Goal: Task Accomplishment & Management: Use online tool/utility

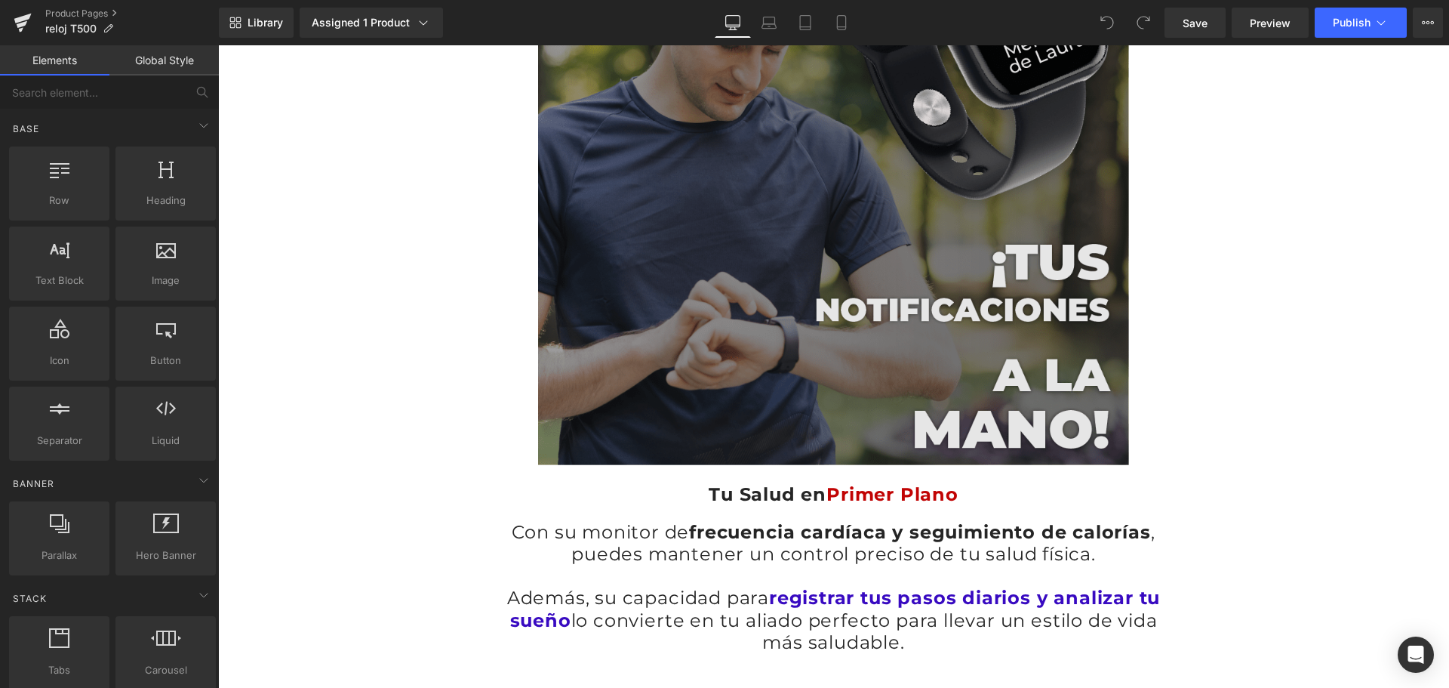
scroll to position [3472, 0]
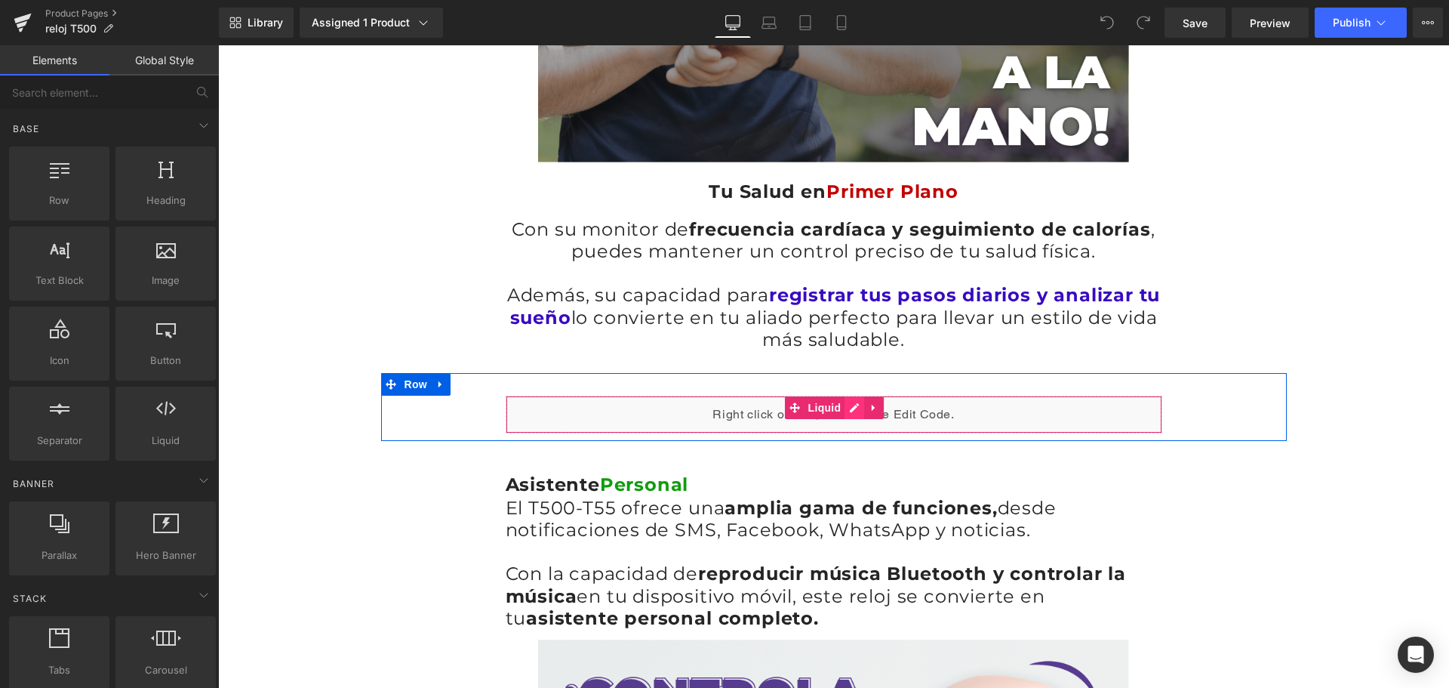
click at [845, 395] on div "Liquid" at bounding box center [834, 414] width 657 height 38
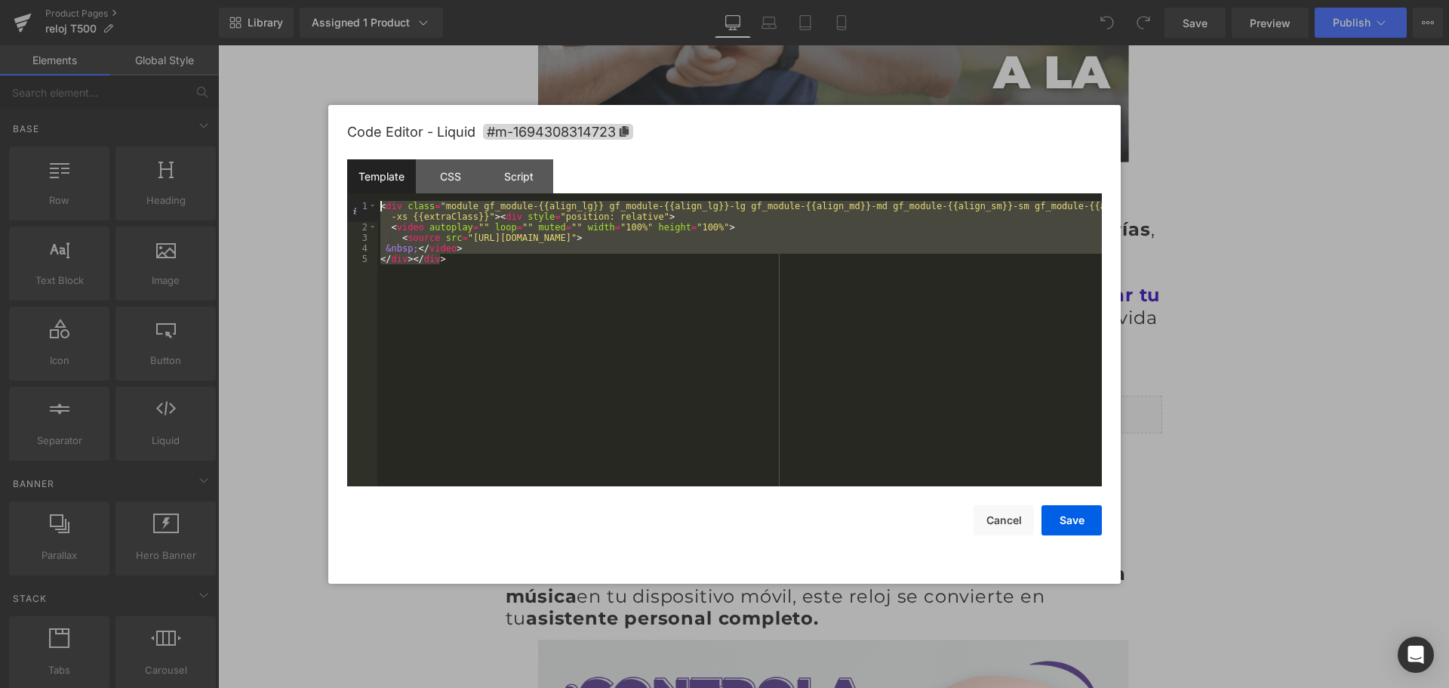
drag, startPoint x: 566, startPoint y: 325, endPoint x: 354, endPoint y: 163, distance: 266.6
click at [354, 163] on div "Template CSS Script Data 1 2 3 4 5 < div class = "module gf_module-{{align_lg}}…" at bounding box center [724, 322] width 755 height 327
click at [516, 269] on div "< div class = "module gf_module-{{align_lg}} gf_module-{{align_lg}}-lg gf_modul…" at bounding box center [739, 343] width 725 height 285
drag, startPoint x: 413, startPoint y: 248, endPoint x: 326, endPoint y: 181, distance: 109.3
click at [326, 181] on body "You are previewing how the will restyle your page. You can not edit Elements in…" at bounding box center [724, 344] width 1449 height 688
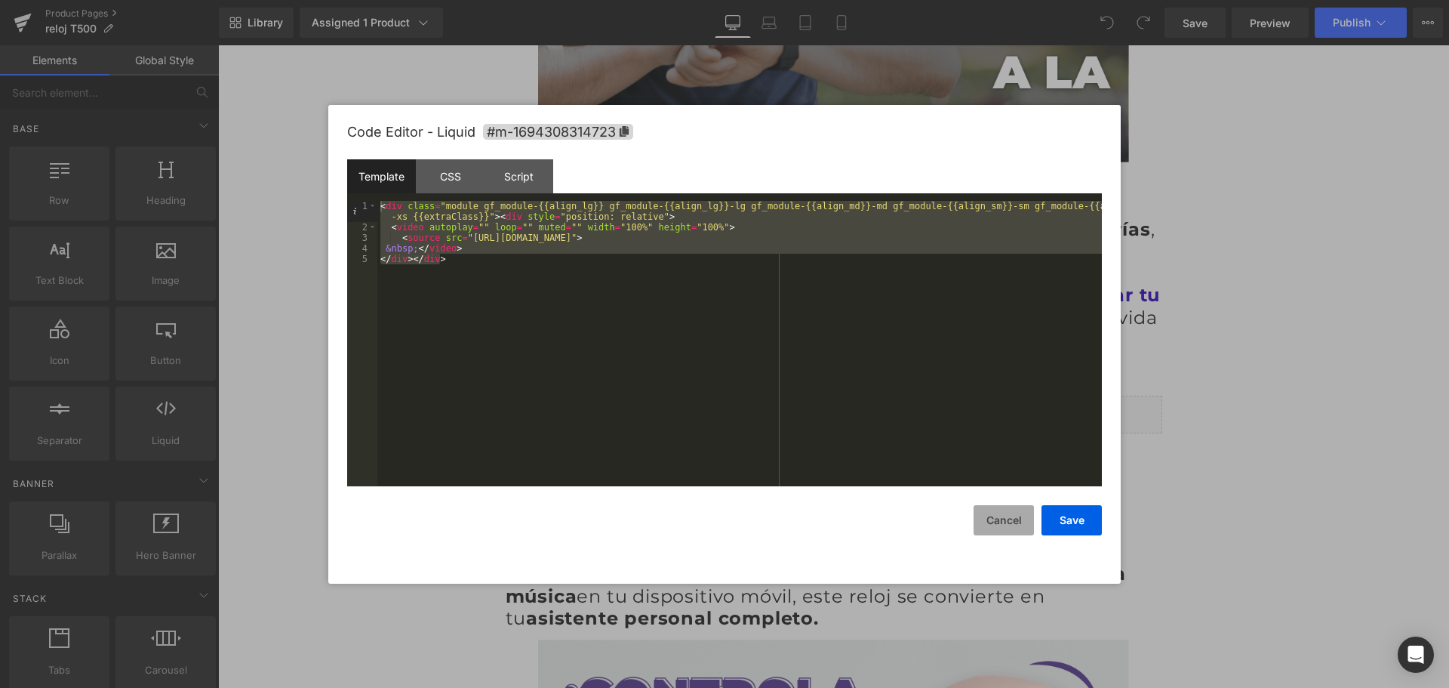
click at [1014, 528] on button "Cancel" at bounding box center [1004, 520] width 60 height 30
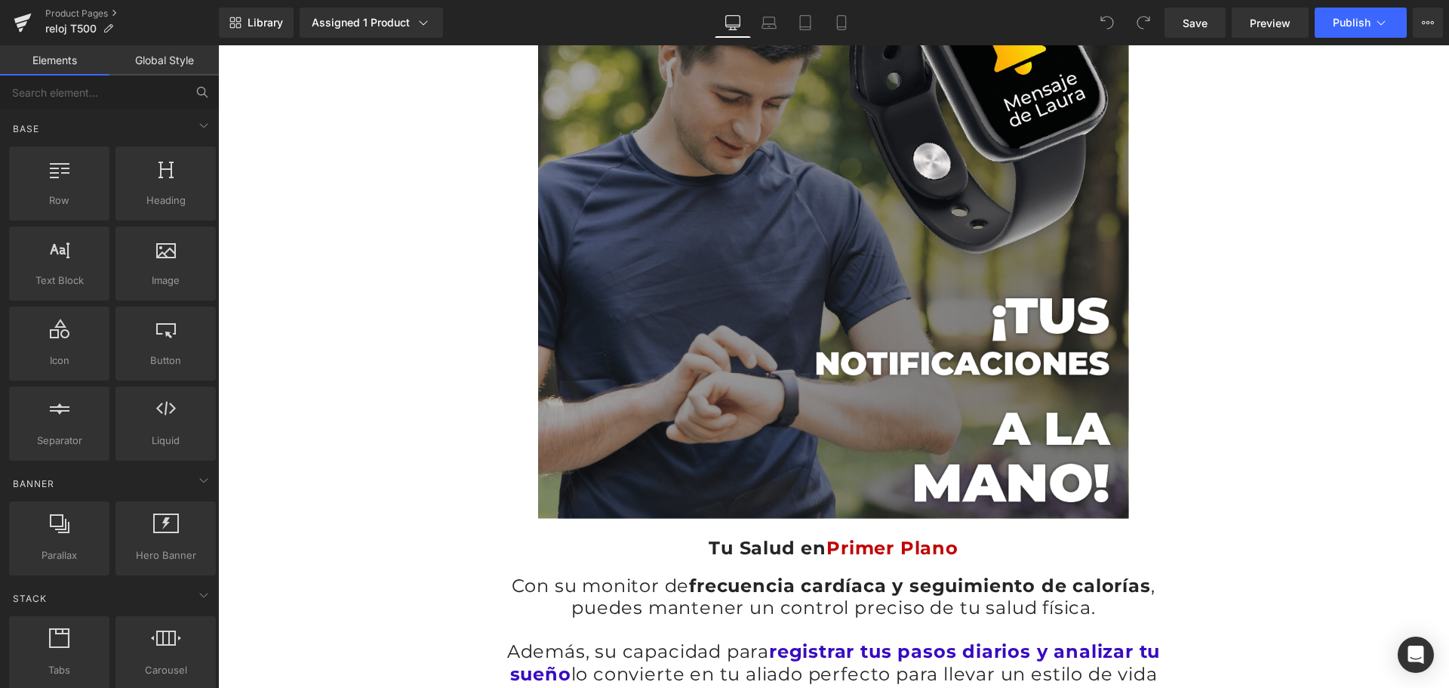
scroll to position [3019, 0]
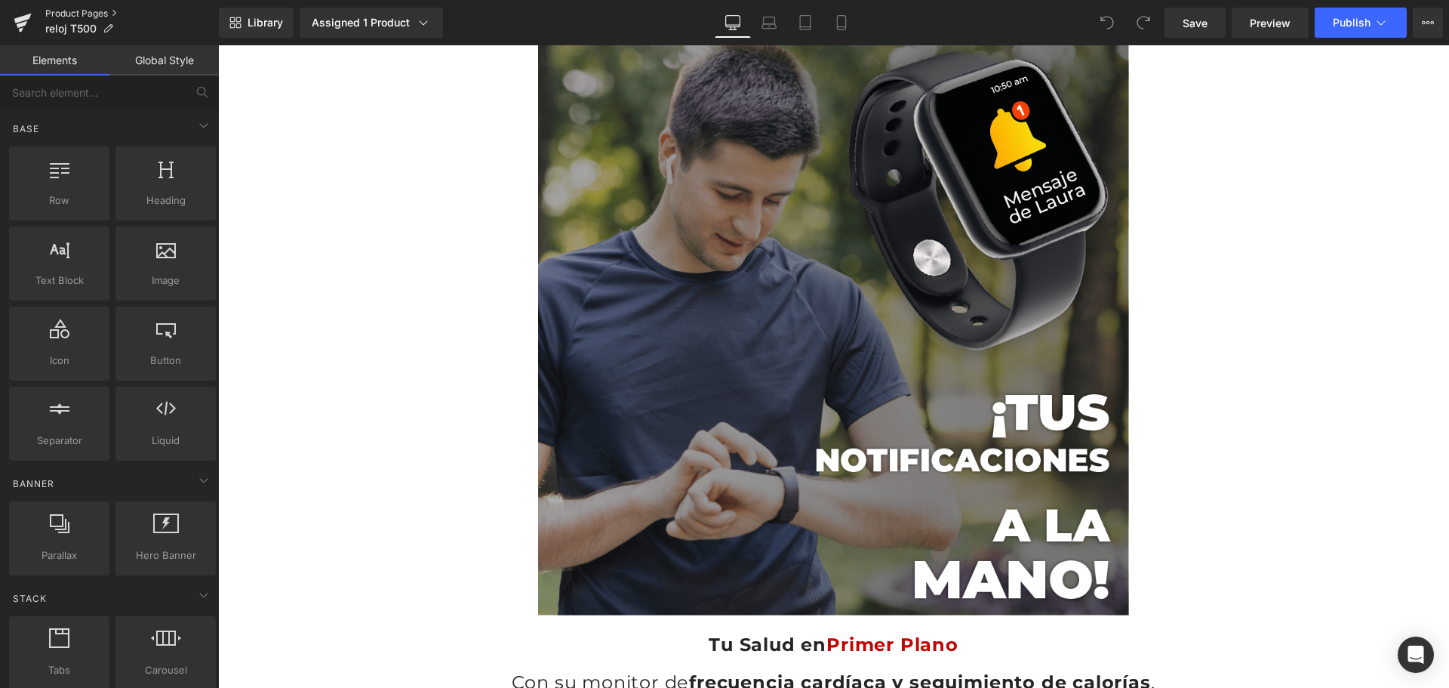
click at [84, 11] on link "Product Pages" at bounding box center [132, 14] width 174 height 12
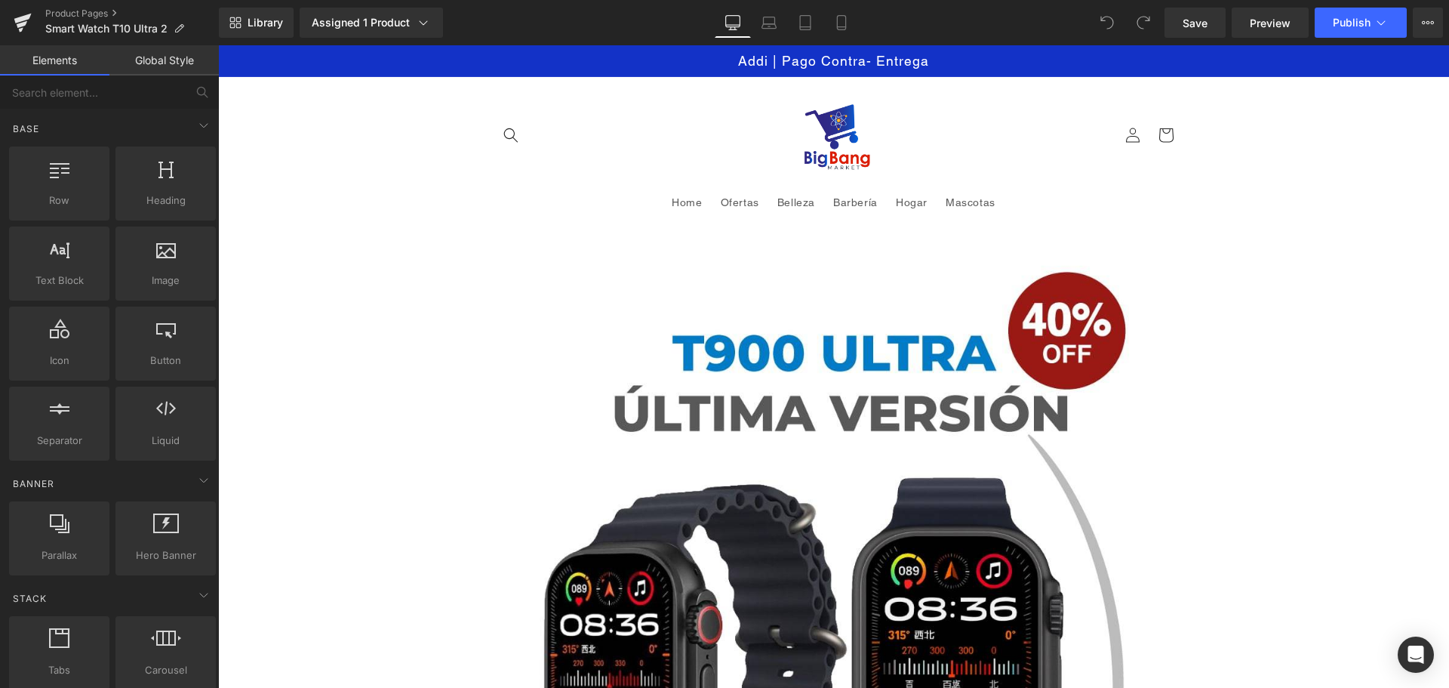
click at [179, 28] on icon at bounding box center [179, 28] width 11 height 11
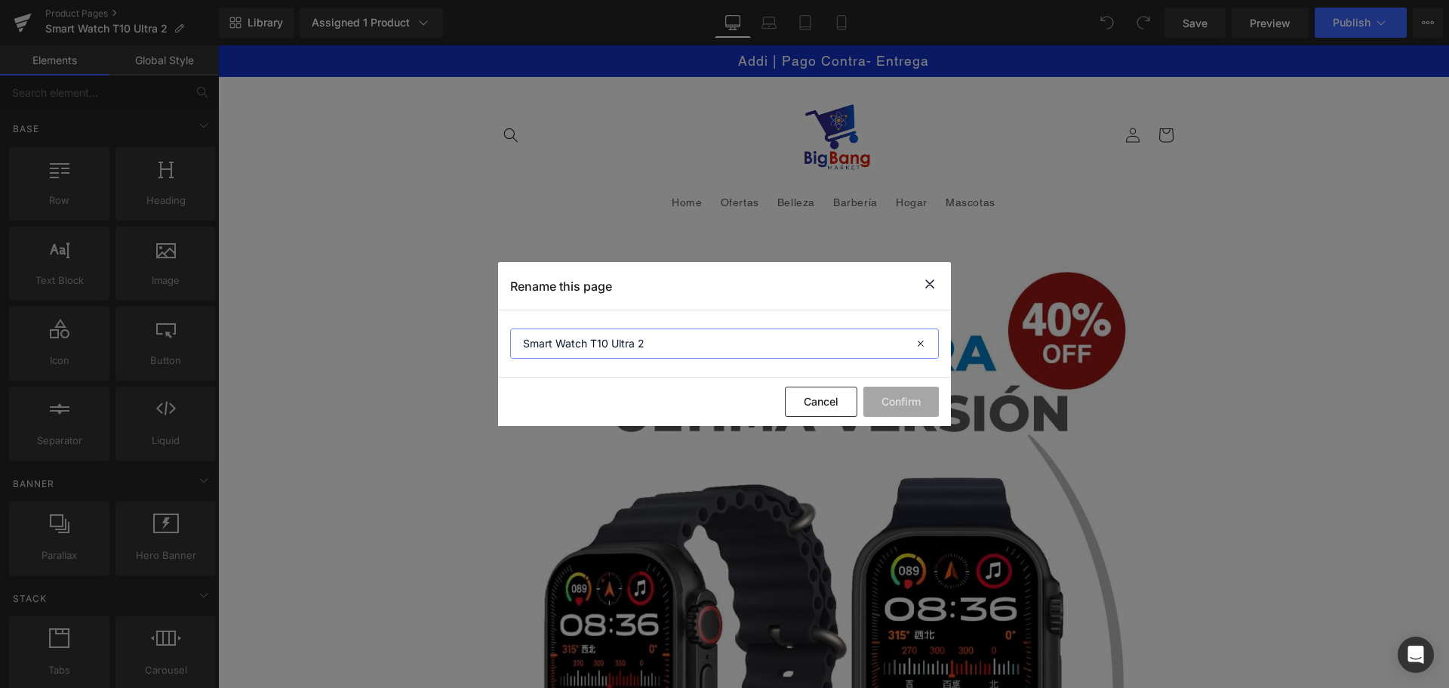
drag, startPoint x: 669, startPoint y: 352, endPoint x: 612, endPoint y: 346, distance: 57.6
click at [599, 350] on input "Smart Watch T10 Ultra 2" at bounding box center [724, 343] width 429 height 30
type input "Smart Watch T900 ultra"
click at [906, 405] on button "Confirm" at bounding box center [900, 401] width 75 height 30
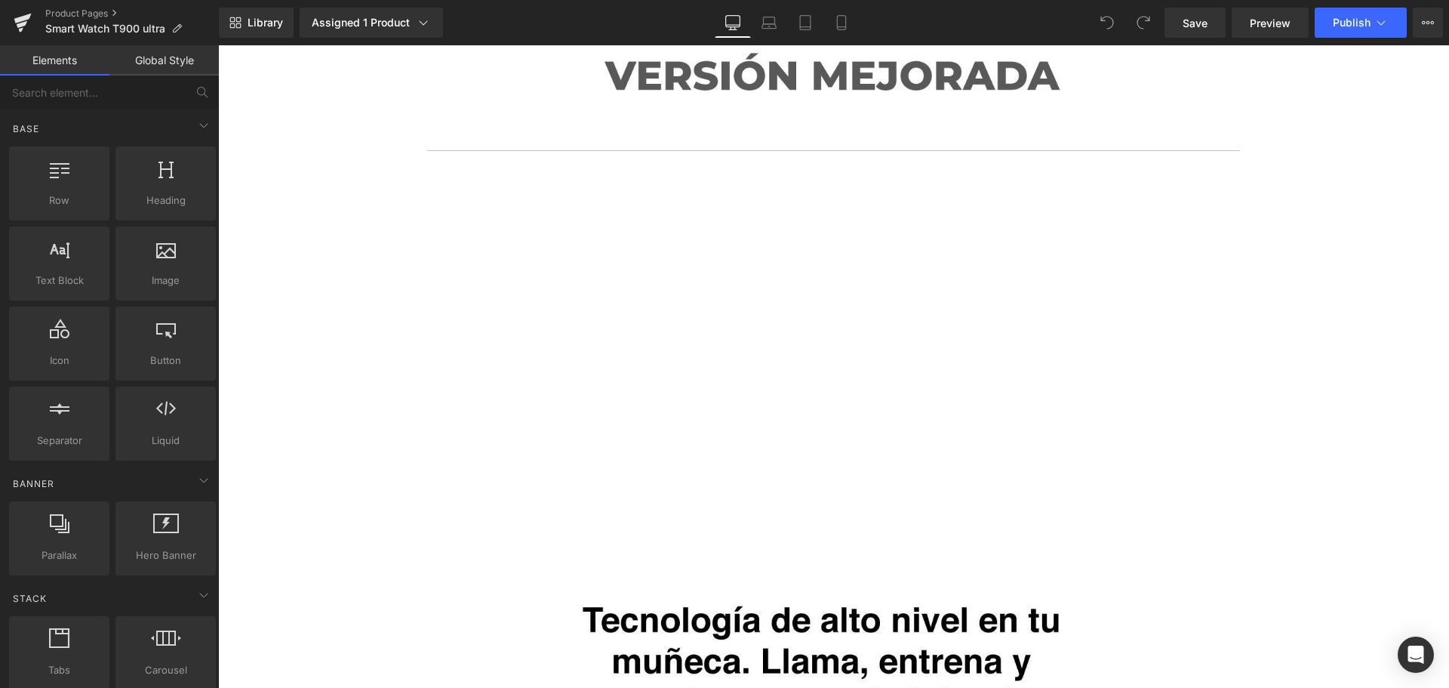
scroll to position [2113, 0]
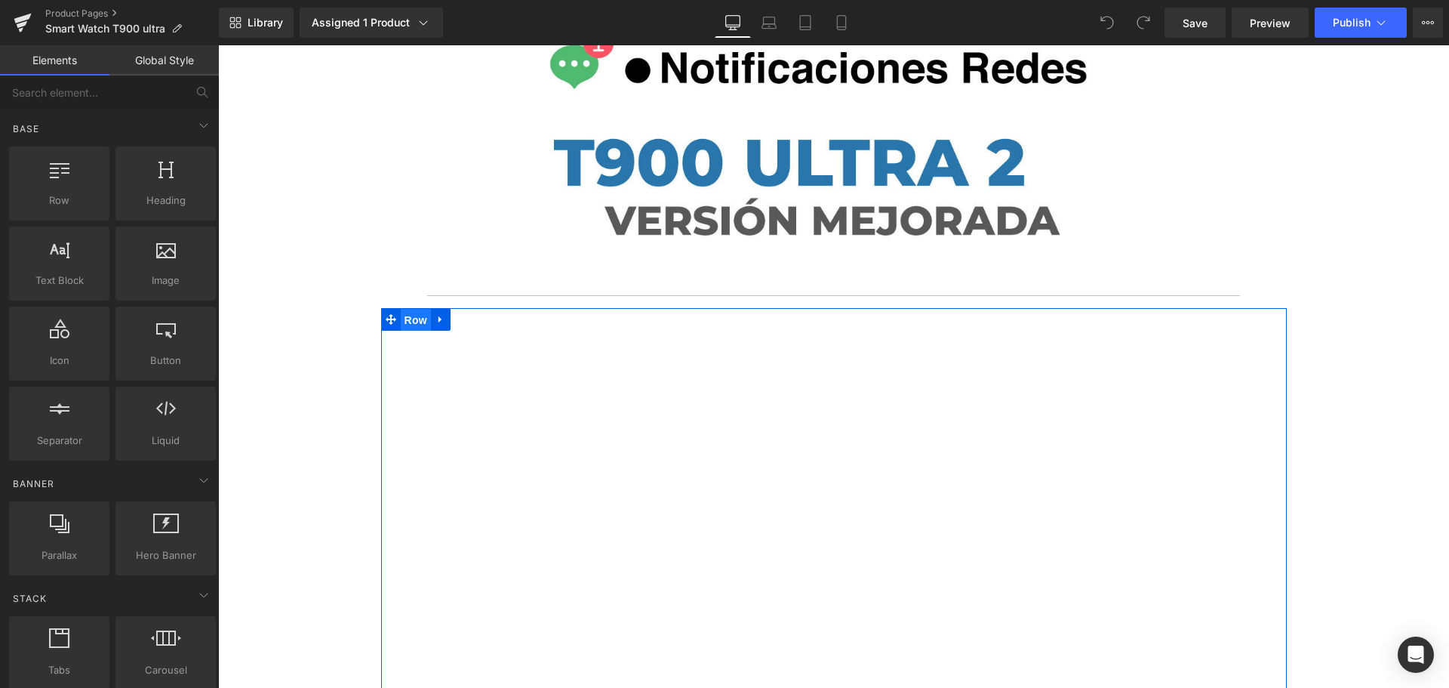
click at [413, 312] on span "Row" at bounding box center [416, 320] width 30 height 23
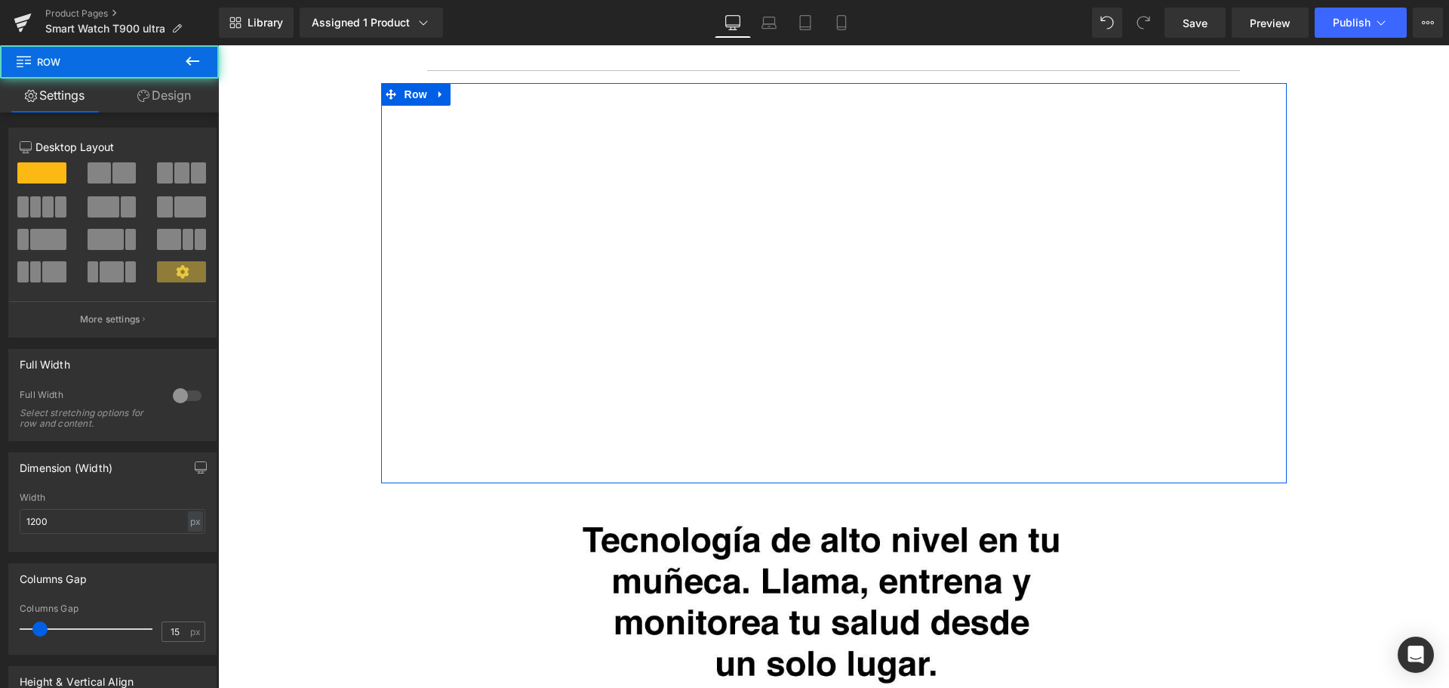
scroll to position [2340, 0]
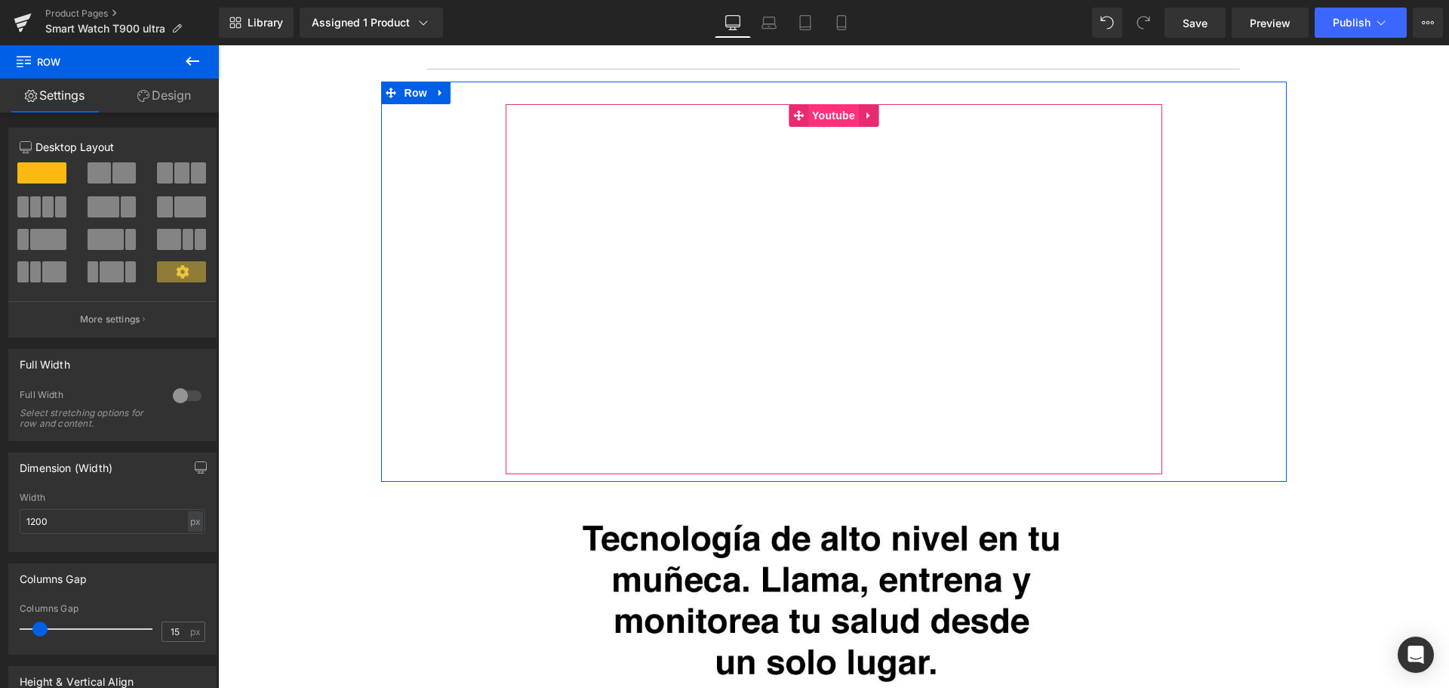
click at [826, 117] on span "Youtube" at bounding box center [833, 115] width 51 height 23
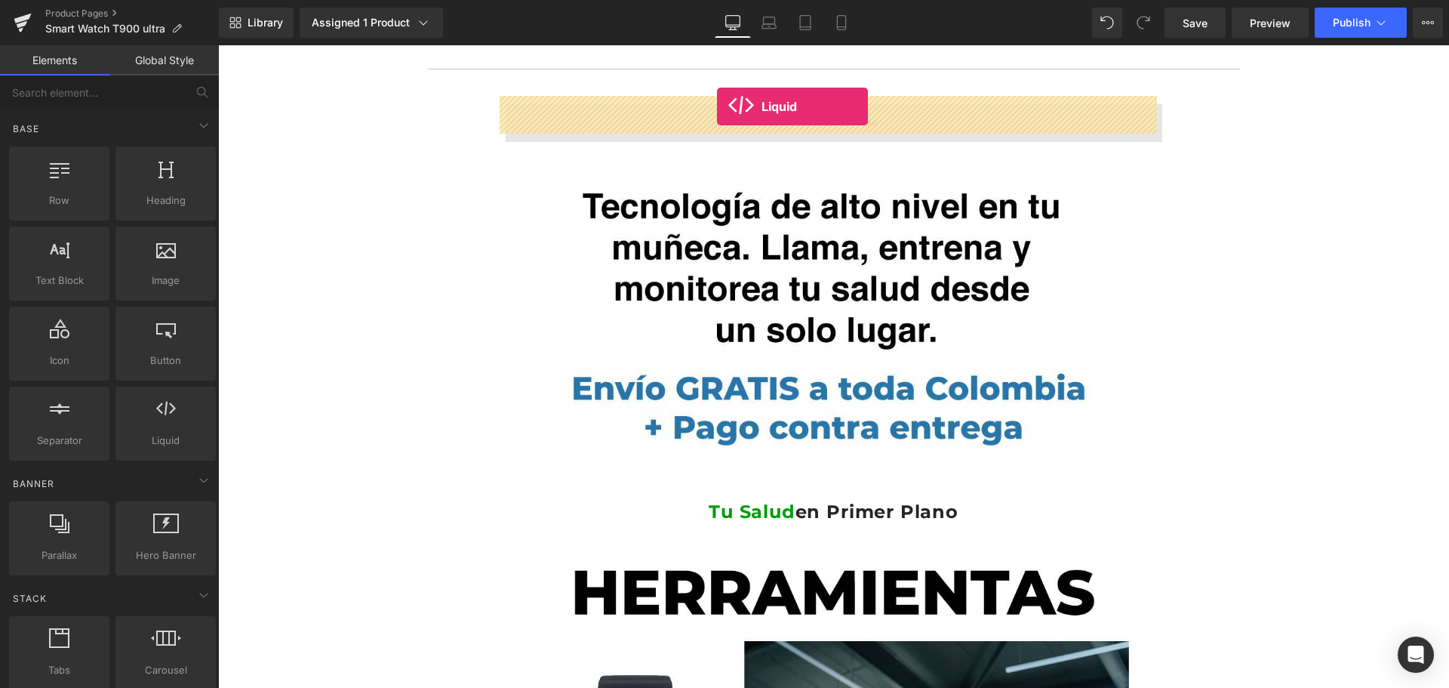
drag, startPoint x: 404, startPoint y: 451, endPoint x: 717, endPoint y: 106, distance: 465.4
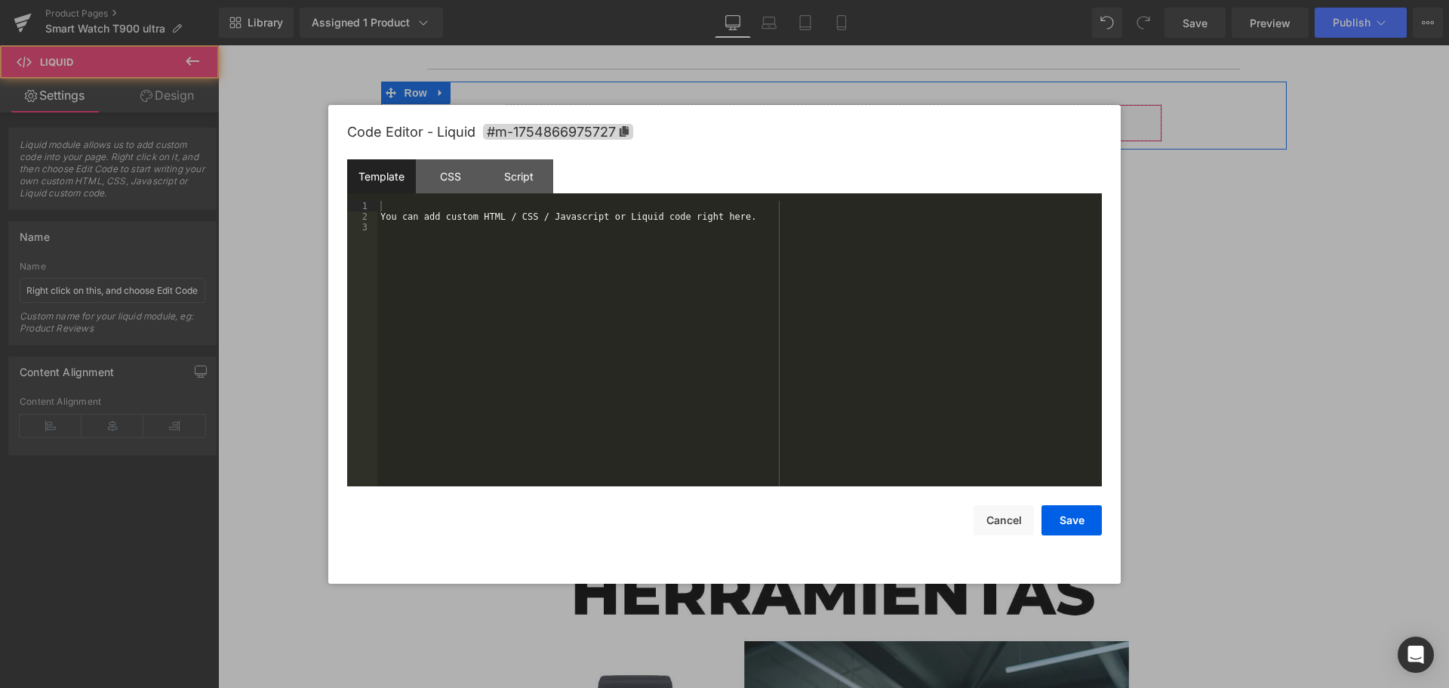
click at [847, 110] on div "Liquid" at bounding box center [834, 123] width 657 height 38
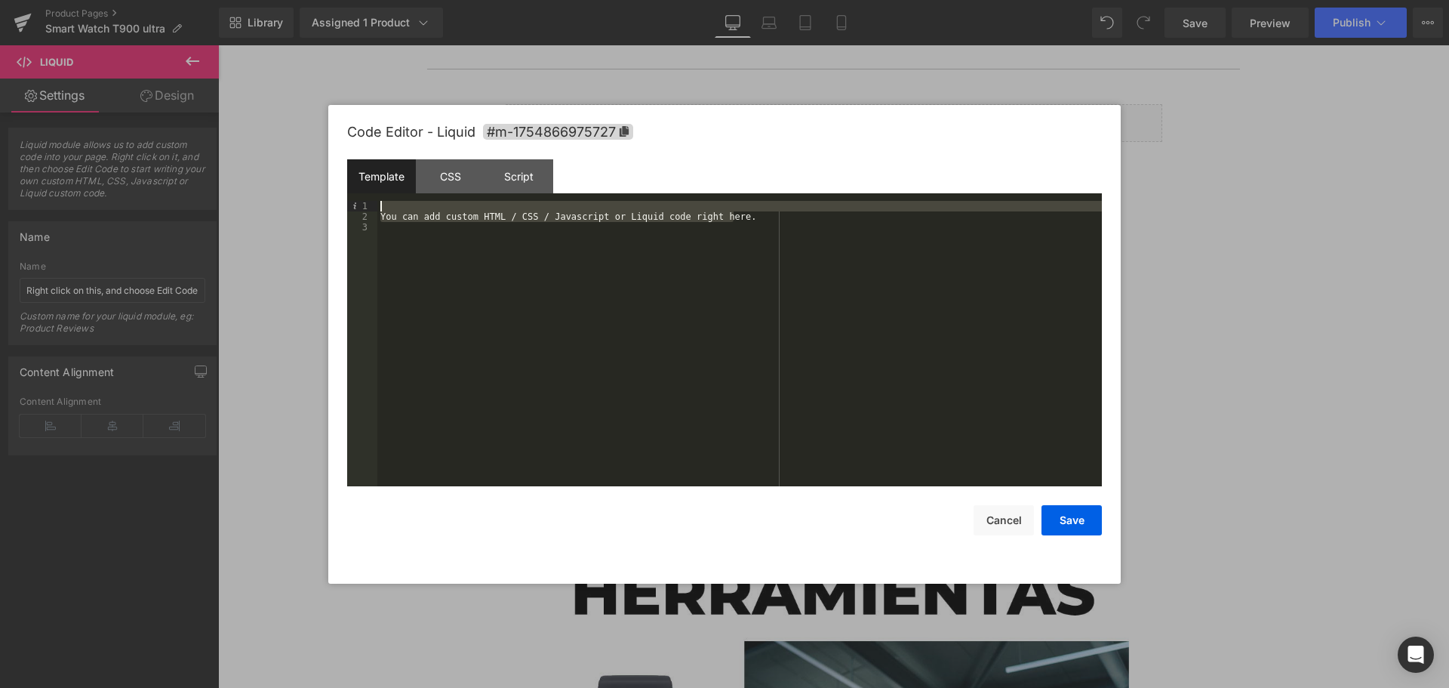
drag, startPoint x: 728, startPoint y: 219, endPoint x: 201, endPoint y: 160, distance: 530.8
click at [201, 160] on body "Liquid You are previewing how the will restyle your page. You can not edit Elem…" at bounding box center [724, 344] width 1449 height 688
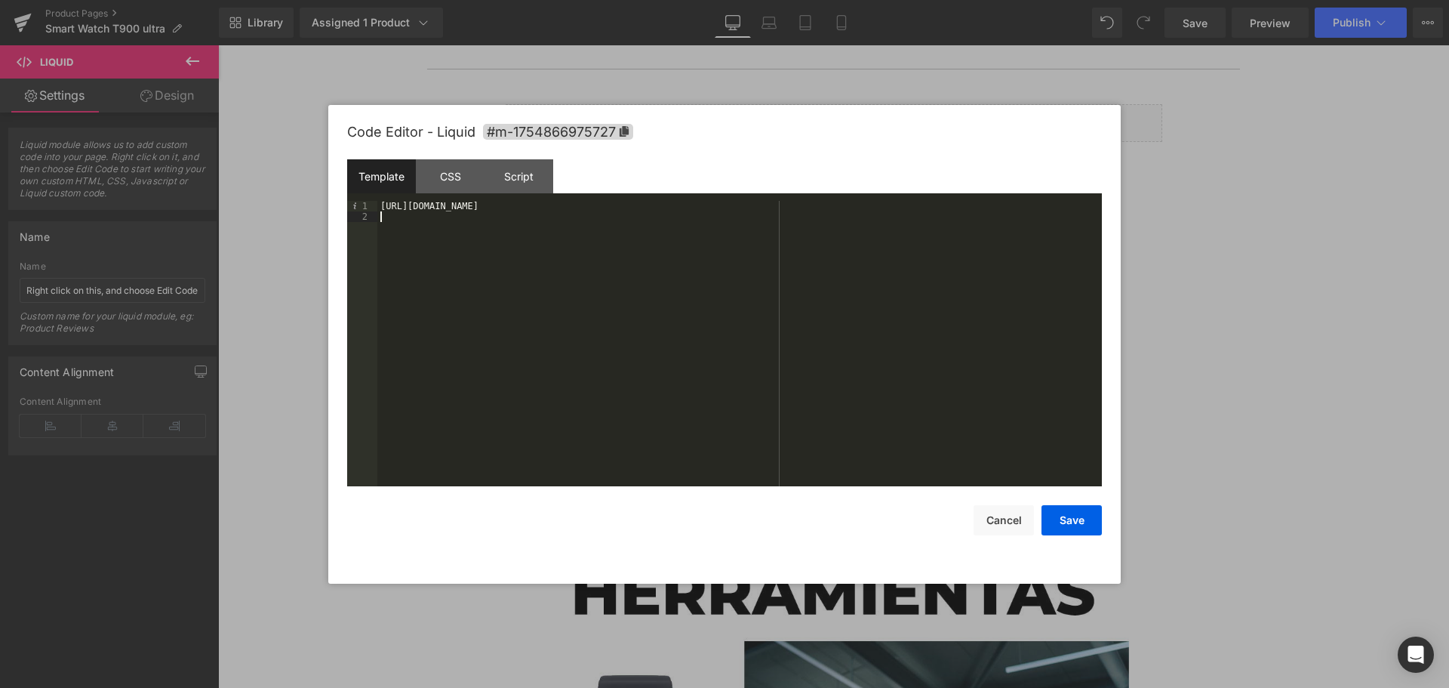
drag, startPoint x: 812, startPoint y: 220, endPoint x: 429, endPoint y: 220, distance: 383.4
click at [306, 220] on body "Liquid You are previewing how the will restyle your page. You can not edit Elem…" at bounding box center [724, 344] width 1449 height 688
drag, startPoint x: 762, startPoint y: 214, endPoint x: 168, endPoint y: 202, distance: 594.1
click at [168, 202] on body "Liquid You are previewing how the will restyle your page. You can not edit Elem…" at bounding box center [724, 344] width 1449 height 688
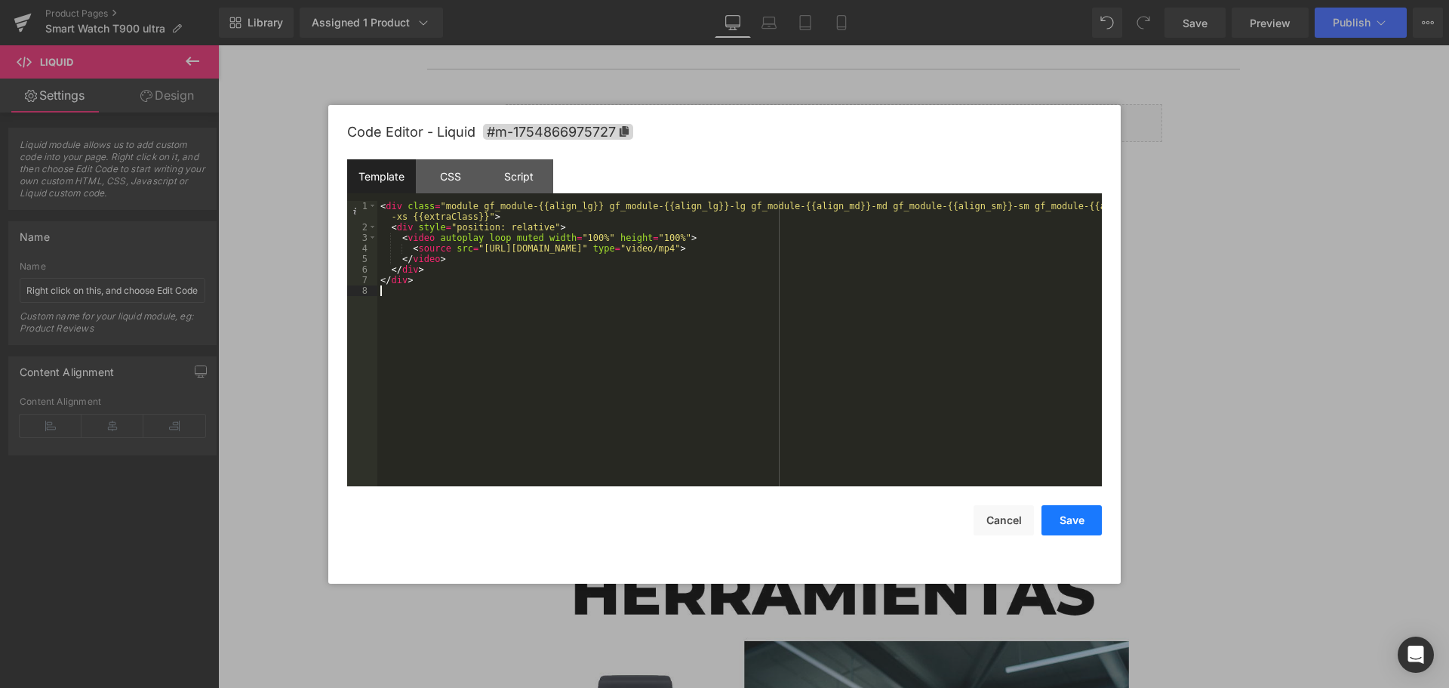
click at [1079, 526] on button "Save" at bounding box center [1072, 520] width 60 height 30
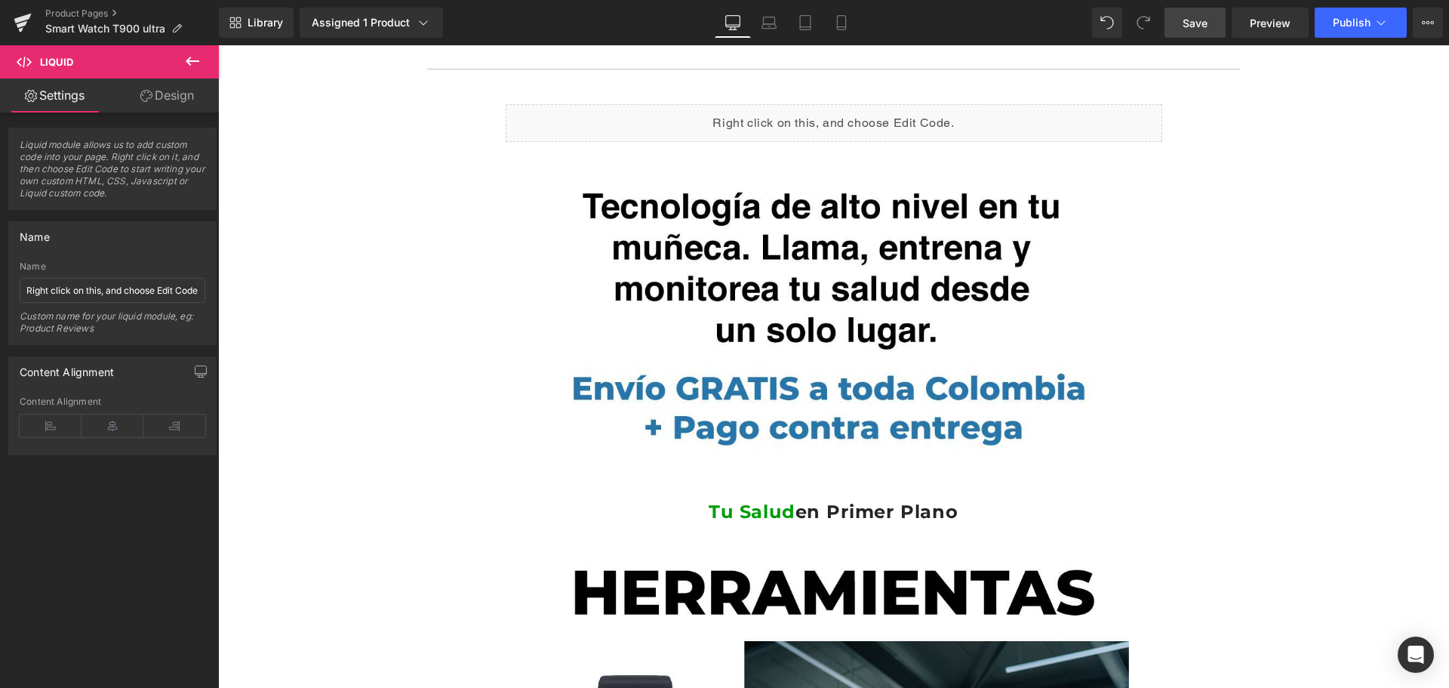
click at [1183, 32] on link "Save" at bounding box center [1195, 23] width 61 height 30
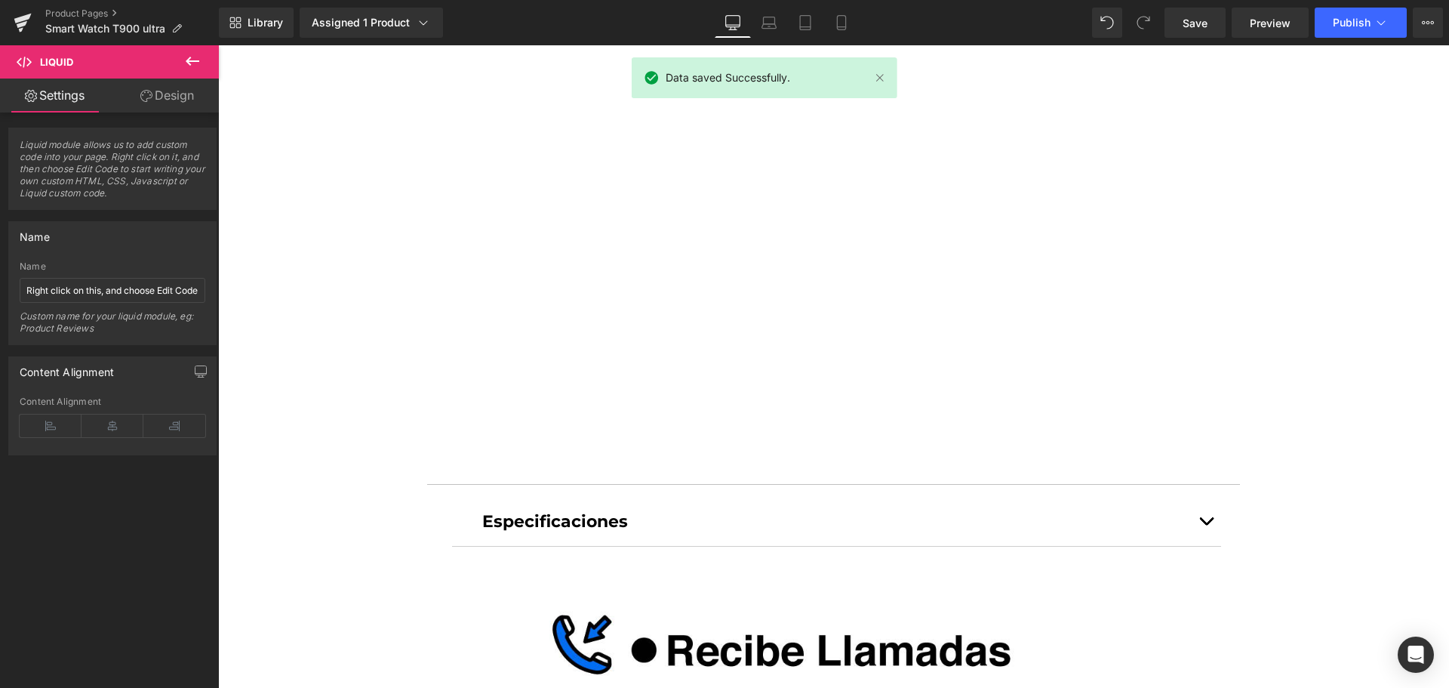
scroll to position [1359, 0]
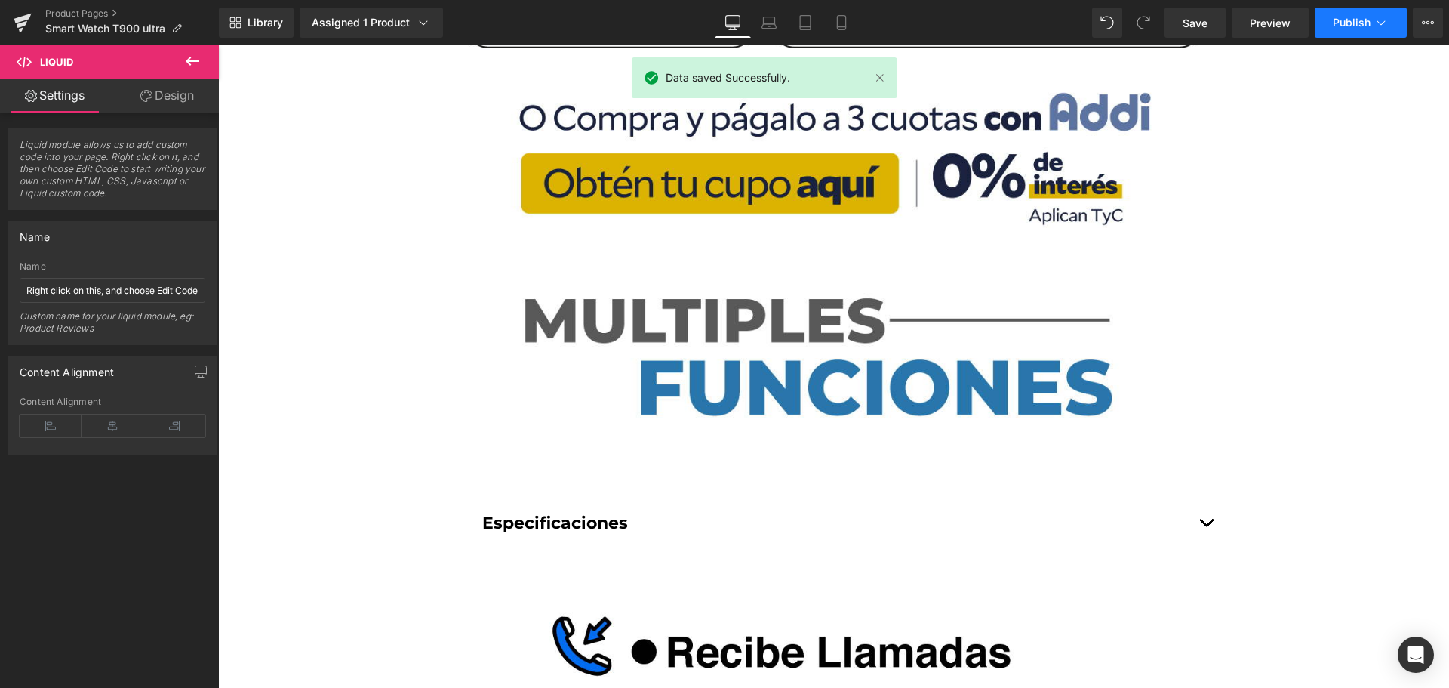
click at [1325, 26] on button "Publish" at bounding box center [1361, 23] width 92 height 30
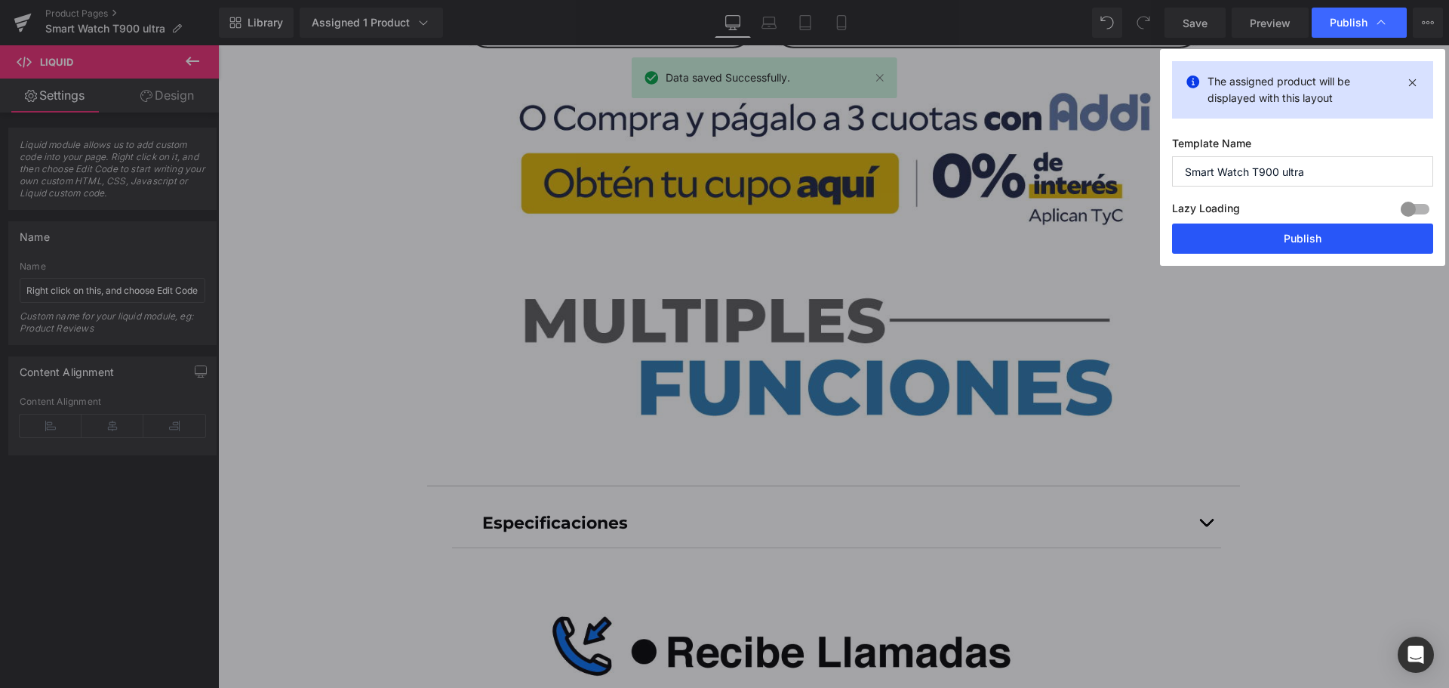
click at [1322, 251] on button "Publish" at bounding box center [1302, 238] width 261 height 30
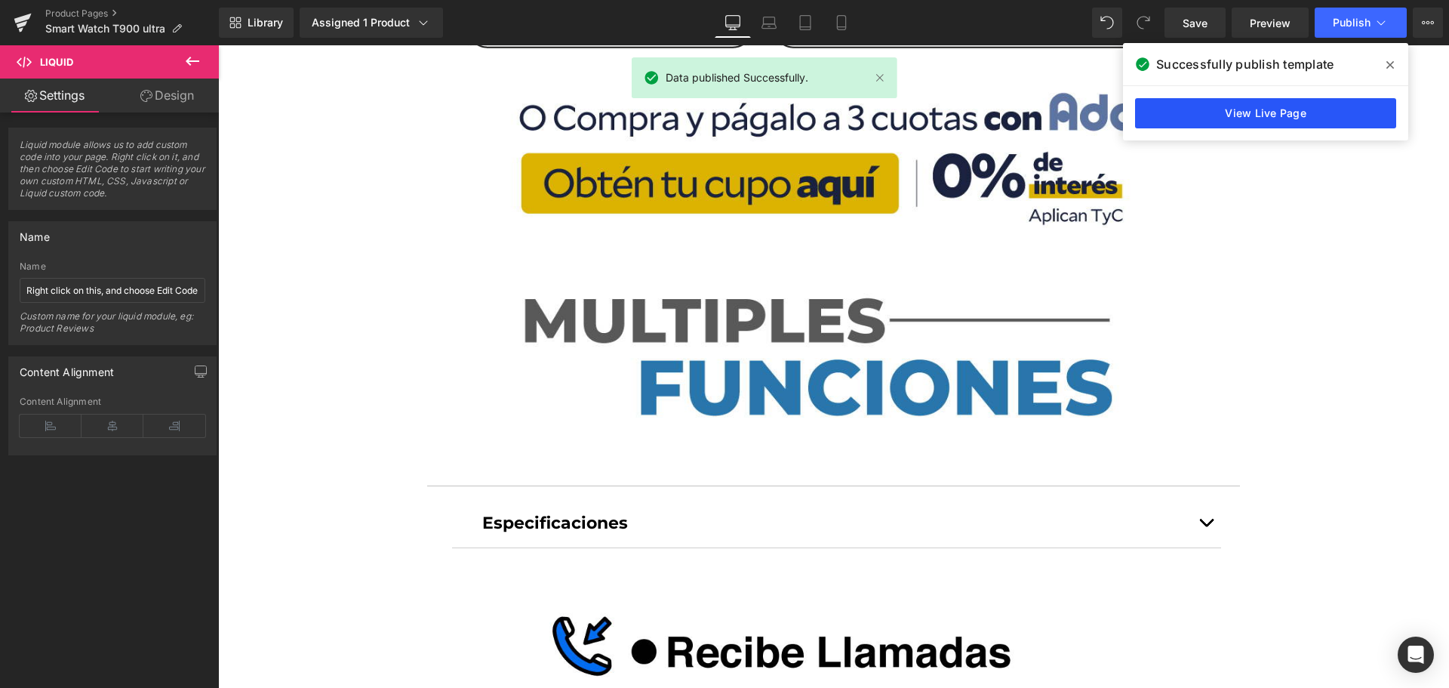
click at [1285, 110] on link "View Live Page" at bounding box center [1265, 113] width 261 height 30
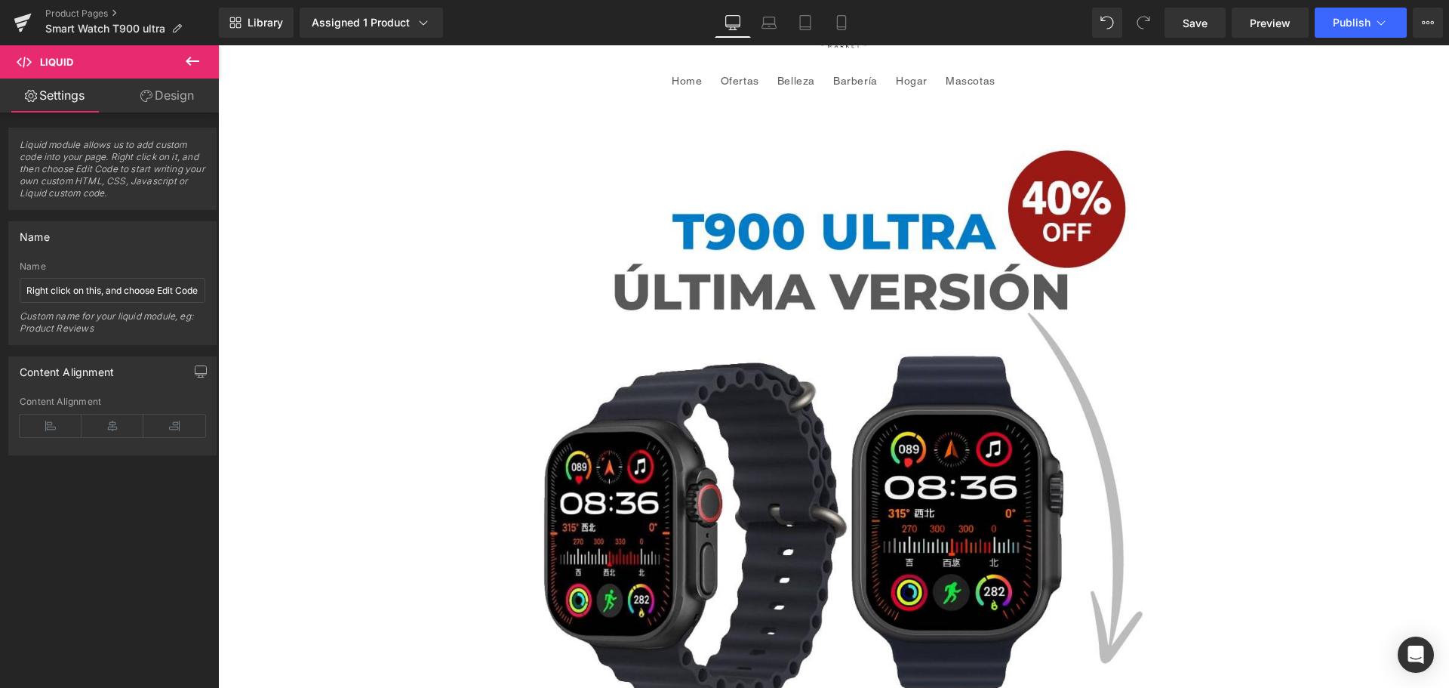
scroll to position [0, 0]
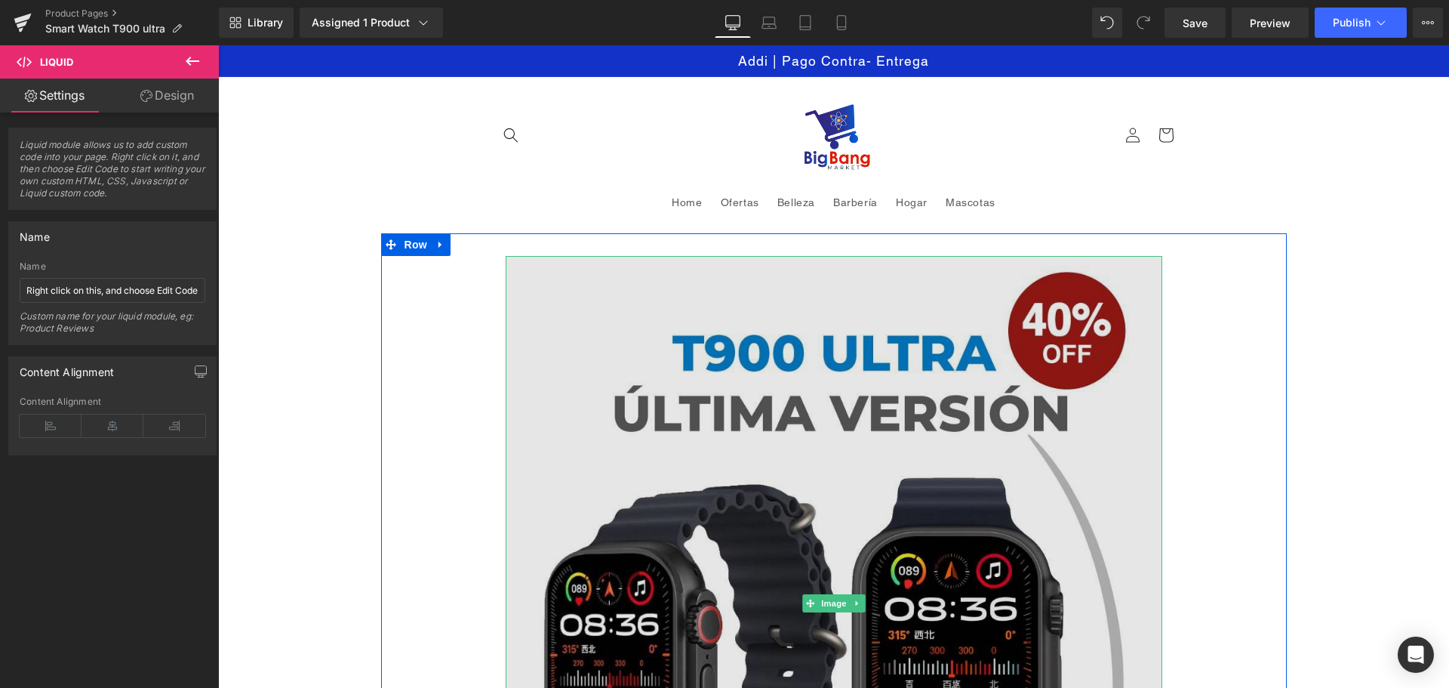
click at [868, 380] on img at bounding box center [834, 603] width 657 height 694
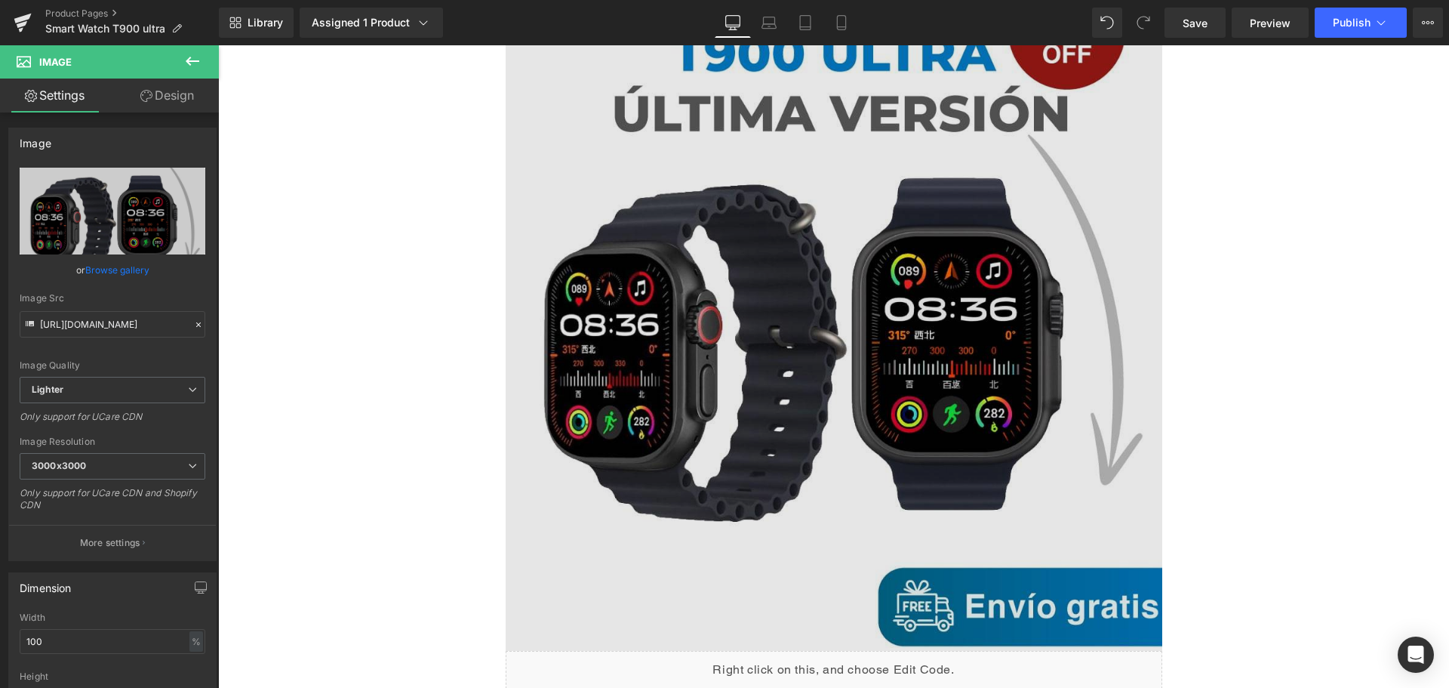
scroll to position [528, 0]
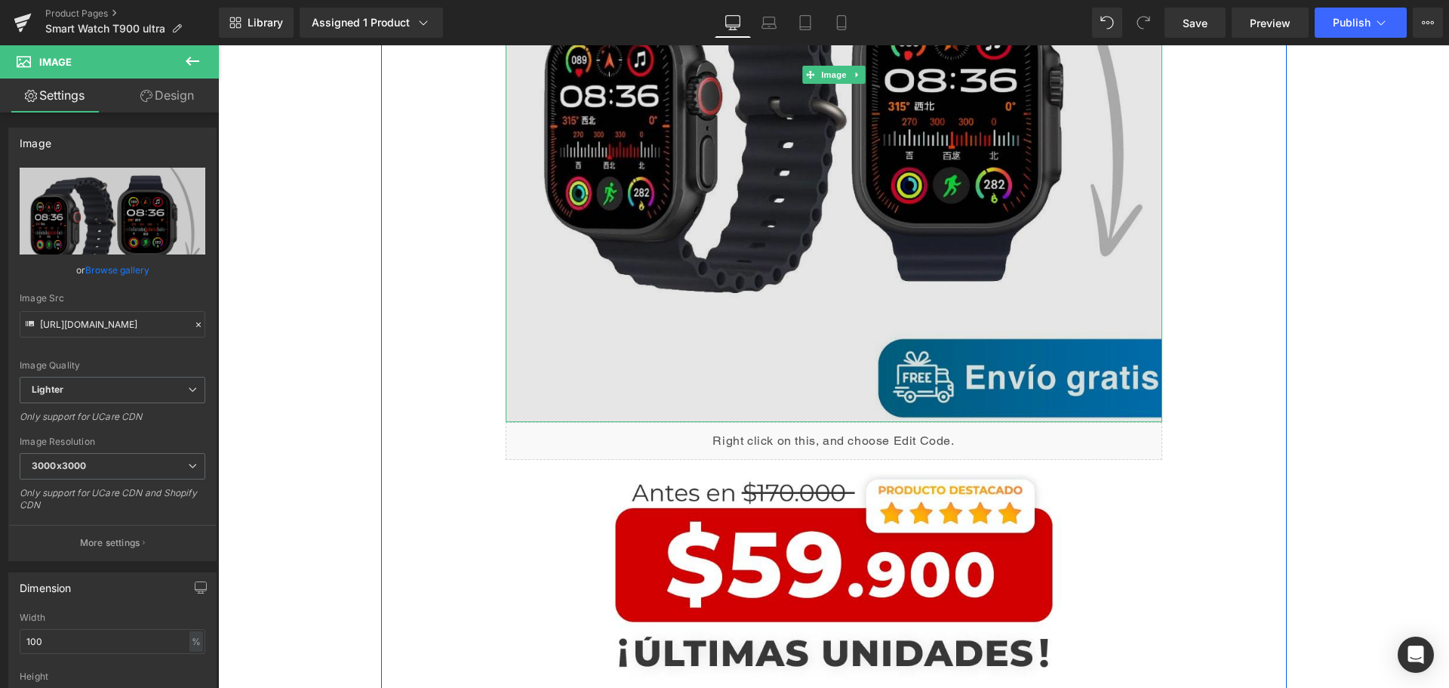
click at [909, 293] on img at bounding box center [834, 75] width 657 height 694
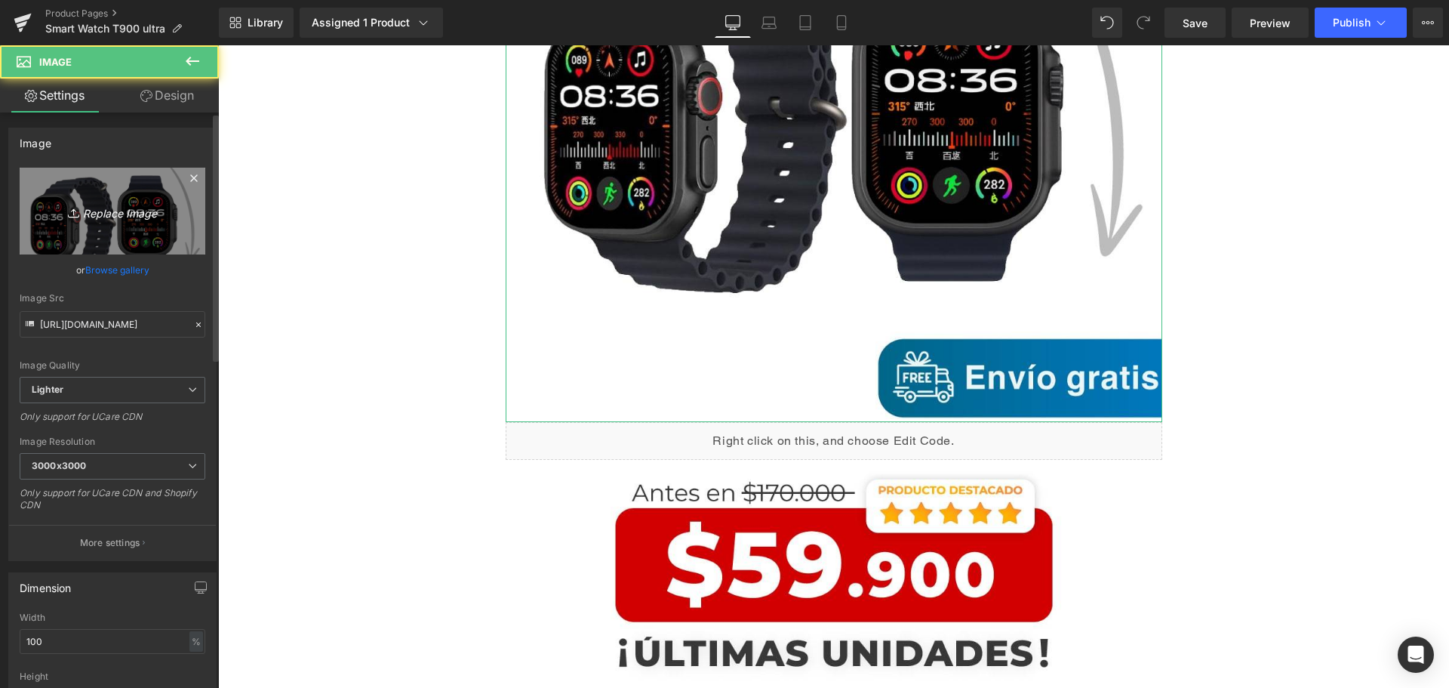
click at [121, 226] on link "Replace Image" at bounding box center [113, 211] width 186 height 87
type input "C:\fakepath\1-min.jpg"
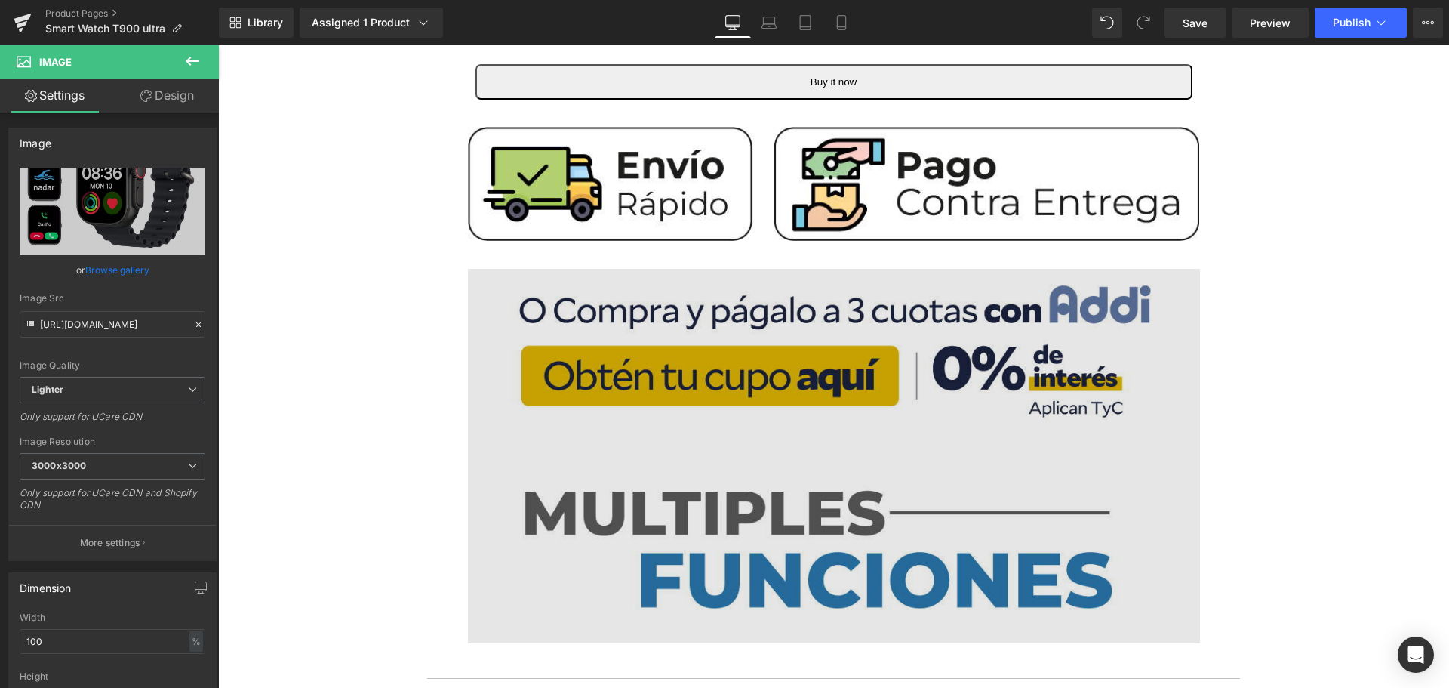
scroll to position [1585, 0]
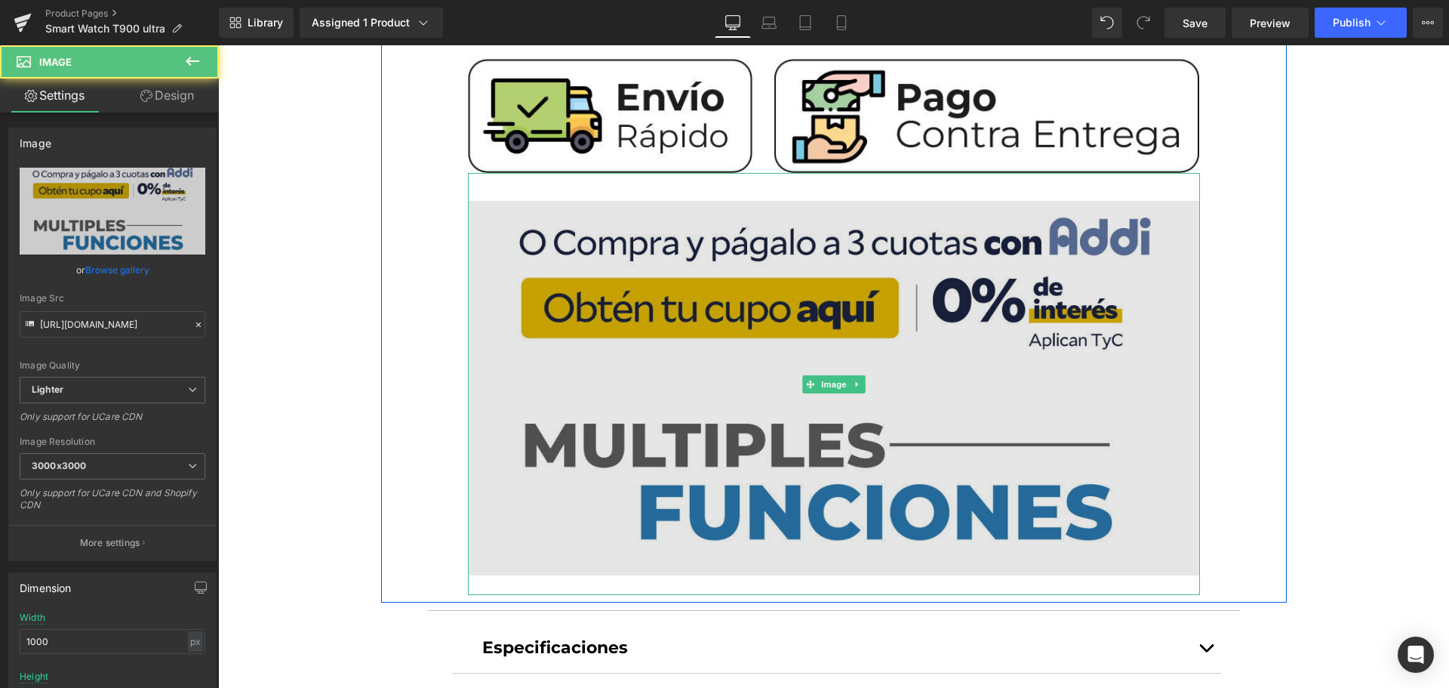
click at [907, 395] on img at bounding box center [834, 384] width 732 height 423
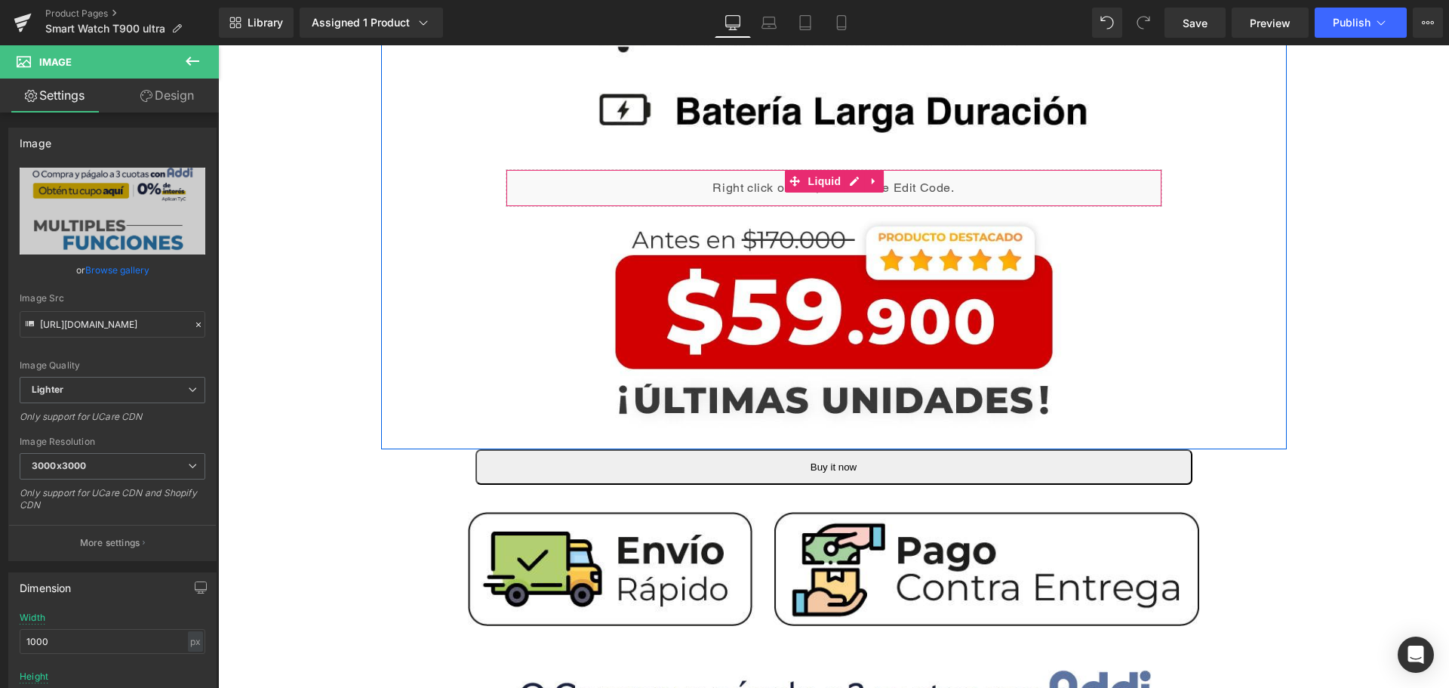
scroll to position [981, 0]
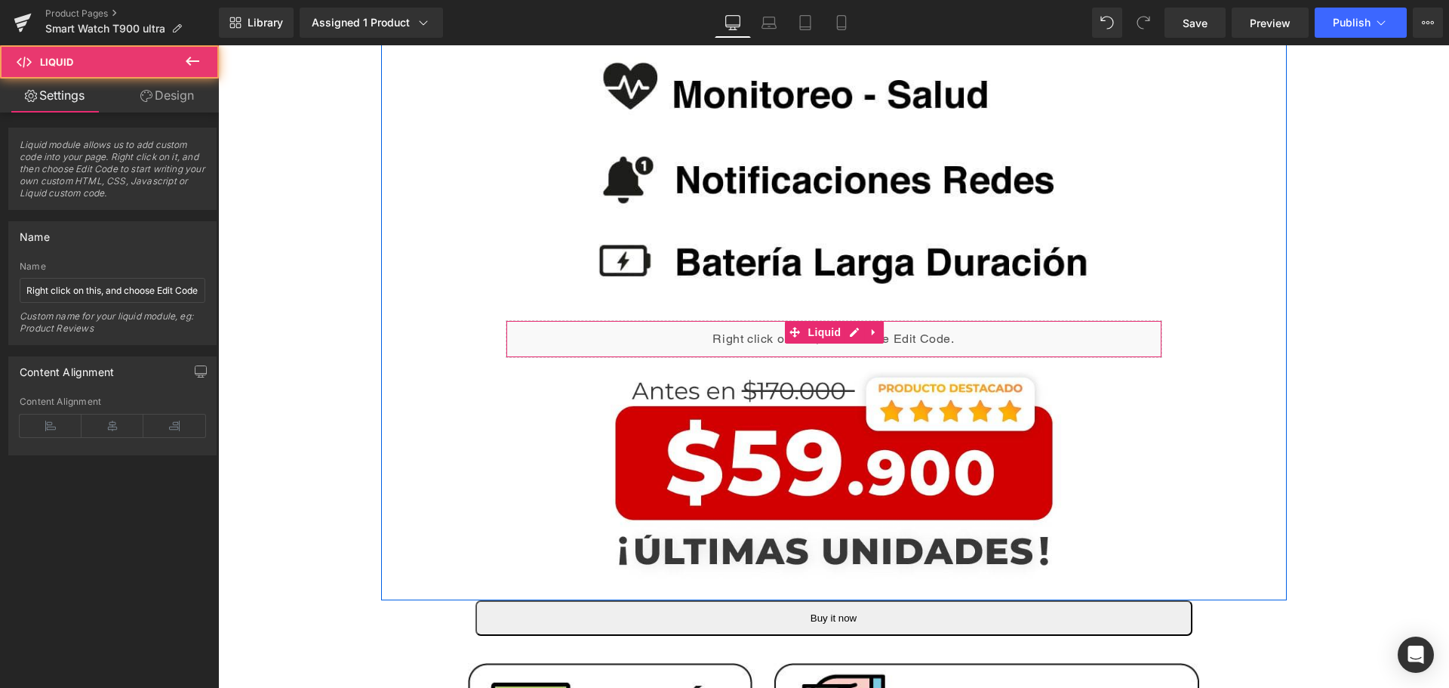
click at [972, 328] on div "Liquid" at bounding box center [834, 339] width 657 height 38
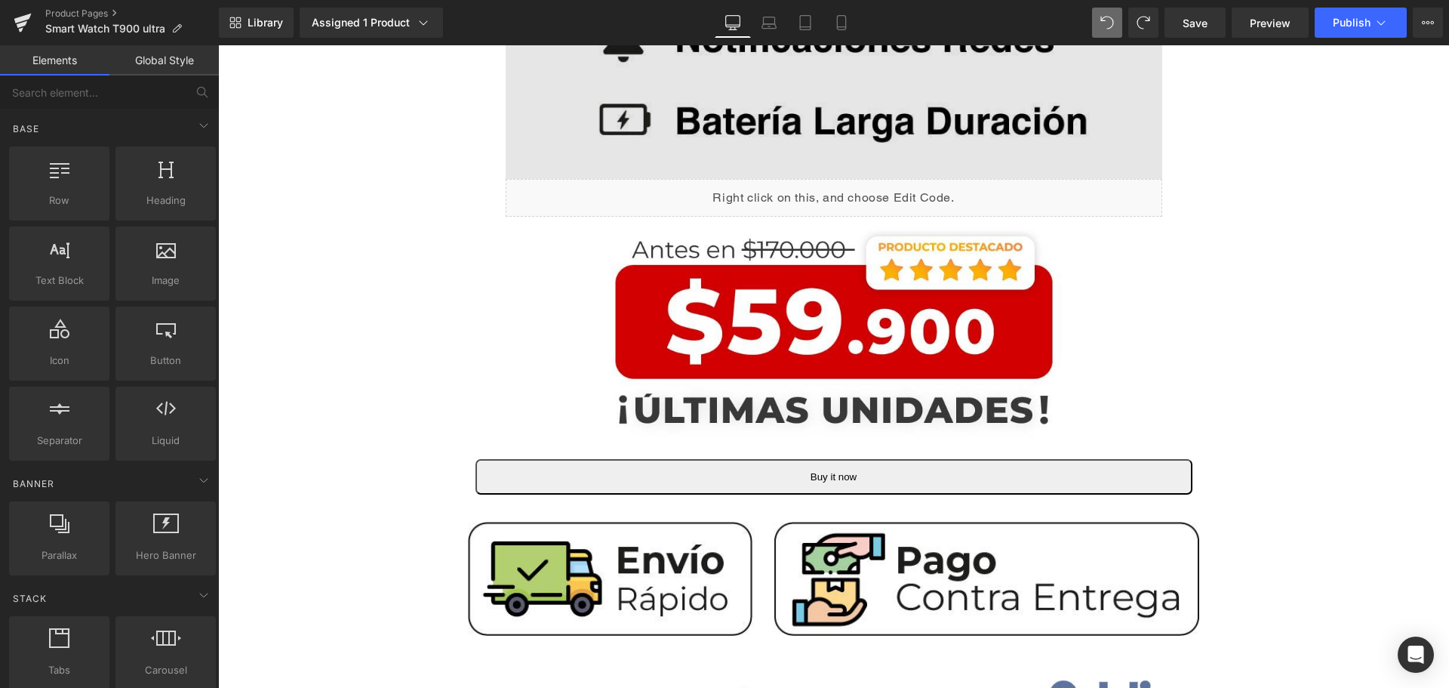
scroll to position [1208, 0]
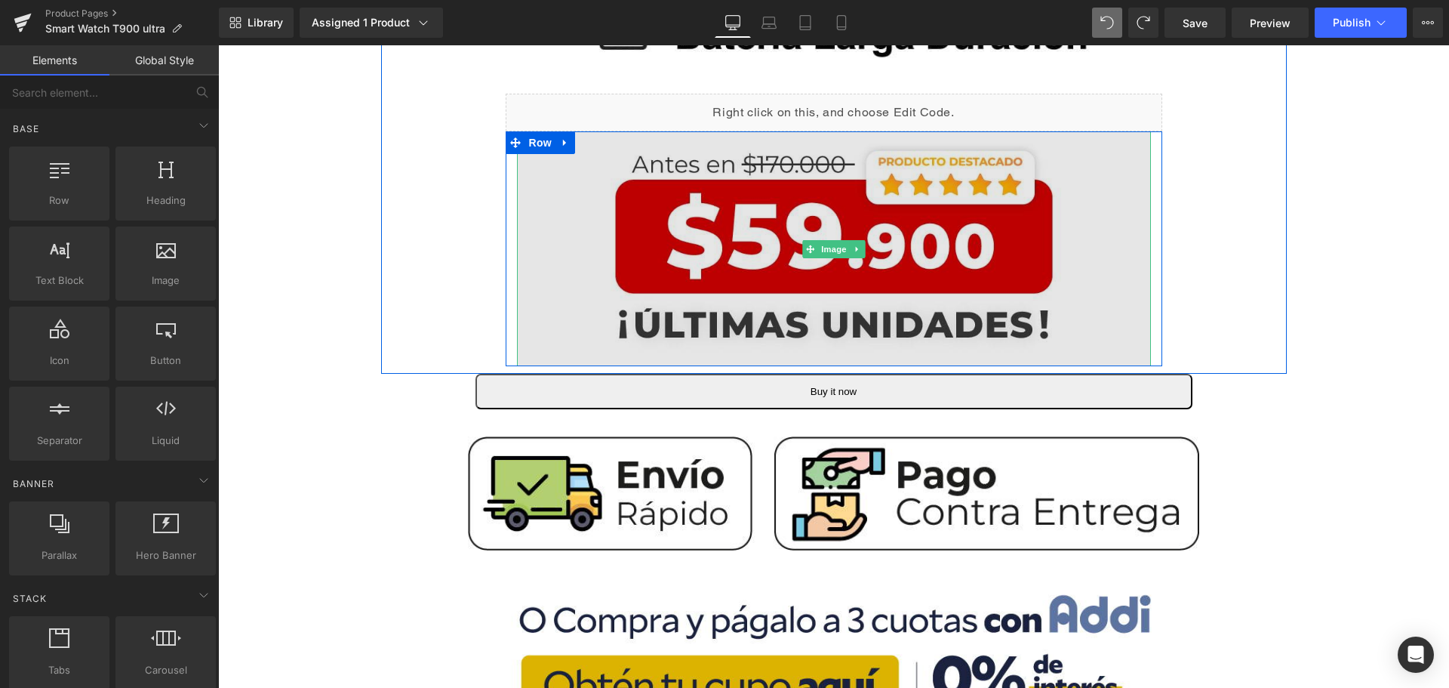
click at [825, 235] on img at bounding box center [834, 248] width 634 height 235
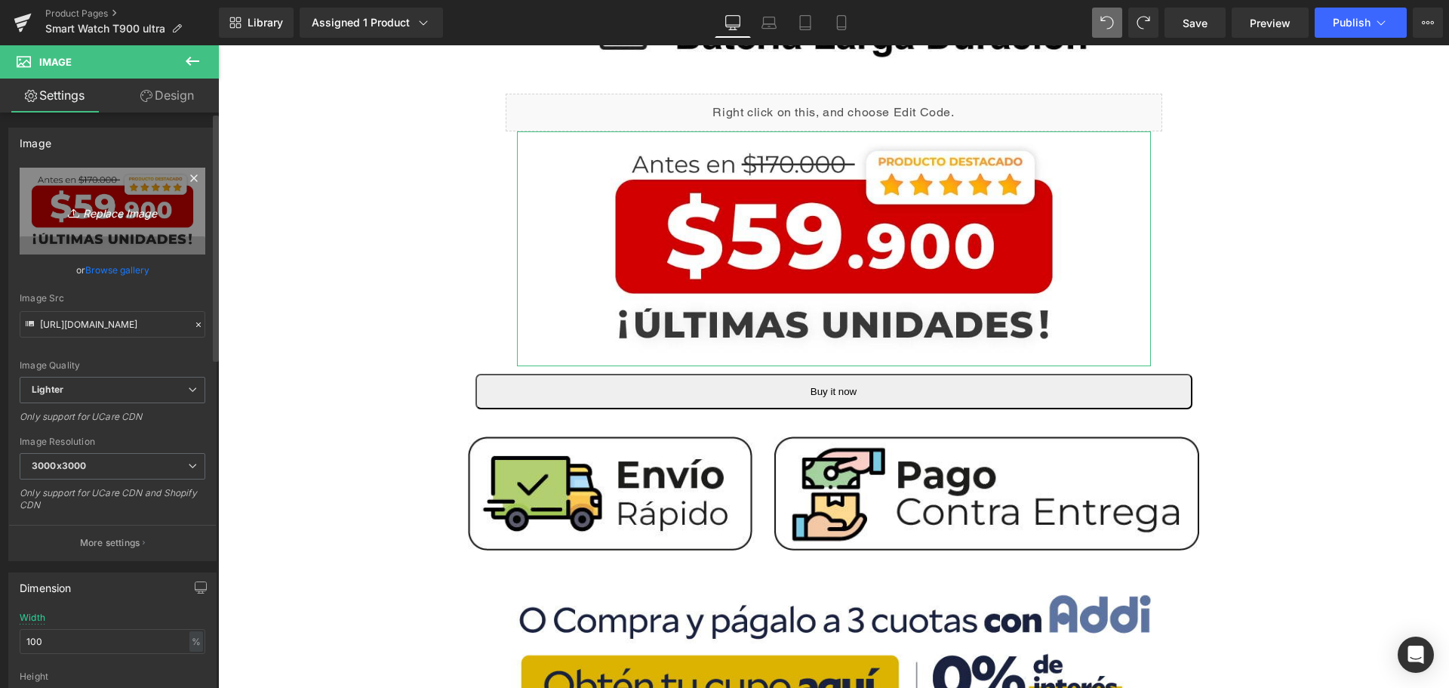
click at [94, 207] on icon "Replace Image" at bounding box center [112, 211] width 121 height 19
type input "C:\fakepath\2-min.jpg"
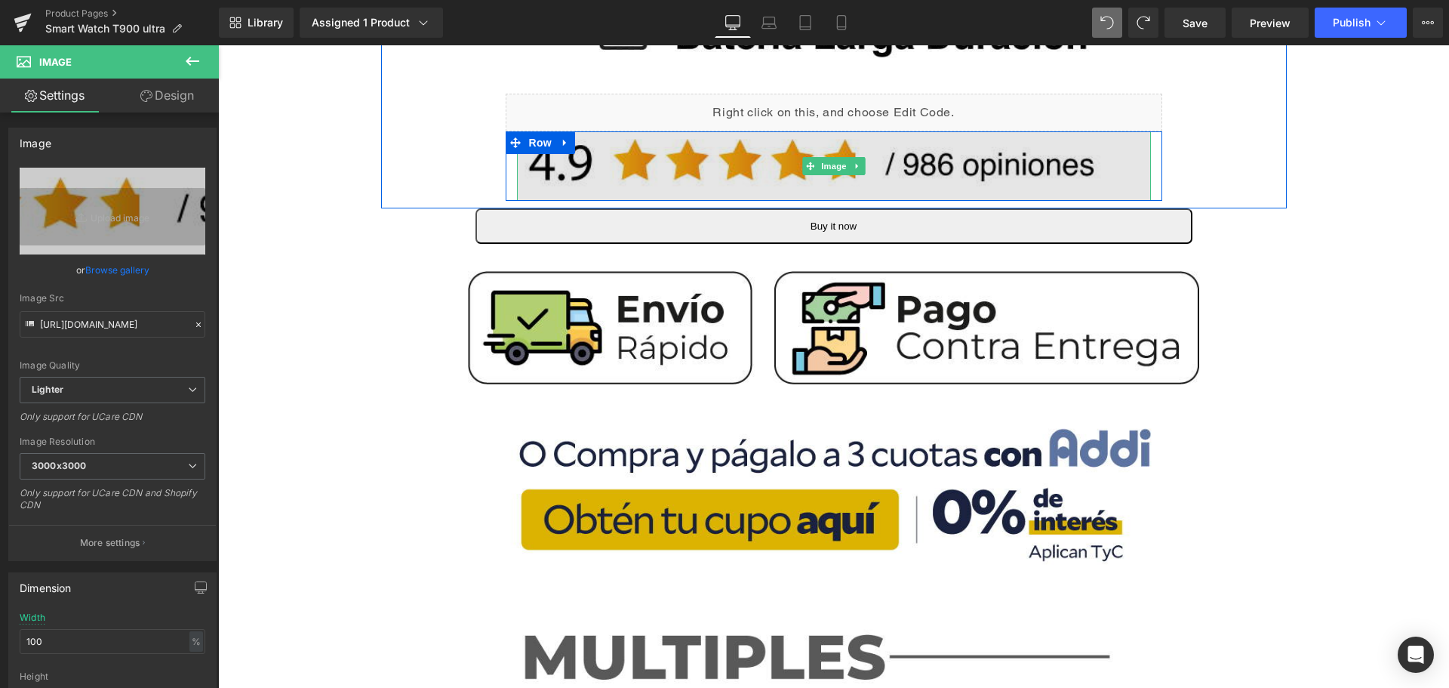
click at [666, 162] on img at bounding box center [834, 165] width 634 height 69
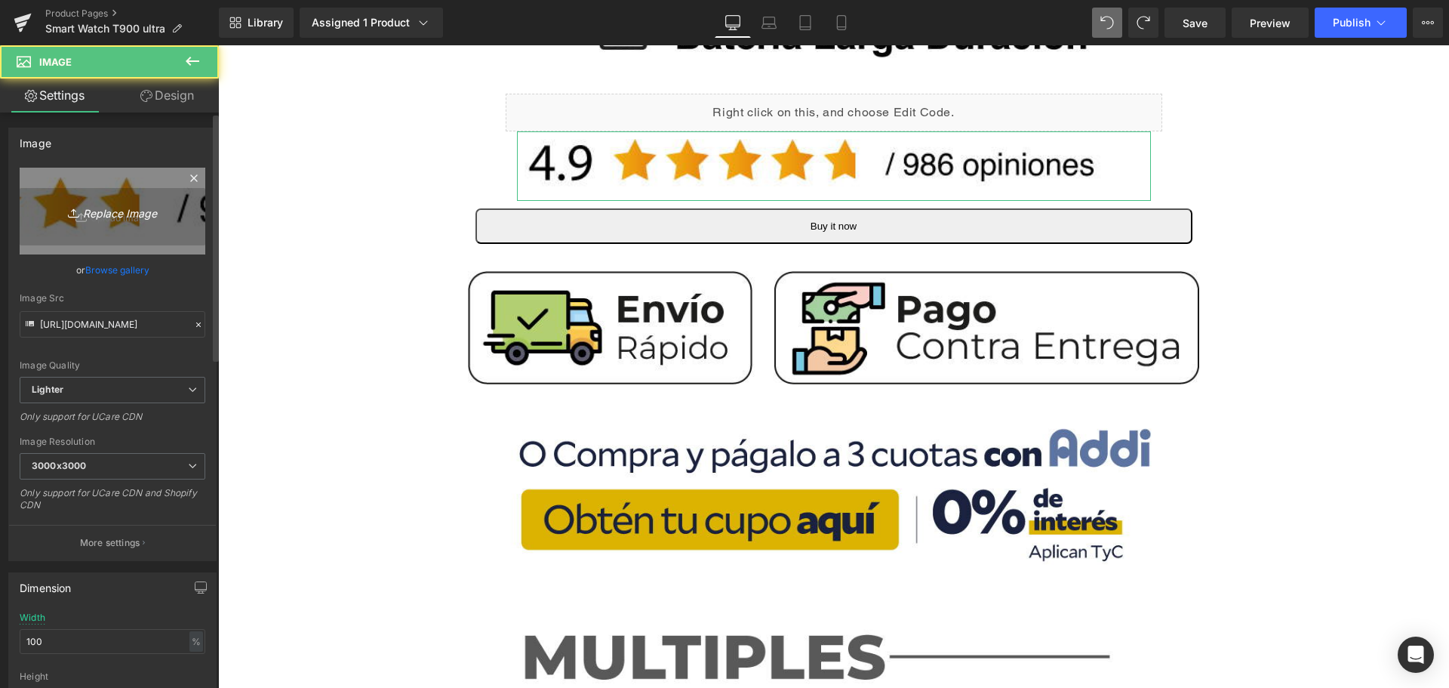
click at [136, 213] on icon "Replace Image" at bounding box center [112, 211] width 121 height 19
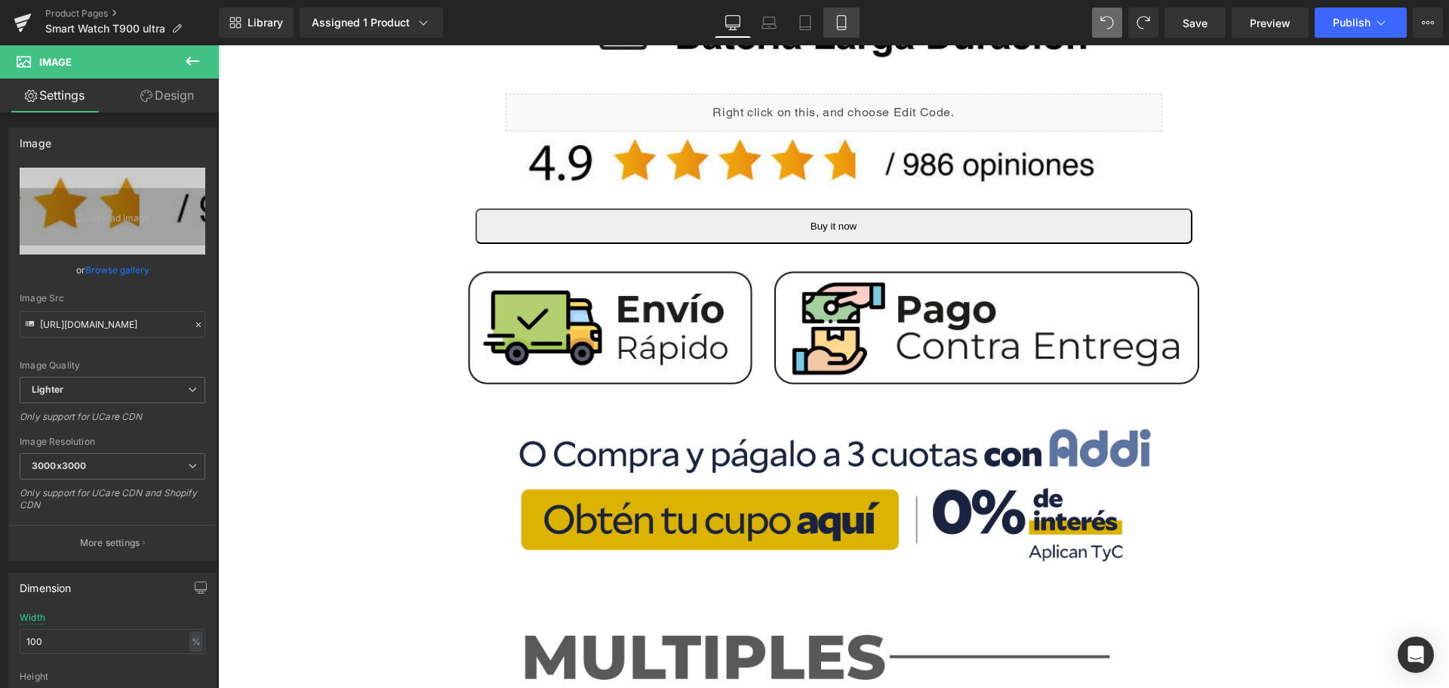
click at [851, 14] on link "Mobile" at bounding box center [841, 23] width 36 height 30
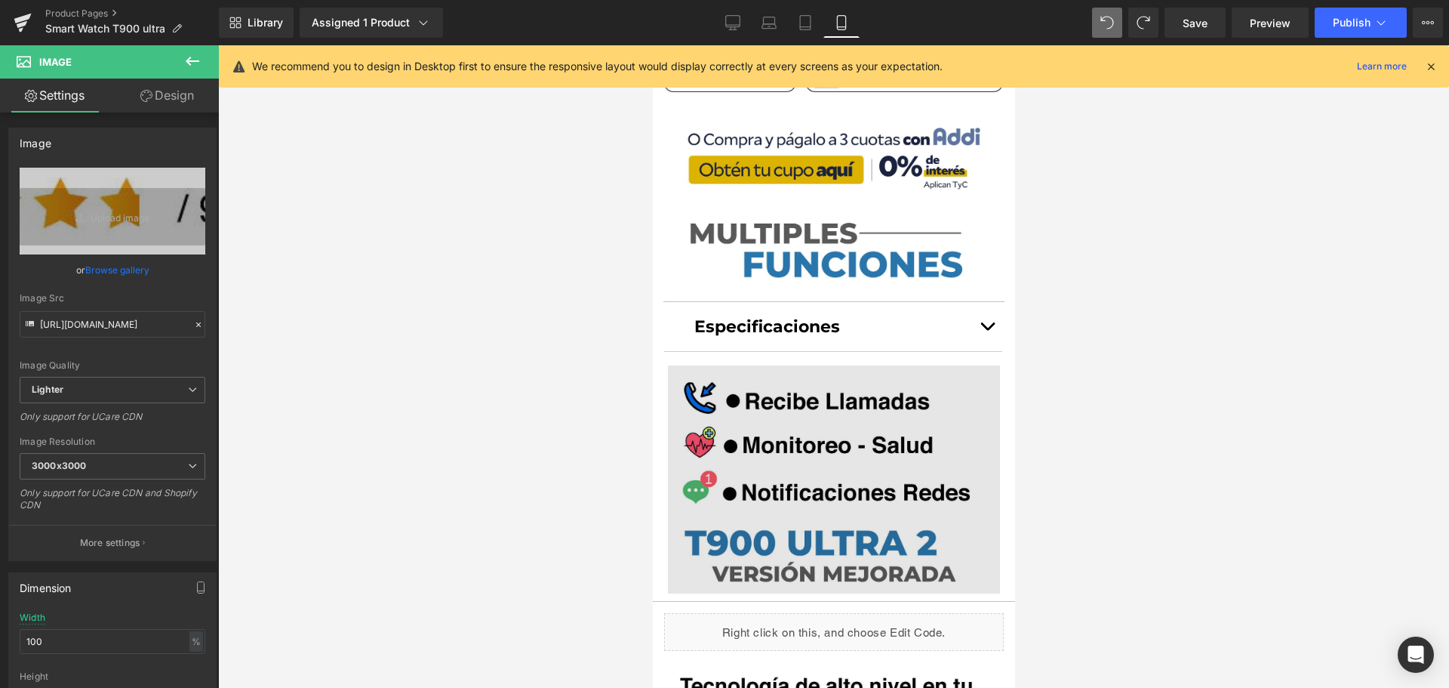
scroll to position [604, 0]
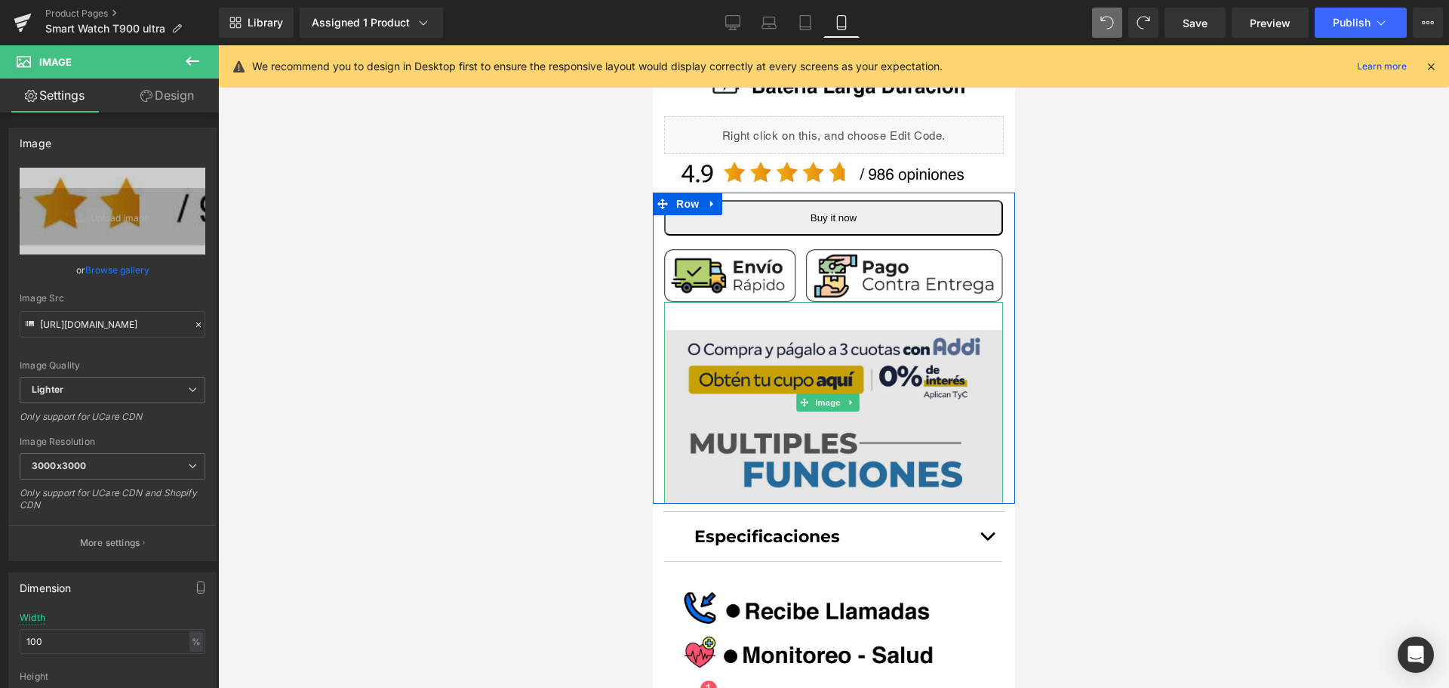
click at [820, 309] on img at bounding box center [832, 403] width 339 height 202
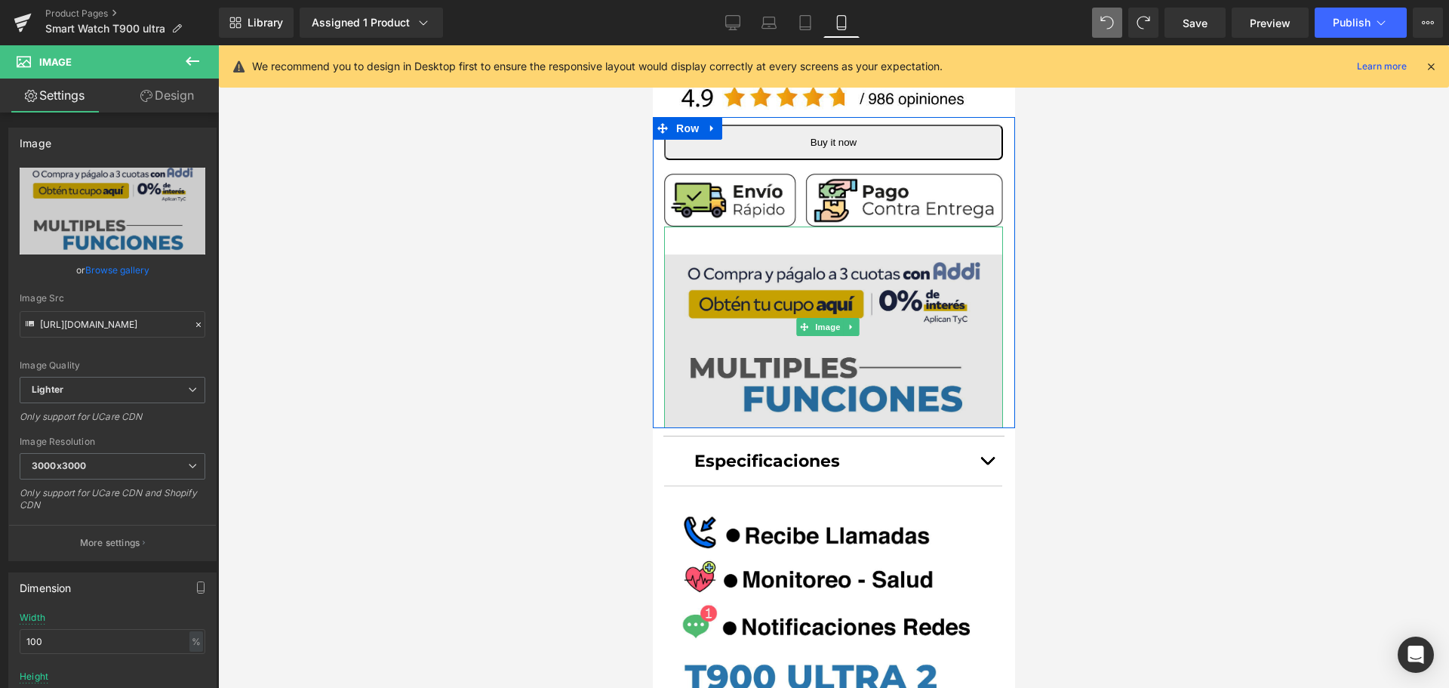
scroll to position [377, 0]
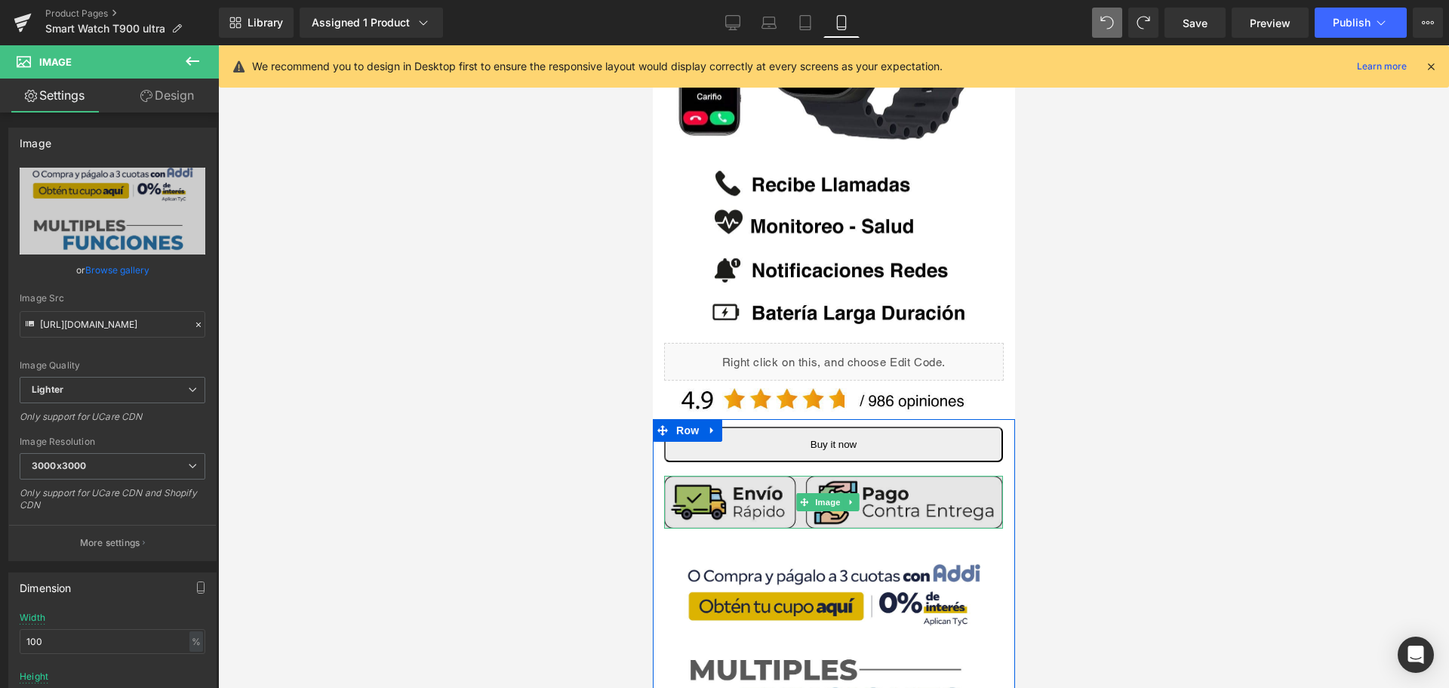
click at [958, 495] on img at bounding box center [832, 501] width 339 height 53
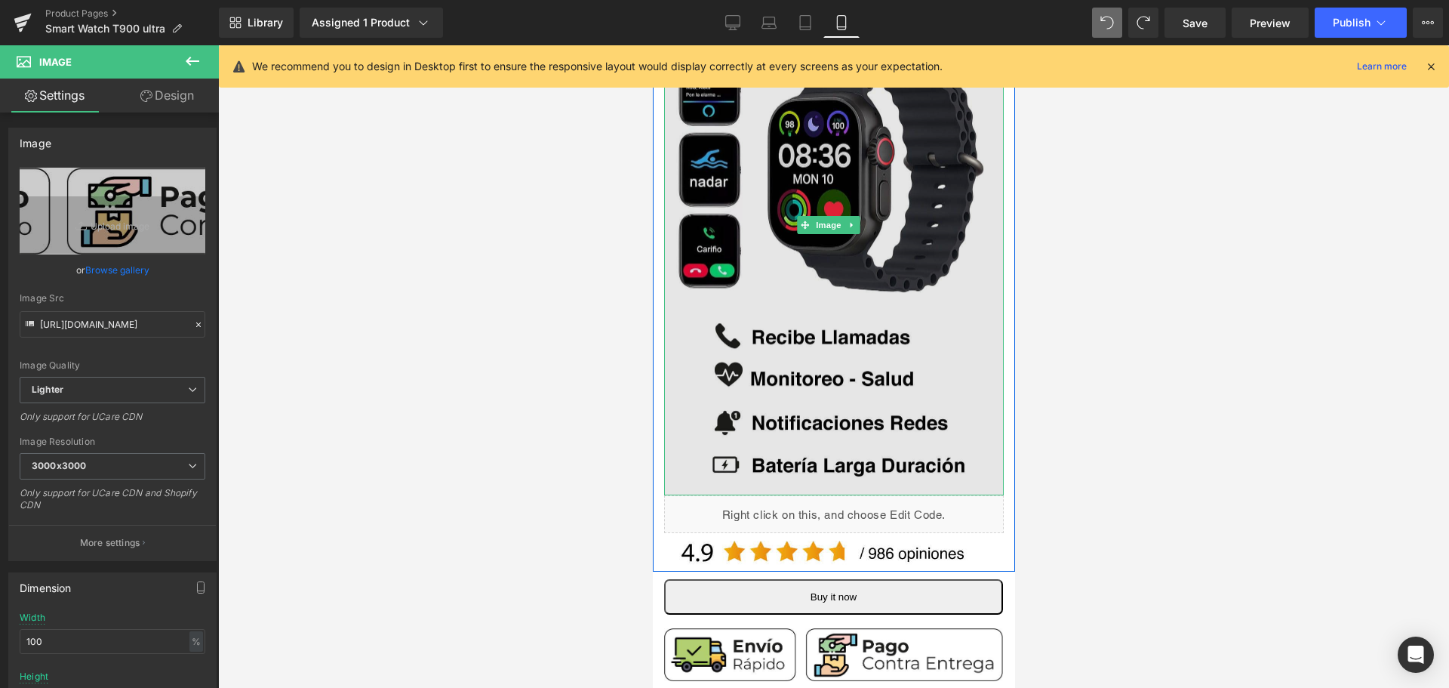
scroll to position [453, 0]
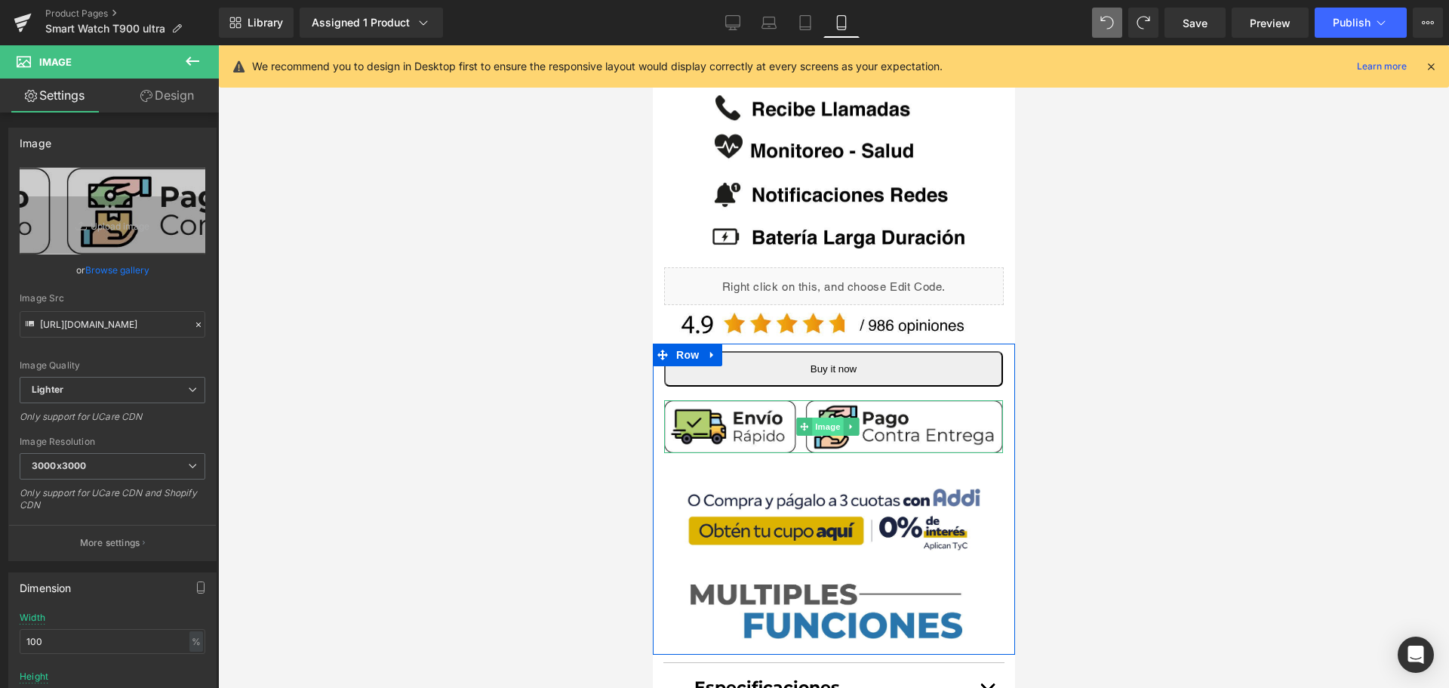
click at [826, 417] on span "Image" at bounding box center [827, 426] width 32 height 18
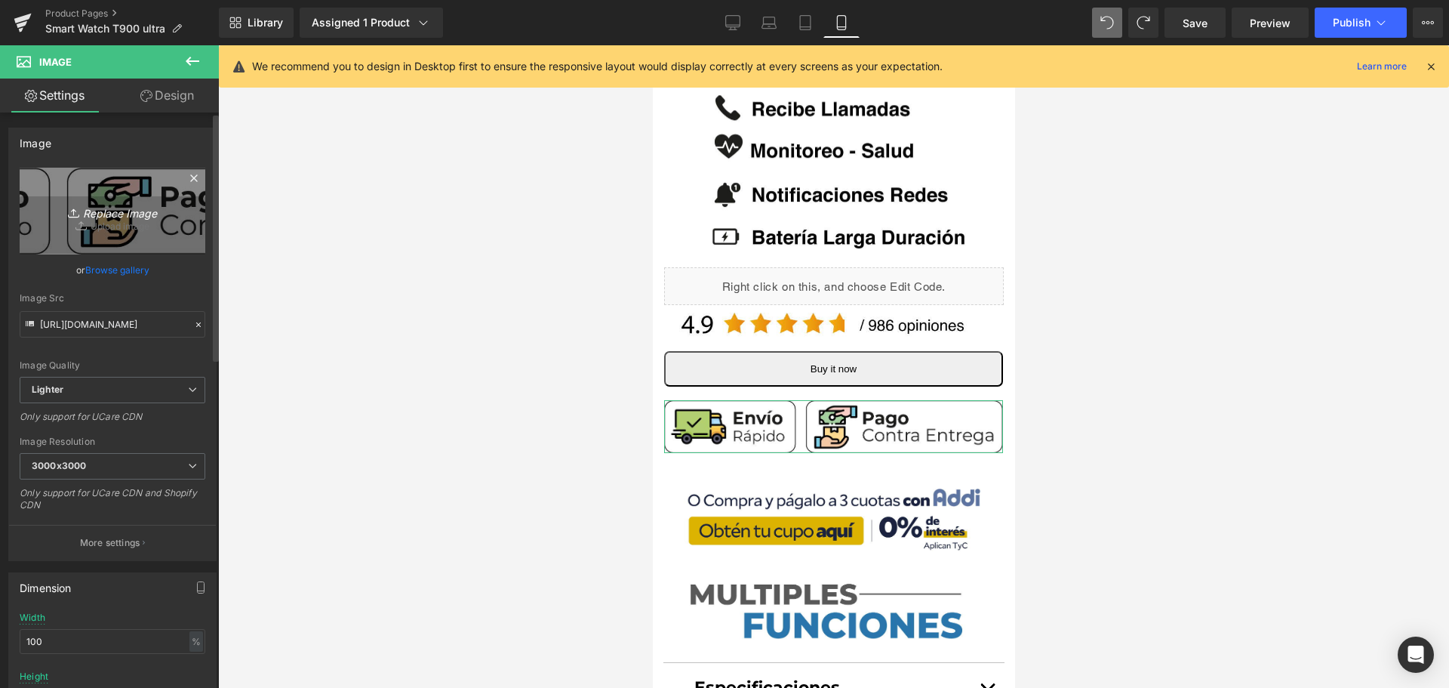
click at [120, 208] on icon "Replace Image" at bounding box center [112, 211] width 121 height 19
type input "C:\fakepath\2.png"
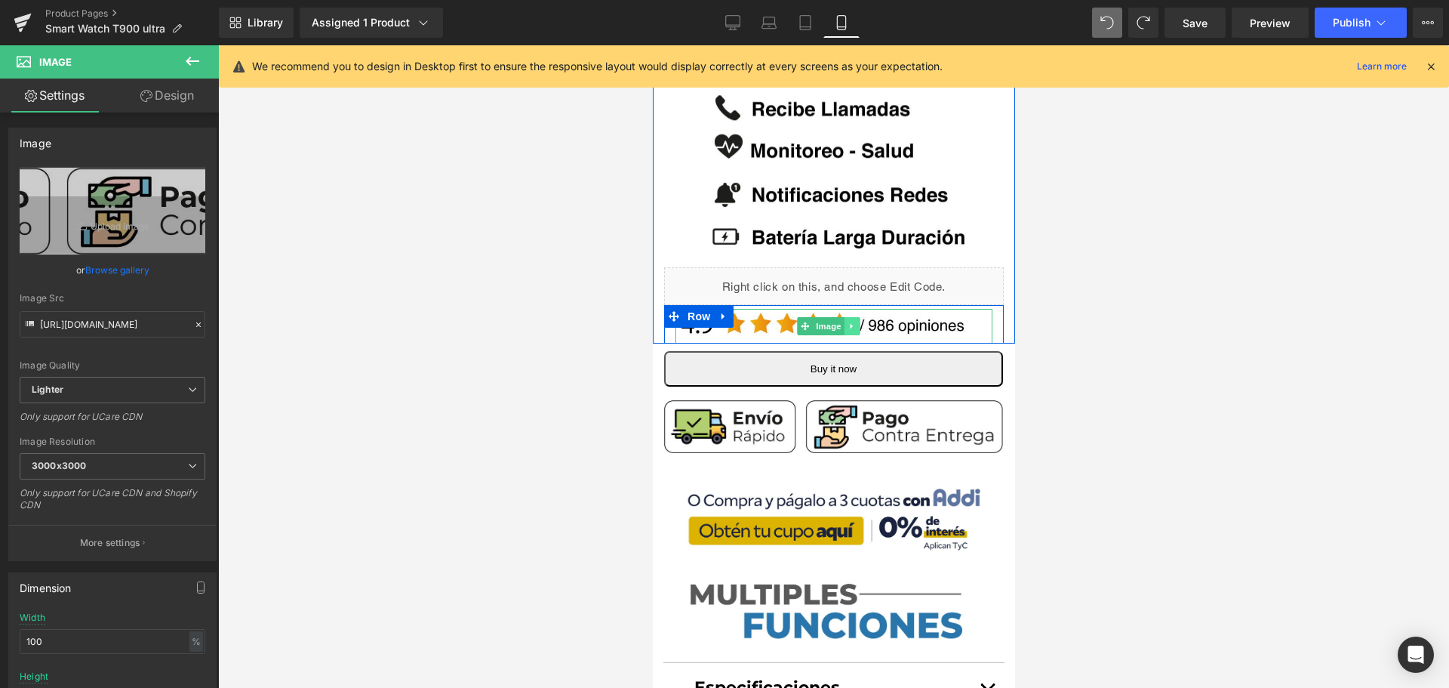
click at [853, 322] on icon at bounding box center [851, 326] width 8 height 9
click at [844, 322] on icon at bounding box center [843, 326] width 8 height 8
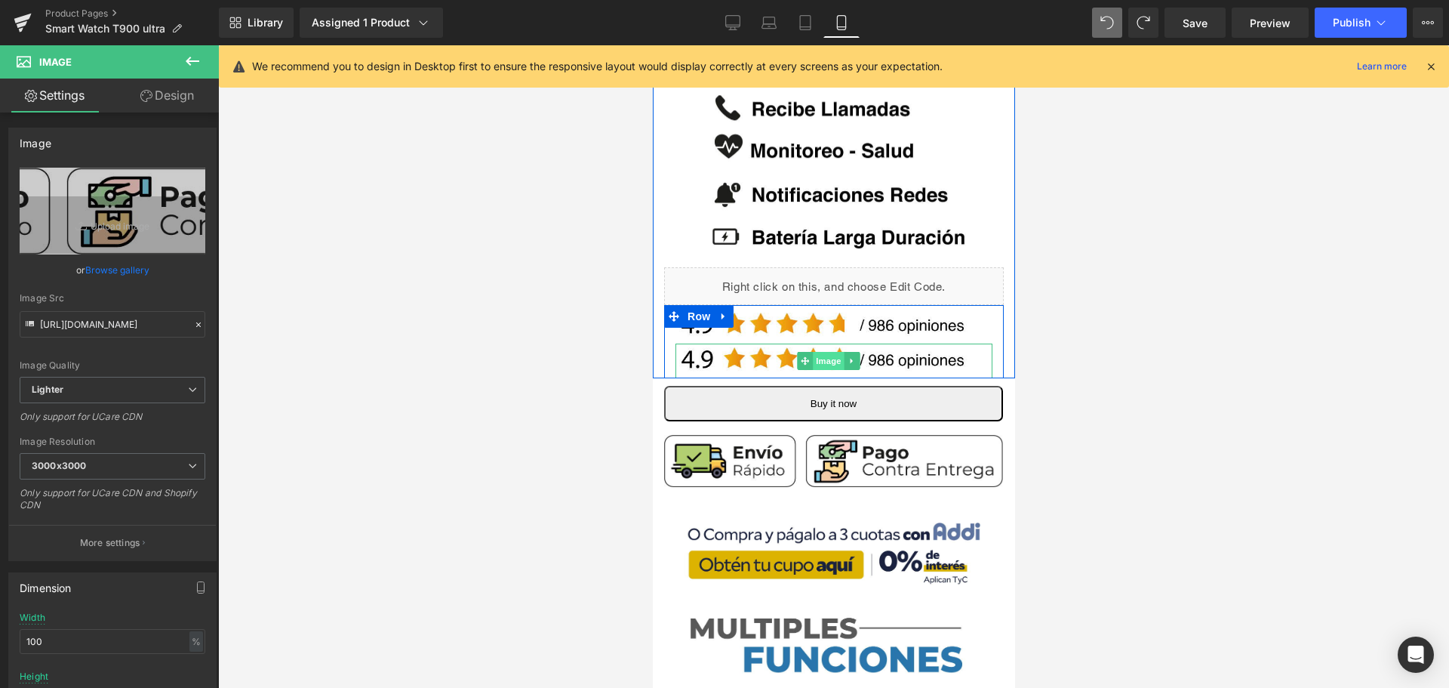
click at [823, 352] on span "Image" at bounding box center [828, 361] width 32 height 18
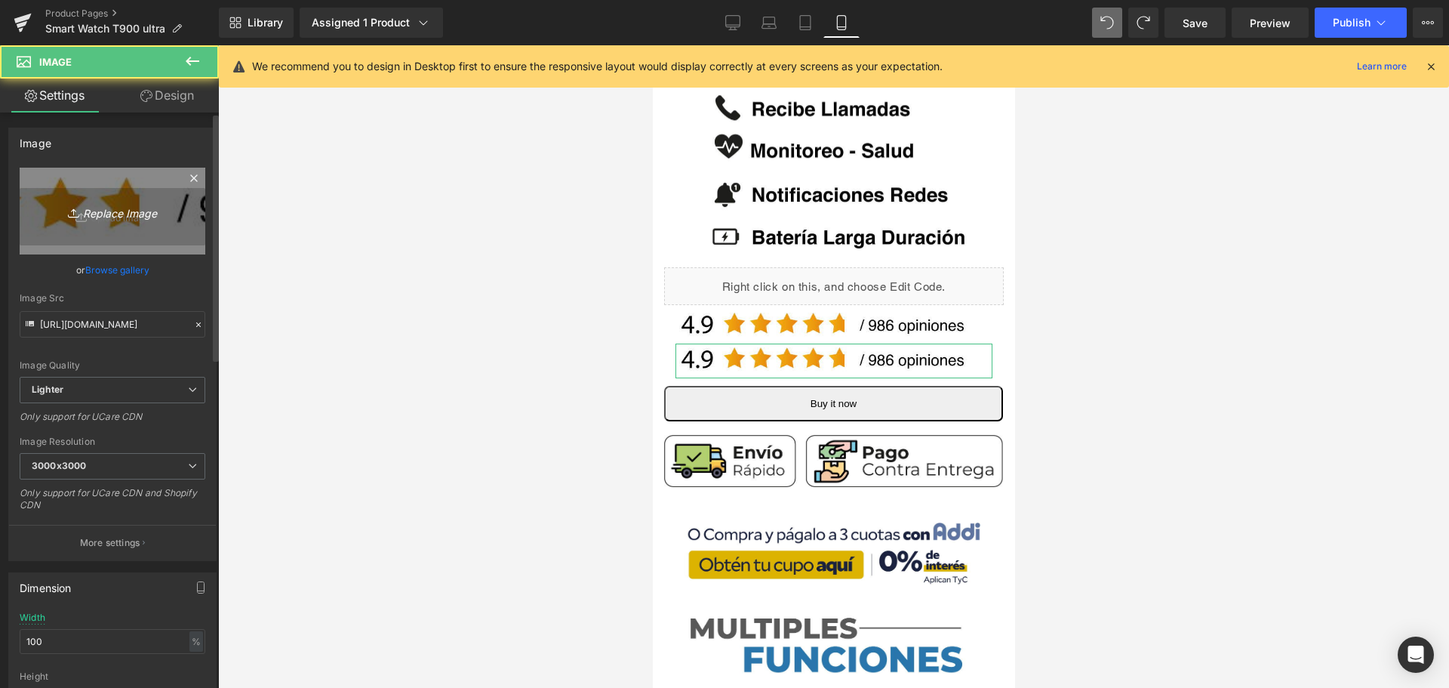
click at [77, 198] on link "Replace Image" at bounding box center [113, 211] width 186 height 87
type input "C:\fakepath\79900 - 130.png"
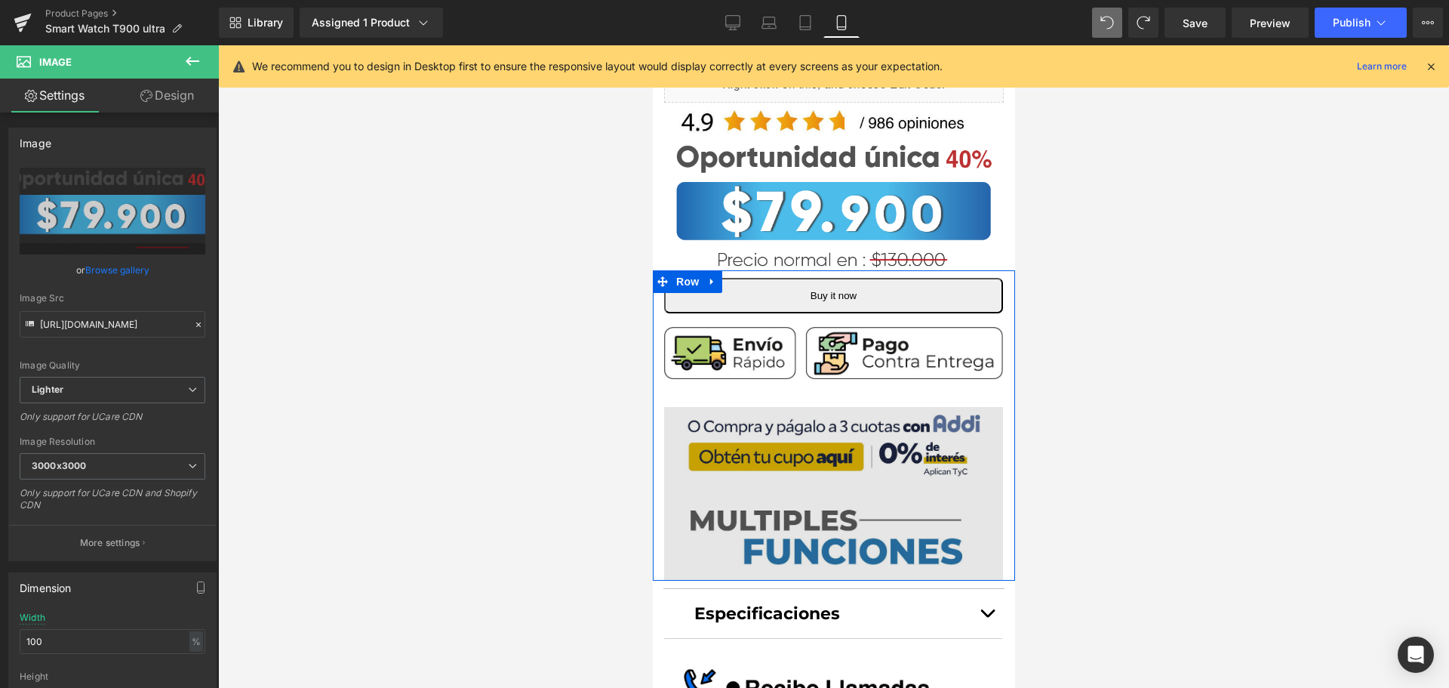
scroll to position [679, 0]
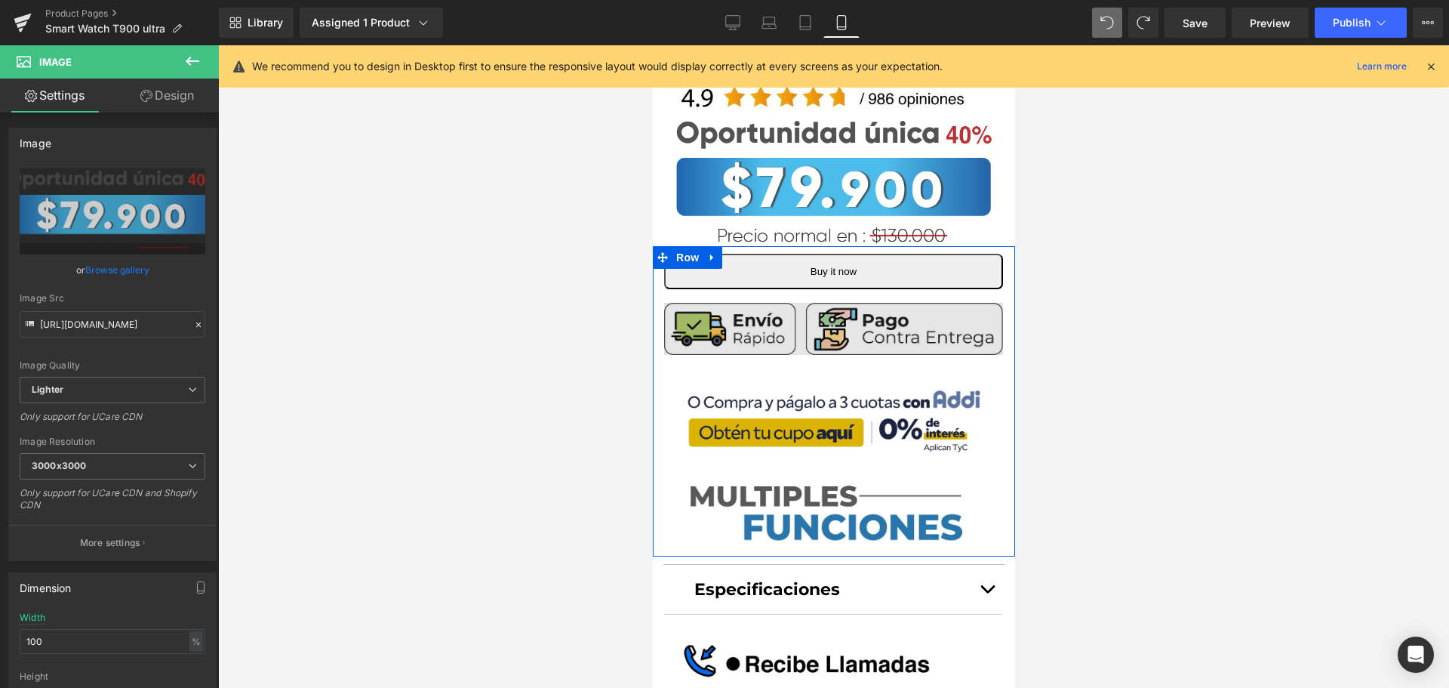
click at [861, 306] on img at bounding box center [832, 329] width 339 height 53
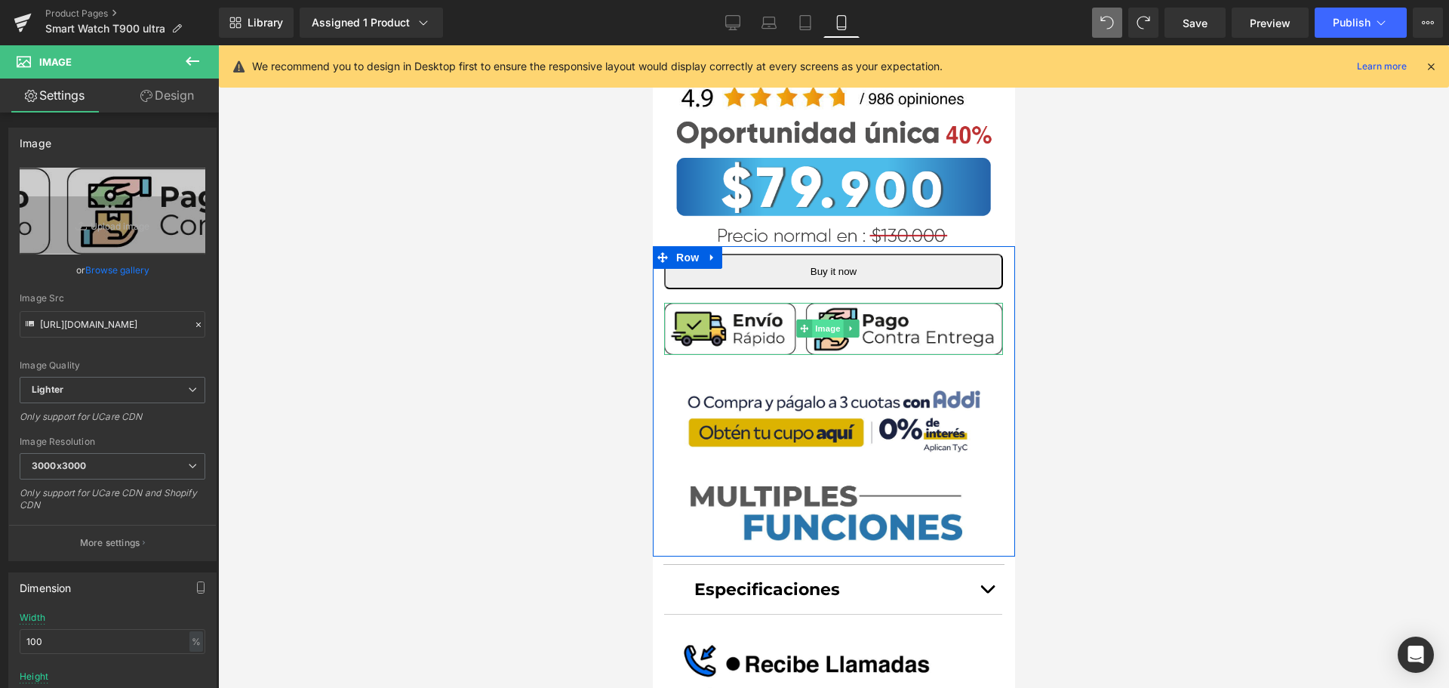
click at [821, 319] on span "Image" at bounding box center [827, 328] width 32 height 18
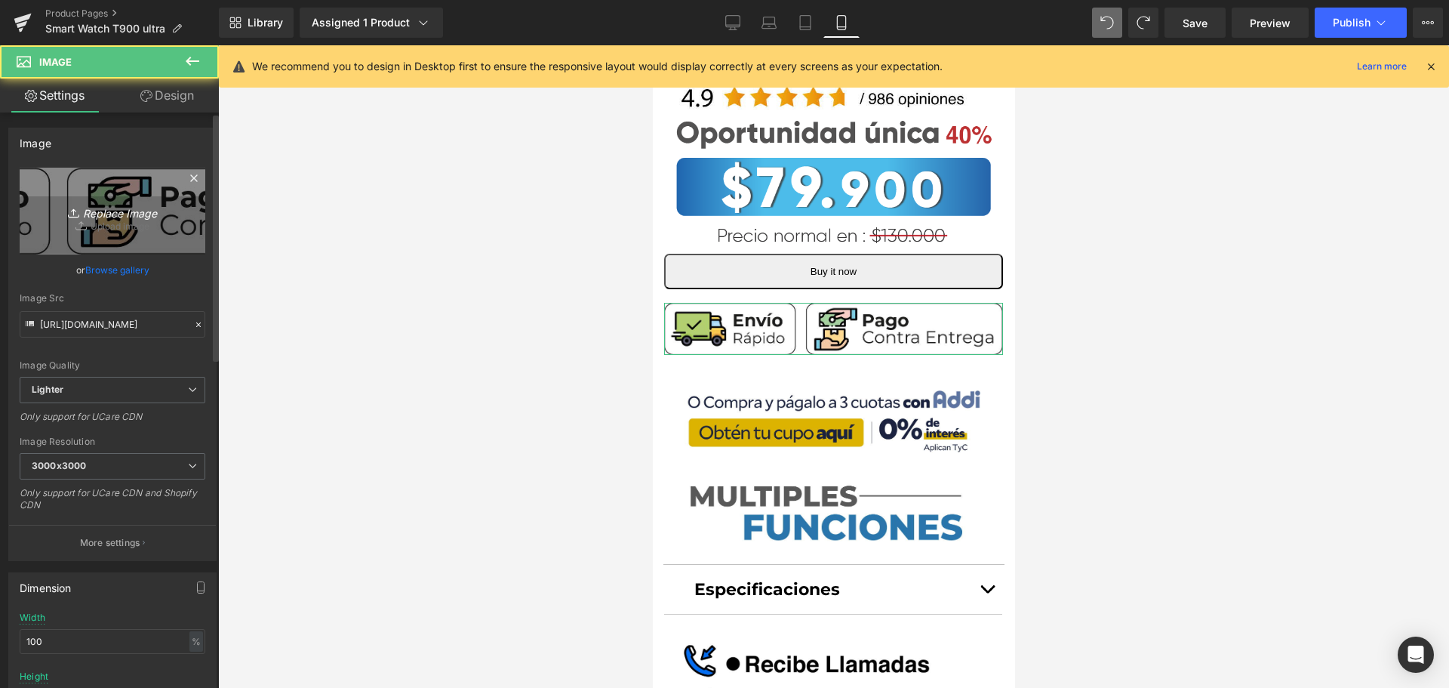
click at [100, 211] on icon "Replace Image" at bounding box center [112, 211] width 121 height 19
type input "C:\fakepath\6.jpg"
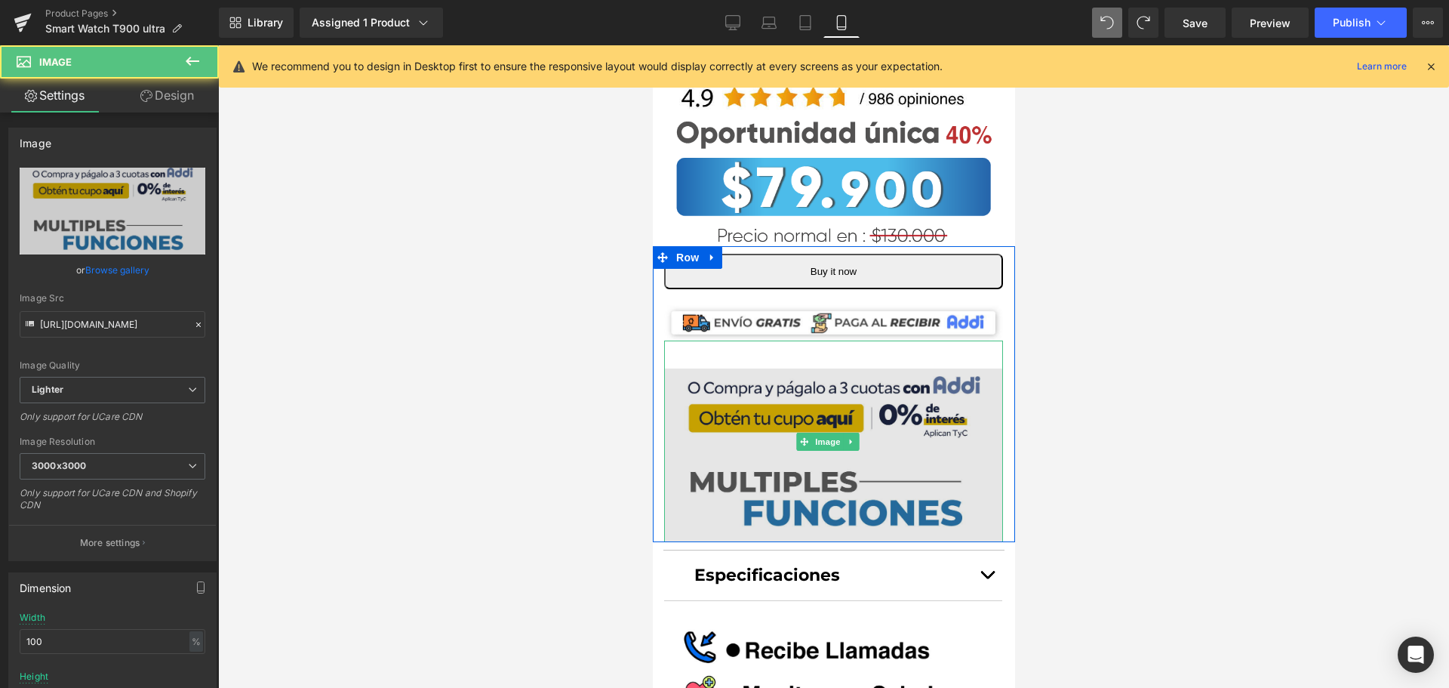
click at [832, 380] on img at bounding box center [832, 441] width 339 height 202
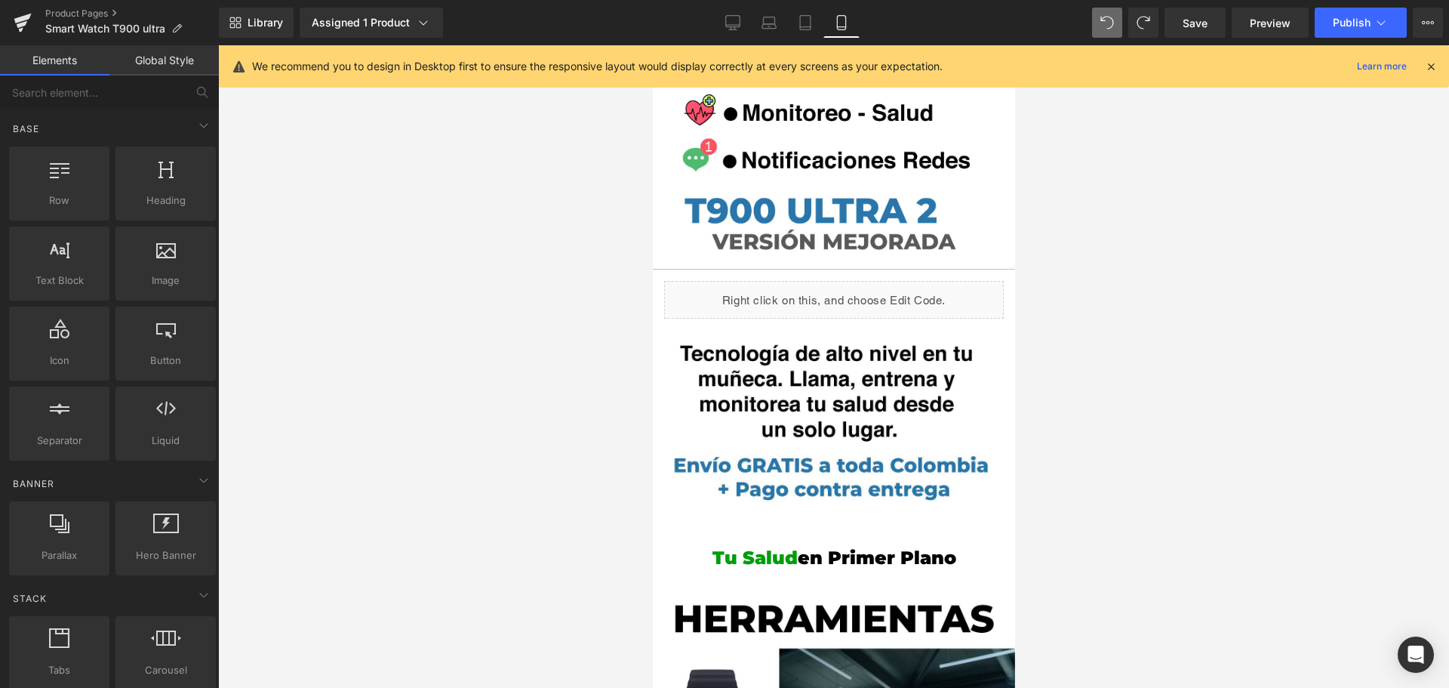
scroll to position [1283, 0]
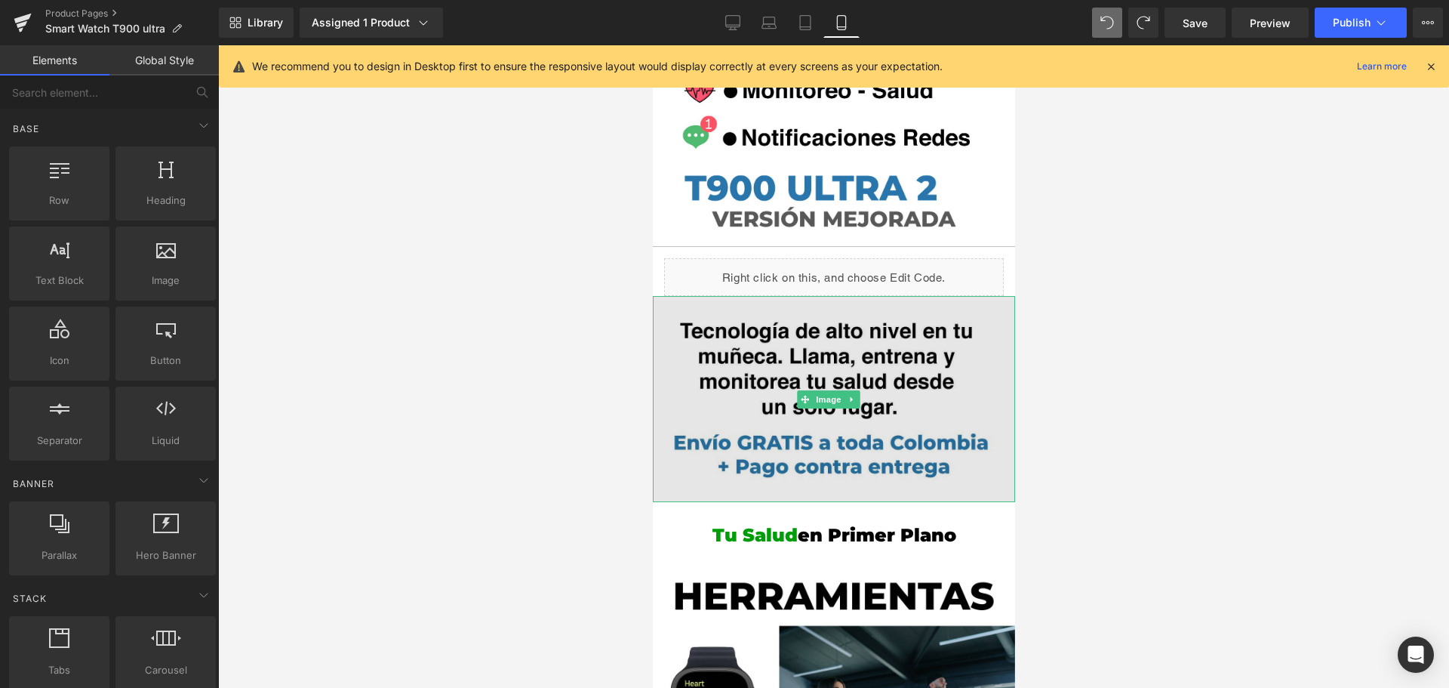
click at [723, 296] on img at bounding box center [833, 399] width 362 height 206
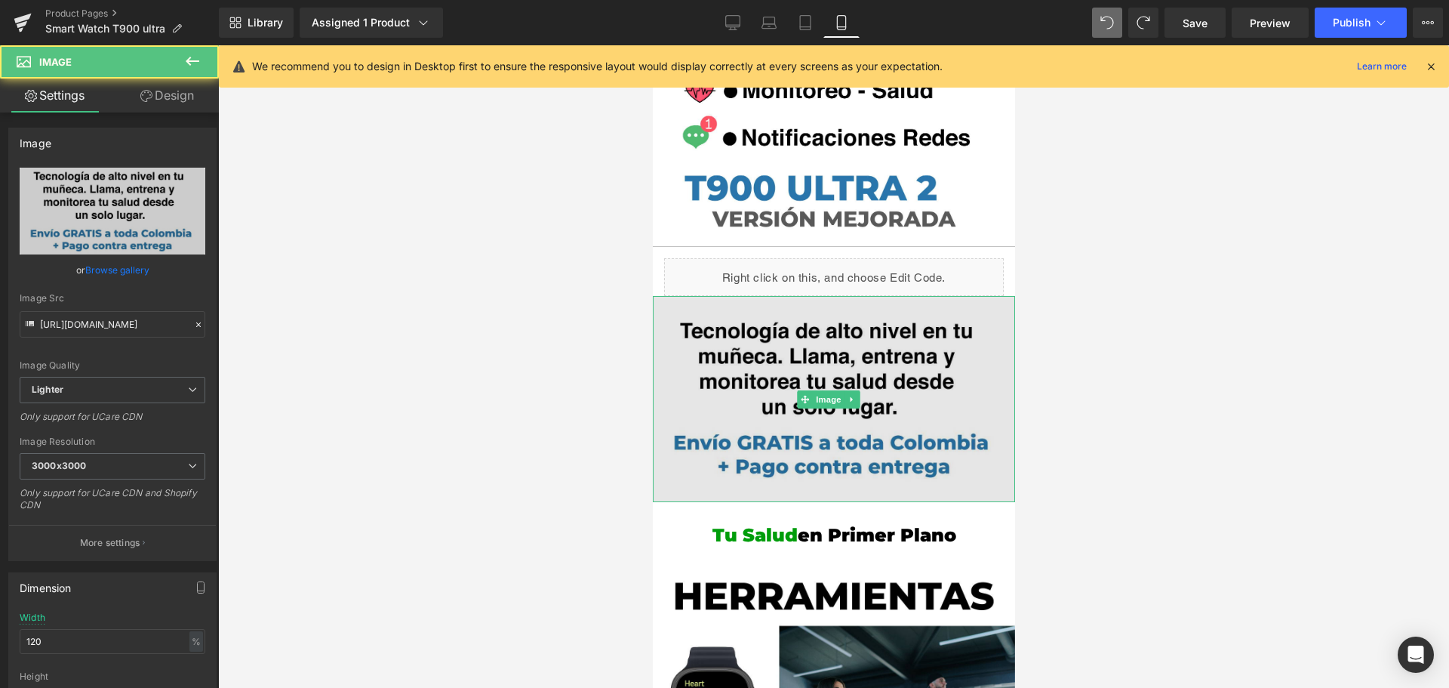
click at [723, 296] on img at bounding box center [833, 399] width 362 height 206
click at [922, 300] on img at bounding box center [833, 399] width 362 height 206
click at [743, 326] on img at bounding box center [833, 399] width 362 height 206
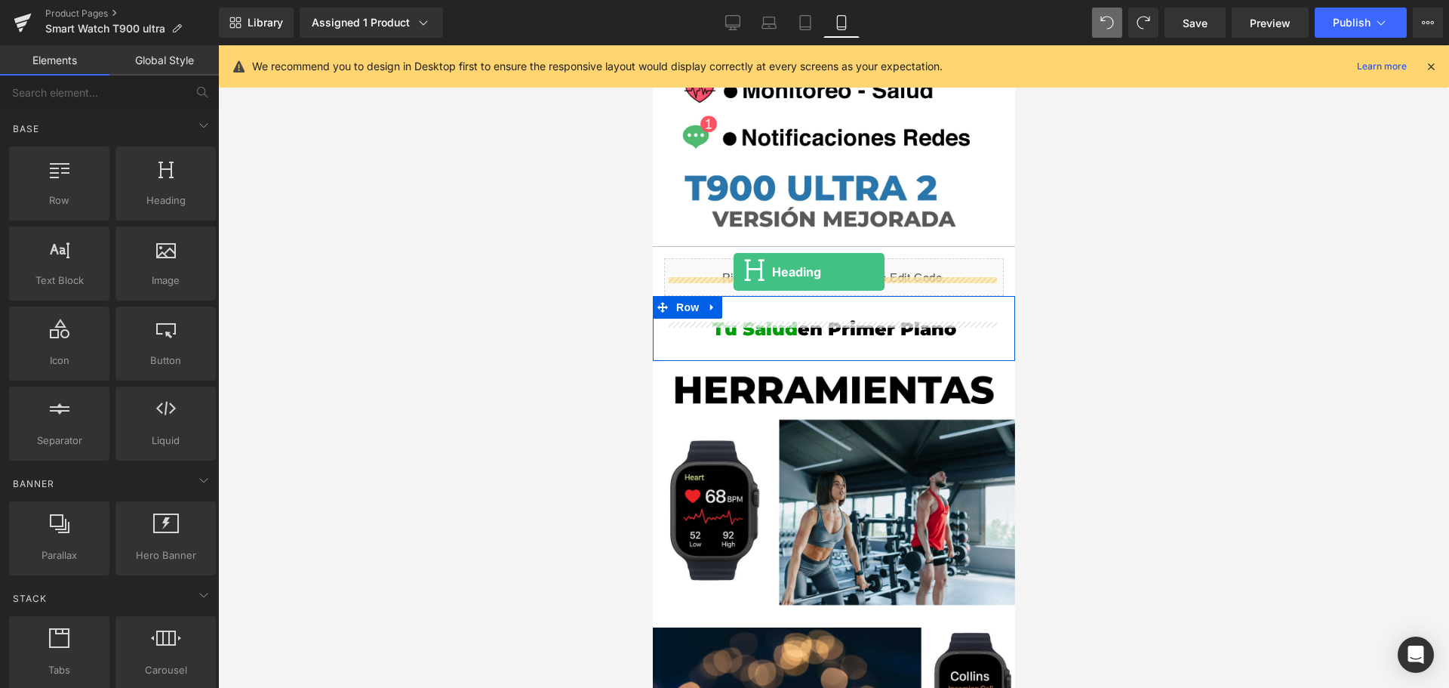
drag, startPoint x: 835, startPoint y: 230, endPoint x: 733, endPoint y: 272, distance: 110.0
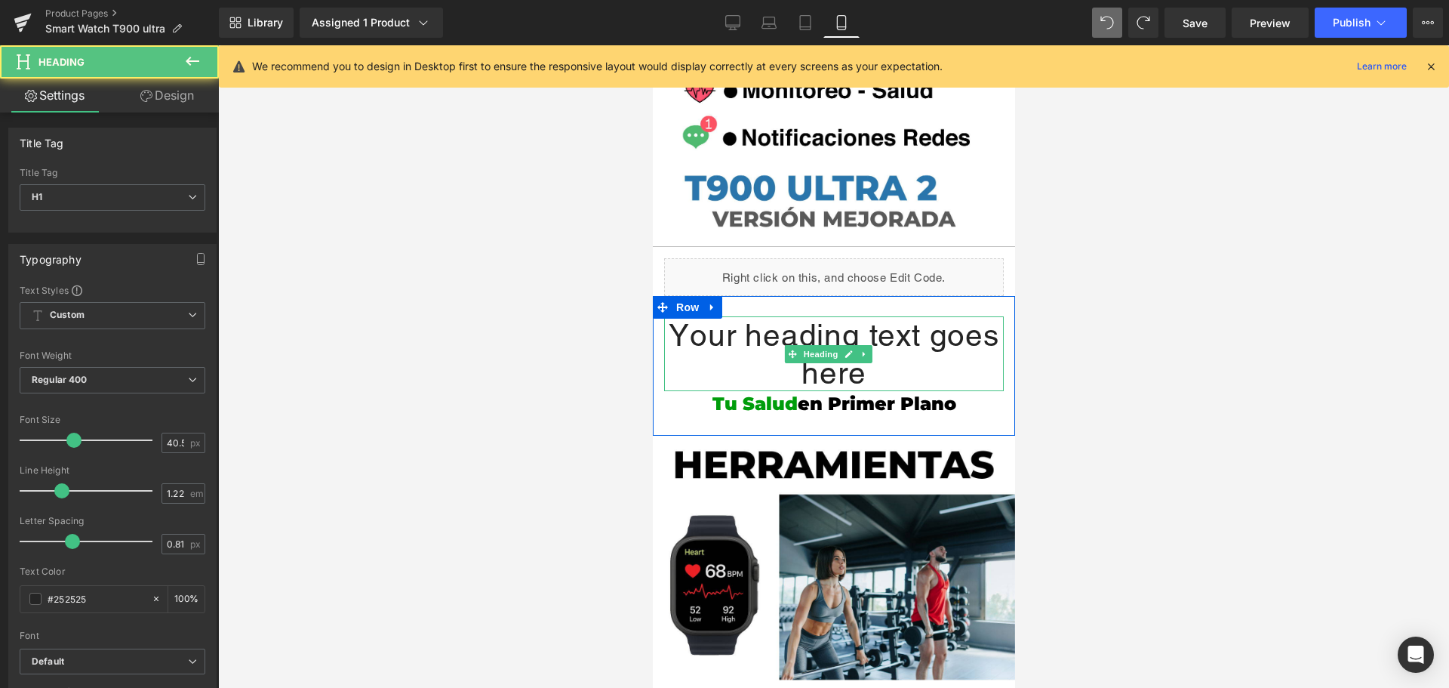
click at [843, 341] on h1 "Your heading text goes here" at bounding box center [833, 353] width 340 height 75
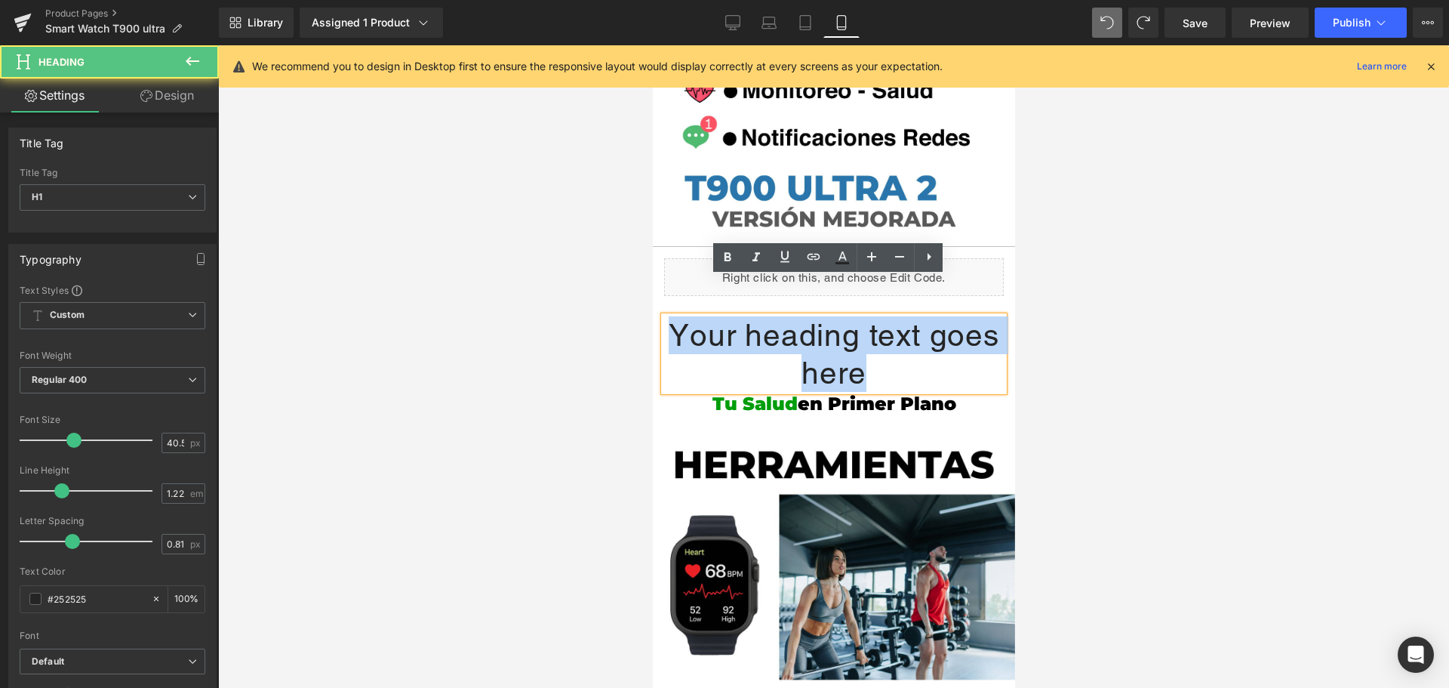
drag, startPoint x: 805, startPoint y: 333, endPoint x: 642, endPoint y: 288, distance: 169.7
paste div
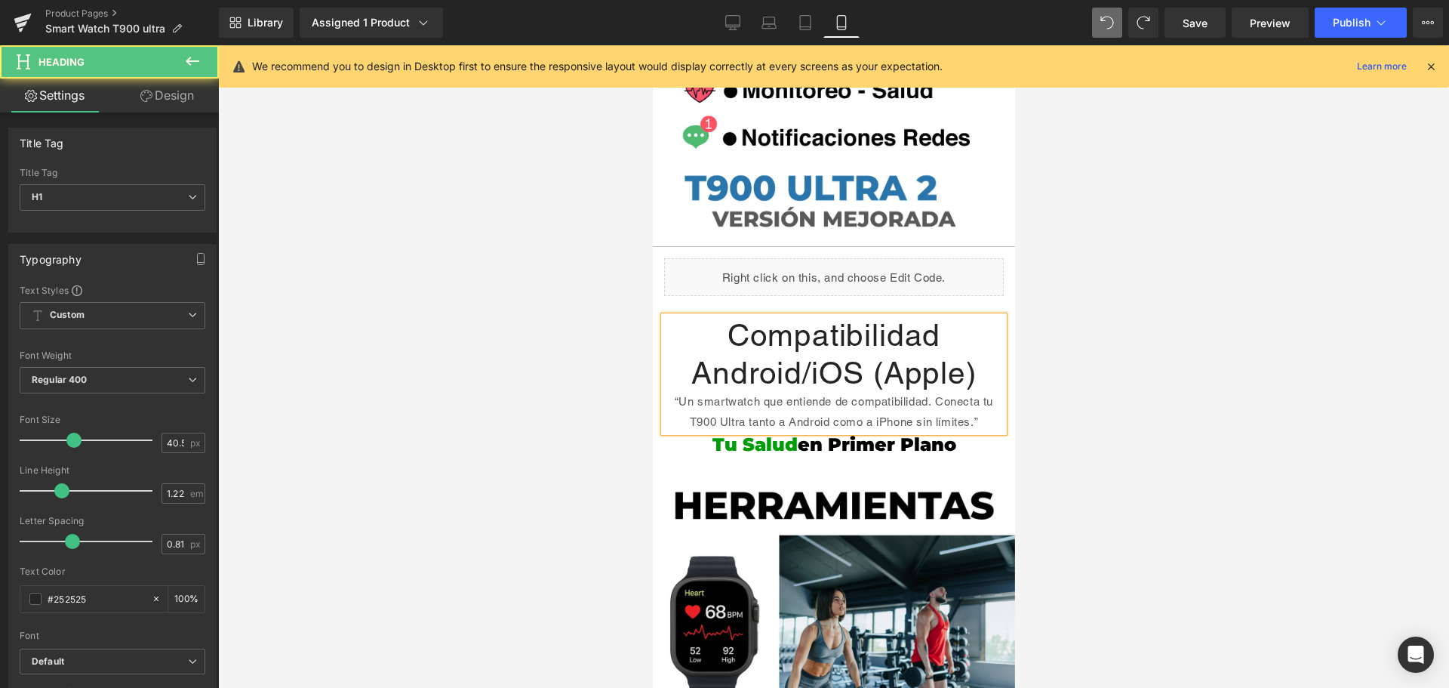
click at [667, 391] on div "“Un smartwatch que entiende de compatibilidad. Conecta tu T900 Ultra tanto a An…" at bounding box center [833, 411] width 340 height 41
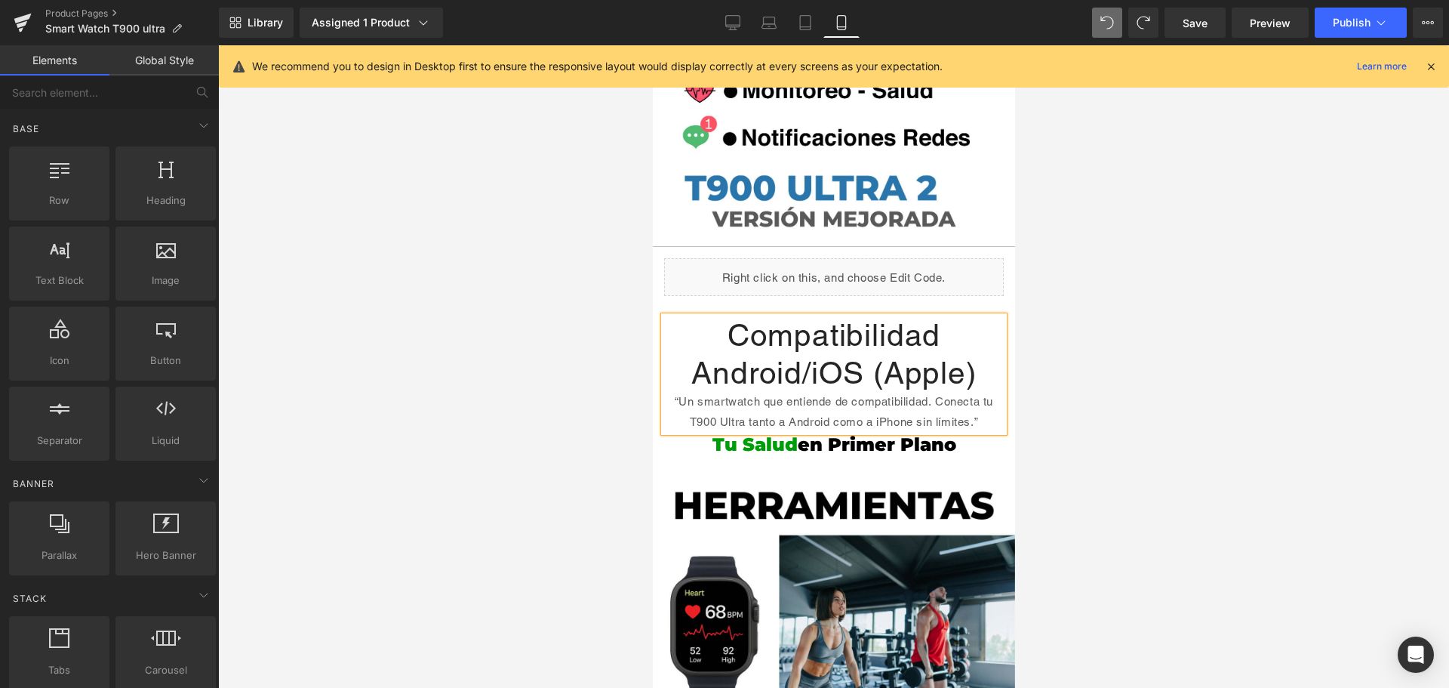
drag, startPoint x: 1080, startPoint y: 354, endPoint x: 1024, endPoint y: 315, distance: 67.8
click at [1076, 349] on div at bounding box center [833, 366] width 1231 height 642
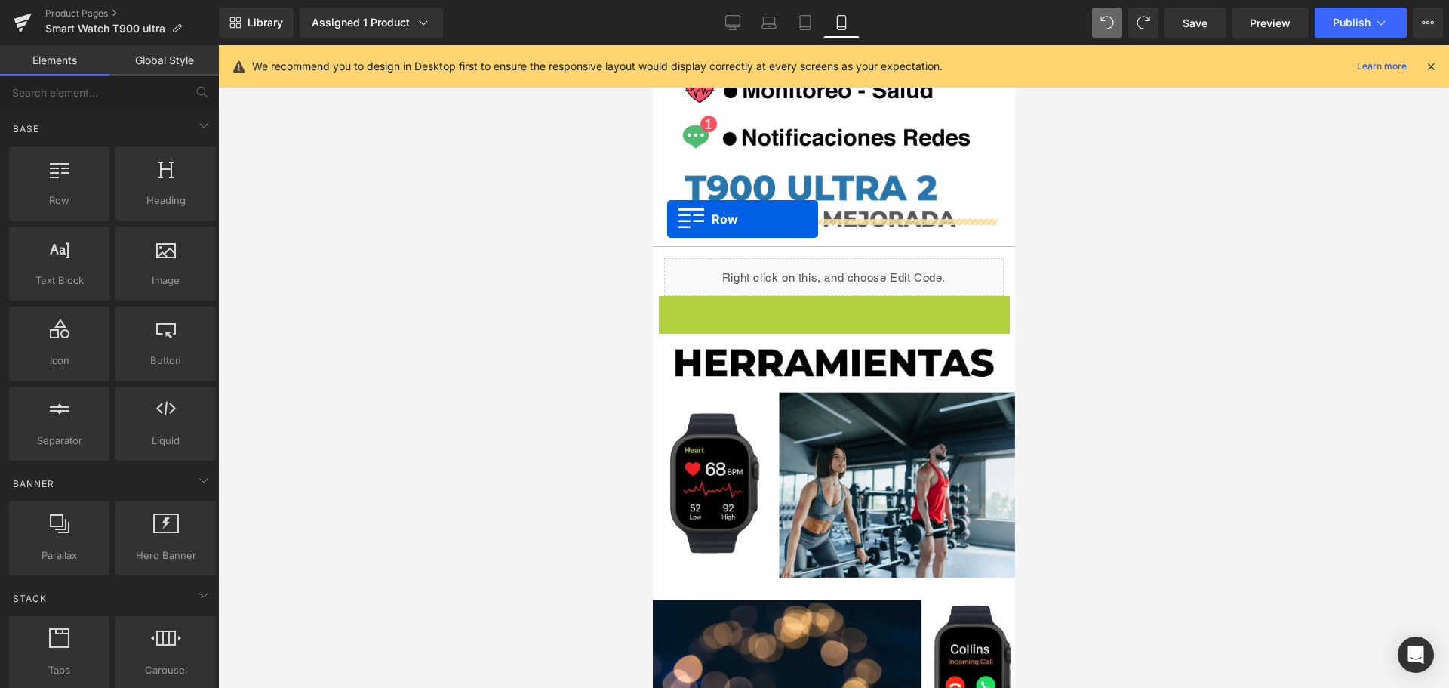
drag, startPoint x: 662, startPoint y: 275, endPoint x: 666, endPoint y: 219, distance: 56.8
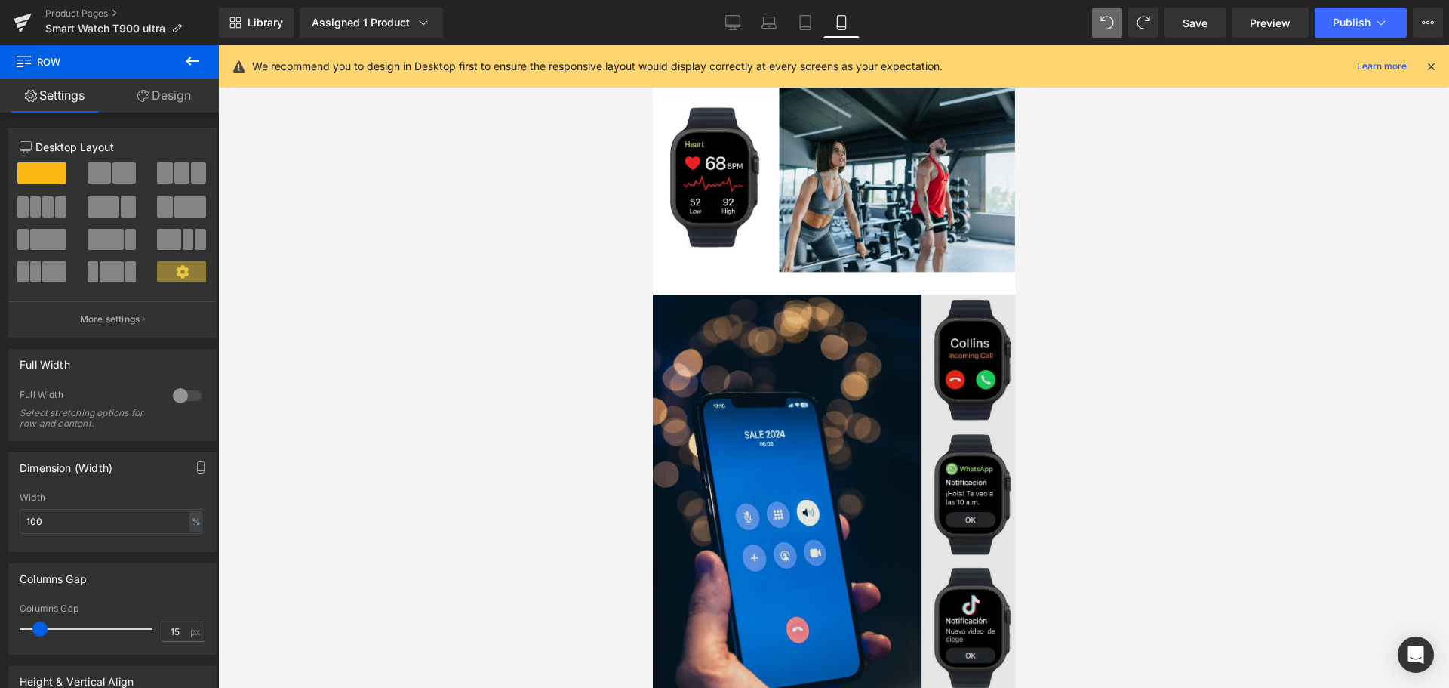
scroll to position [1660, 0]
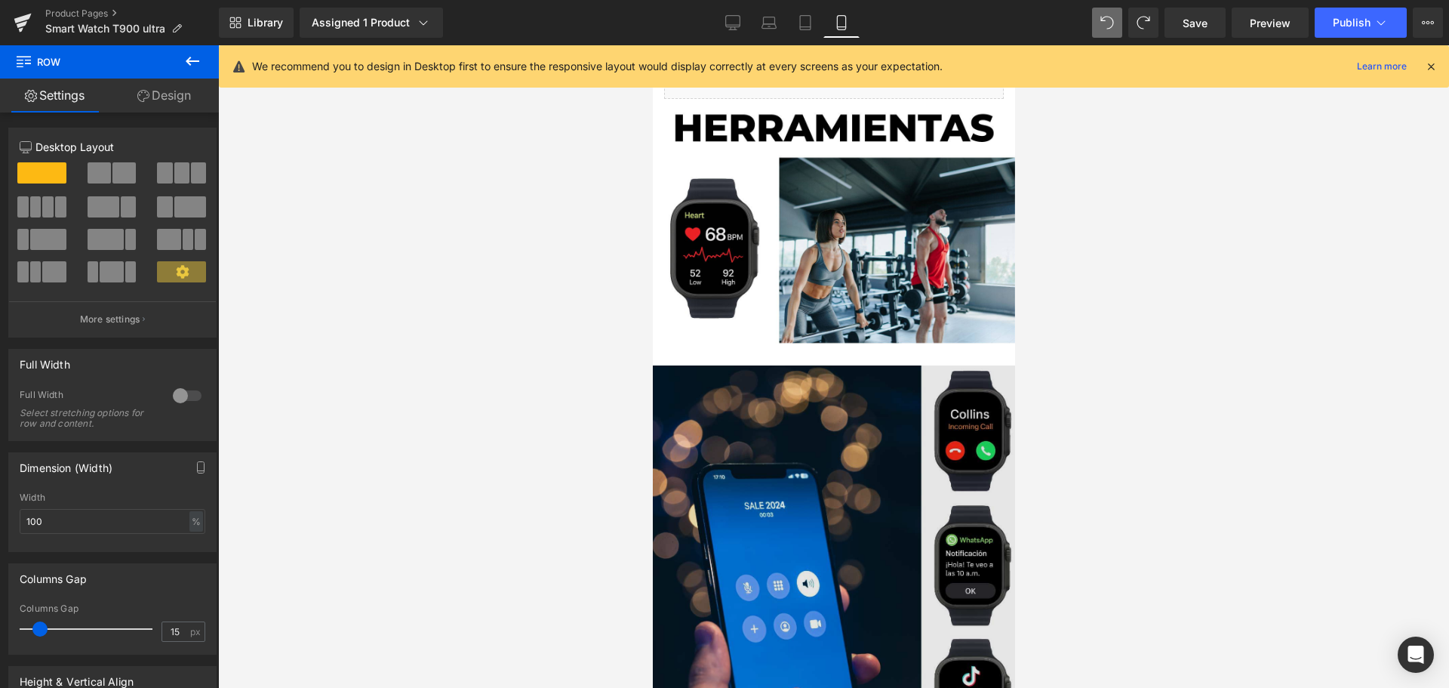
click at [877, 482] on img at bounding box center [833, 566] width 362 height 403
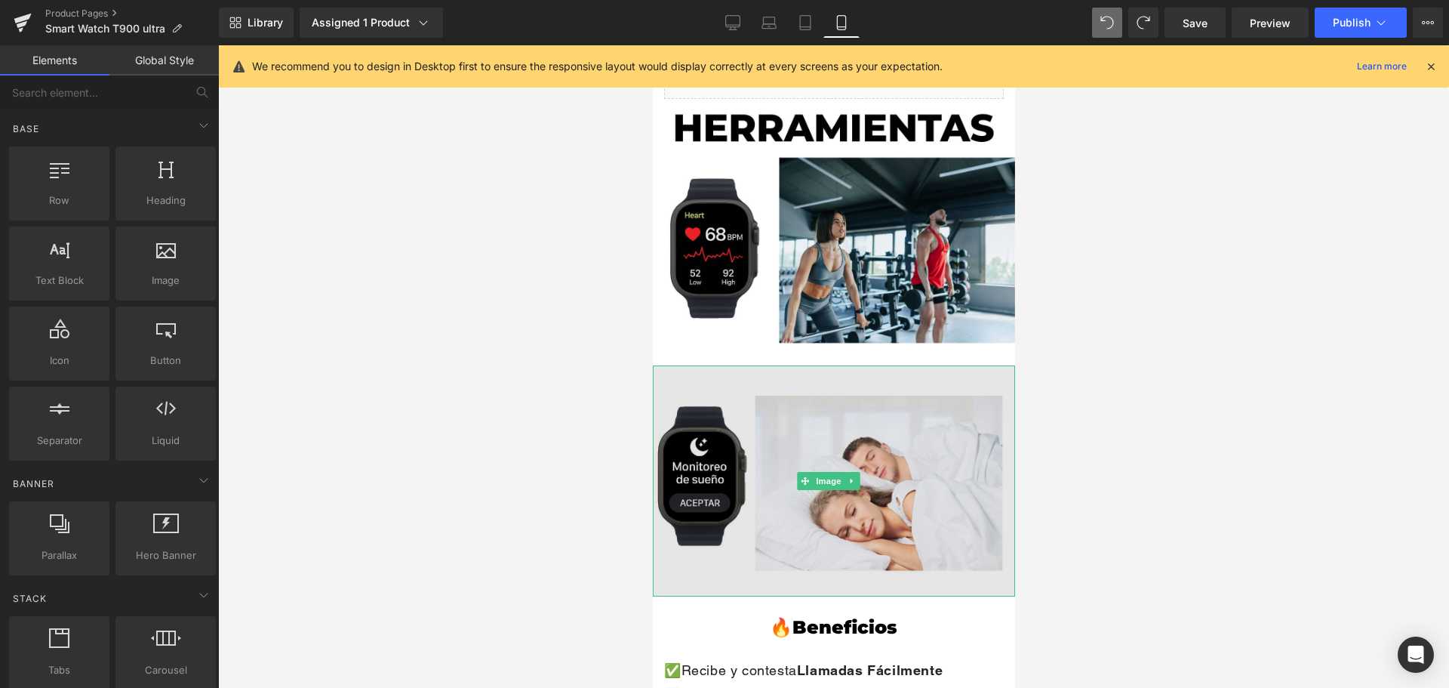
click at [784, 493] on img at bounding box center [833, 480] width 362 height 231
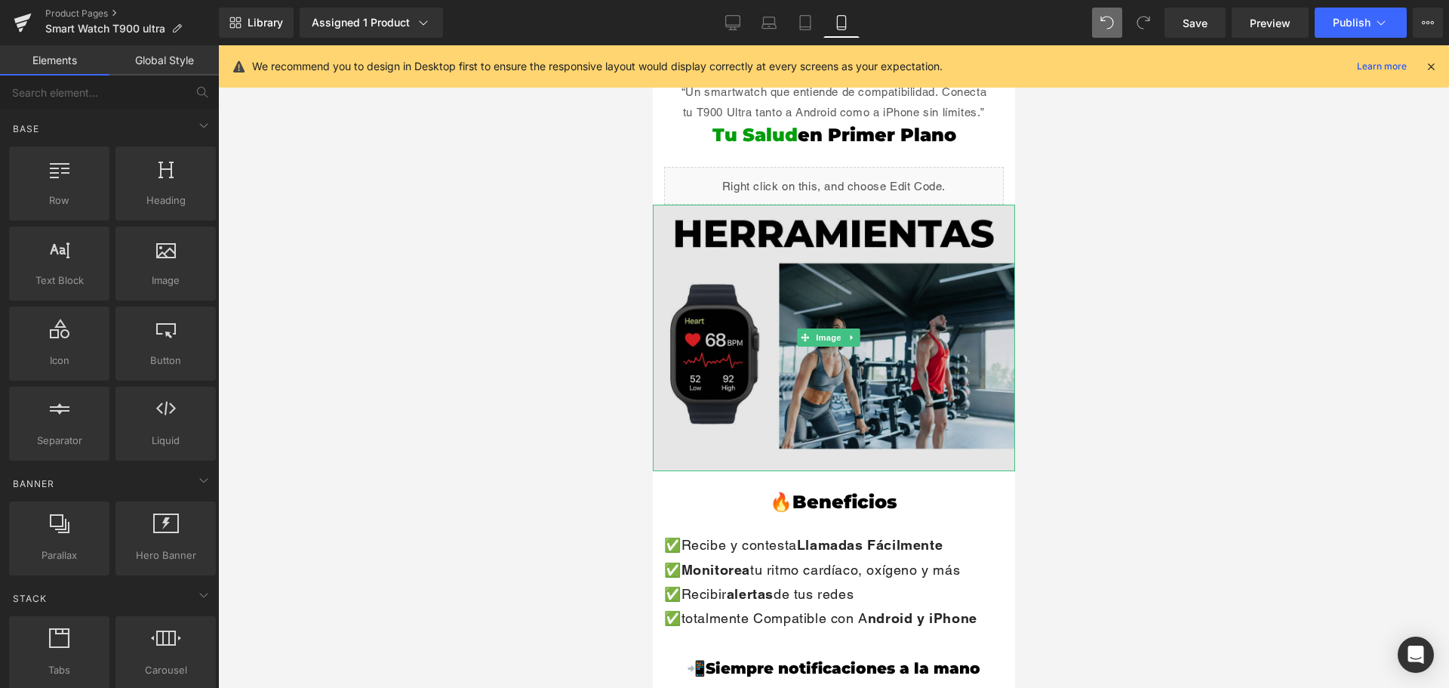
scroll to position [1434, 0]
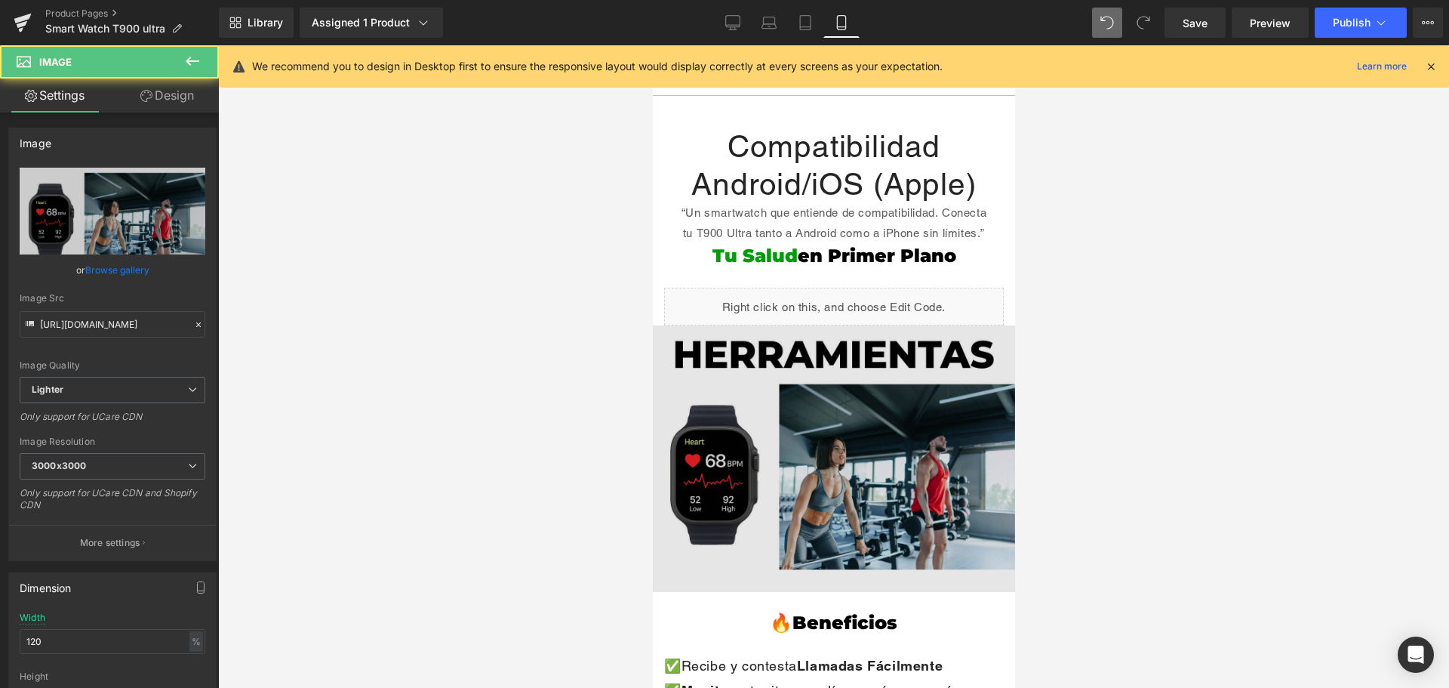
click at [938, 386] on img at bounding box center [833, 458] width 362 height 266
click at [856, 371] on img at bounding box center [833, 458] width 362 height 266
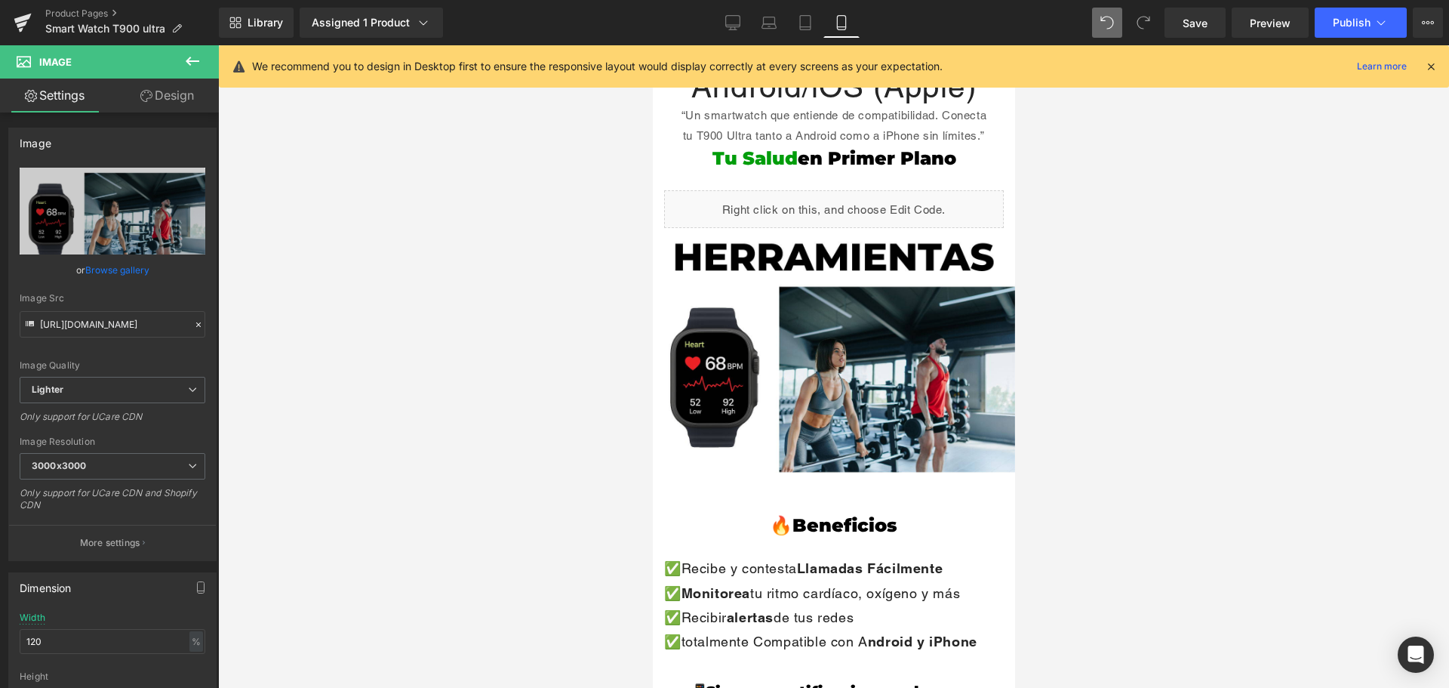
scroll to position [1509, 0]
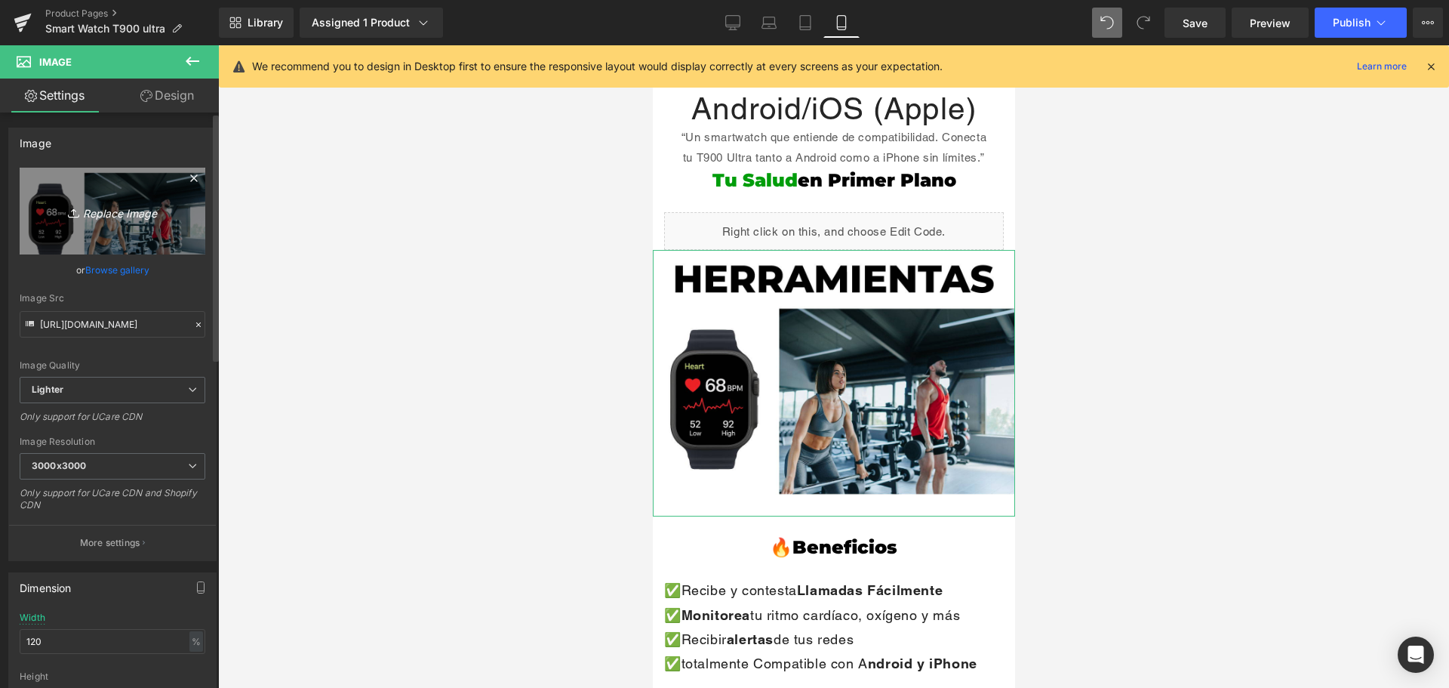
click at [106, 211] on icon "Replace Image" at bounding box center [112, 211] width 121 height 19
type input "C:\fakepath\3-min.jpg"
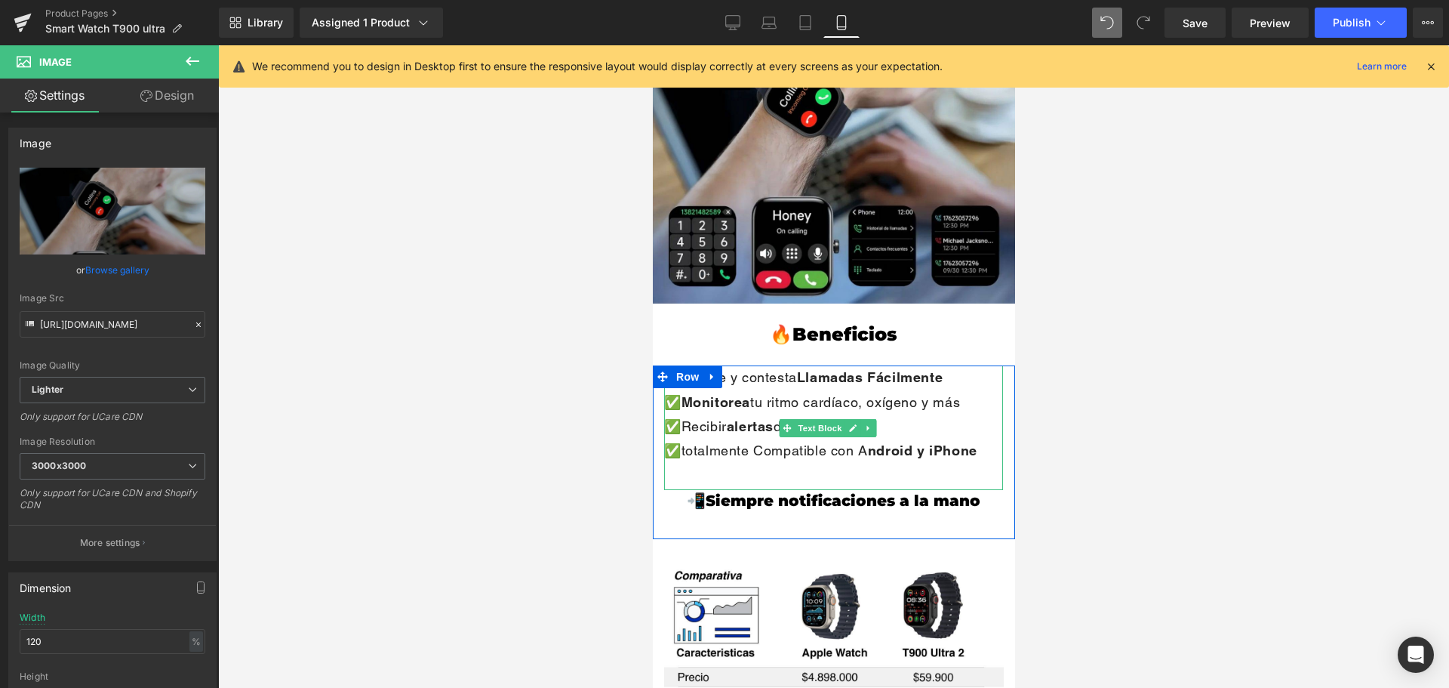
scroll to position [1962, 0]
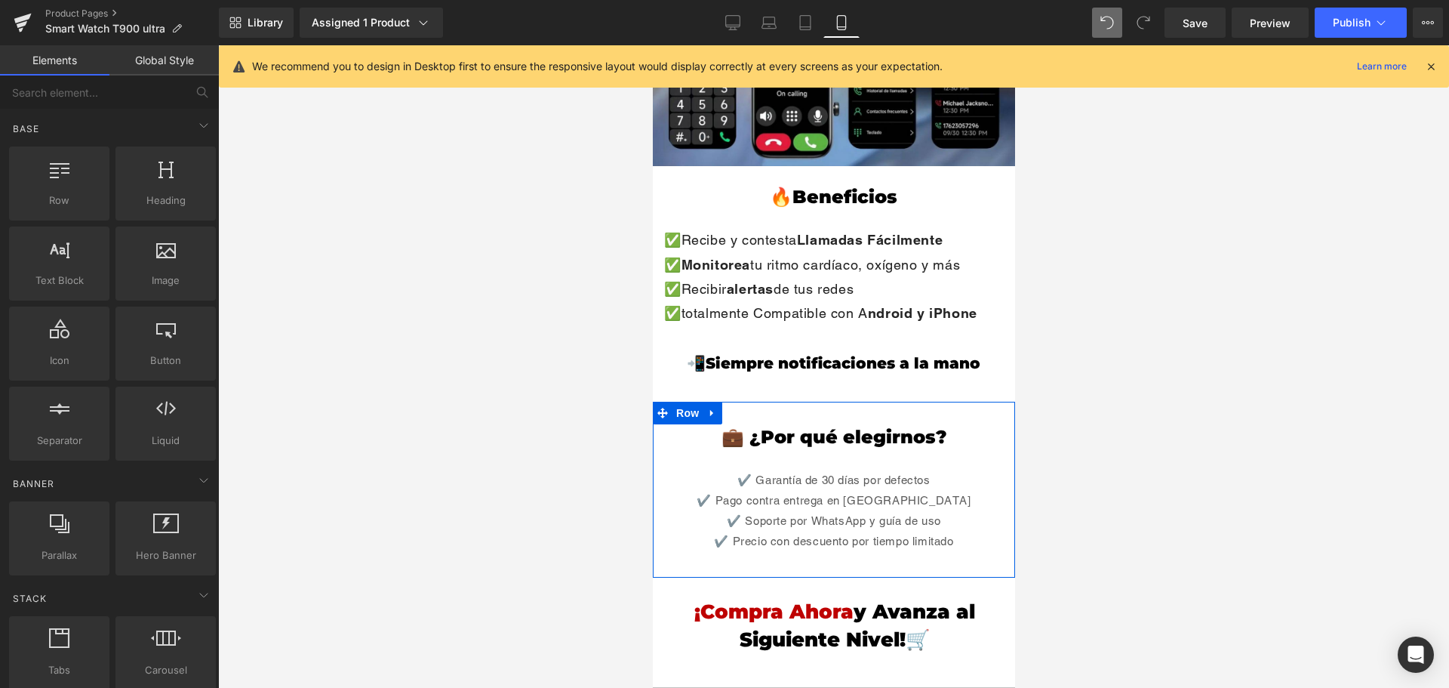
click at [872, 490] on div "✔️ Pago contra entrega en Colombia" at bounding box center [833, 500] width 340 height 20
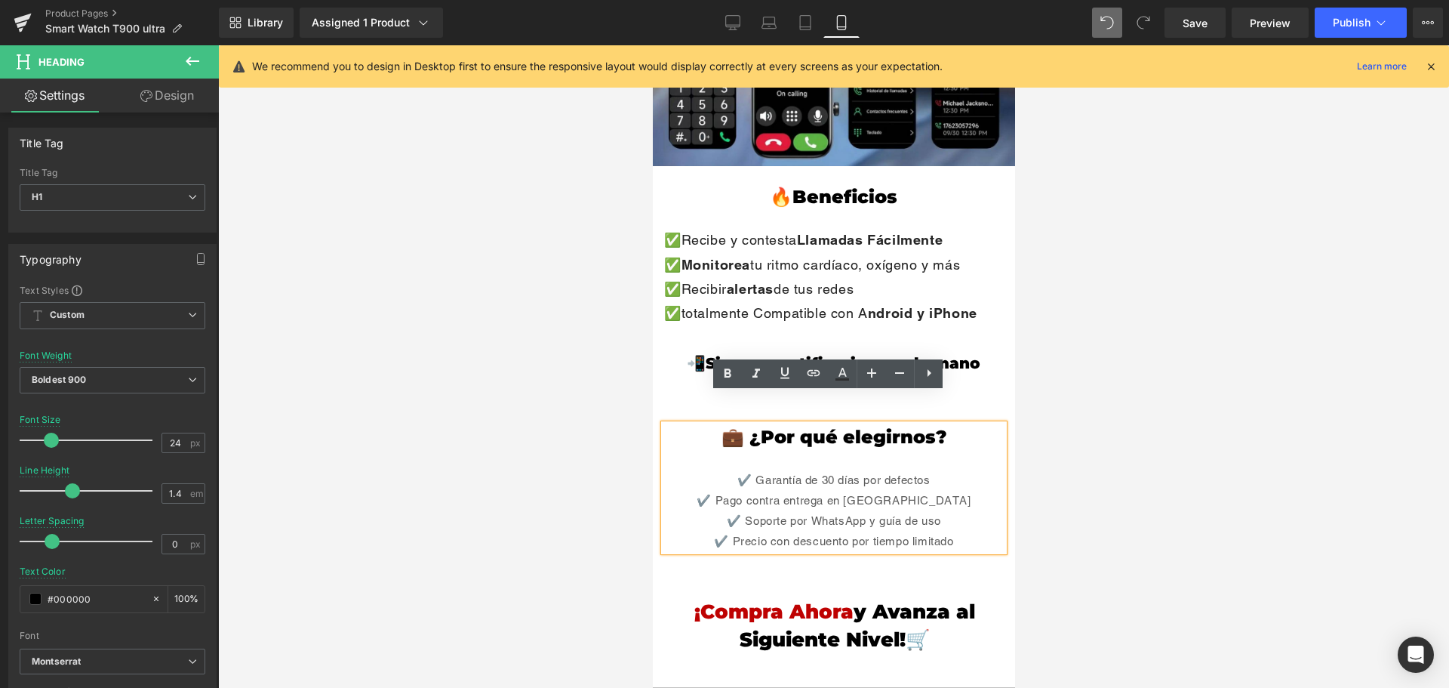
click at [719, 469] on div "✔️ Garantía de 30 días por defectos" at bounding box center [833, 479] width 340 height 20
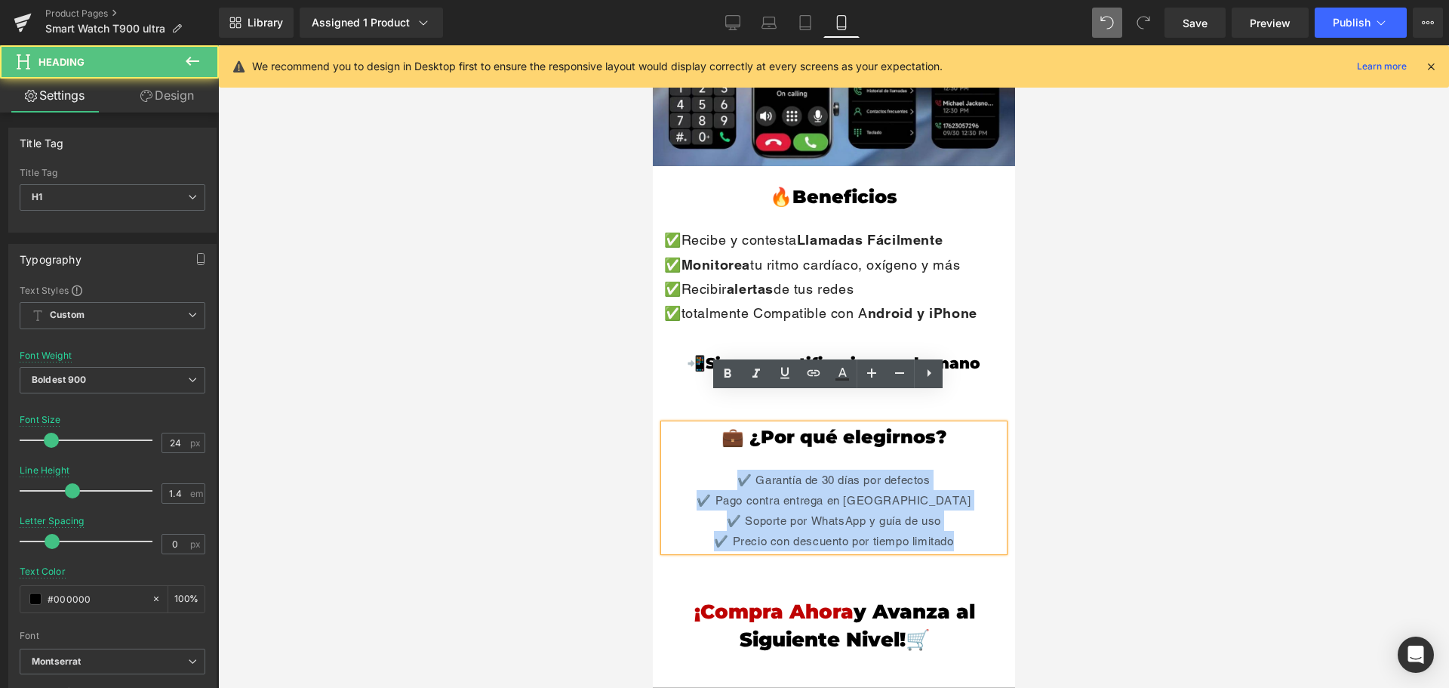
drag, startPoint x: 952, startPoint y: 513, endPoint x: 700, endPoint y: 454, distance: 259.0
click at [700, 454] on div "💼 ¿Por qué elegirnos? ✔️ Garantía de 30 días por defectos ✔️ Pago contra entreg…" at bounding box center [833, 488] width 340 height 128
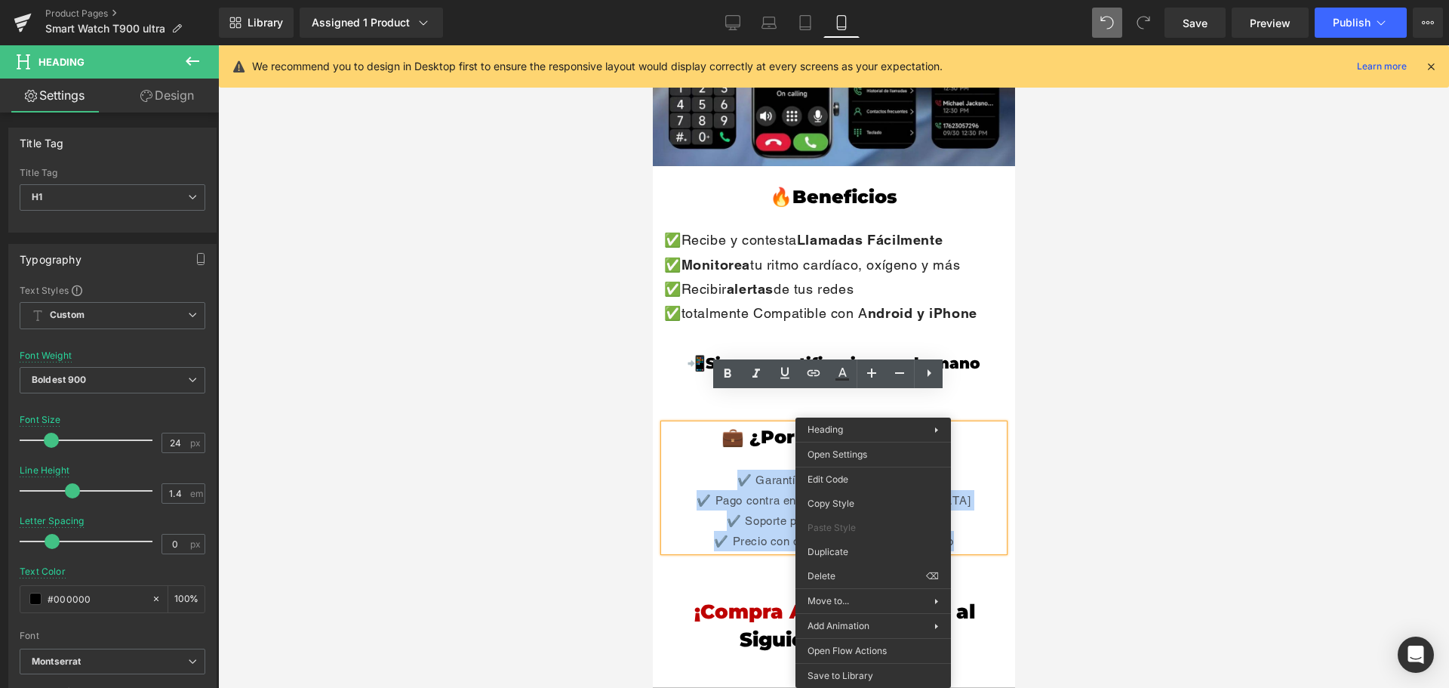
click at [758, 510] on div "✔️ Soporte por WhatsApp y guía de uso" at bounding box center [833, 520] width 340 height 20
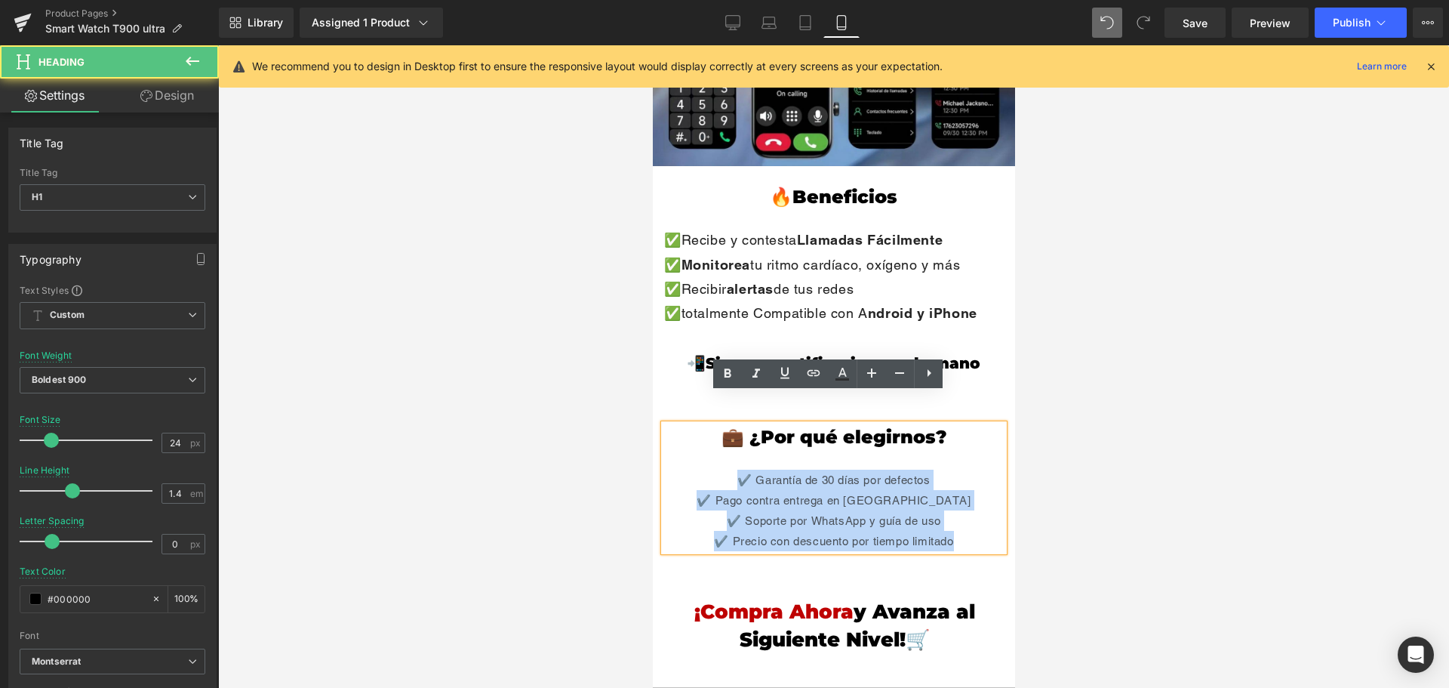
drag, startPoint x: 726, startPoint y: 448, endPoint x: 971, endPoint y: 524, distance: 256.6
click at [971, 524] on div "💼 ¿Por qué elegirnos? ✔️ Garantía de 30 días por defectos ✔️ Pago contra entreg…" at bounding box center [833, 488] width 340 height 128
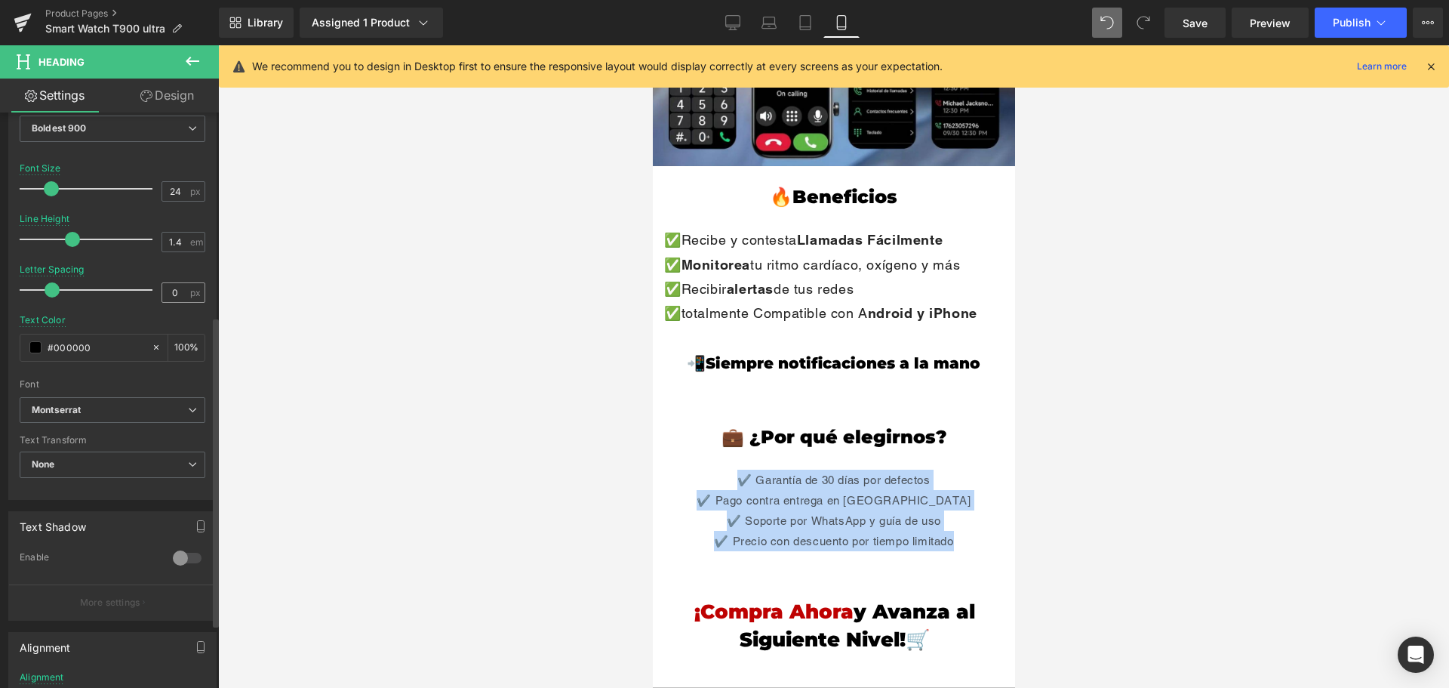
scroll to position [377, 0]
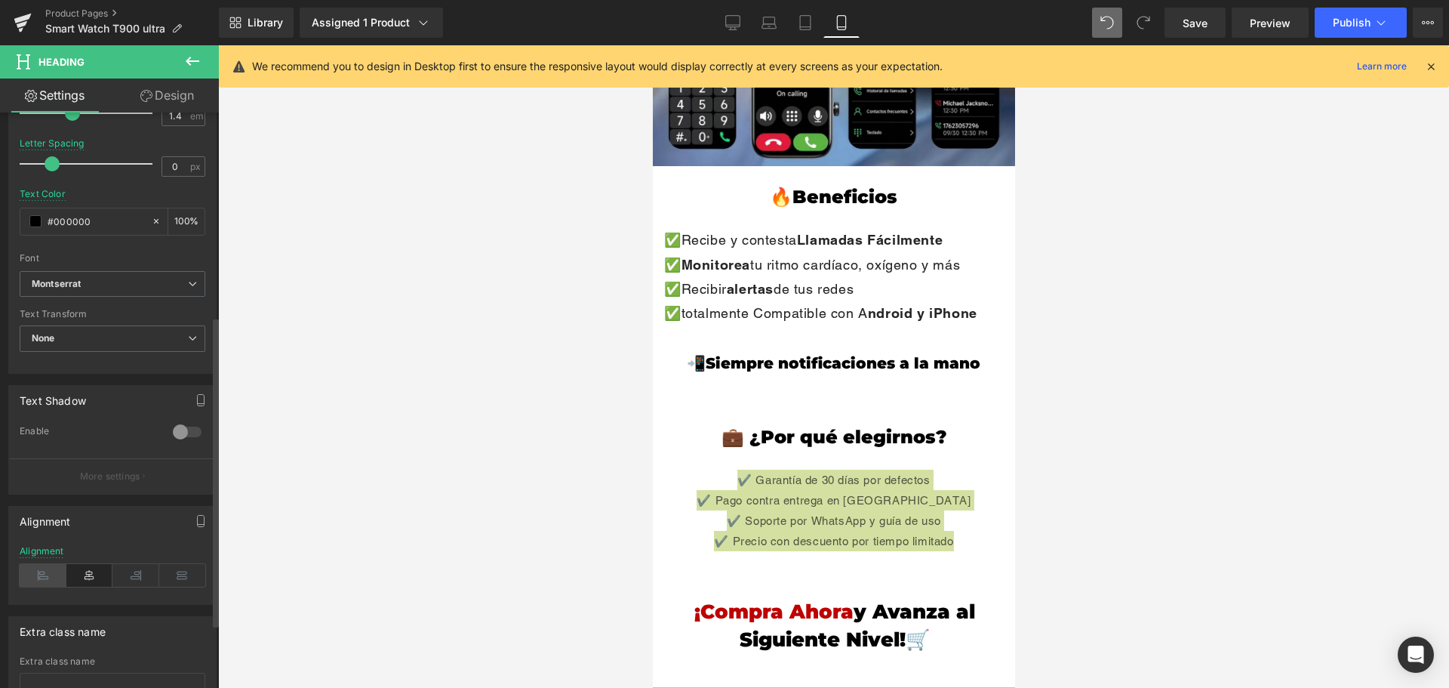
click at [27, 583] on icon at bounding box center [43, 575] width 47 height 23
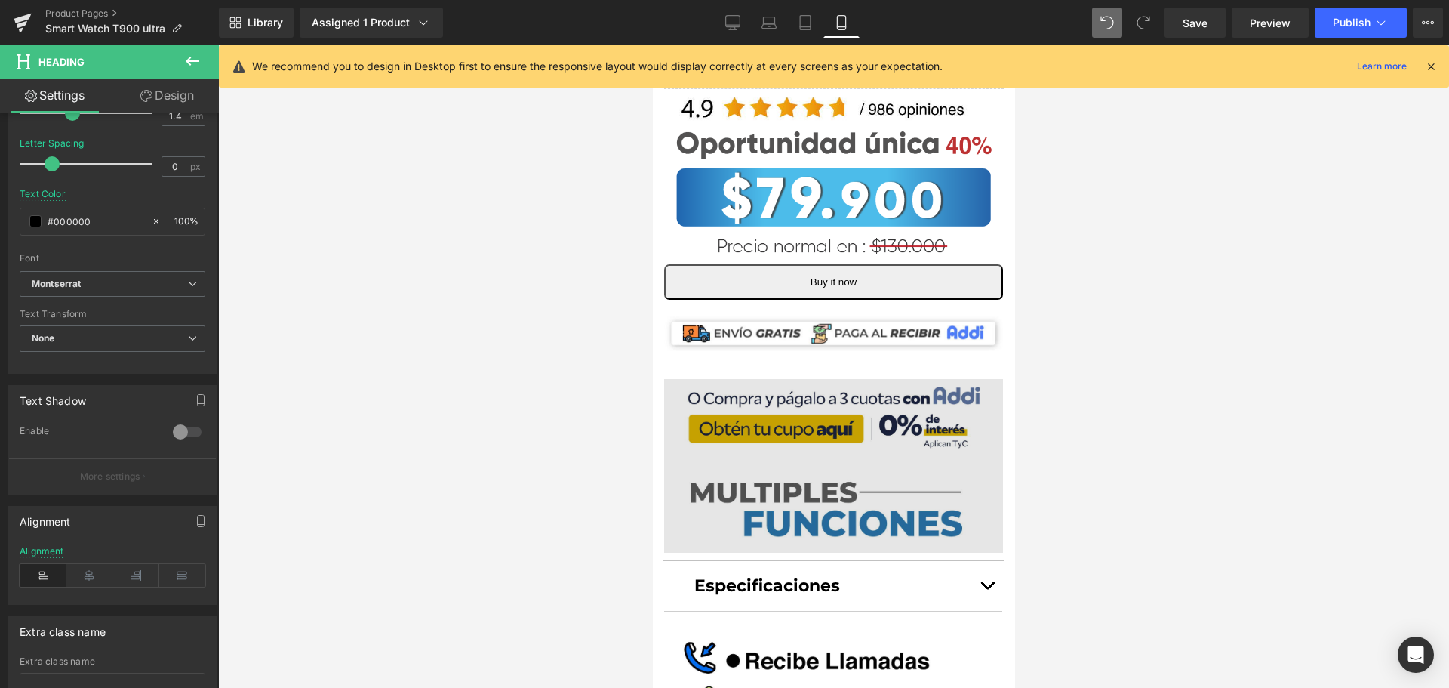
scroll to position [755, 0]
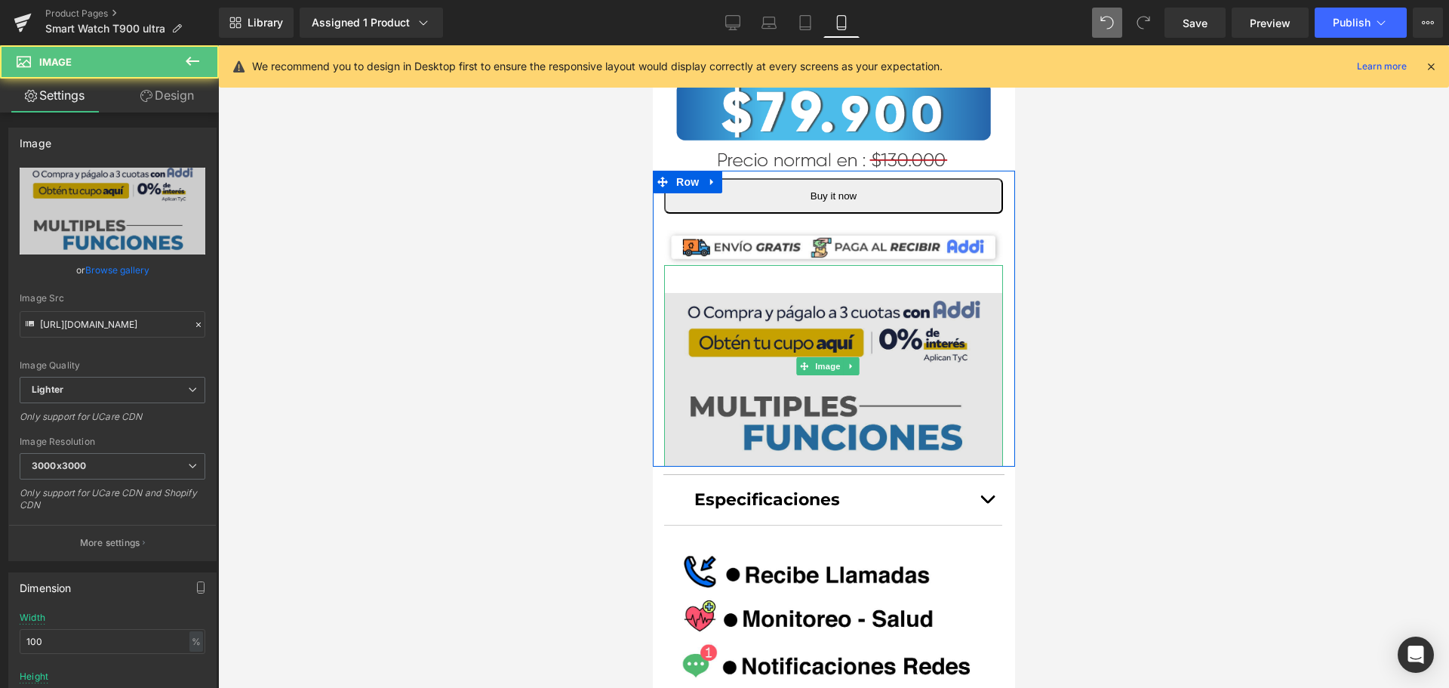
click at [914, 343] on img at bounding box center [832, 366] width 339 height 202
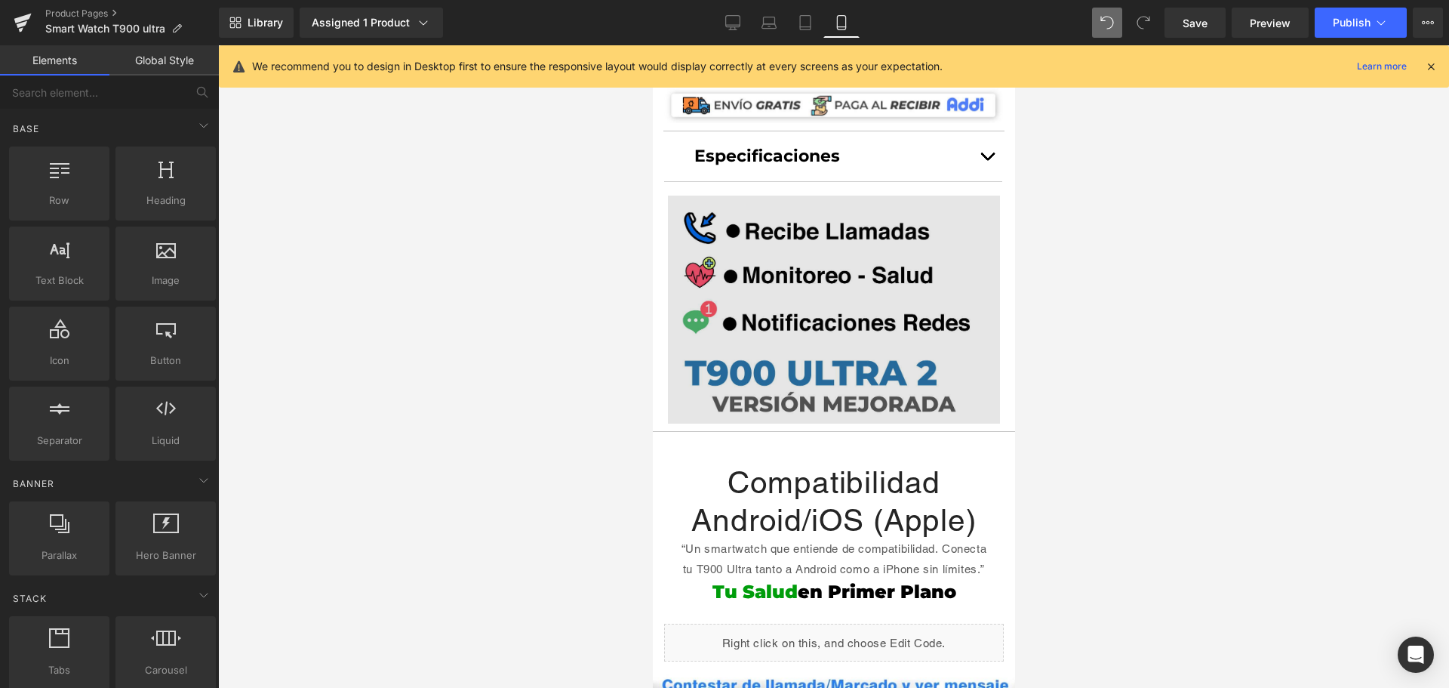
scroll to position [830, 0]
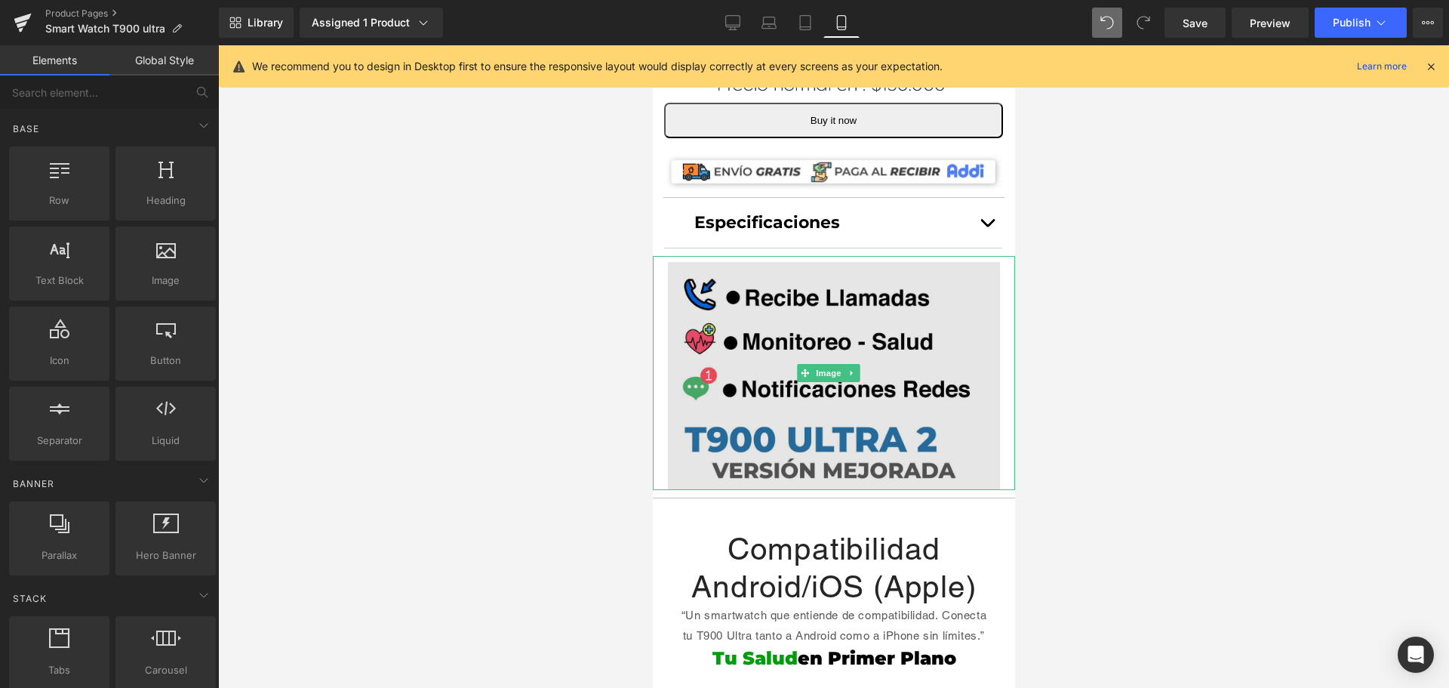
click at [792, 316] on img at bounding box center [833, 373] width 362 height 235
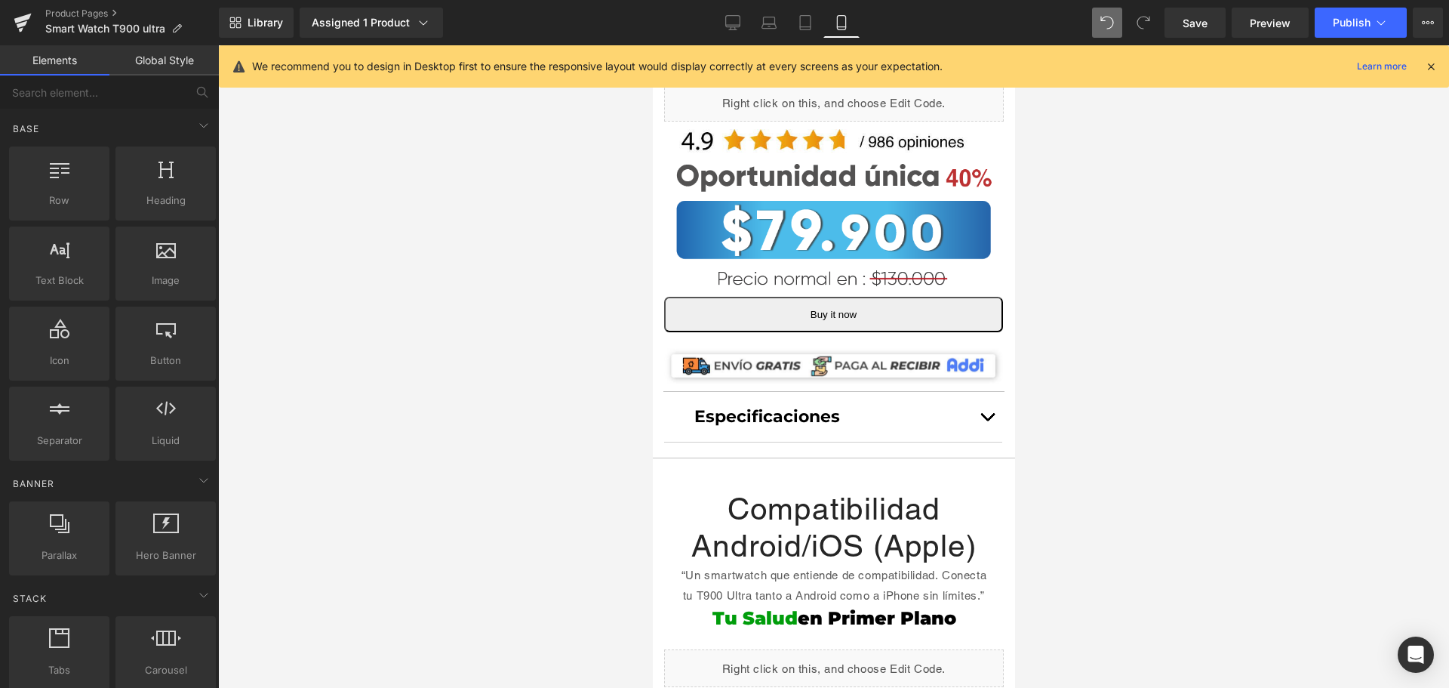
scroll to position [528, 0]
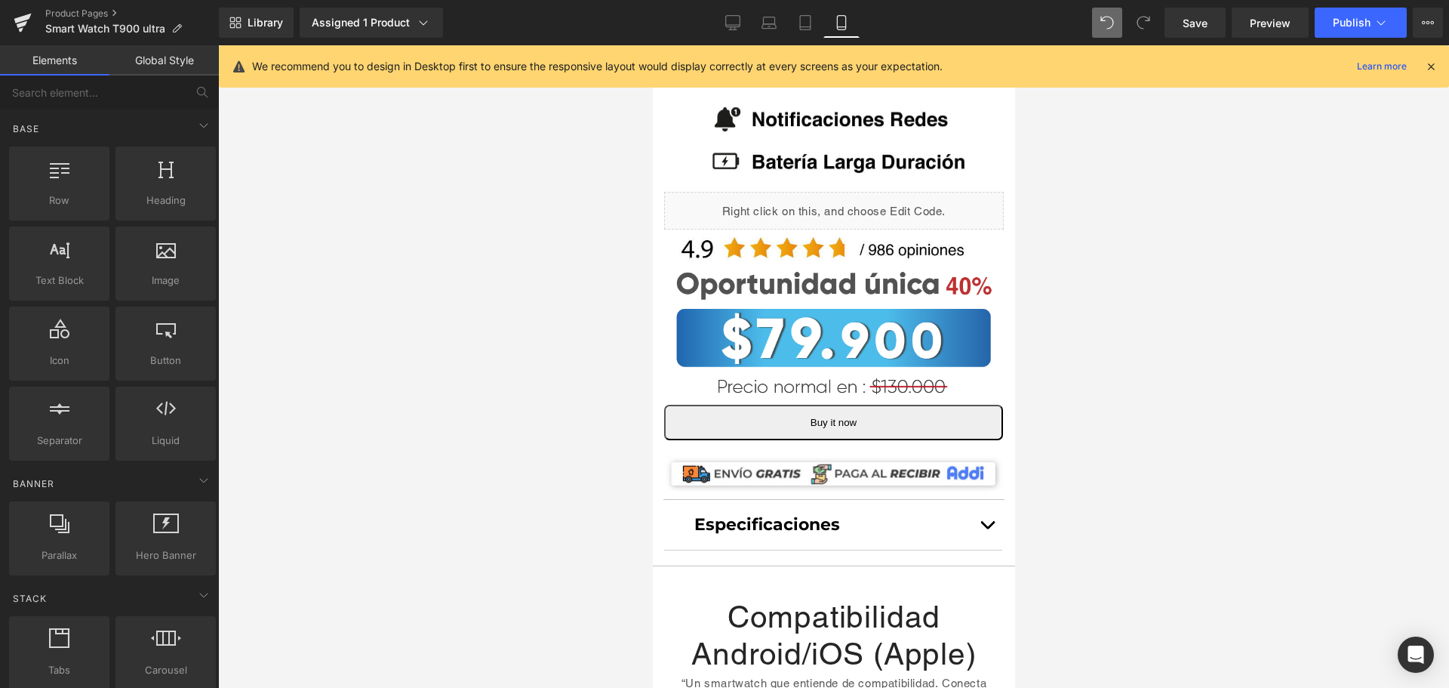
click at [652, 45] on div at bounding box center [652, 45] width 0 height 0
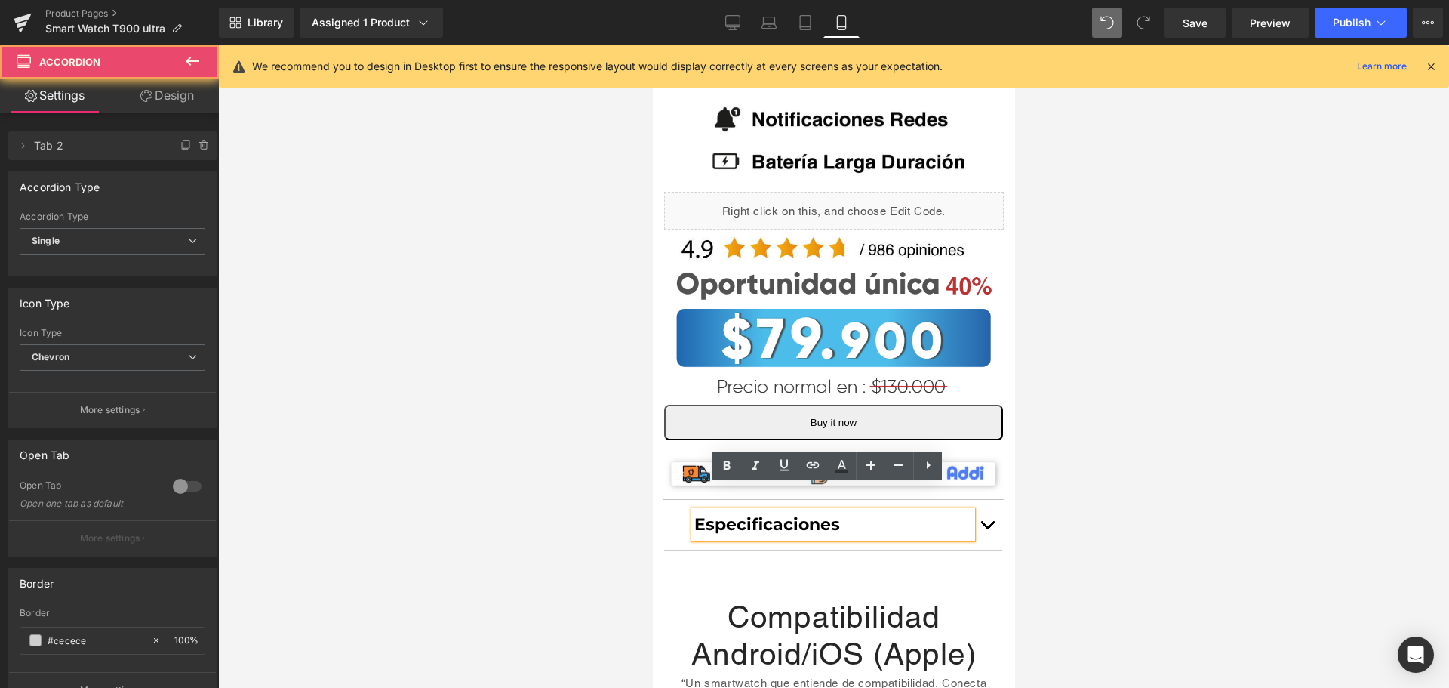
click at [977, 506] on button "button" at bounding box center [986, 524] width 30 height 49
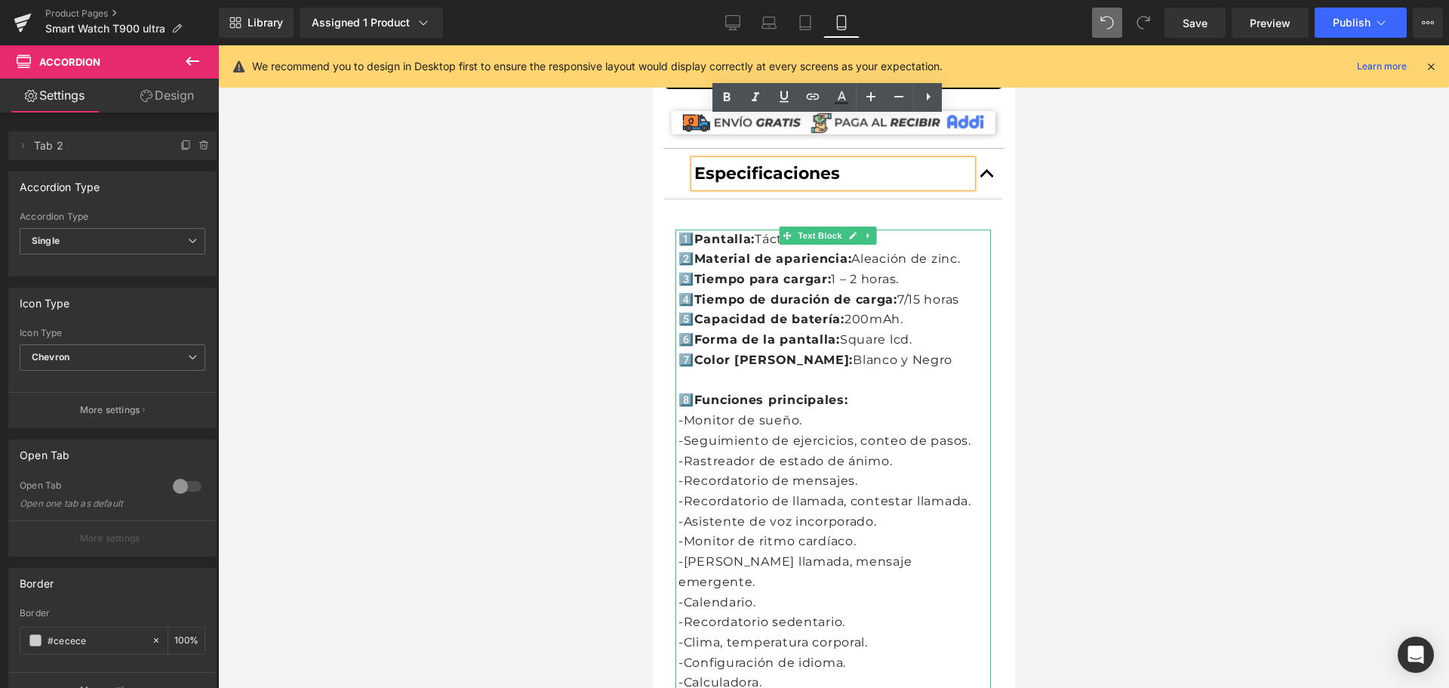
scroll to position [906, 0]
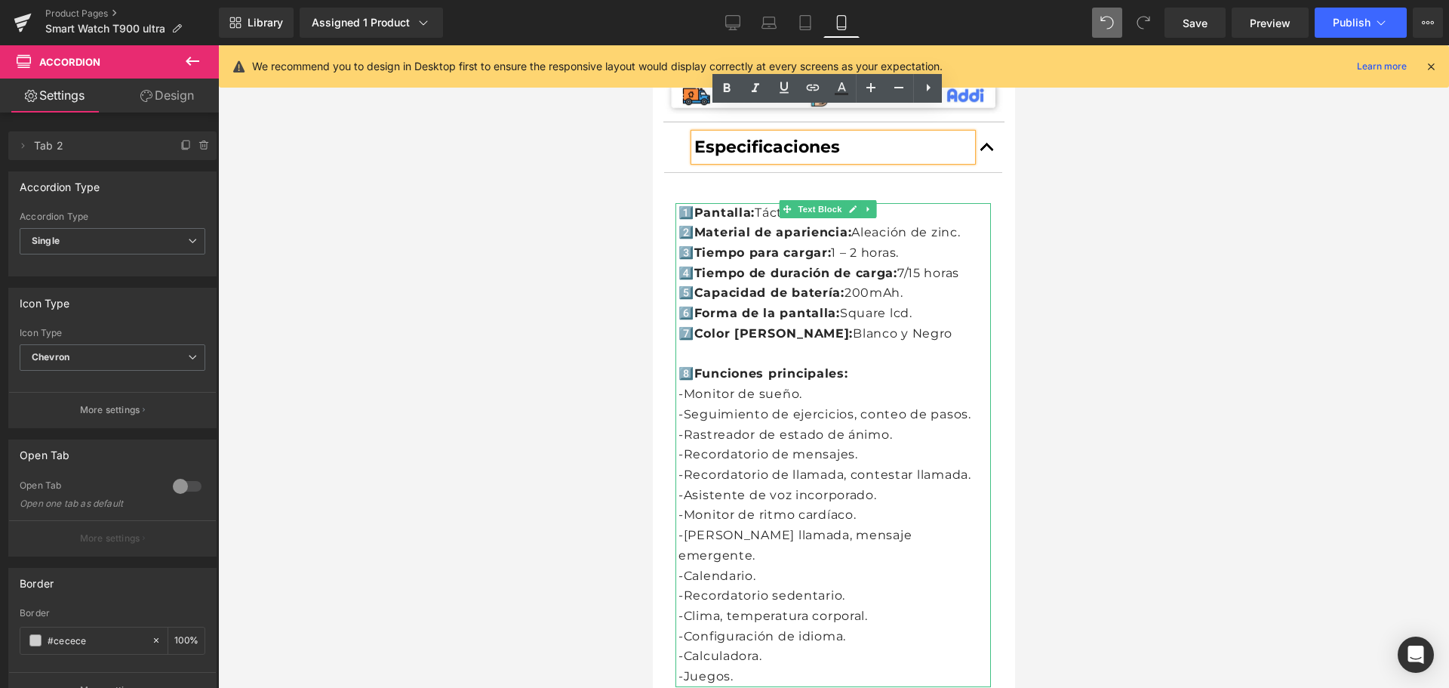
click at [780, 666] on p "-Juegos." at bounding box center [834, 676] width 312 height 20
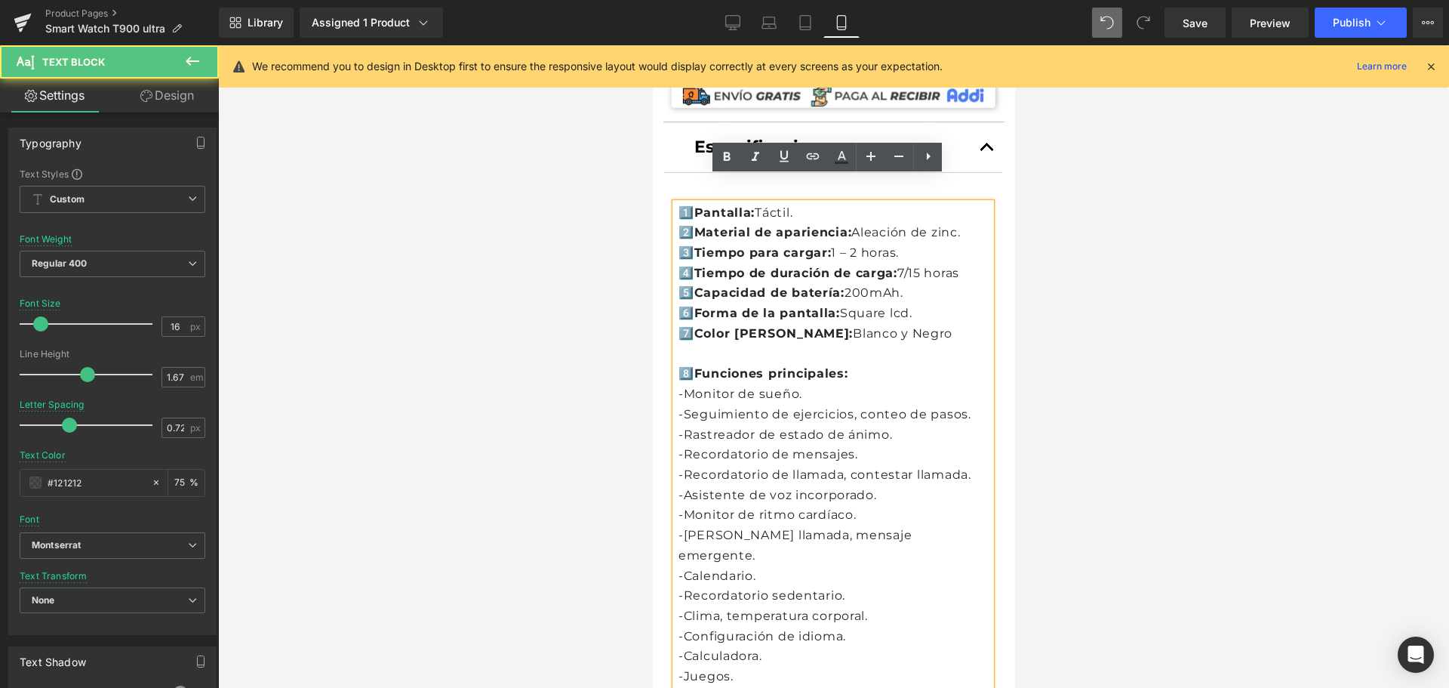
click at [780, 666] on p "-Juegos." at bounding box center [834, 676] width 312 height 20
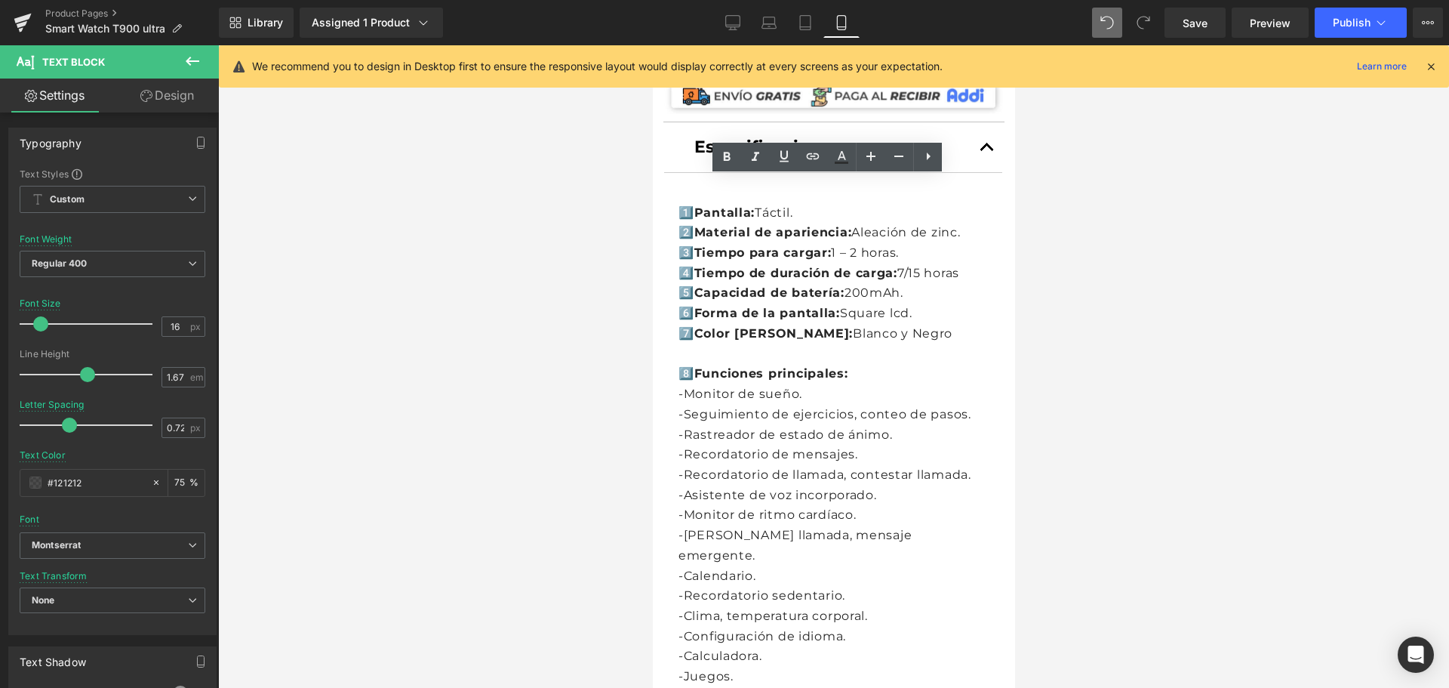
click at [746, 629] on div "Rendering Content" at bounding box center [725, 628] width 93 height 17
click at [737, 629] on div "Rendering Content" at bounding box center [725, 628] width 93 height 17
click at [737, 633] on div "Rendering Content" at bounding box center [725, 628] width 93 height 17
click at [724, 631] on div "Rendering Content" at bounding box center [725, 628] width 93 height 17
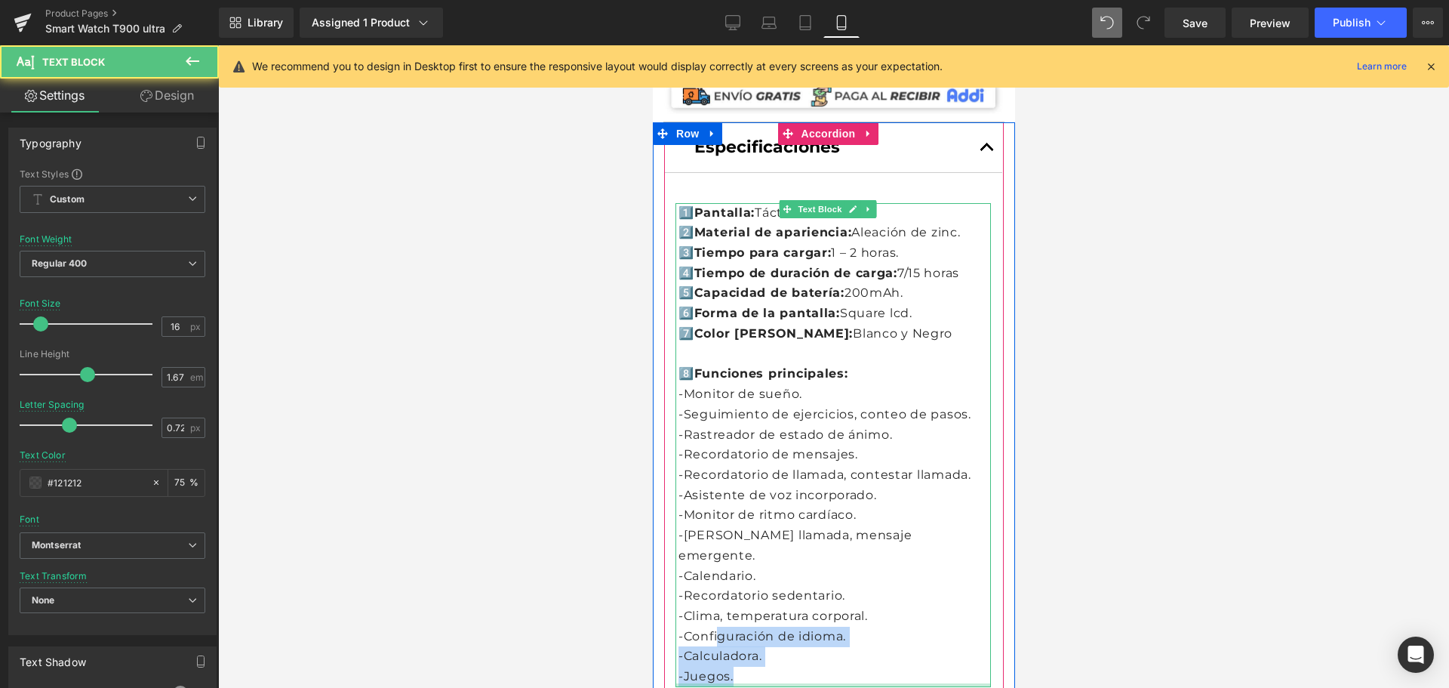
drag, startPoint x: 740, startPoint y: 580, endPoint x: 884, endPoint y: 639, distance: 155.0
click at [884, 639] on div "1️⃣ Pantalla: Táctil. 2️⃣Material de apariencia: Aleación de zinc. 3️⃣Tiempo pa…" at bounding box center [832, 445] width 315 height 484
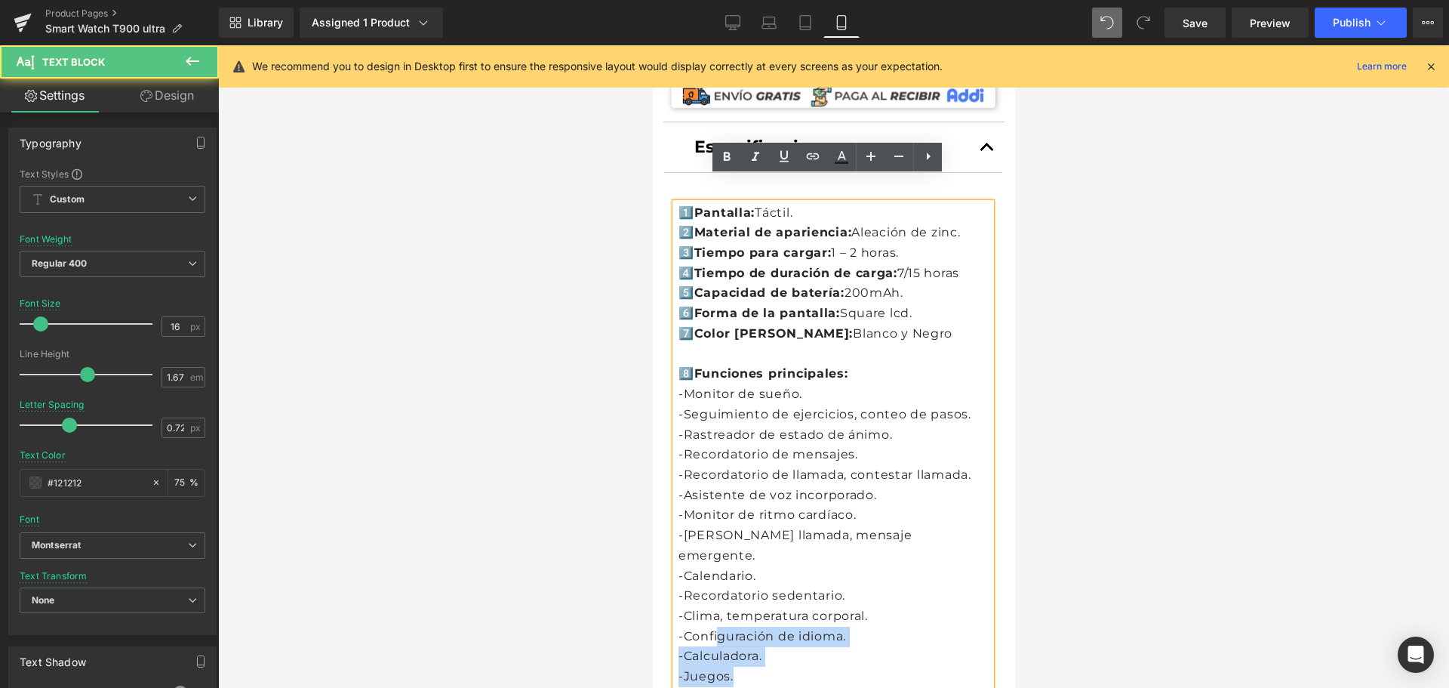
click at [737, 666] on p "-Juegos." at bounding box center [834, 676] width 312 height 20
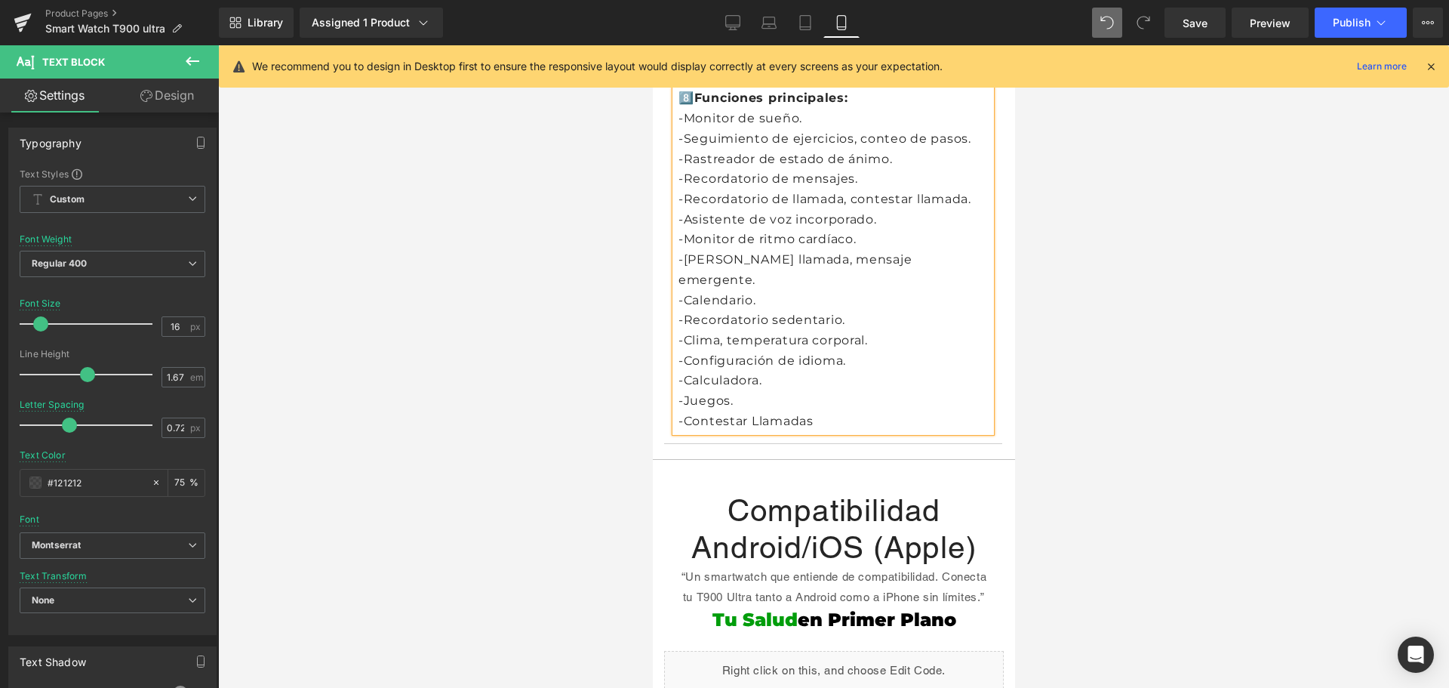
scroll to position [1208, 0]
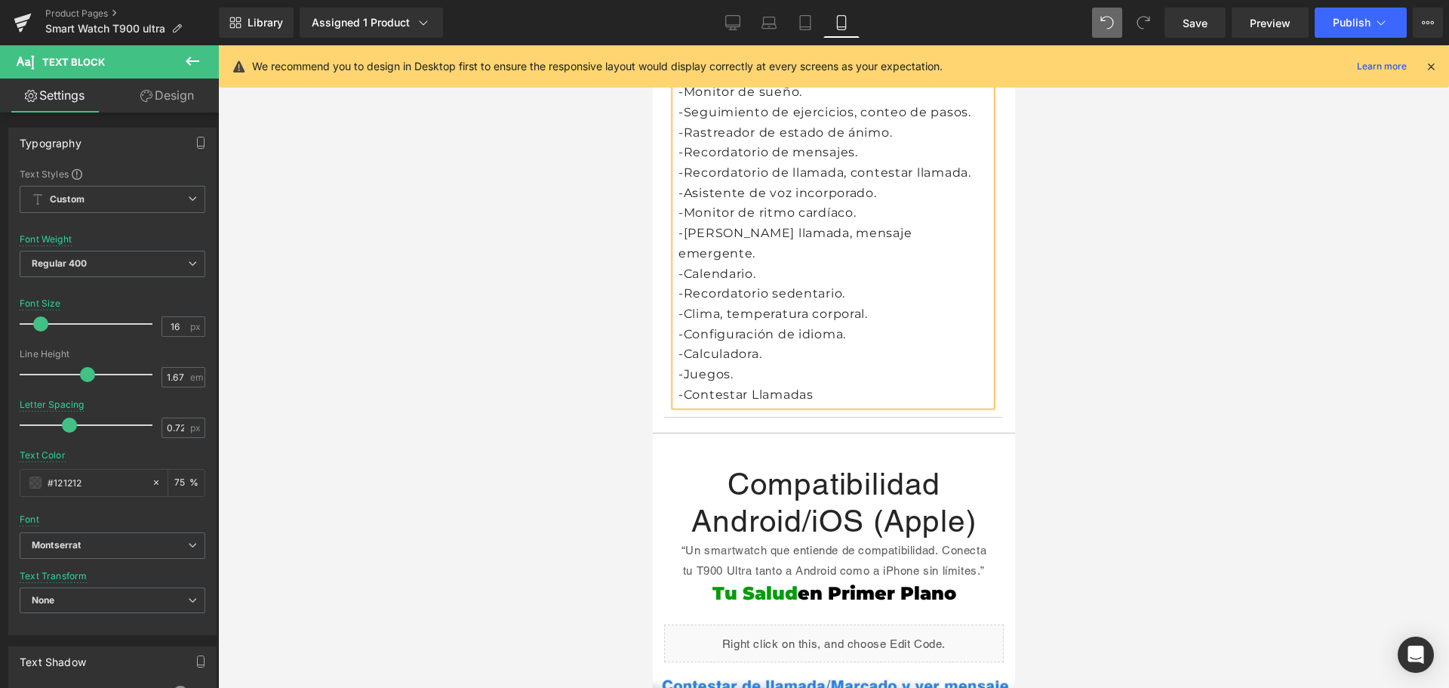
click at [862, 445] on div "Compatibilidad Android/iOS (Apple) “Un smartwatch que entiende de compatibilid…" at bounding box center [833, 535] width 340 height 180
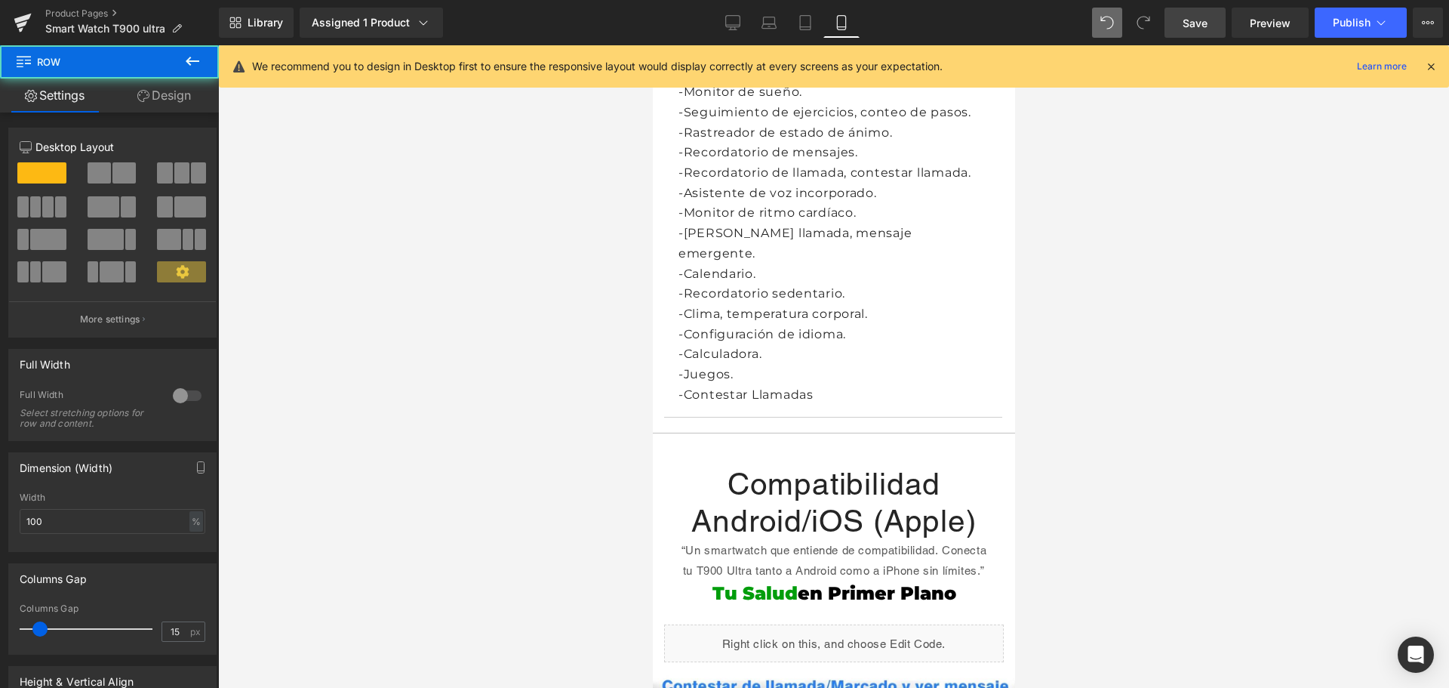
click at [1200, 10] on link "Save" at bounding box center [1195, 23] width 61 height 30
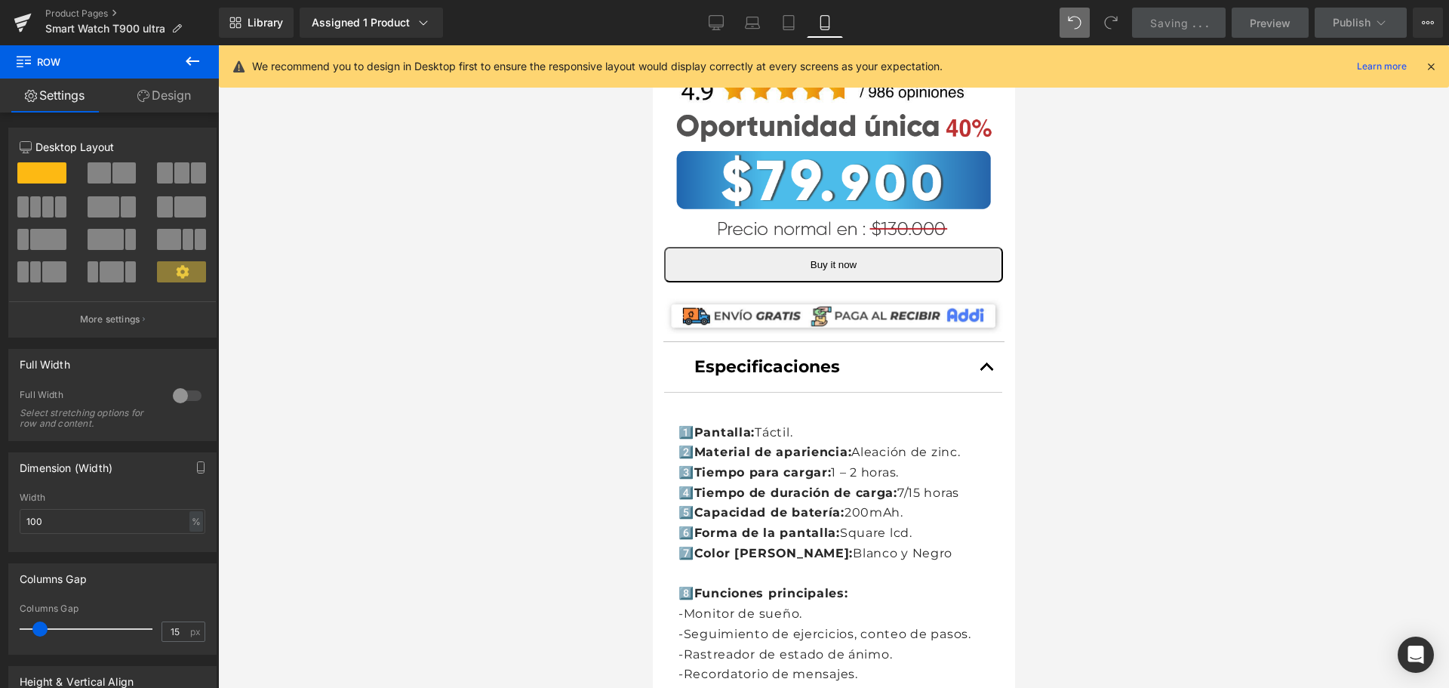
scroll to position [679, 0]
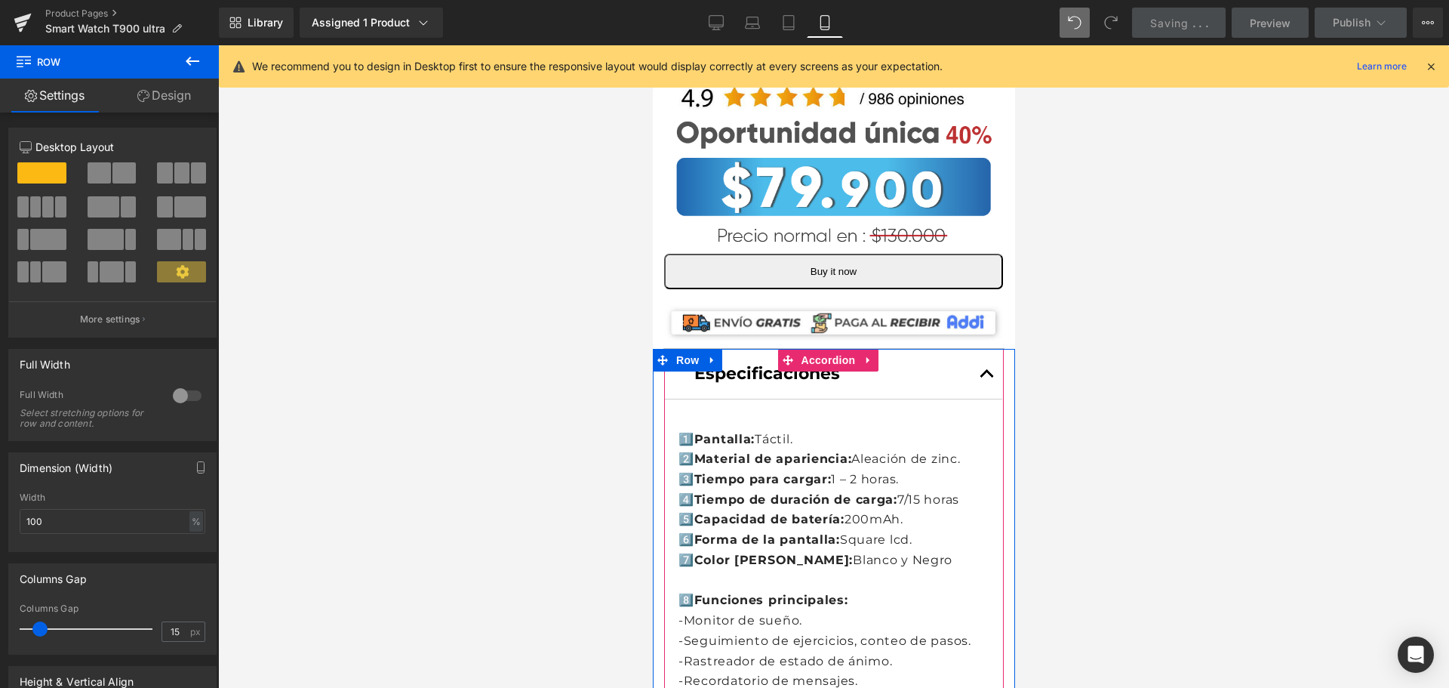
click at [975, 349] on button "button" at bounding box center [986, 373] width 30 height 49
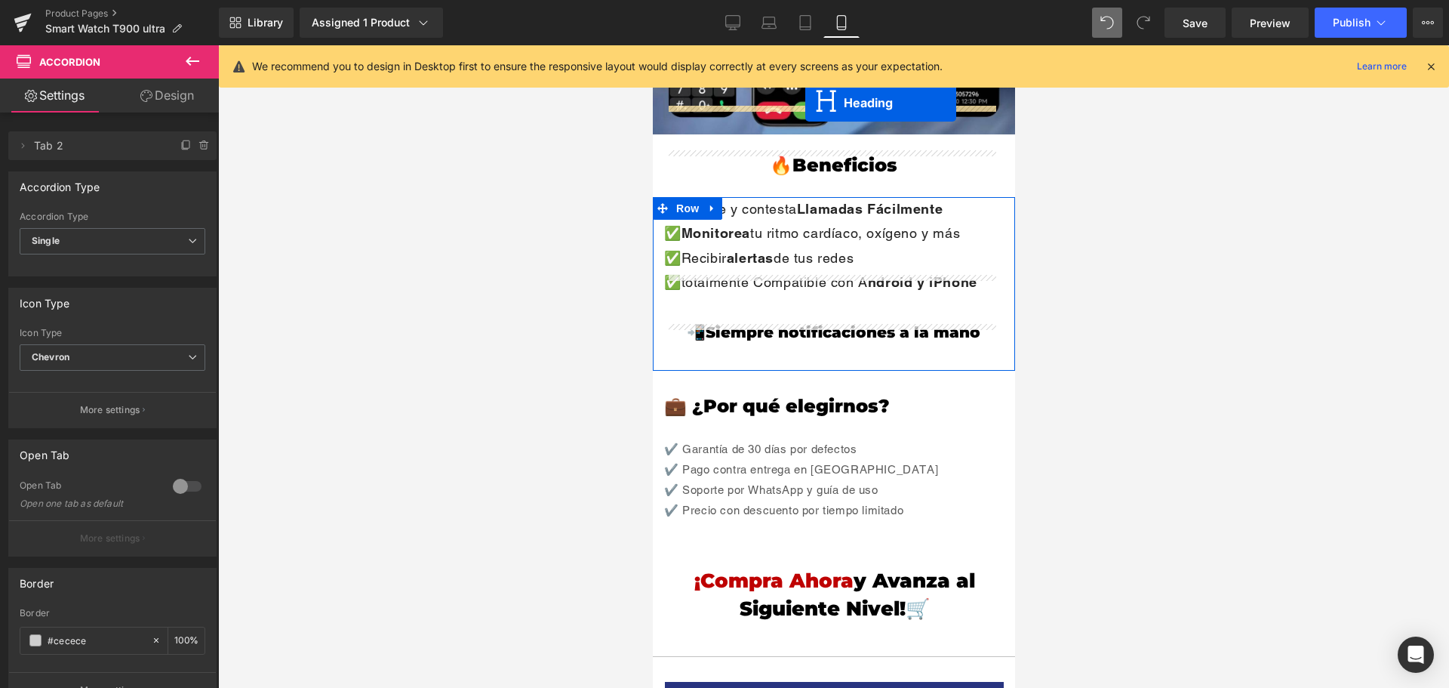
scroll to position [1525, 0]
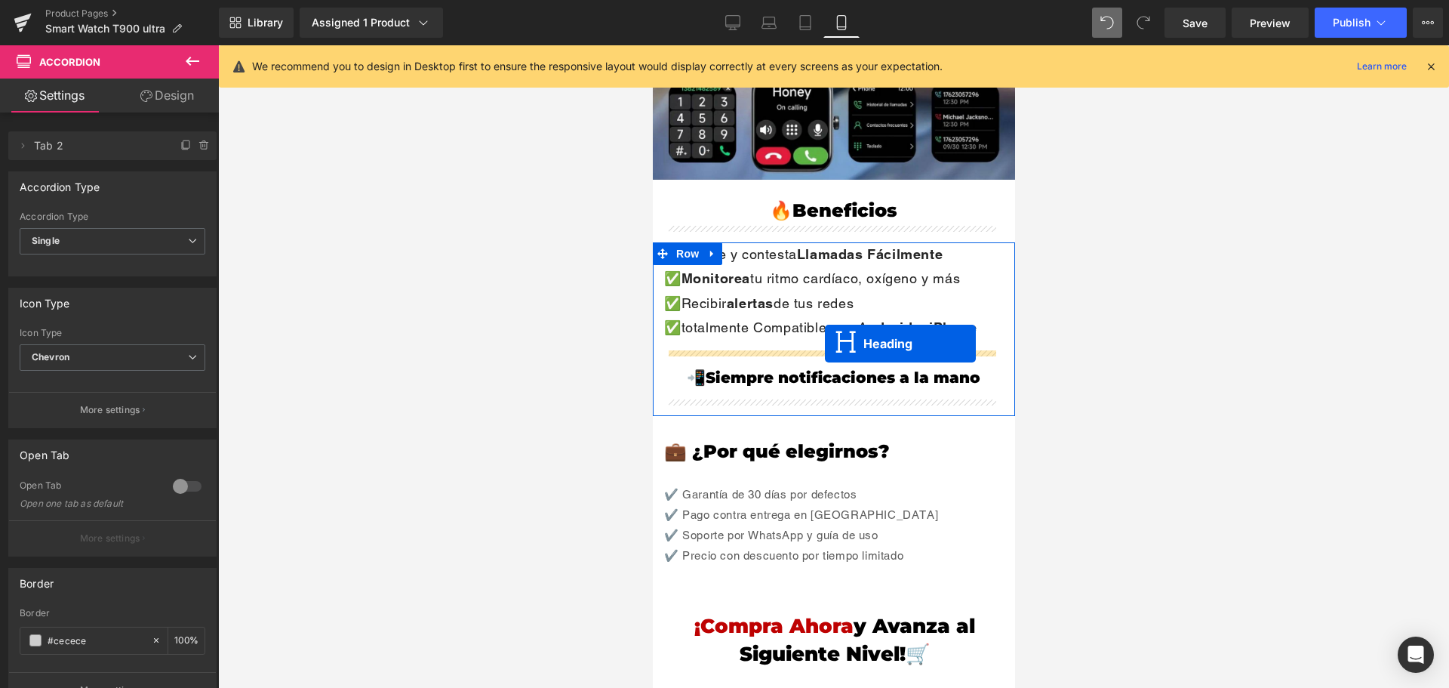
drag, startPoint x: 793, startPoint y: 379, endPoint x: 823, endPoint y: 343, distance: 46.1
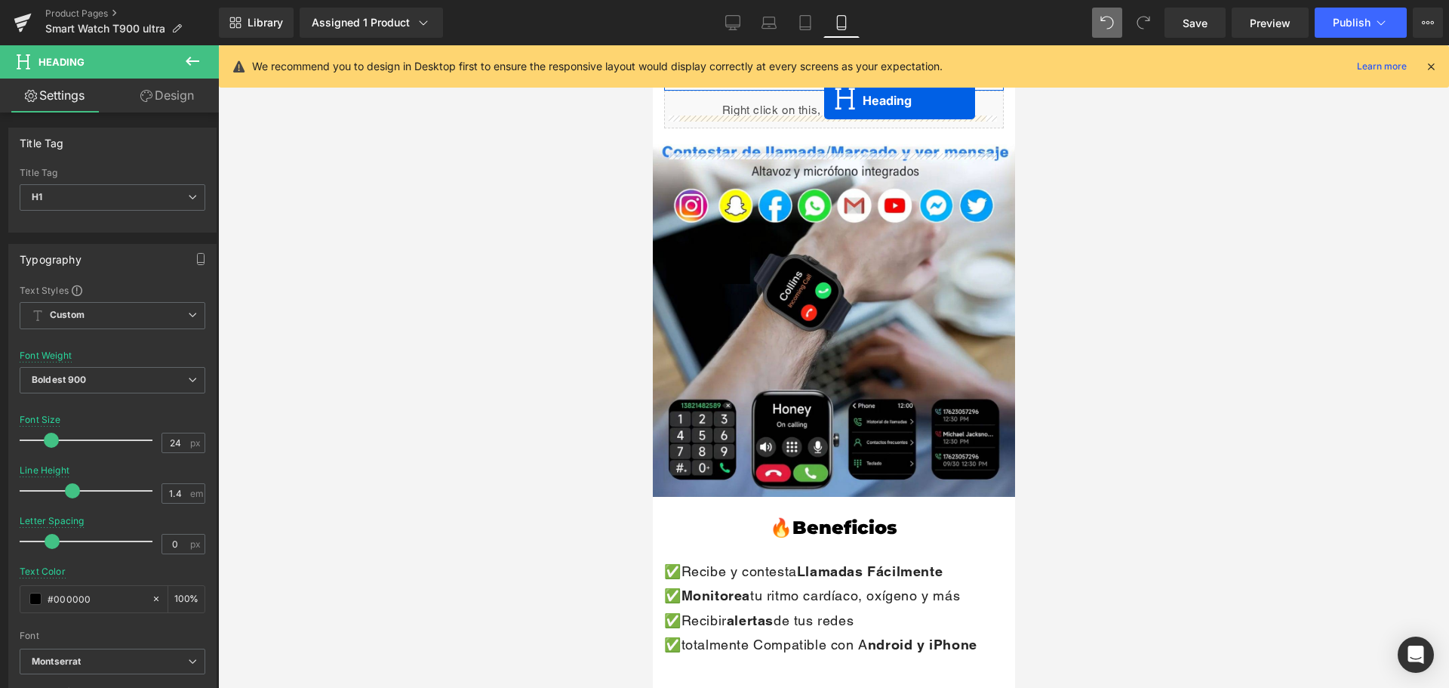
scroll to position [1091, 0]
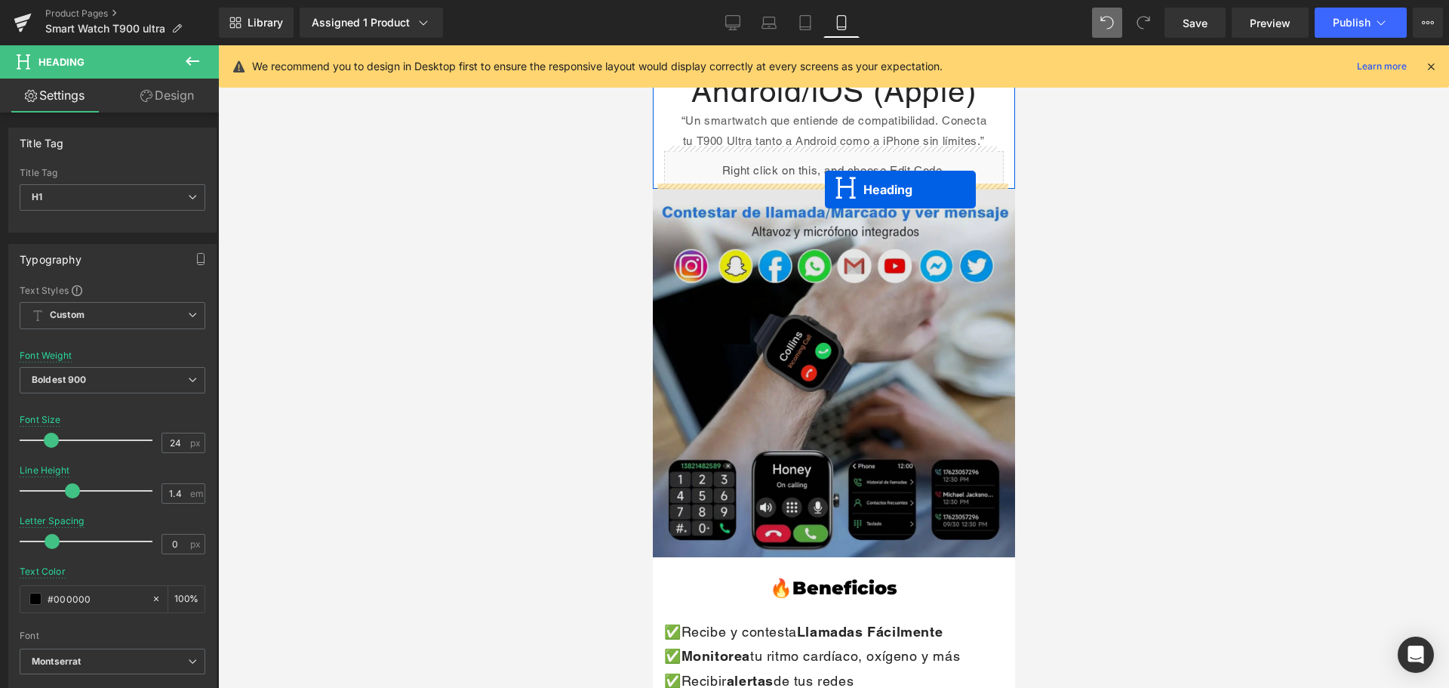
drag, startPoint x: 791, startPoint y: 412, endPoint x: 822, endPoint y: 190, distance: 224.0
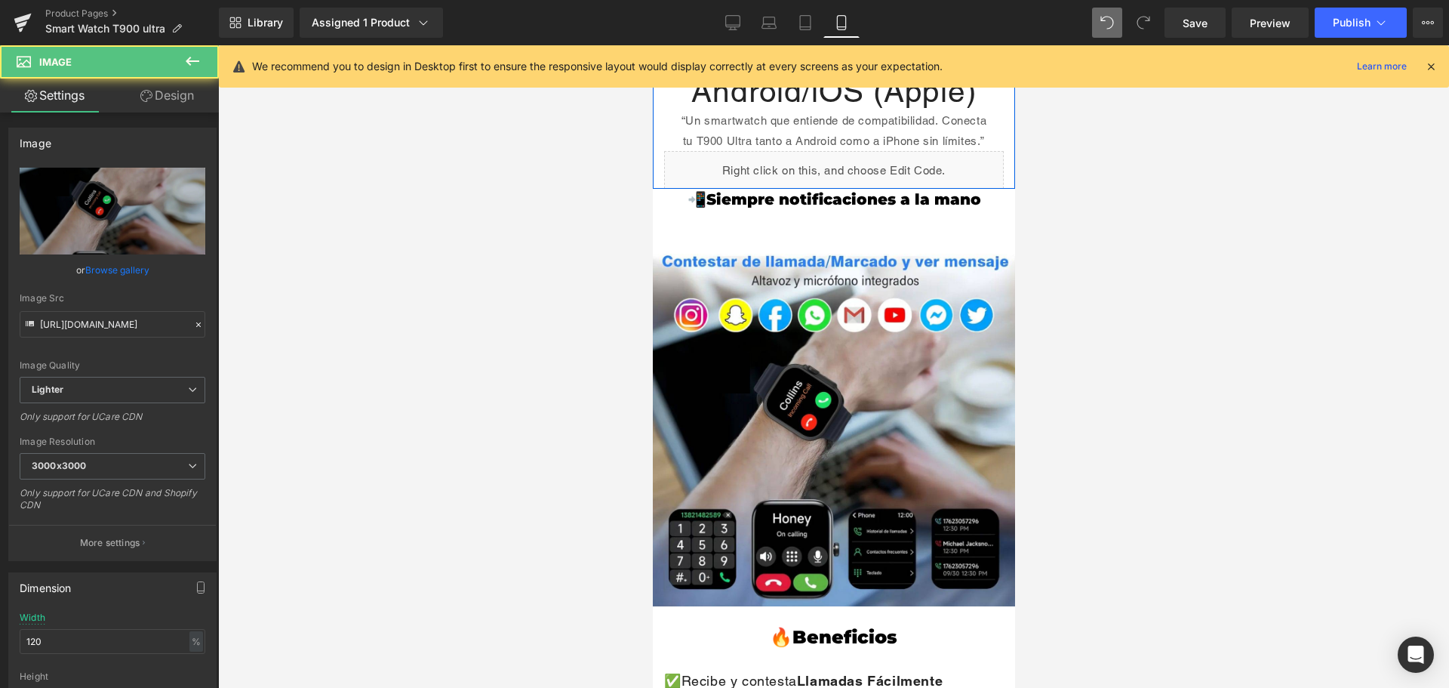
drag, startPoint x: 839, startPoint y: 235, endPoint x: 839, endPoint y: 222, distance: 13.6
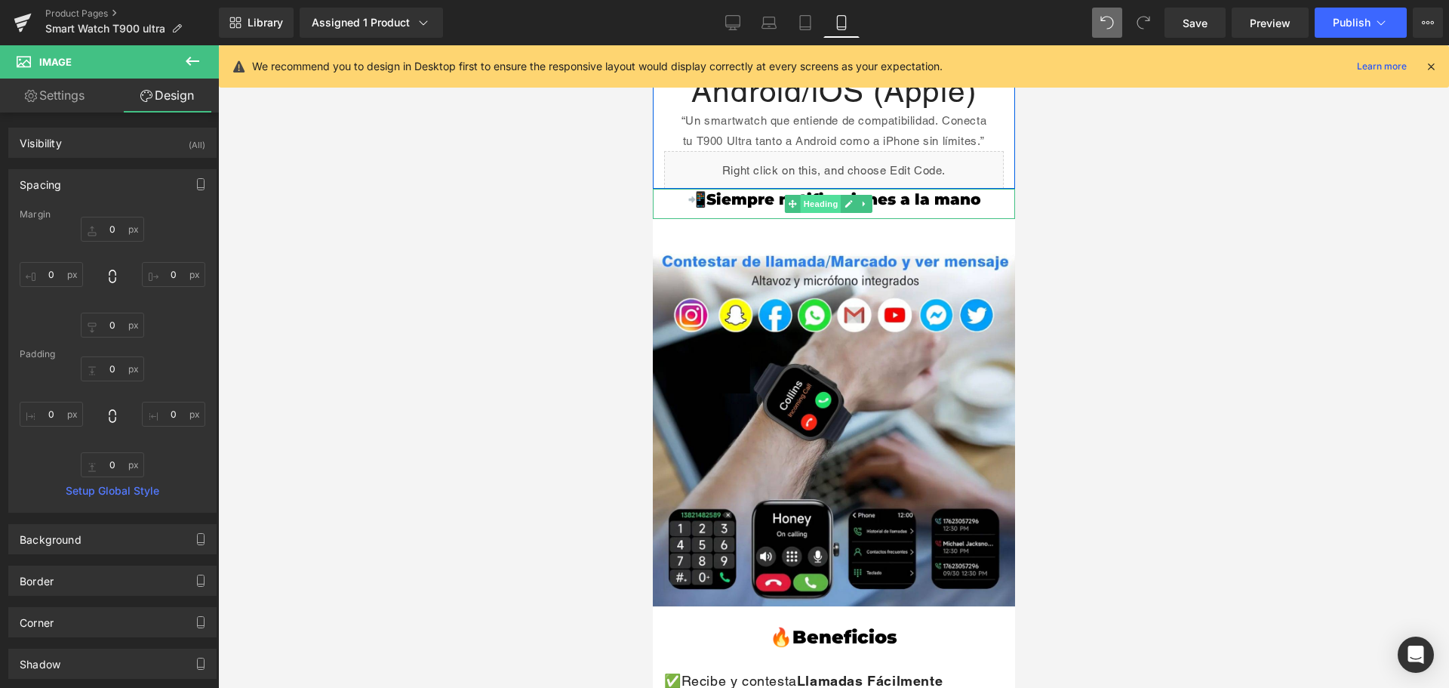
click at [814, 195] on span "Heading" at bounding box center [819, 204] width 41 height 18
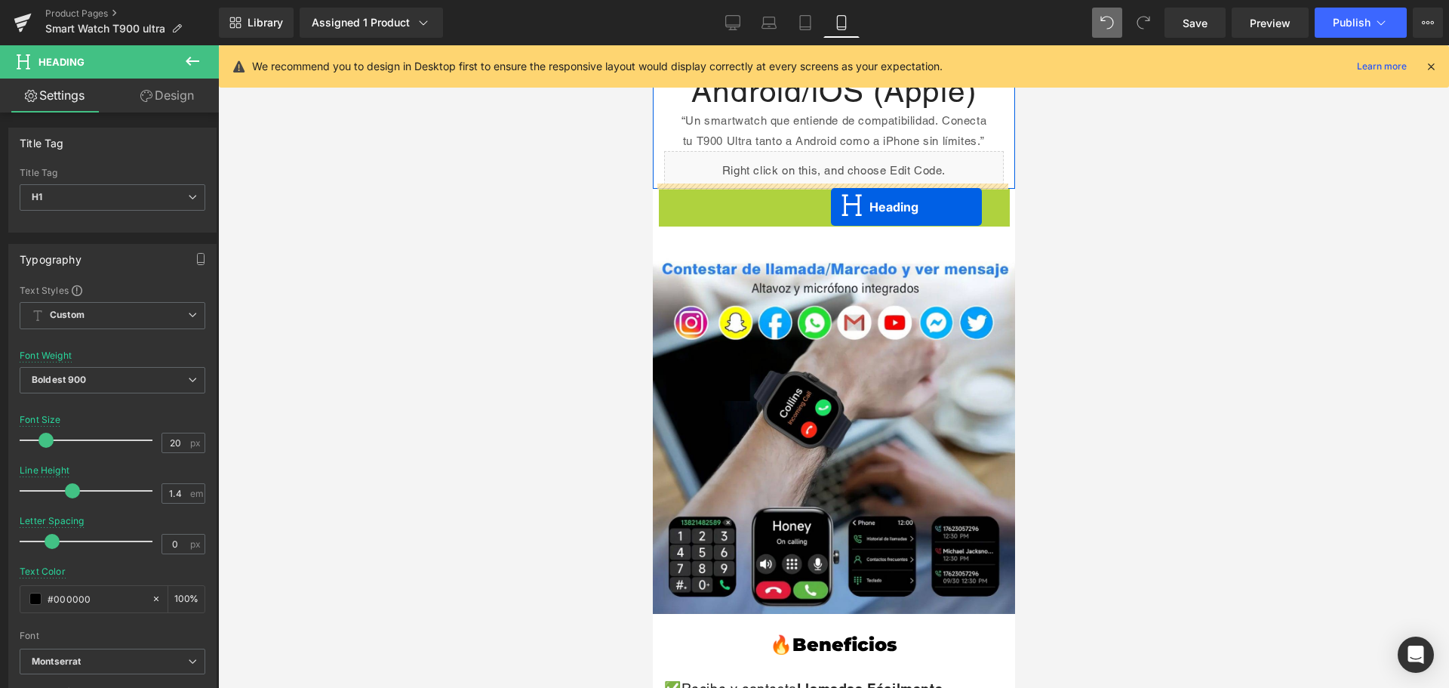
drag, startPoint x: 826, startPoint y: 192, endPoint x: 830, endPoint y: 207, distance: 15.0
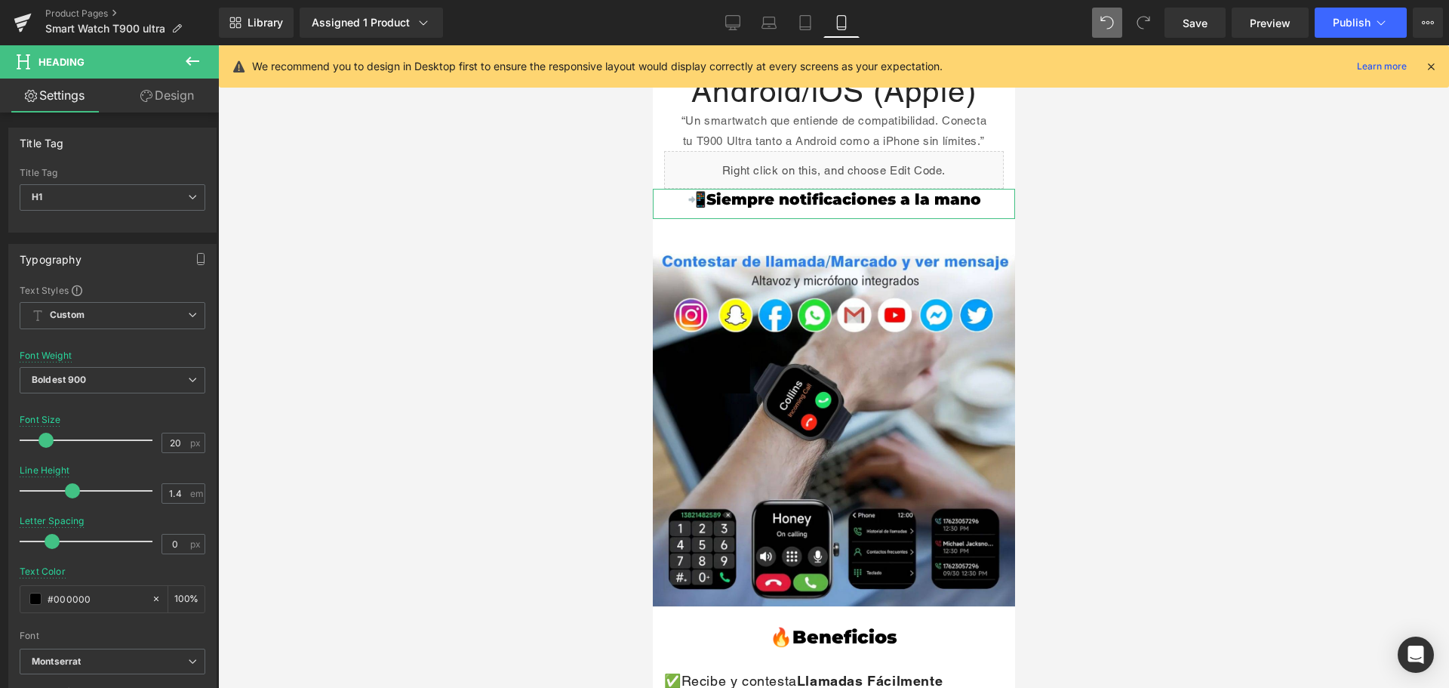
click at [176, 97] on link "Design" at bounding box center [166, 95] width 109 height 34
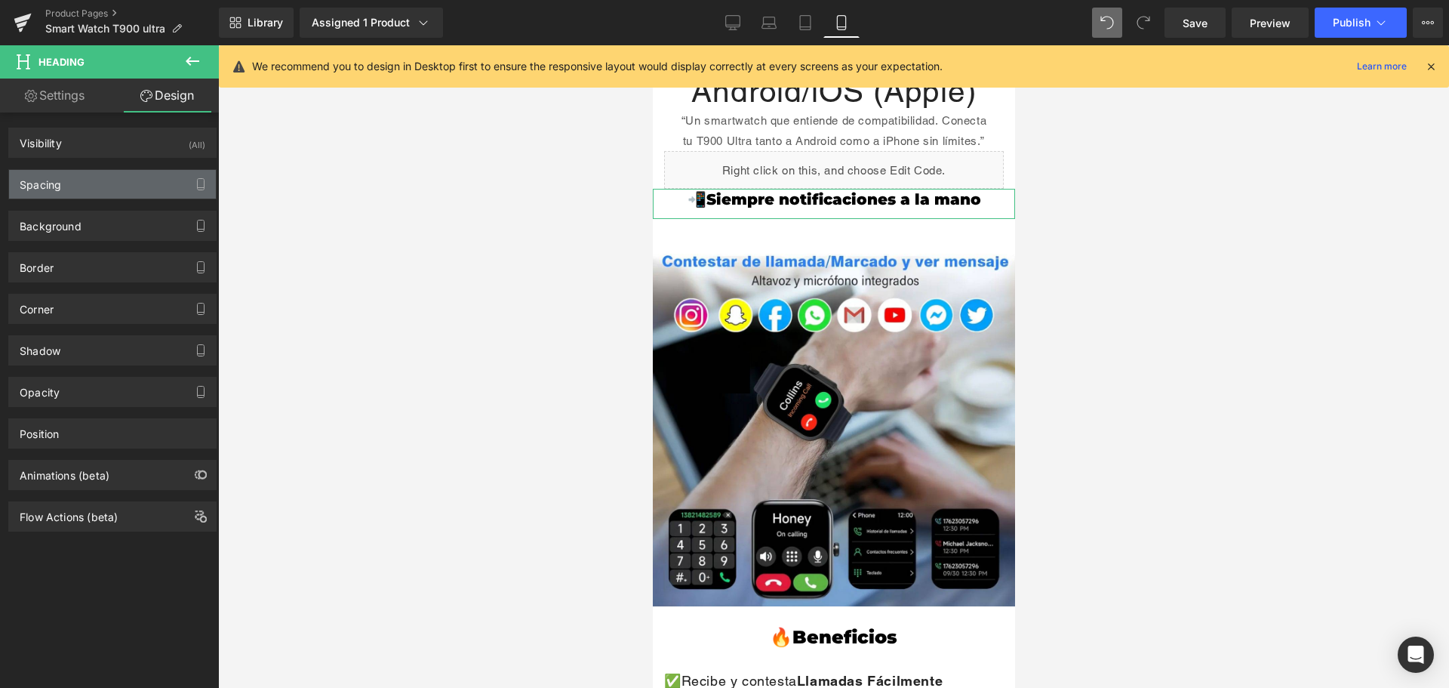
click at [108, 182] on div "Spacing" at bounding box center [112, 184] width 207 height 29
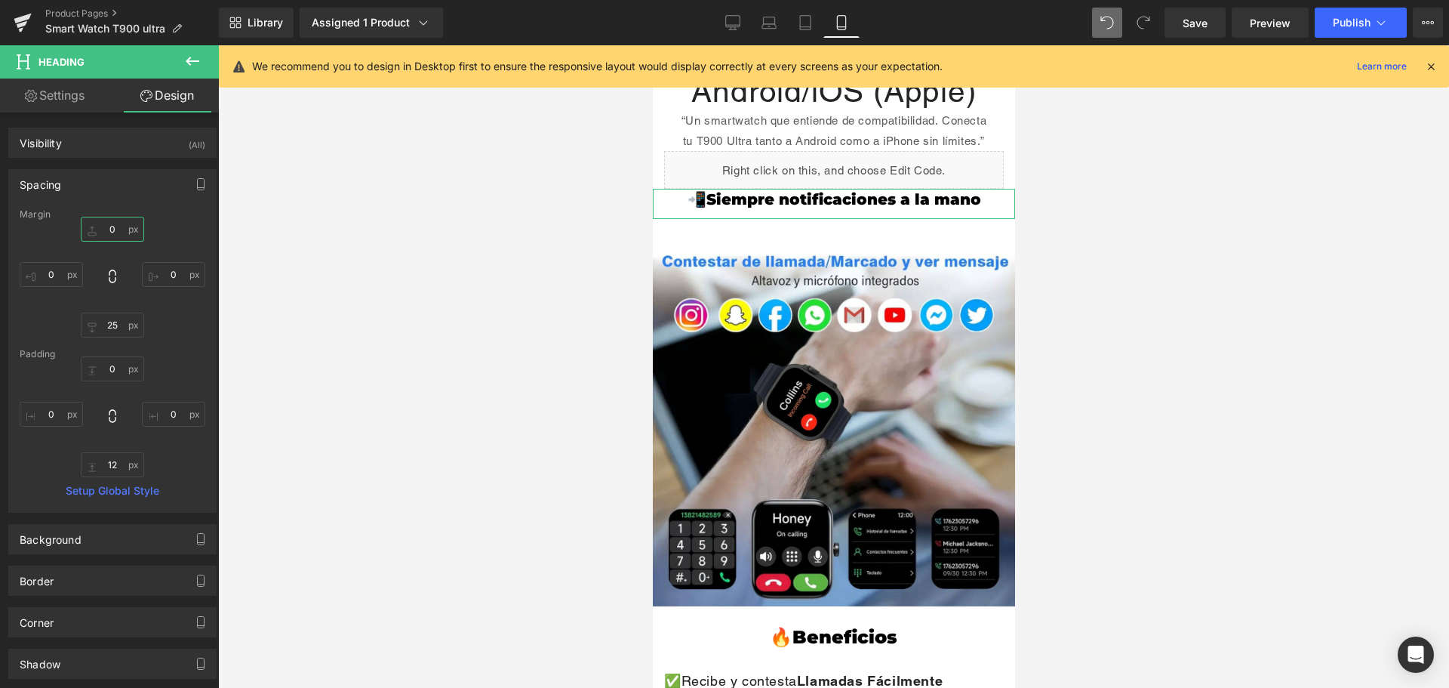
click at [99, 223] on input "0" at bounding box center [112, 229] width 63 height 25
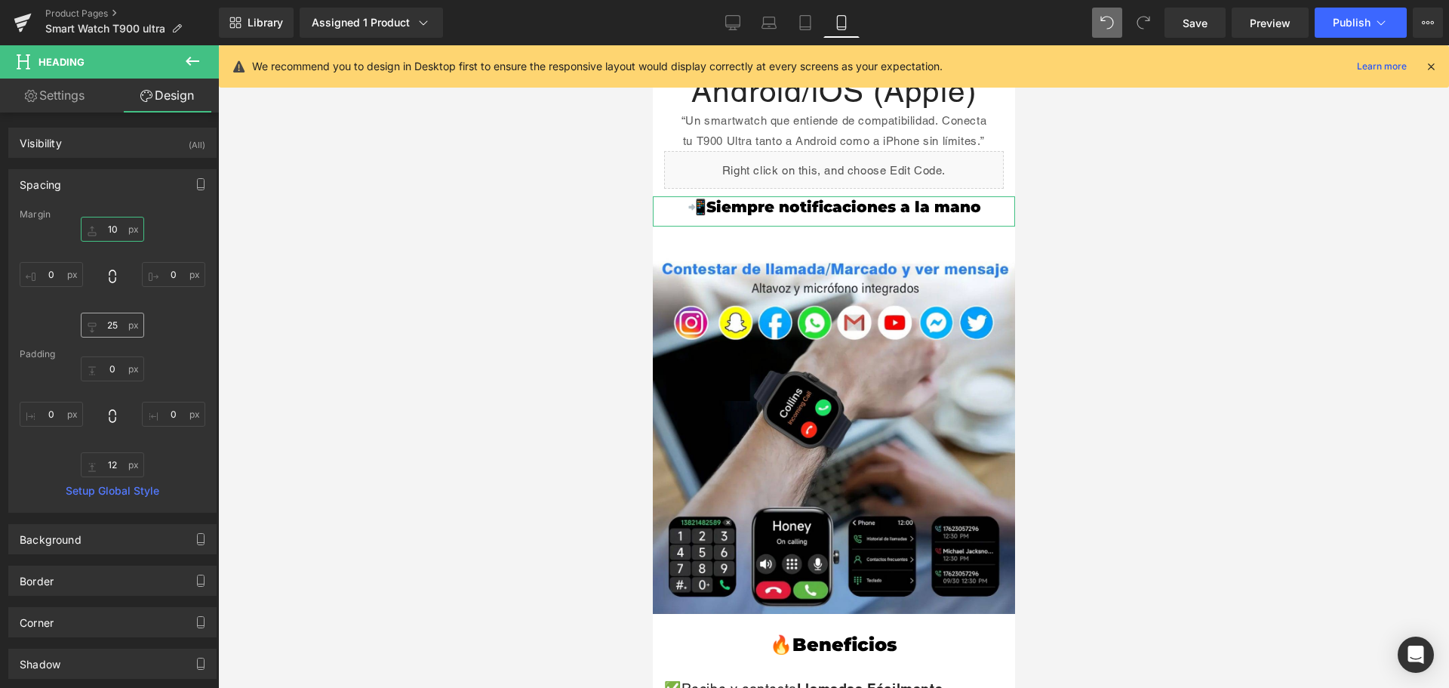
type input "10"
click at [112, 325] on input "25" at bounding box center [112, 324] width 63 height 25
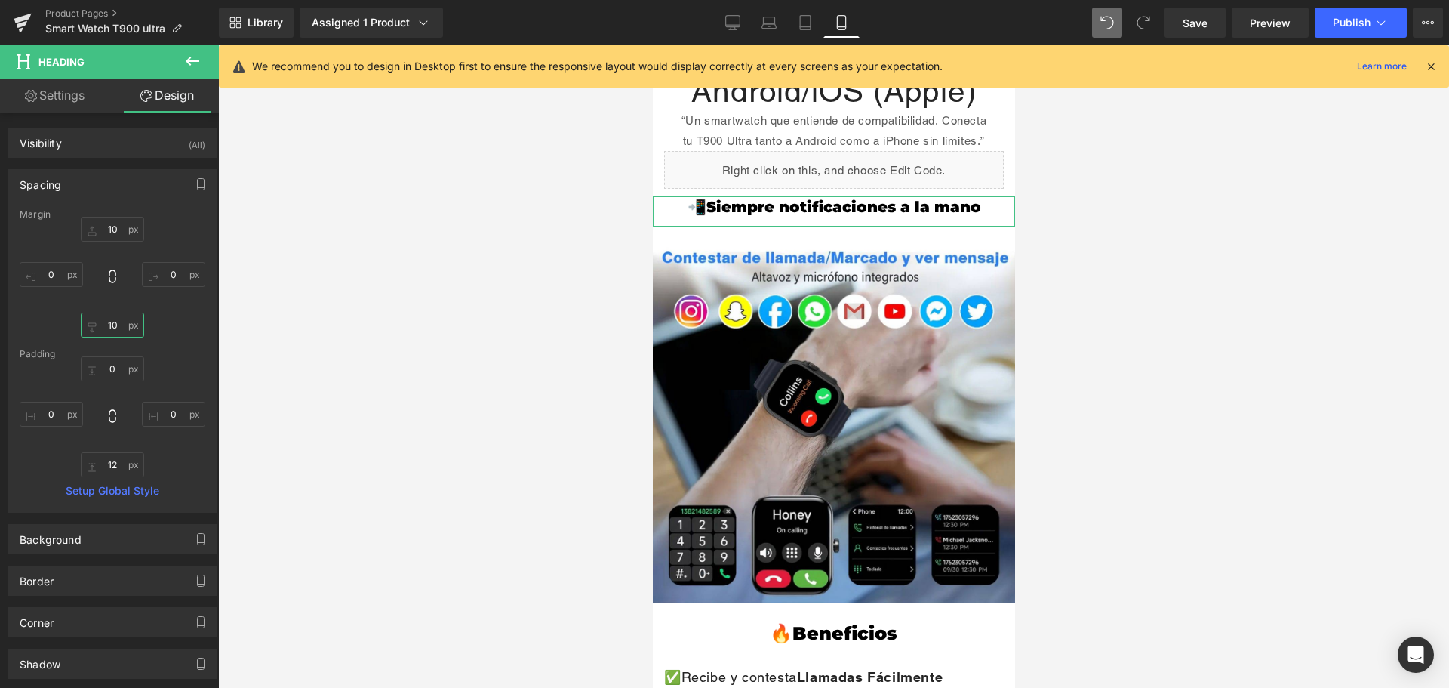
type input "10"
click at [190, 328] on div "10 0 10 0" at bounding box center [113, 277] width 186 height 121
click at [777, 196] on h1 "📲Siempre notificaciones a la mano" at bounding box center [833, 206] width 362 height 21
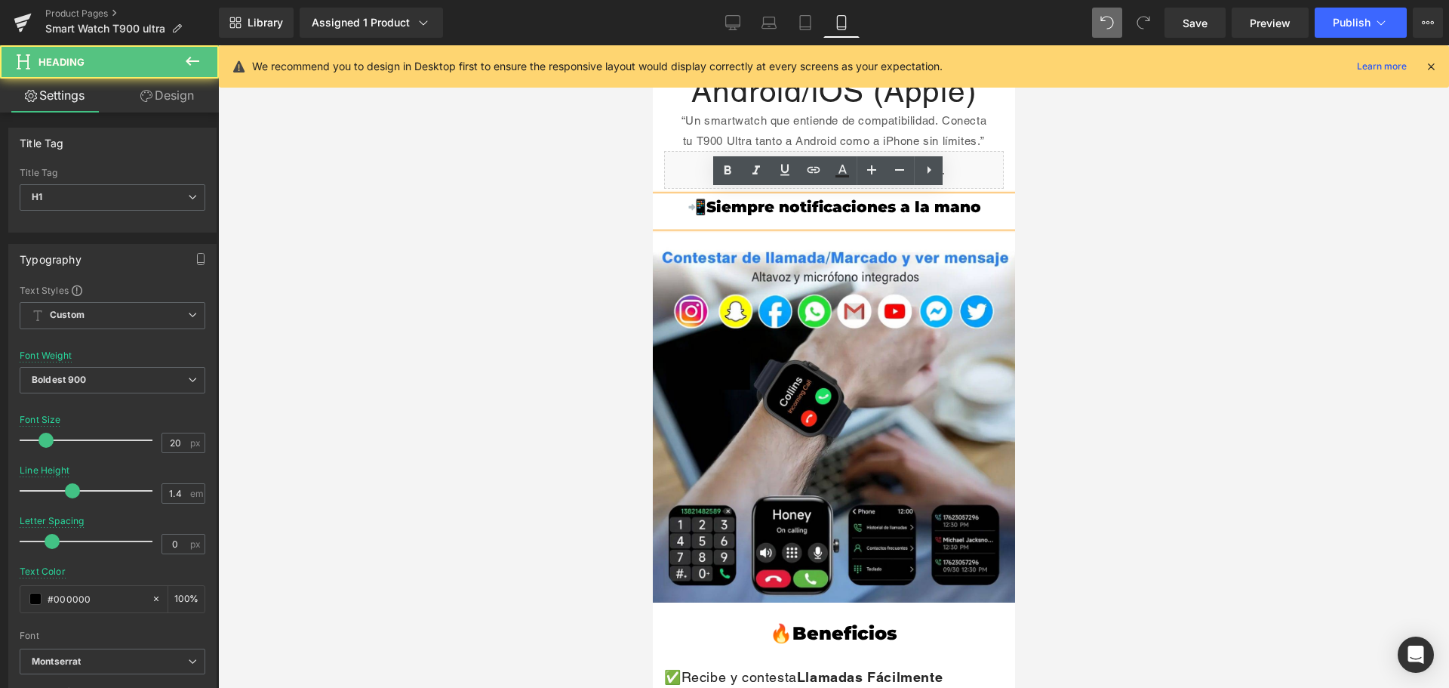
click at [771, 202] on h1 "📲Siempre notificaciones a la mano" at bounding box center [833, 206] width 362 height 21
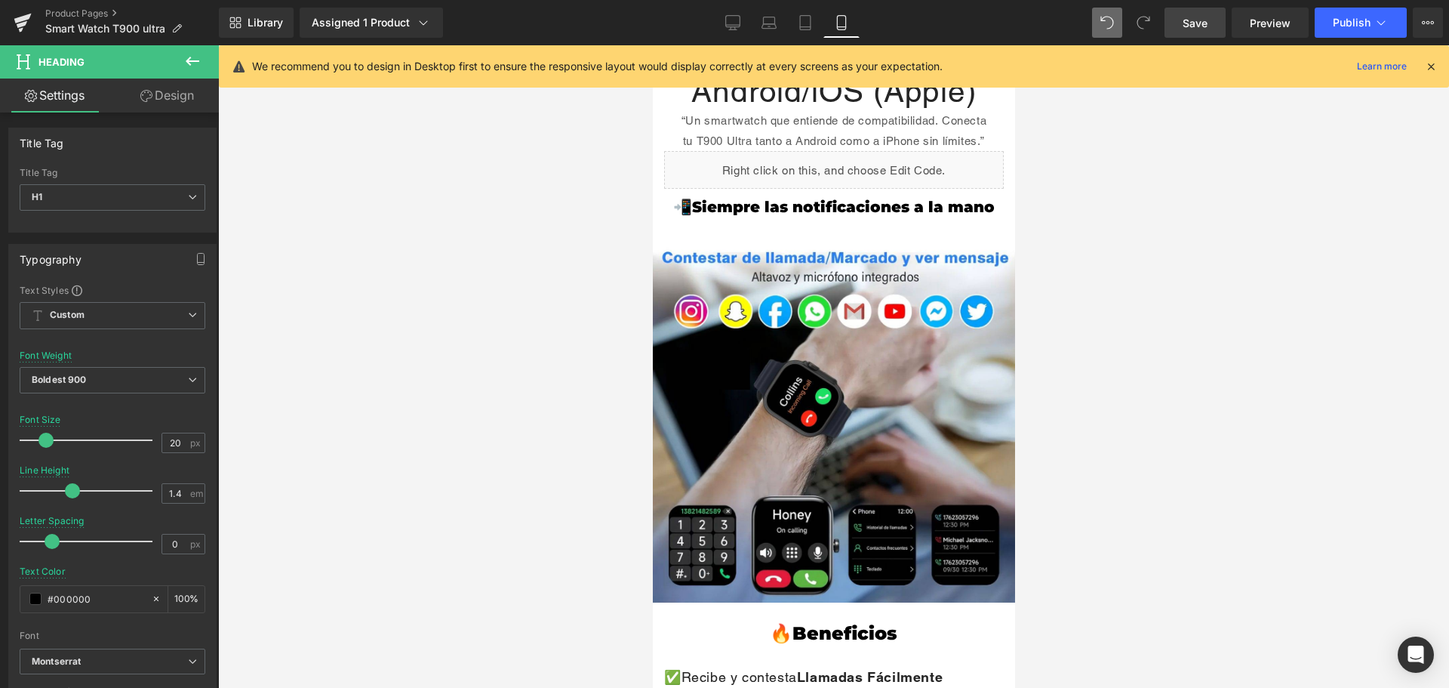
click at [1204, 20] on span "Save" at bounding box center [1195, 23] width 25 height 16
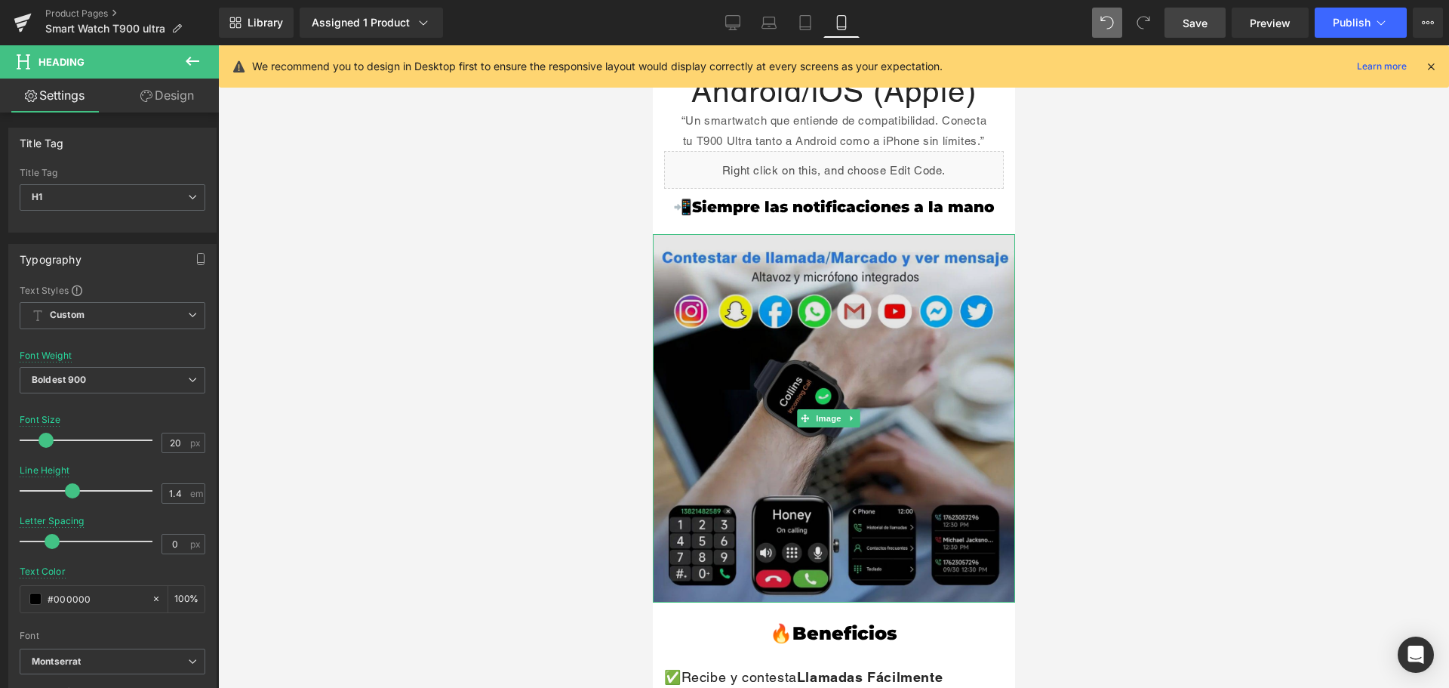
click at [929, 358] on img at bounding box center [833, 418] width 362 height 369
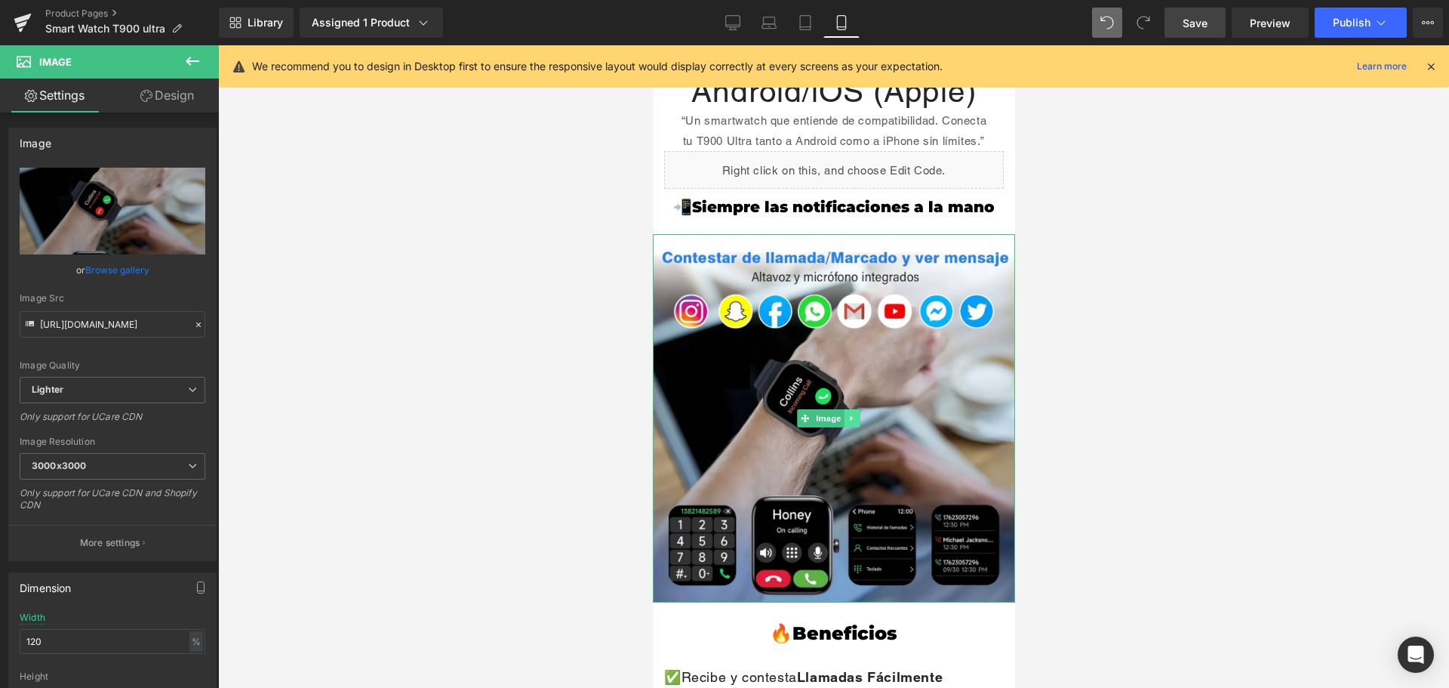
click at [853, 414] on icon at bounding box center [851, 418] width 8 height 9
click at [845, 414] on icon at bounding box center [843, 418] width 8 height 9
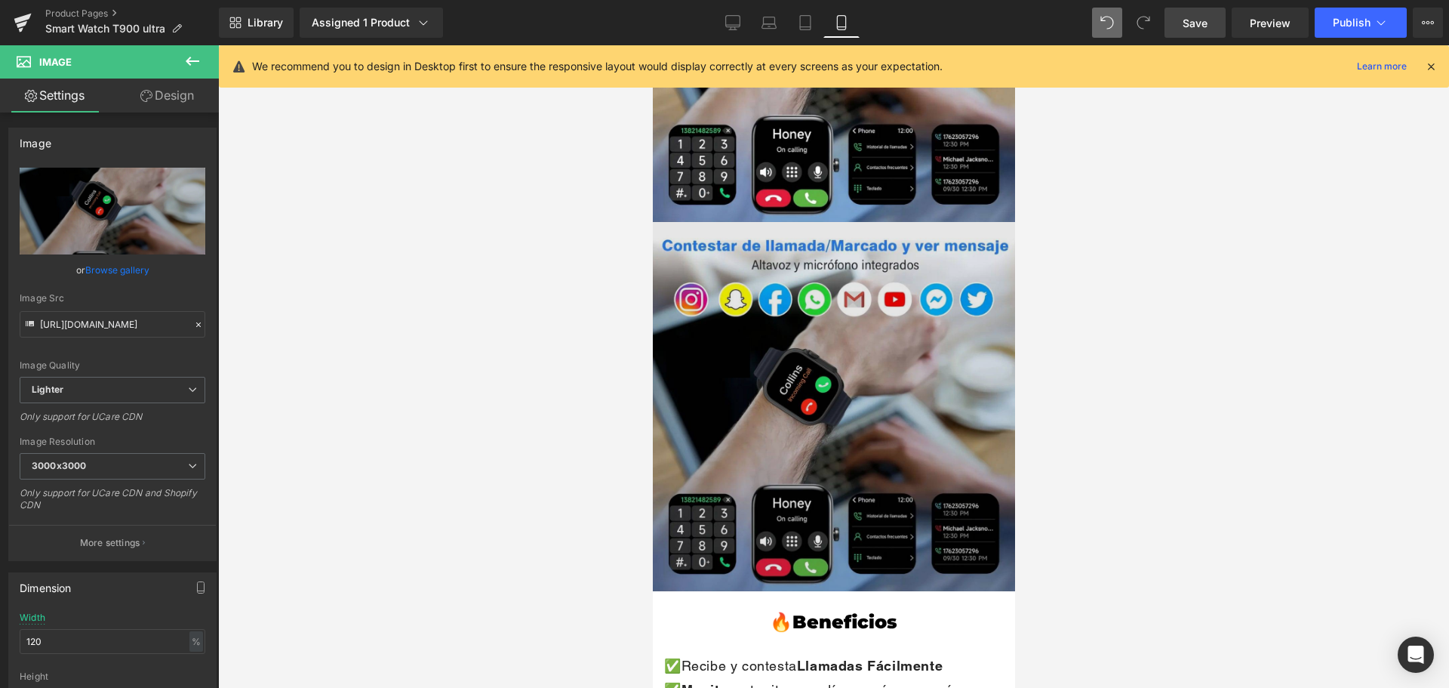
scroll to position [1575, 0]
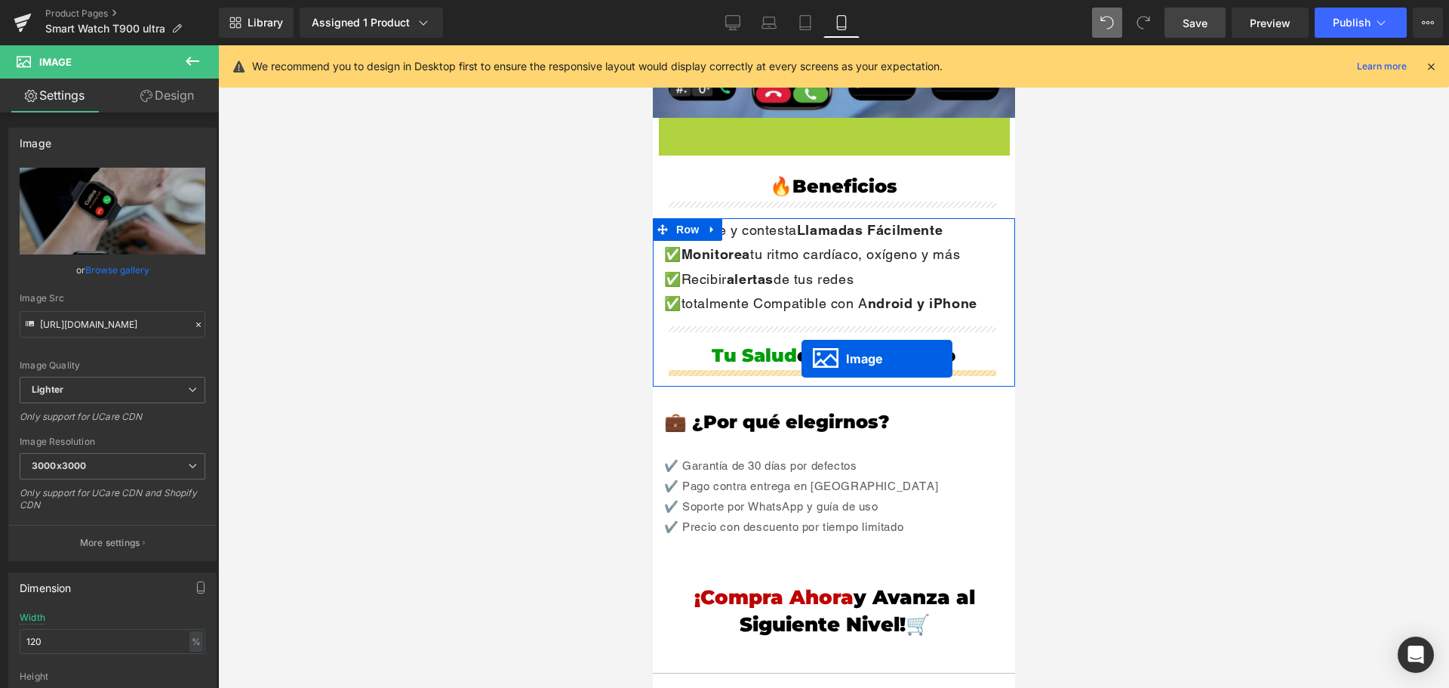
drag, startPoint x: 805, startPoint y: 278, endPoint x: 801, endPoint y: 359, distance: 80.8
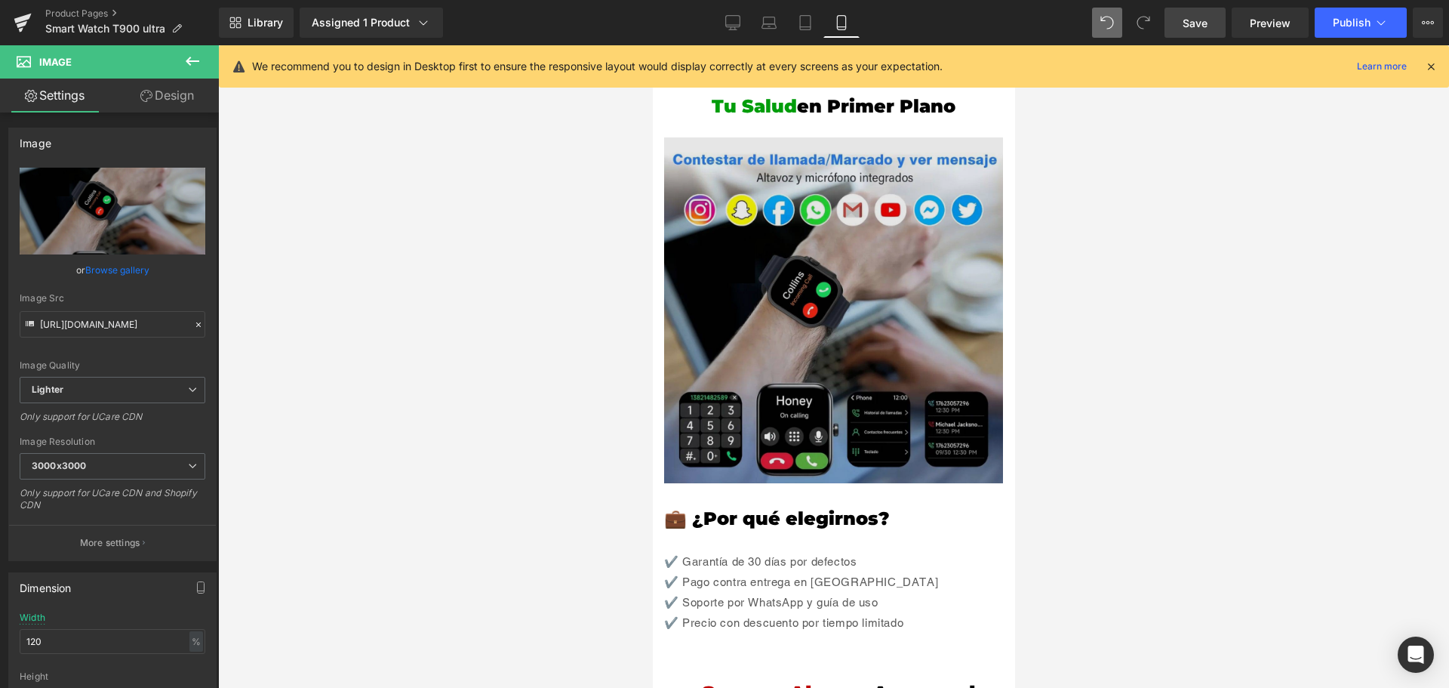
scroll to position [1726, 0]
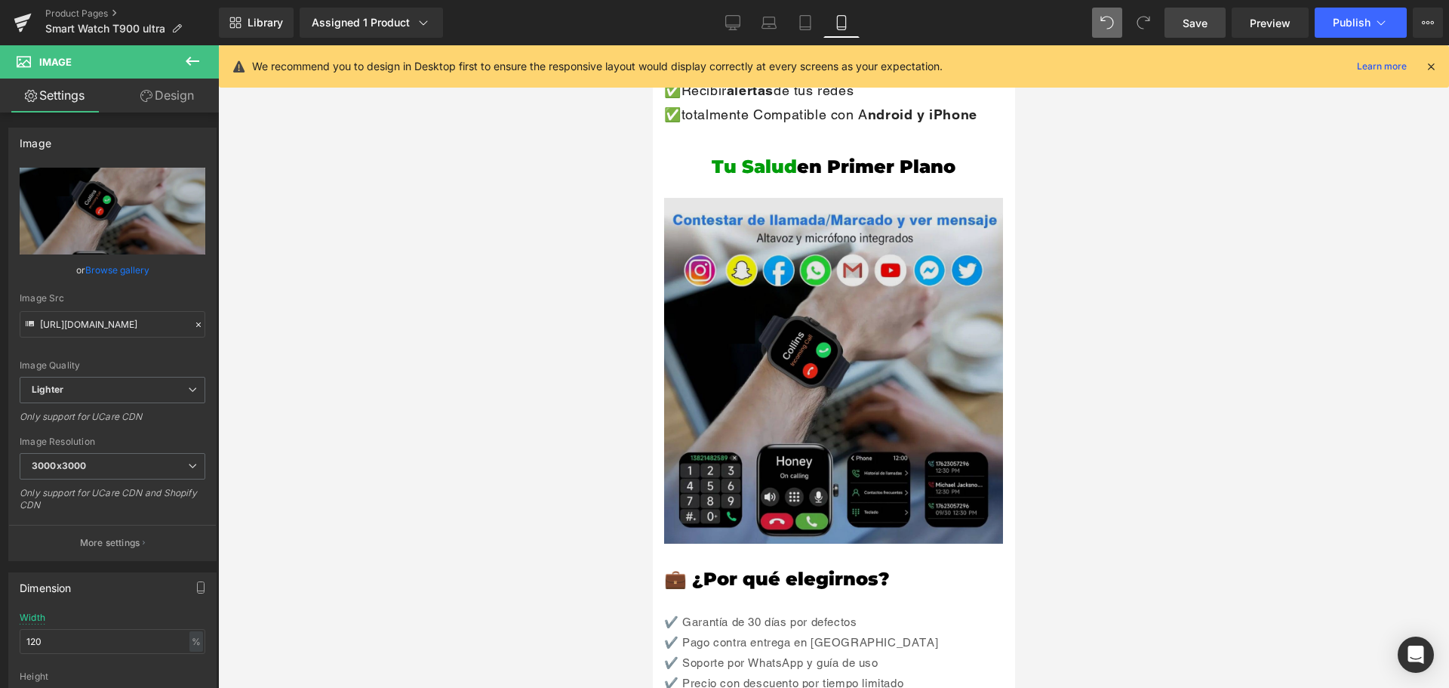
click at [839, 351] on div "Image" at bounding box center [832, 370] width 339 height 345
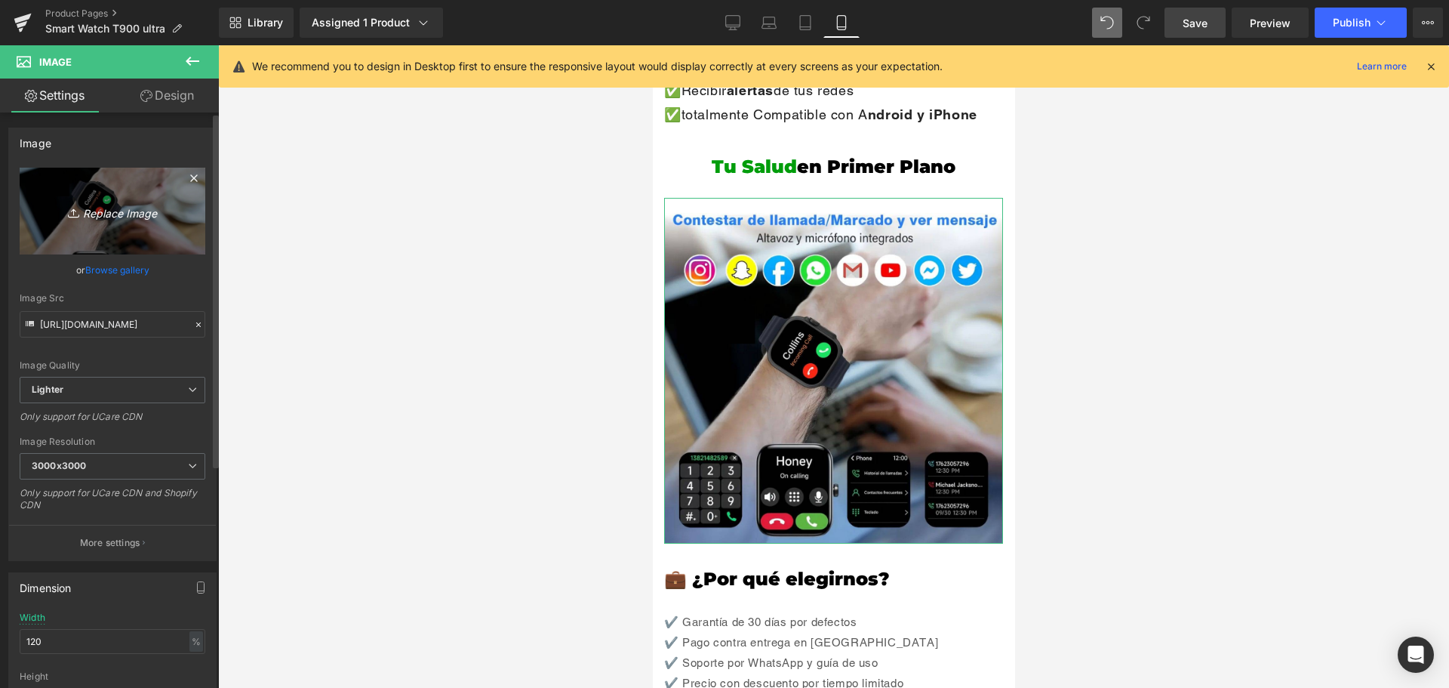
click at [113, 214] on icon "Replace Image" at bounding box center [112, 211] width 121 height 19
type input "C:\fakepath\7-min.jpg"
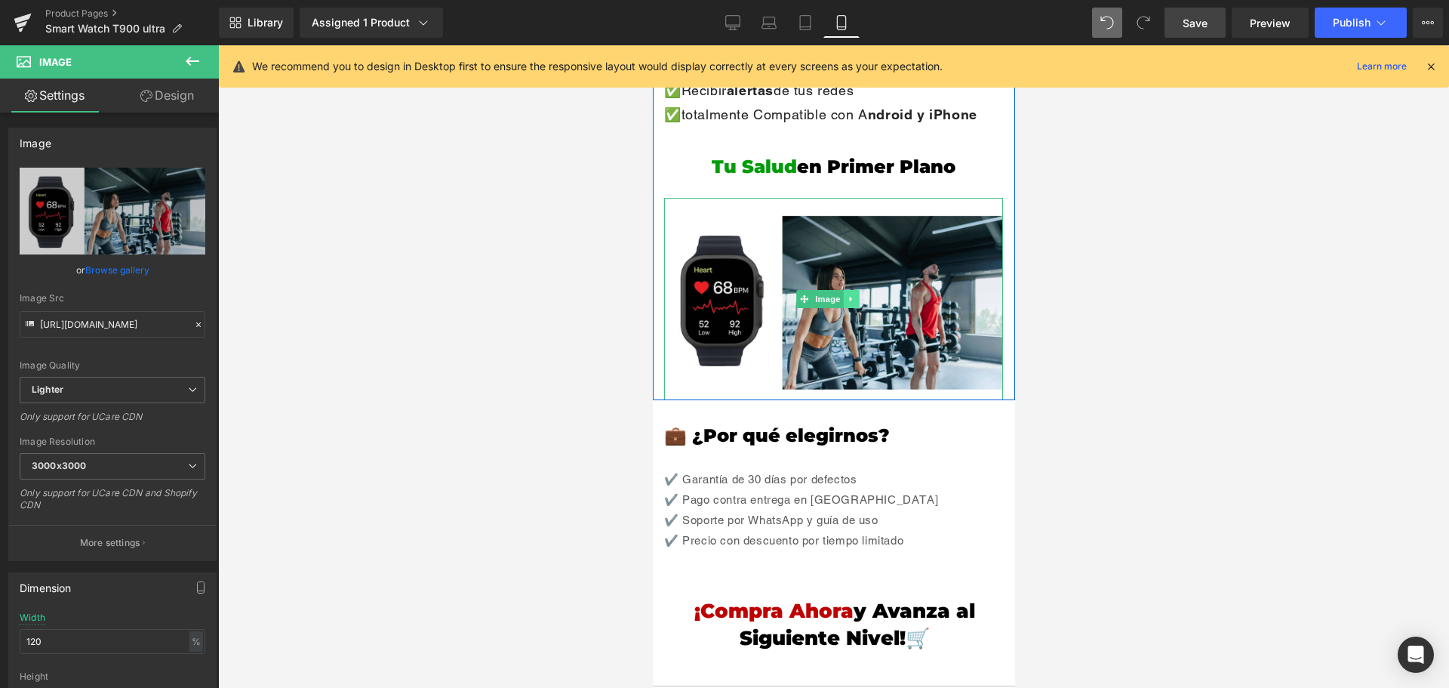
click at [854, 294] on icon at bounding box center [851, 298] width 8 height 9
click at [840, 295] on icon at bounding box center [843, 299] width 8 height 8
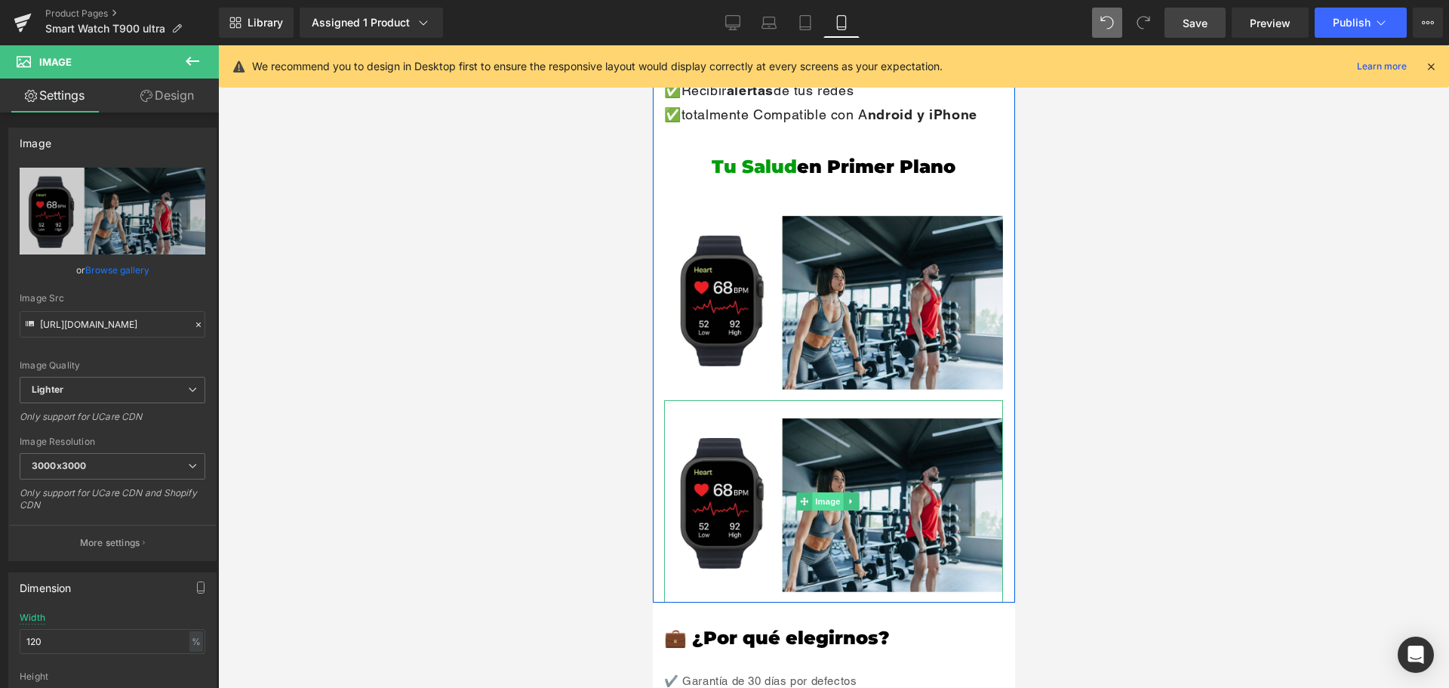
click at [825, 492] on span "Image" at bounding box center [827, 501] width 32 height 18
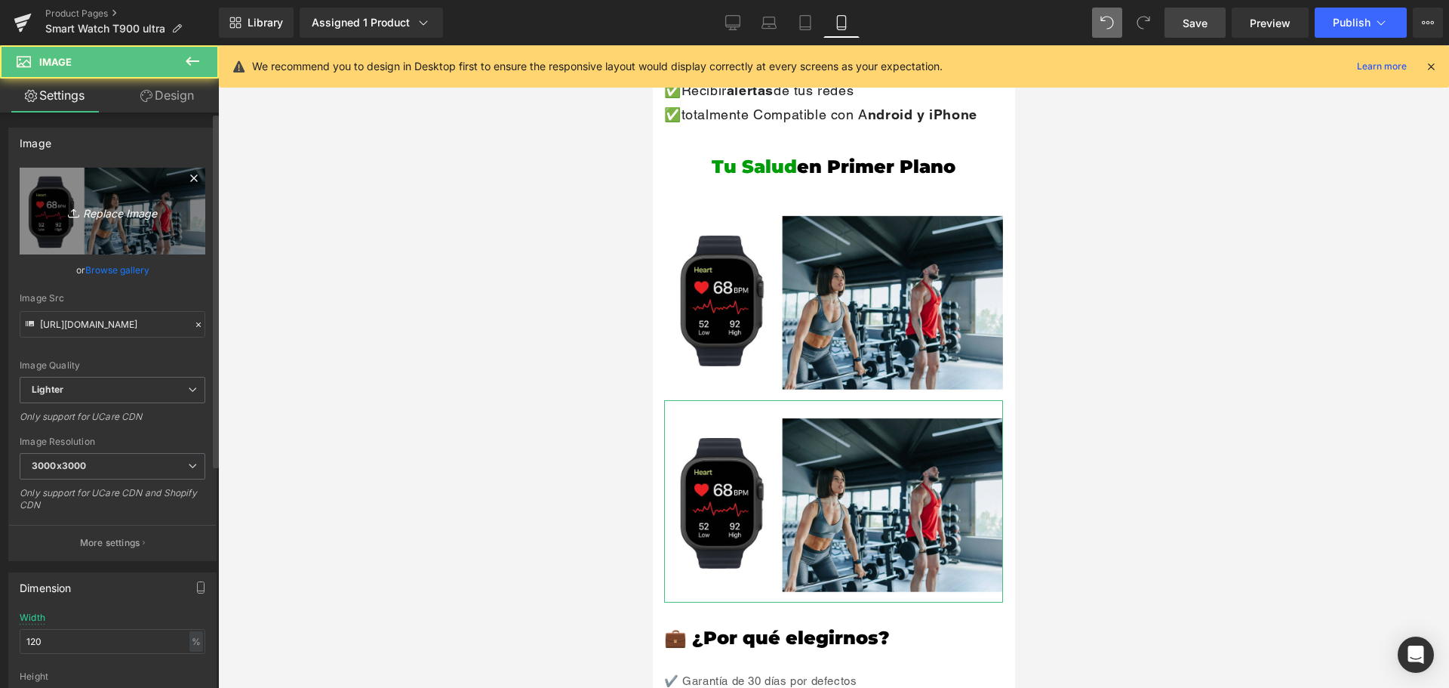
click at [120, 198] on link "Replace Image" at bounding box center [113, 211] width 186 height 87
type input "C:\fakepath\4-min.jpg"
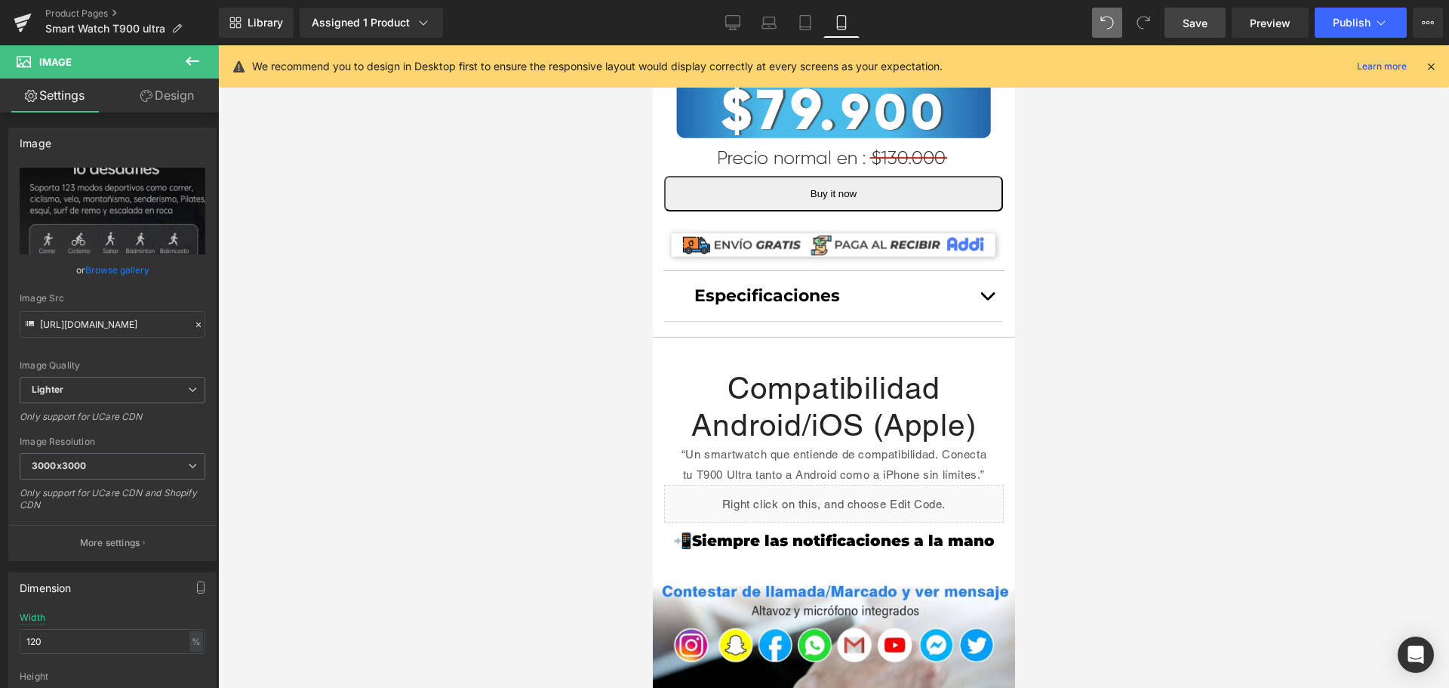
scroll to position [820, 0]
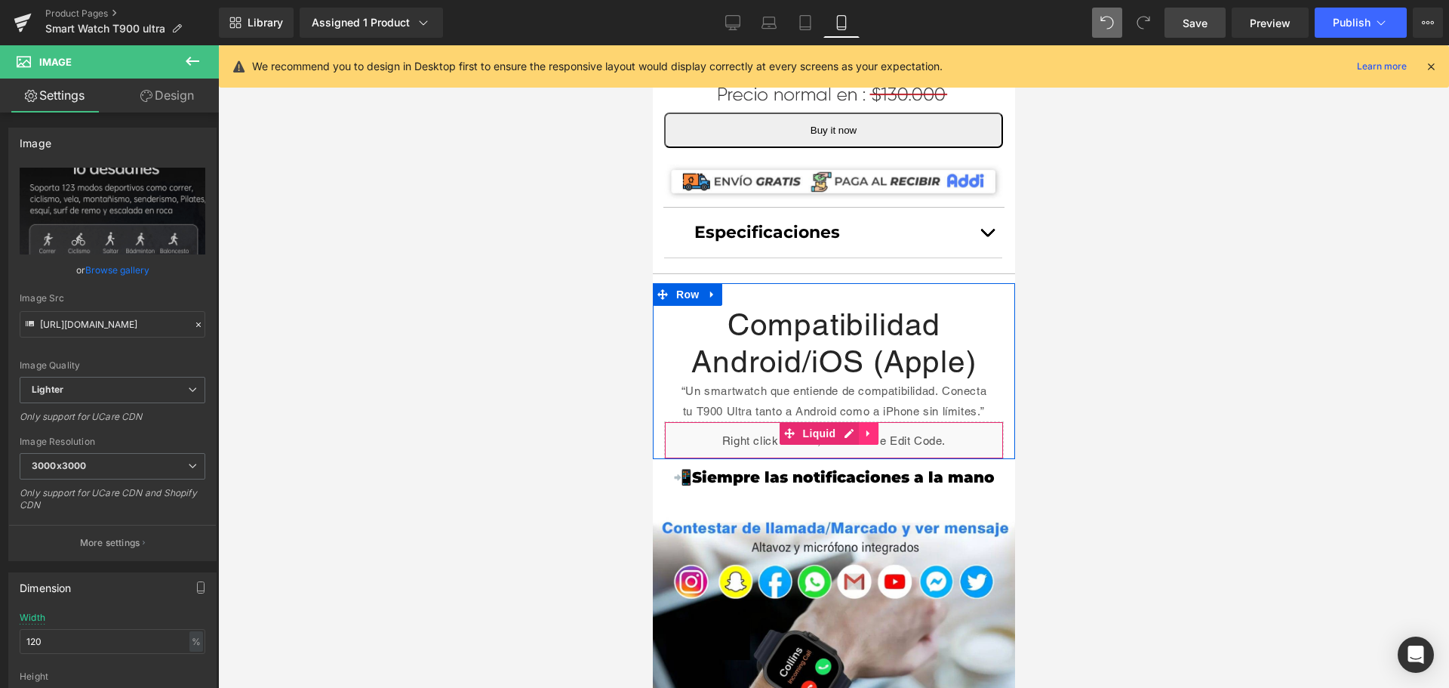
click at [867, 432] on icon at bounding box center [868, 432] width 11 height 11
click at [856, 432] on icon at bounding box center [858, 433] width 11 height 11
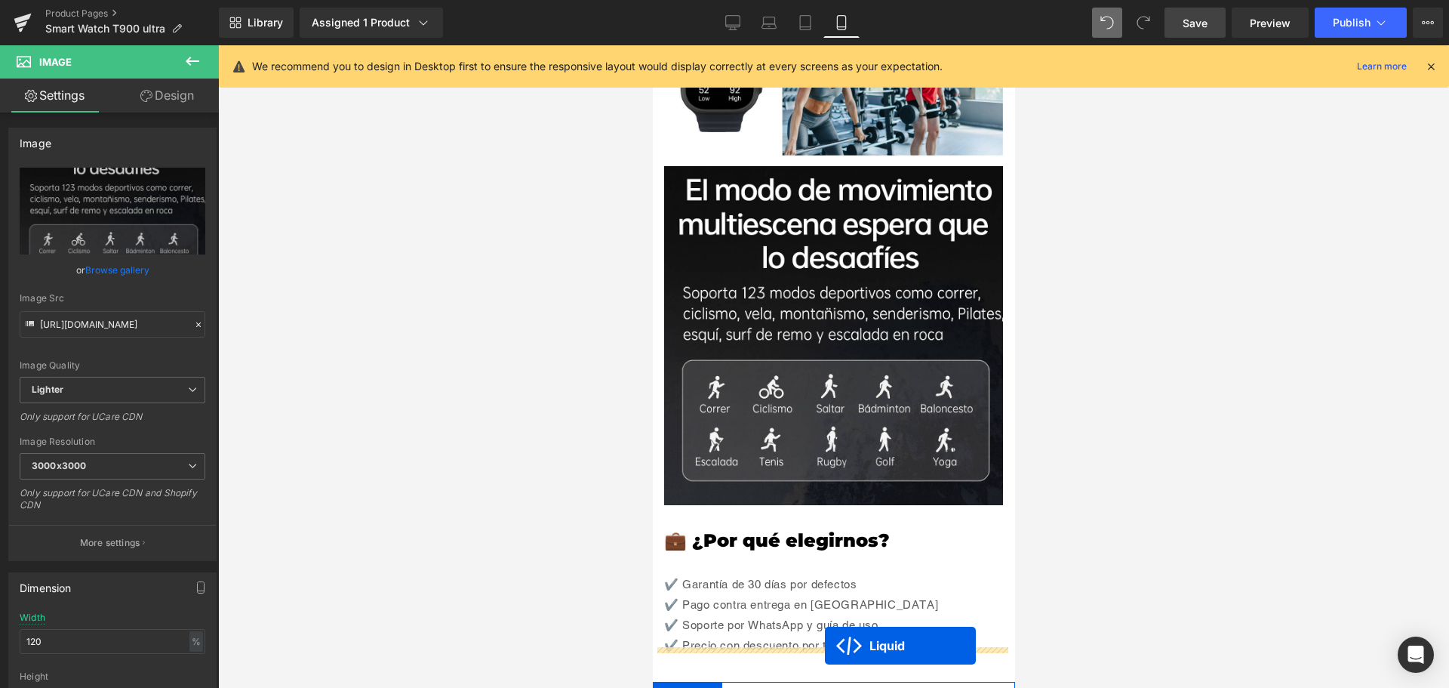
scroll to position [2088, 0]
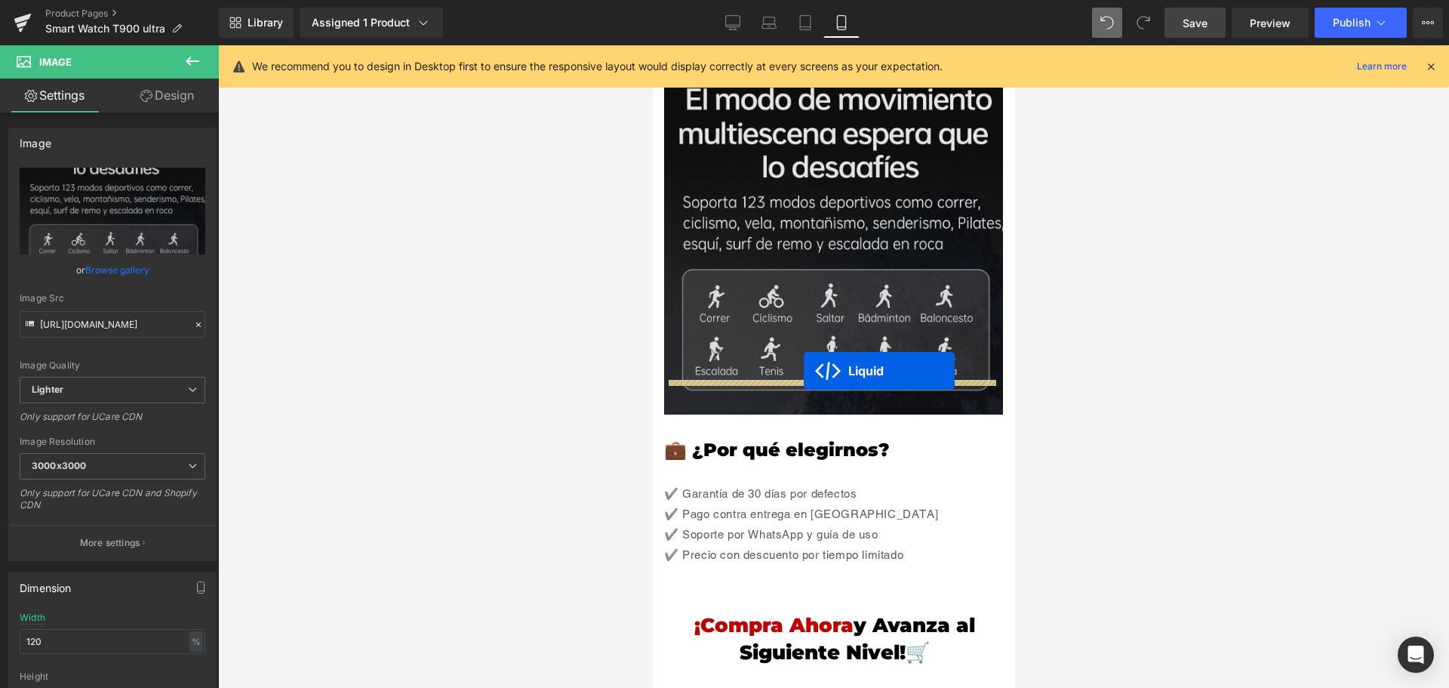
drag, startPoint x: 792, startPoint y: 469, endPoint x: 803, endPoint y: 371, distance: 99.5
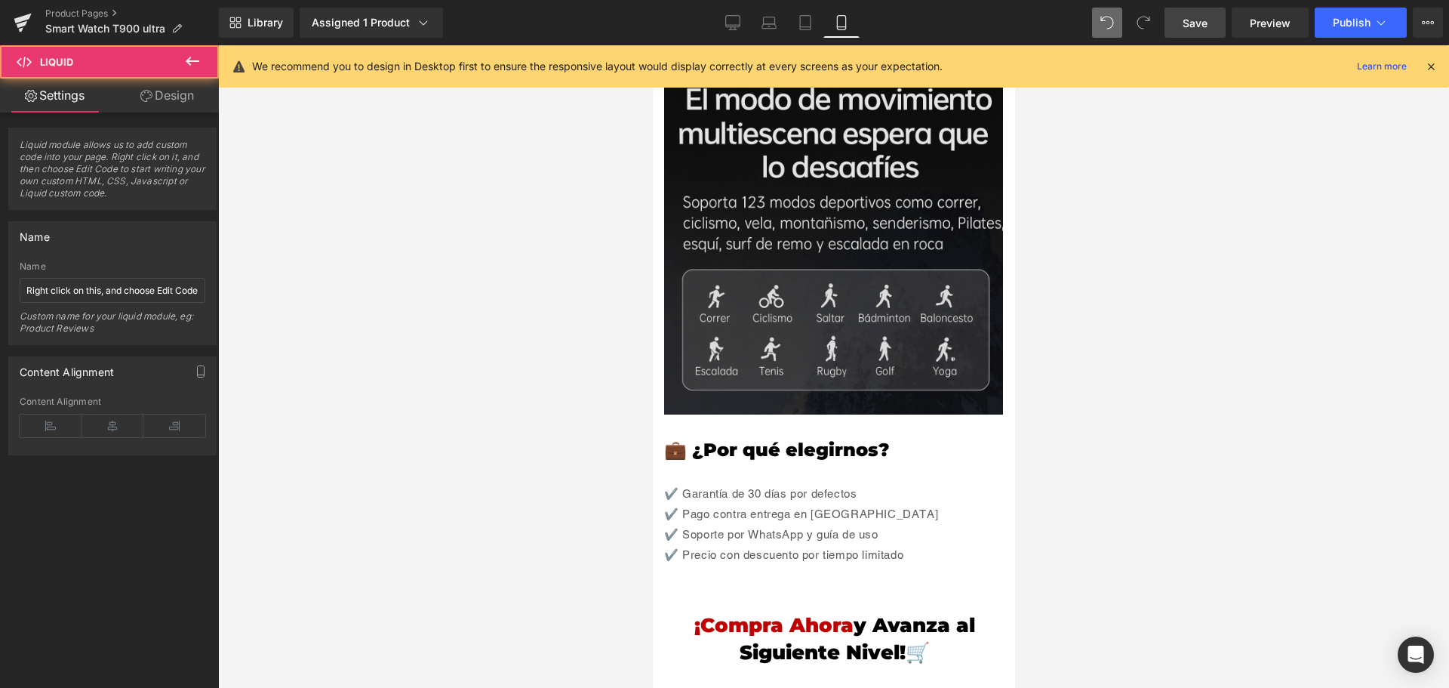
scroll to position [2051, 0]
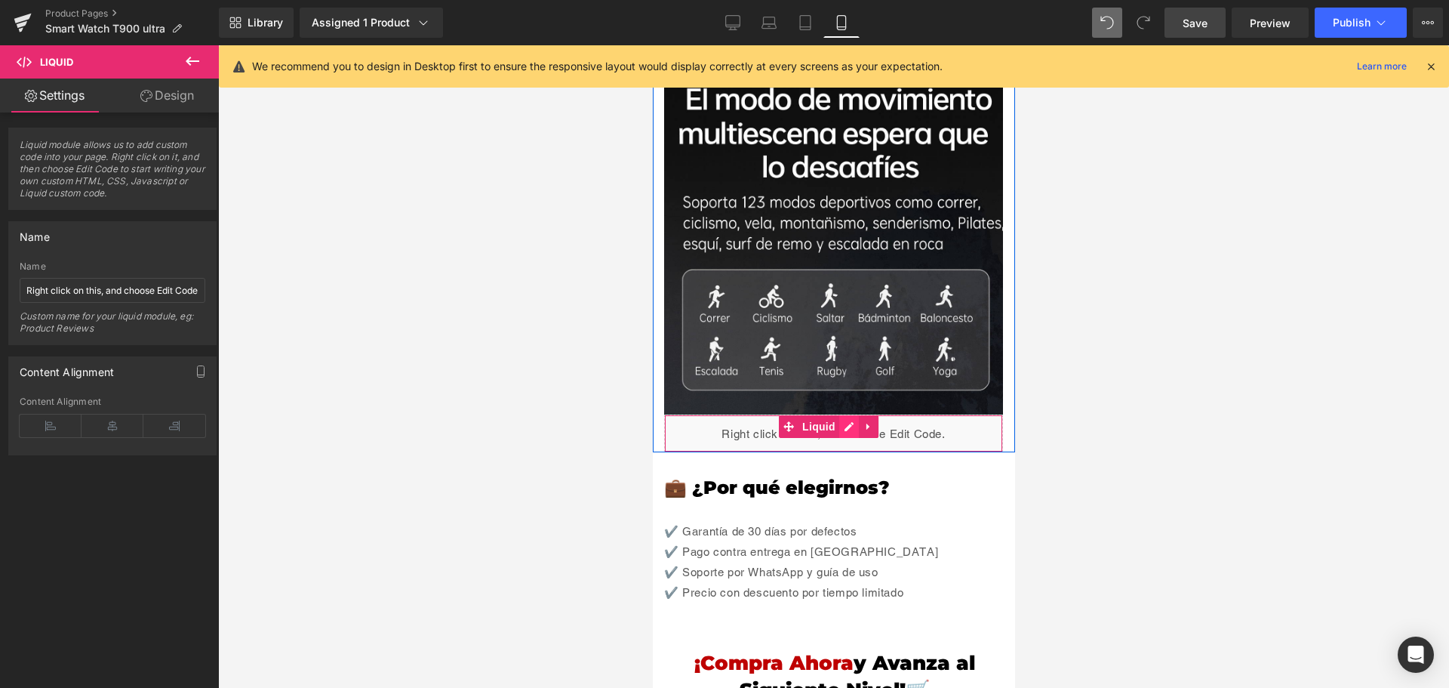
click at [848, 414] on div "Liquid" at bounding box center [832, 433] width 339 height 38
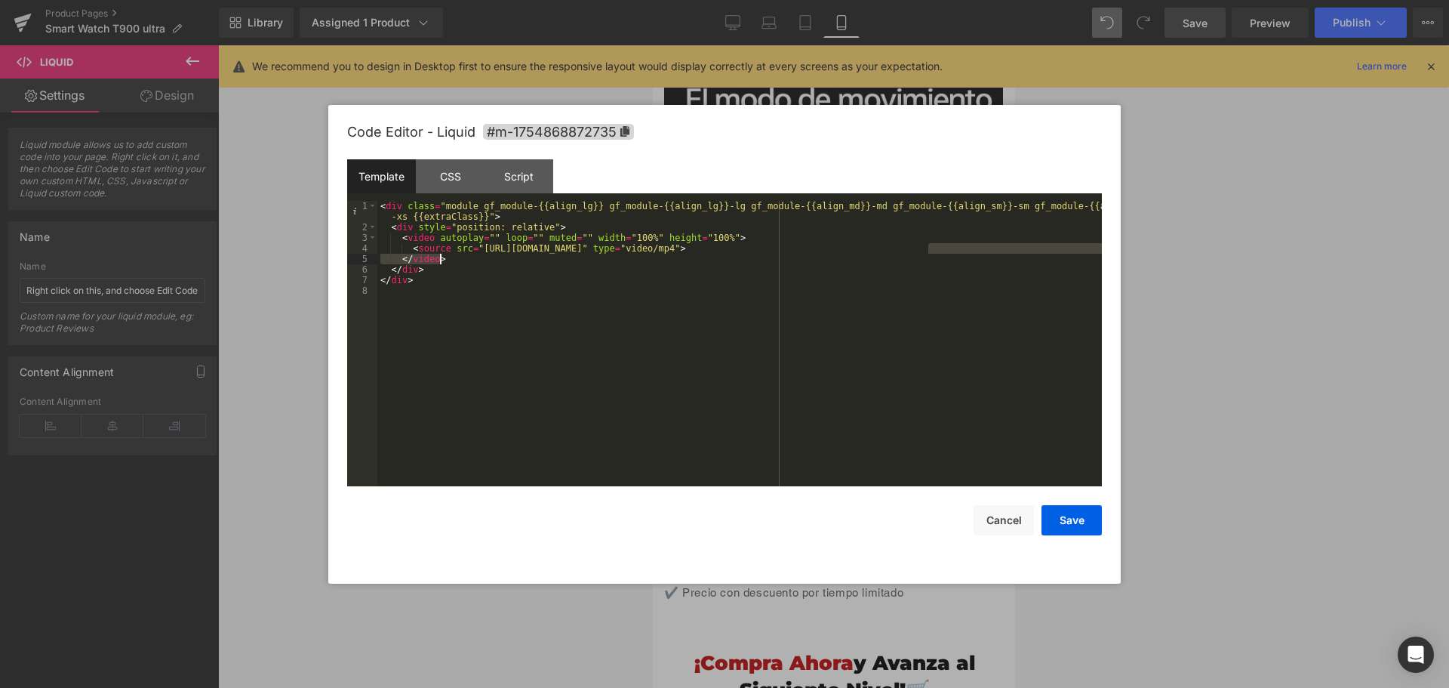
drag, startPoint x: 928, startPoint y: 248, endPoint x: 937, endPoint y: 254, distance: 11.9
click at [935, 254] on div "< div class = "module gf_module-{{align_lg}} gf_module-{{align_lg}}-lg gf_modul…" at bounding box center [739, 359] width 725 height 317
click at [909, 281] on div "< div class = "module gf_module-{{align_lg}} gf_module-{{align_lg}}-lg gf_modul…" at bounding box center [739, 359] width 725 height 317
drag, startPoint x: 836, startPoint y: 251, endPoint x: 476, endPoint y: 249, distance: 360.0
click at [476, 249] on div "< div class = "module gf_module-{{align_lg}} gf_module-{{align_lg}}-lg gf_modul…" at bounding box center [739, 359] width 725 height 317
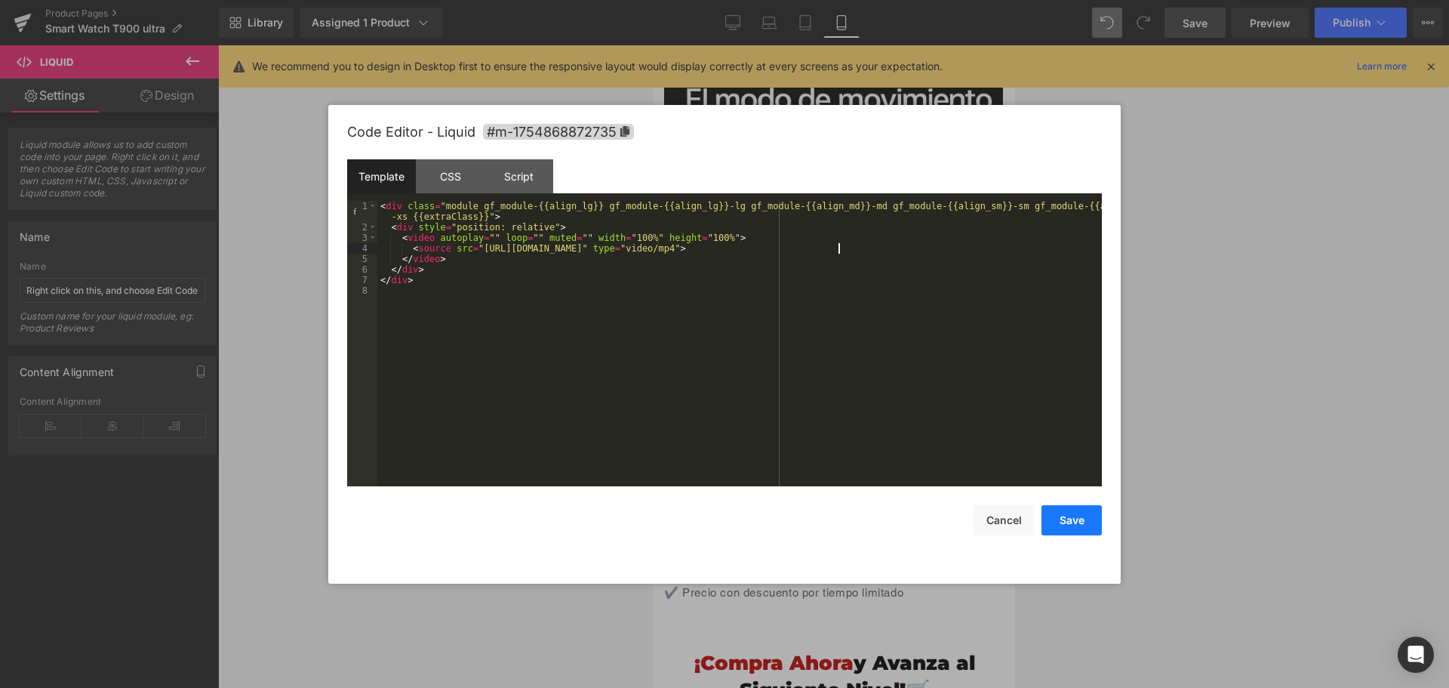
click at [1069, 515] on button "Save" at bounding box center [1072, 520] width 60 height 30
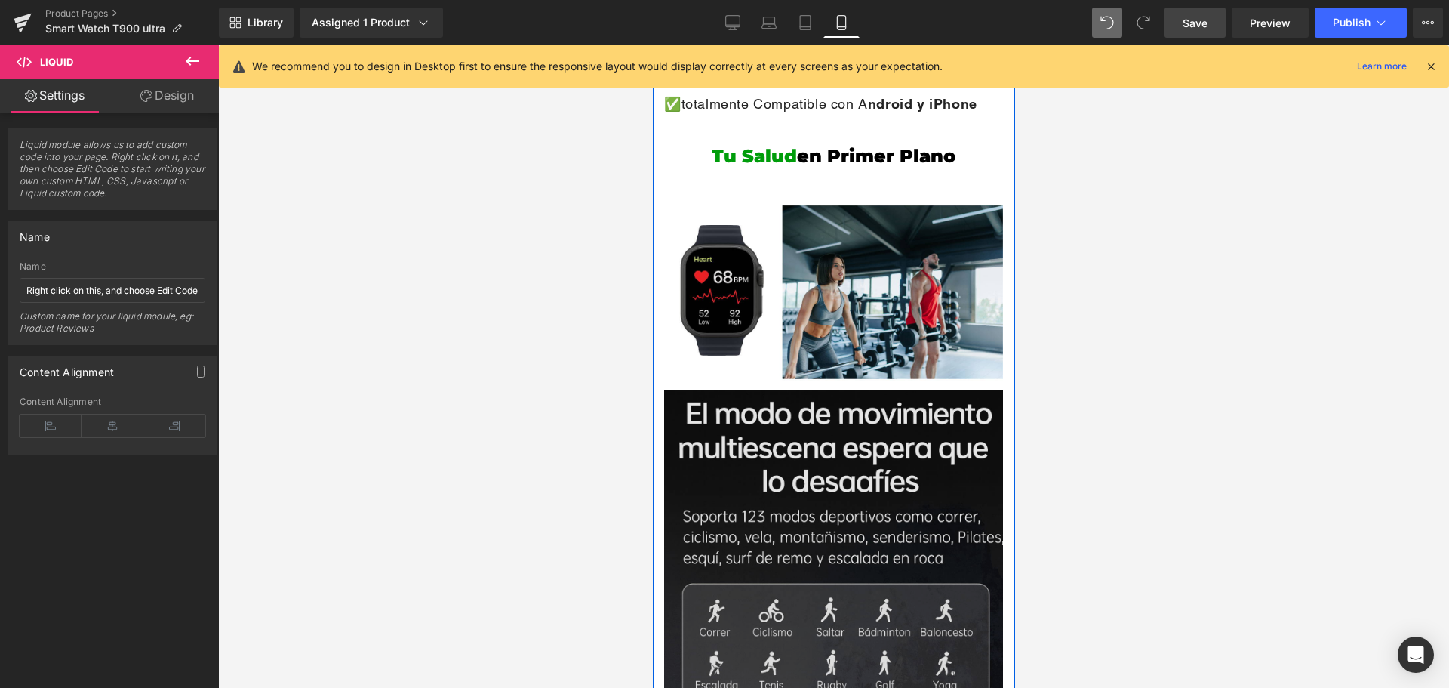
scroll to position [1749, 0]
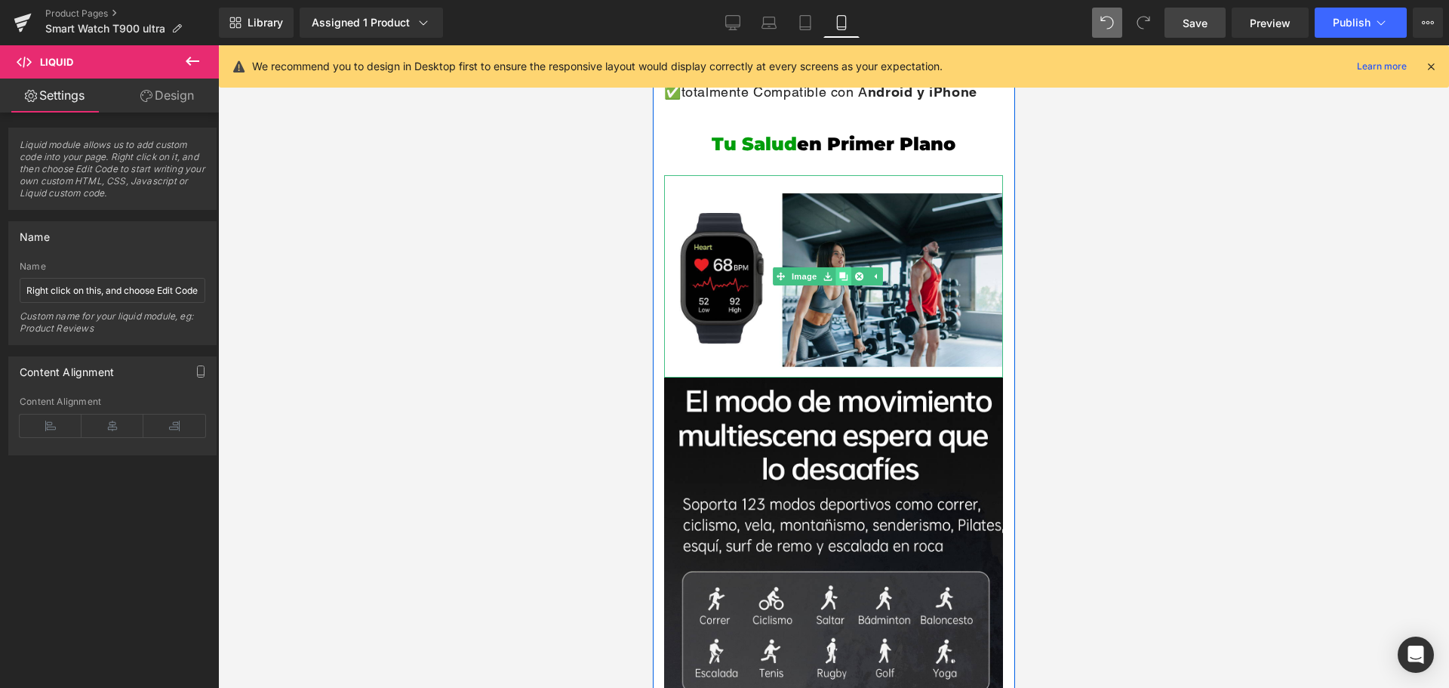
click at [837, 267] on link at bounding box center [843, 276] width 16 height 18
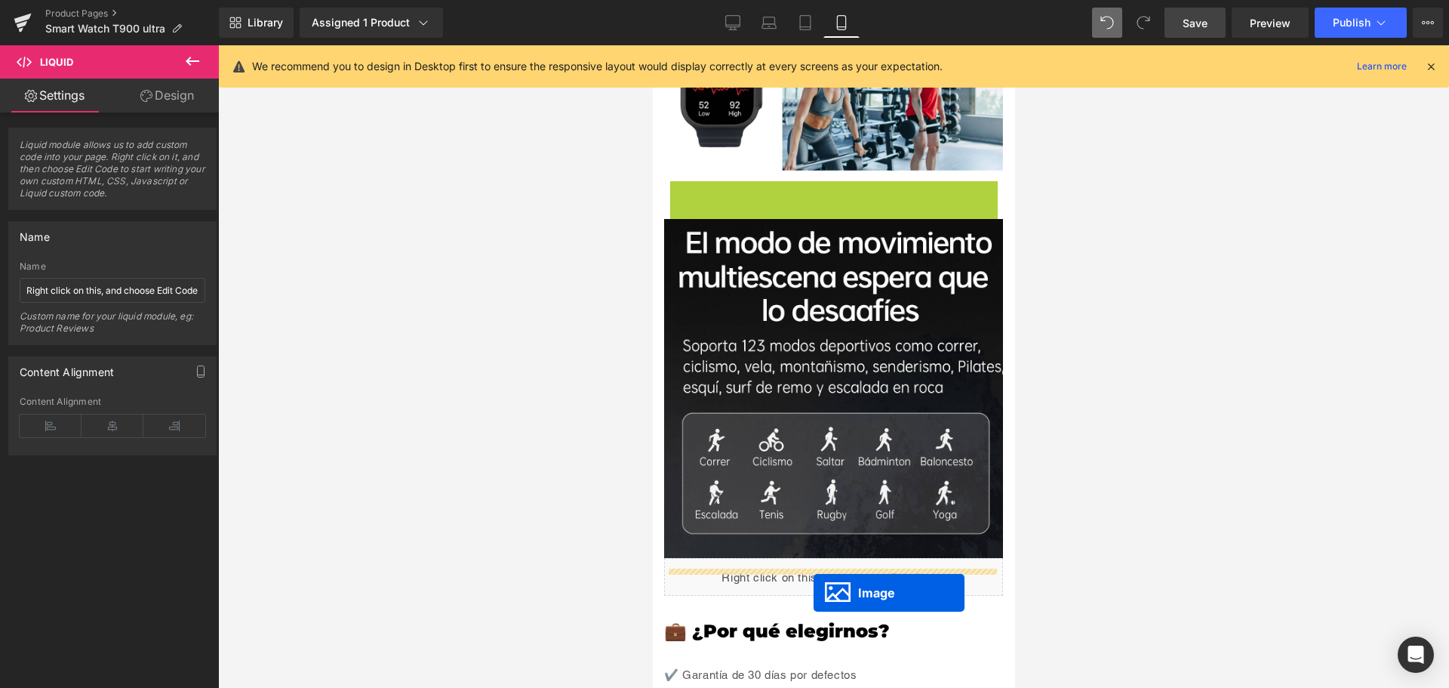
scroll to position [1960, 0]
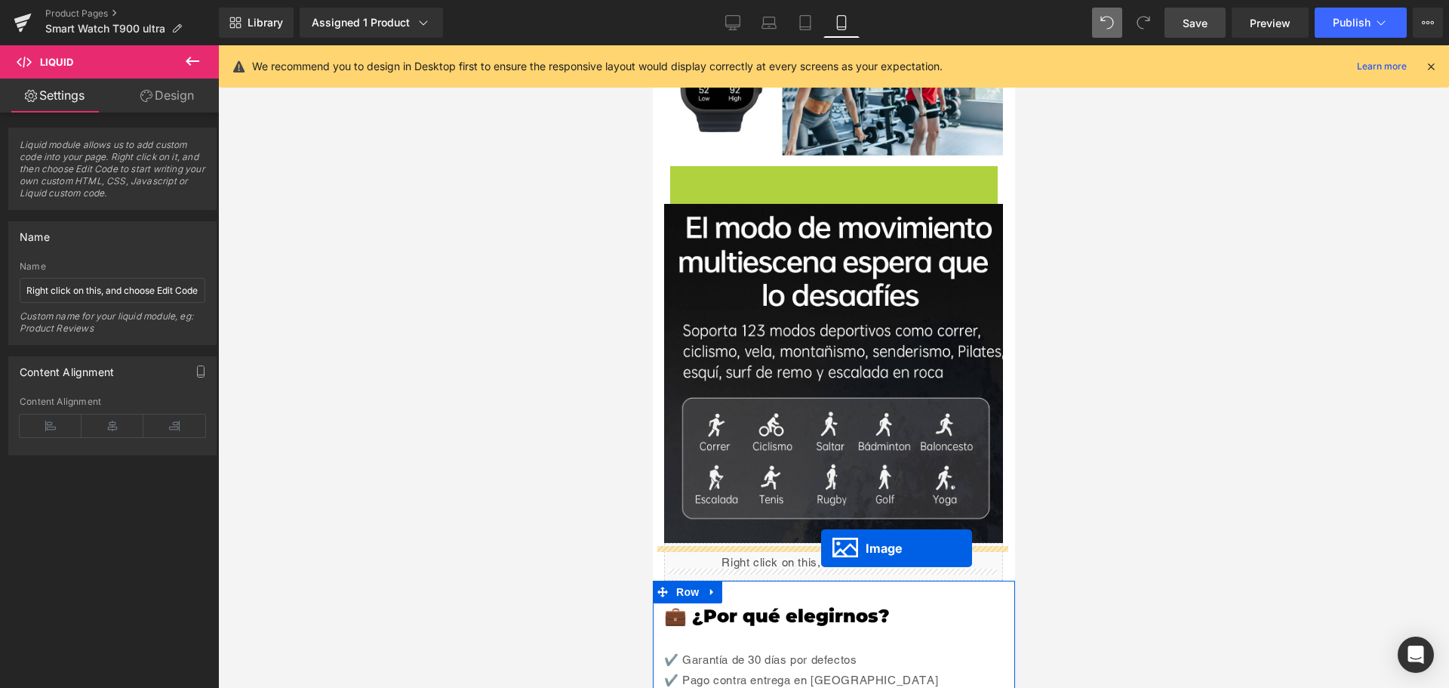
drag, startPoint x: 801, startPoint y: 300, endPoint x: 820, endPoint y: 548, distance: 248.3
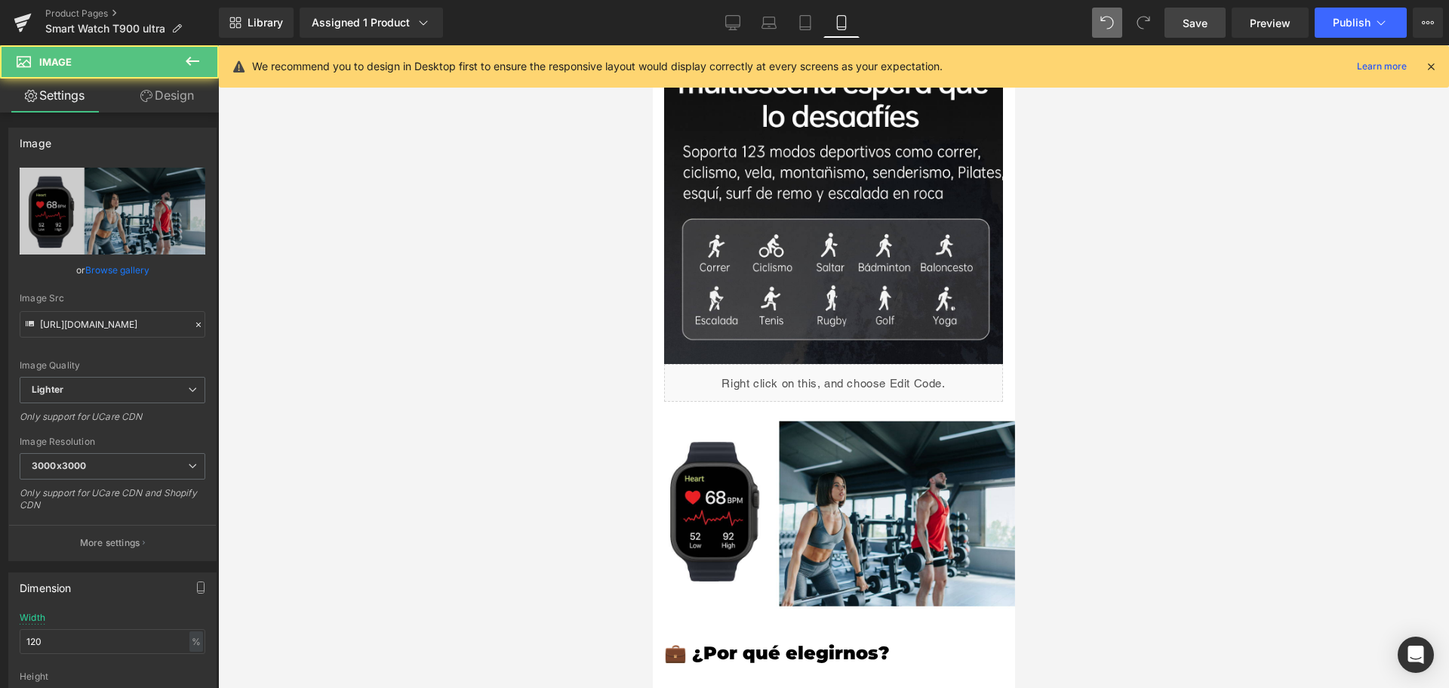
scroll to position [2262, 0]
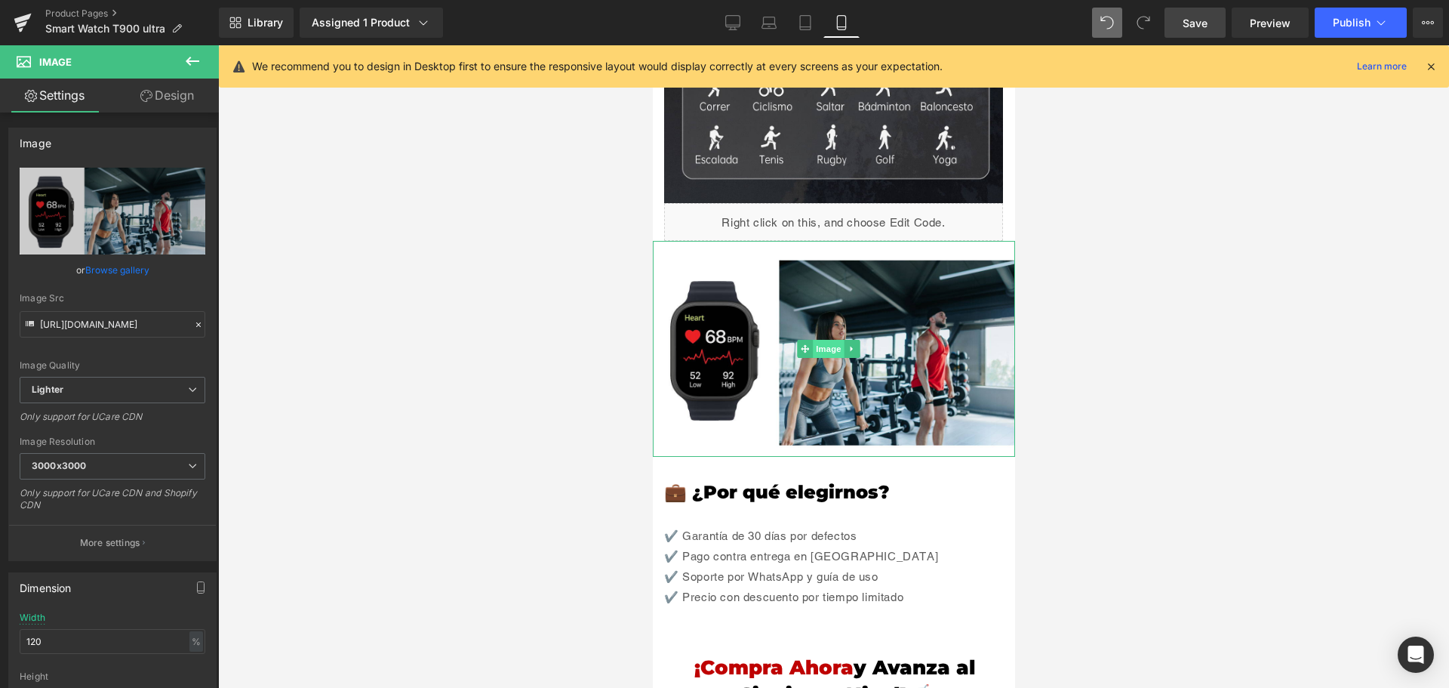
click at [825, 340] on span "Image" at bounding box center [828, 349] width 32 height 18
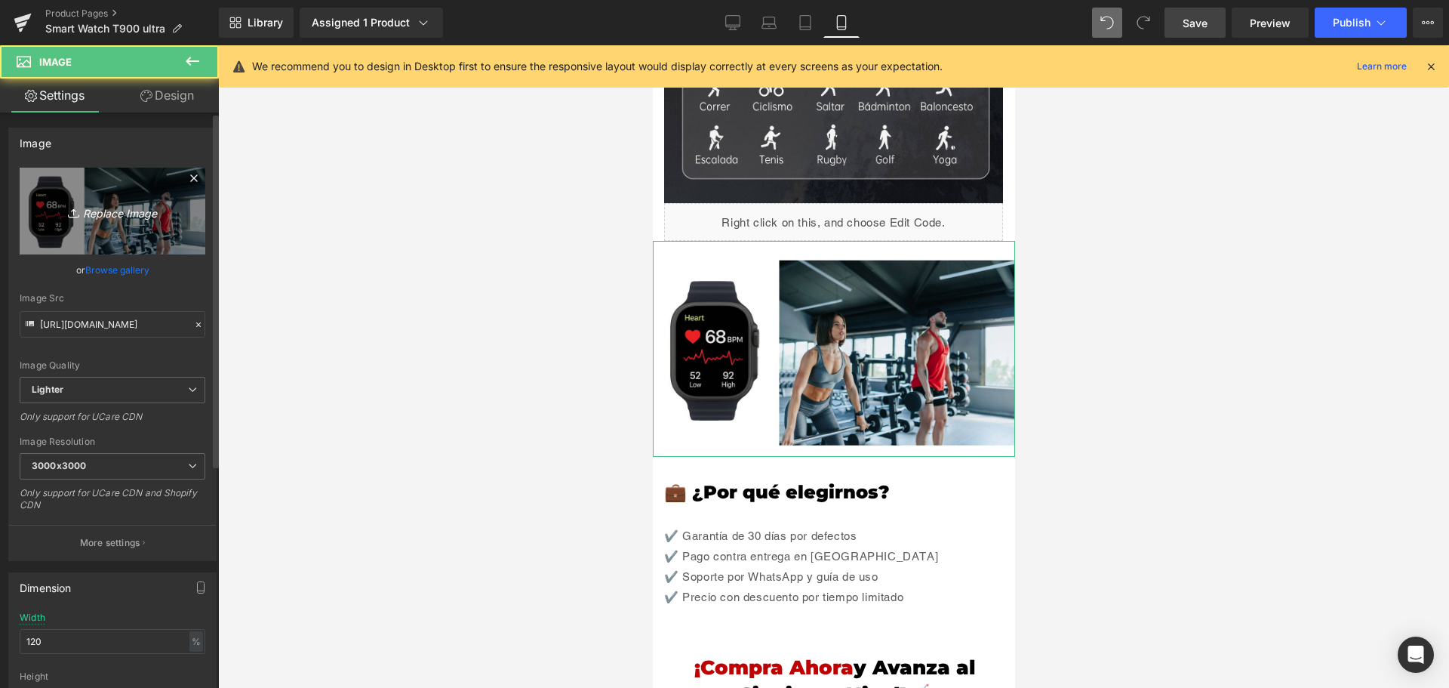
click at [107, 214] on icon "Replace Image" at bounding box center [112, 211] width 121 height 19
type input "C:\fakepath\5-min.jpg"
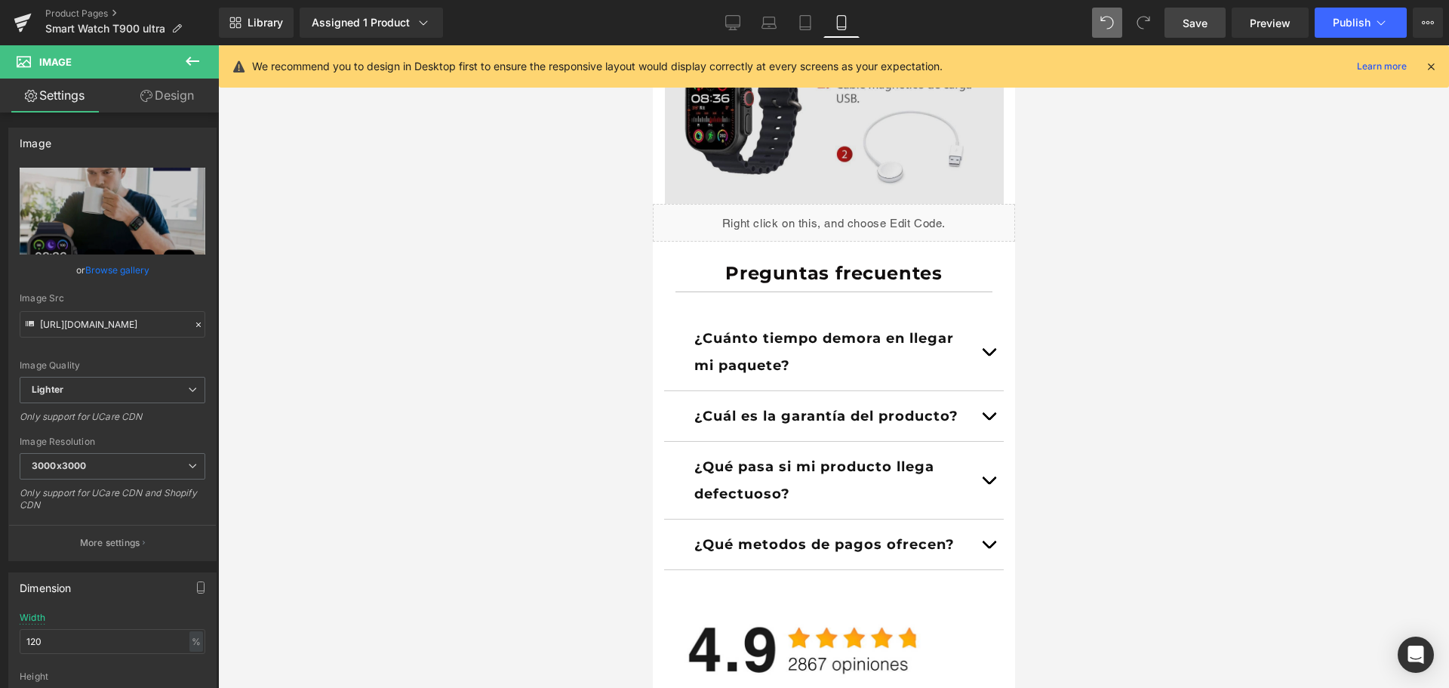
scroll to position [2941, 0]
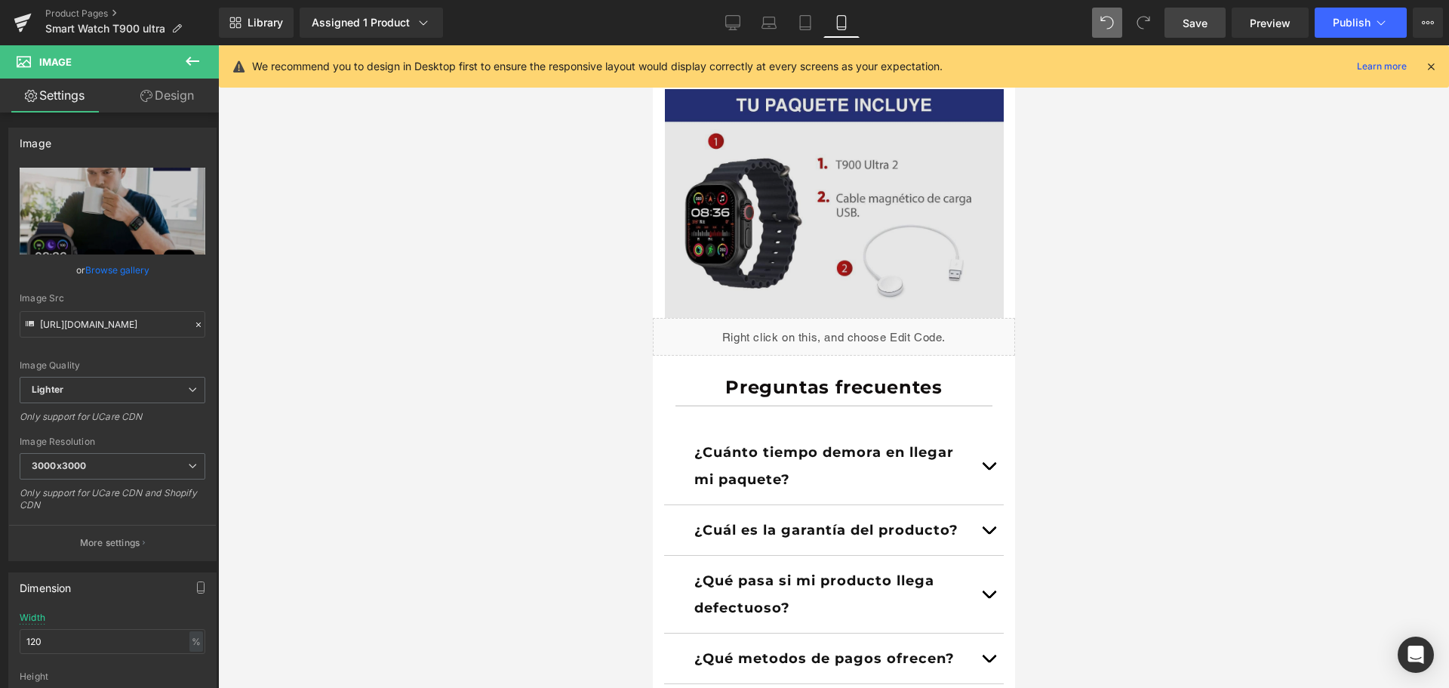
click at [835, 231] on img at bounding box center [833, 194] width 362 height 247
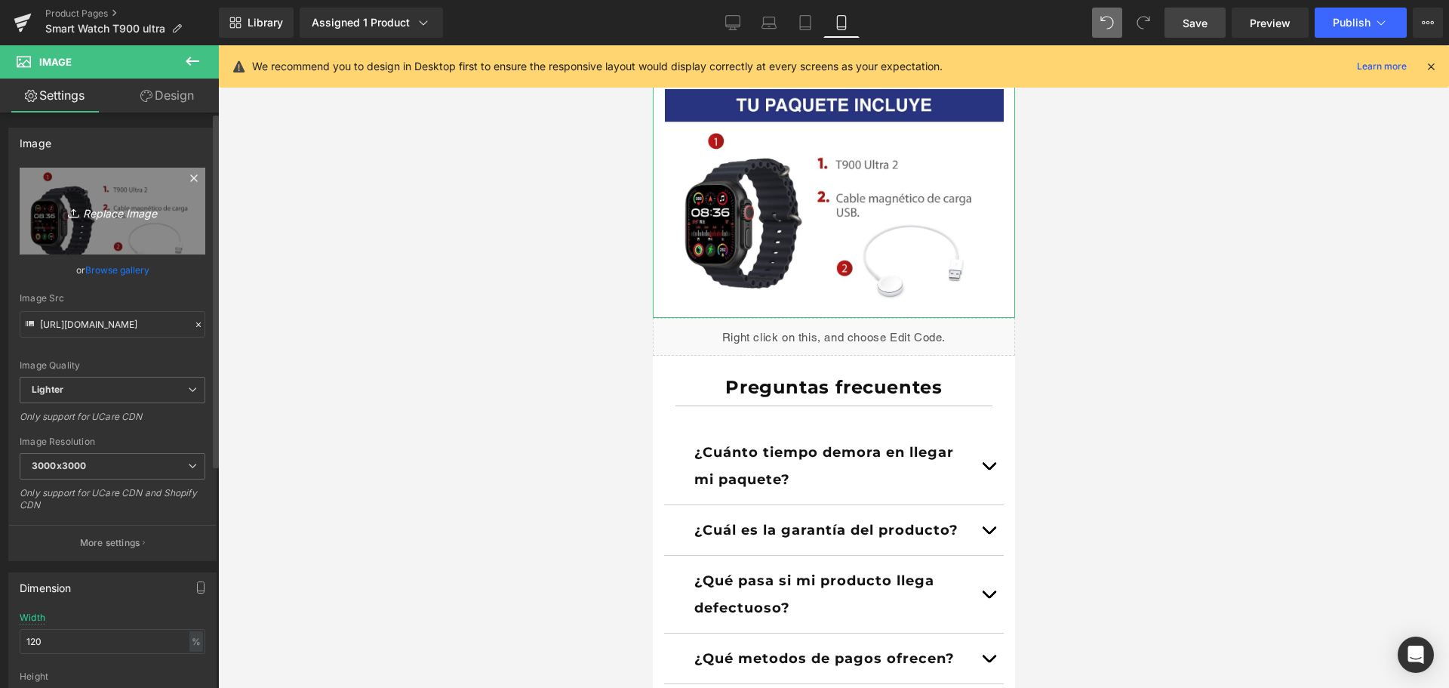
click at [129, 220] on icon "Replace Image" at bounding box center [112, 211] width 121 height 19
type input "C:\fakepath\8.jpg"
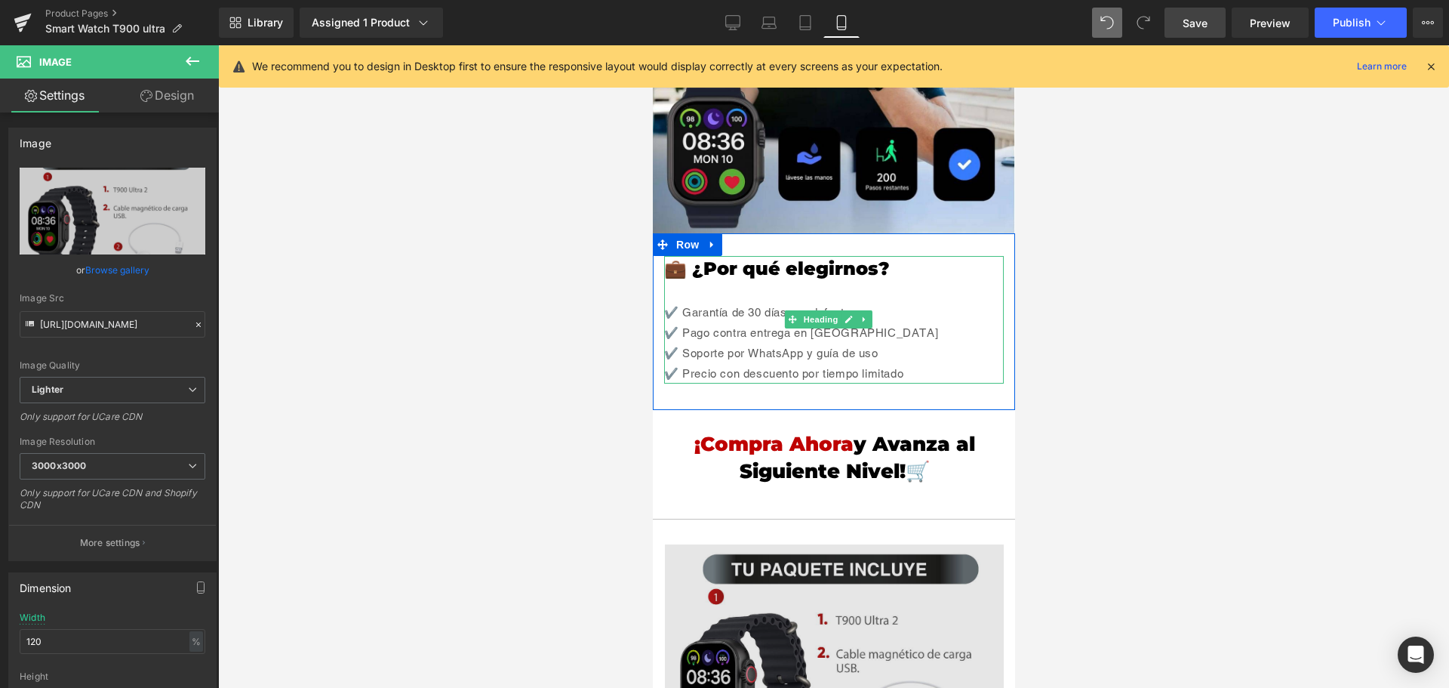
scroll to position [2639, 0]
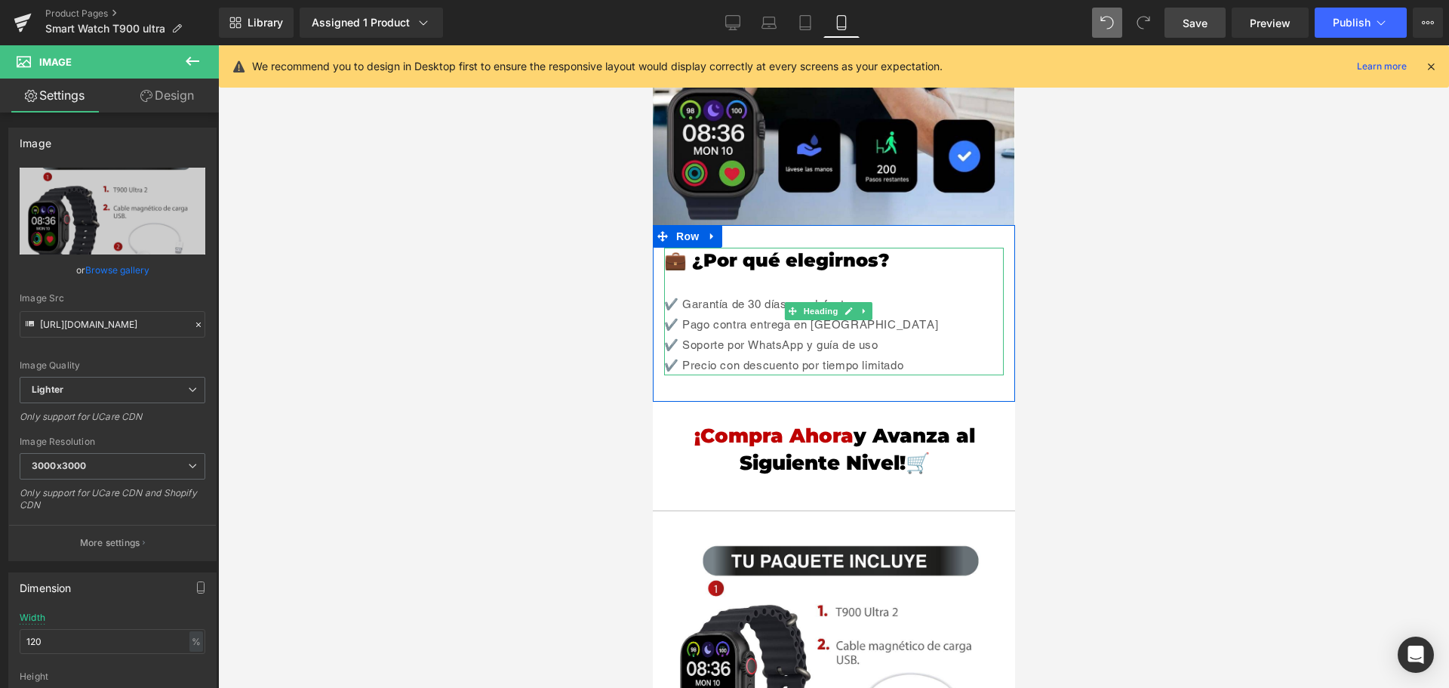
click at [757, 294] on div "✔️ Garantía de 30 días por defectos" at bounding box center [833, 304] width 340 height 20
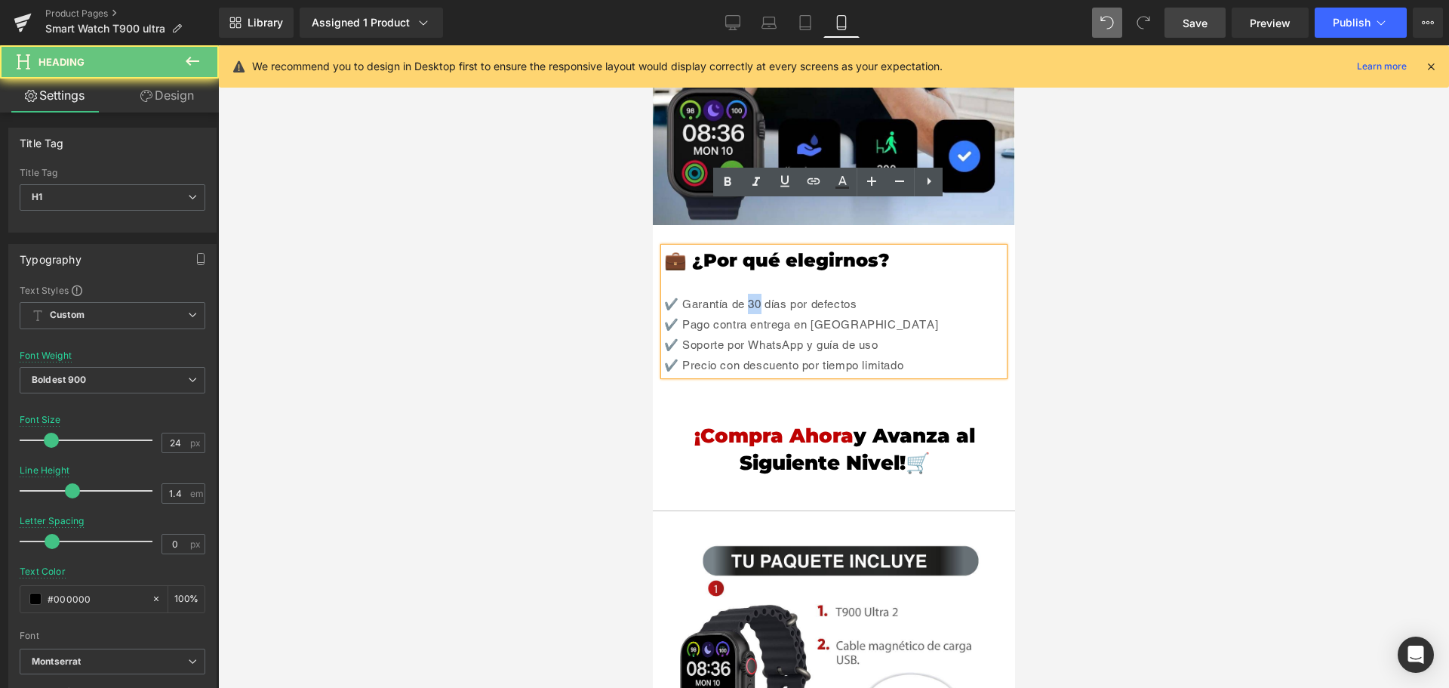
click at [752, 294] on div "✔️ Garantía de 30 días por defectos" at bounding box center [833, 304] width 340 height 20
click at [756, 294] on div "✔️ Garantía de 30 días por defectos" at bounding box center [833, 304] width 340 height 20
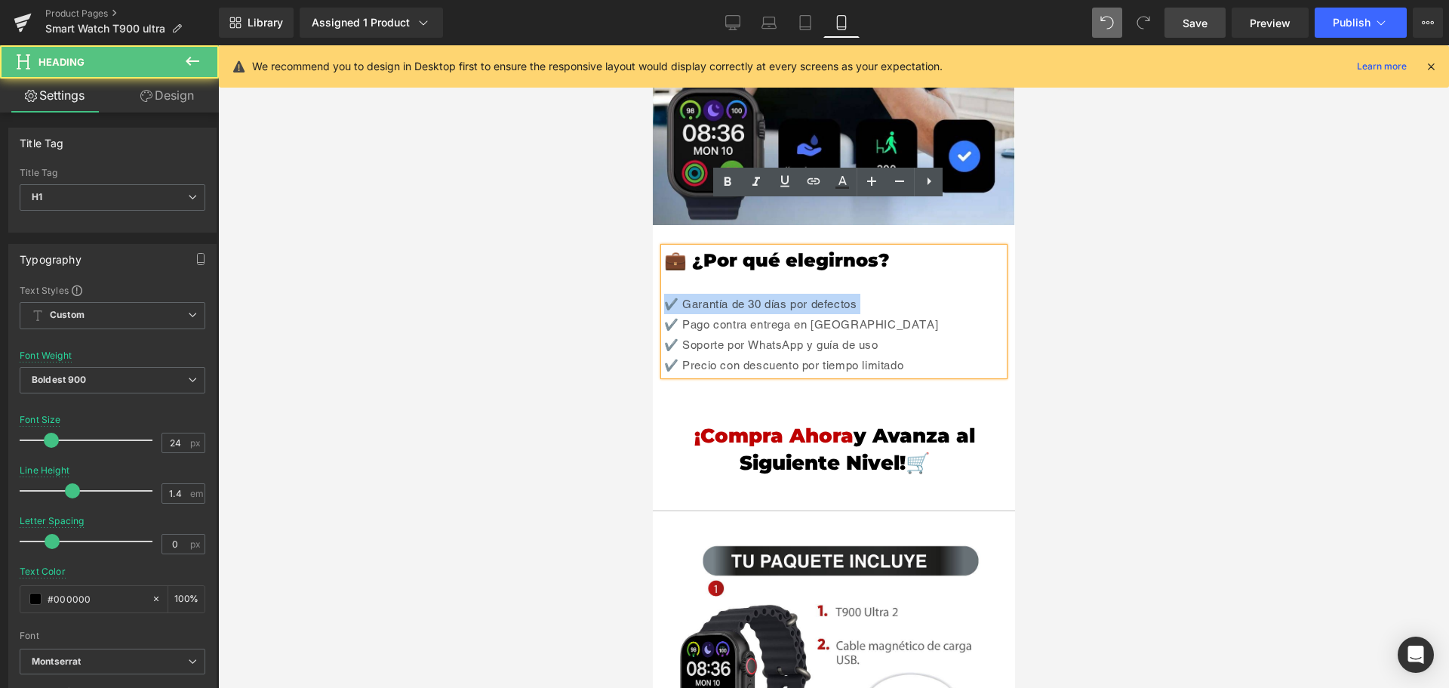
drag, startPoint x: 756, startPoint y: 260, endPoint x: 759, endPoint y: 268, distance: 8.1
click at [756, 294] on div "✔️ Garantía de 30 días por defectos" at bounding box center [833, 304] width 340 height 20
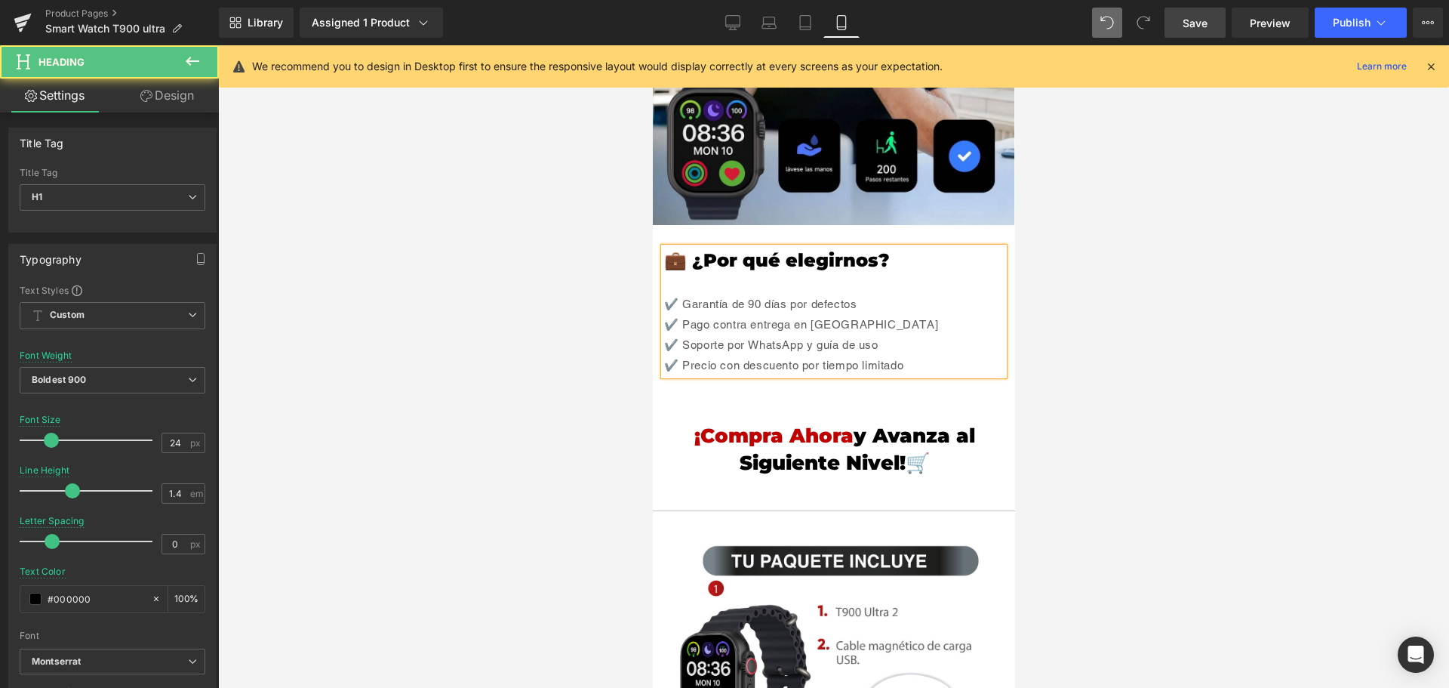
click at [863, 294] on div "✔️ Garantía de 90 días por defectos" at bounding box center [833, 304] width 340 height 20
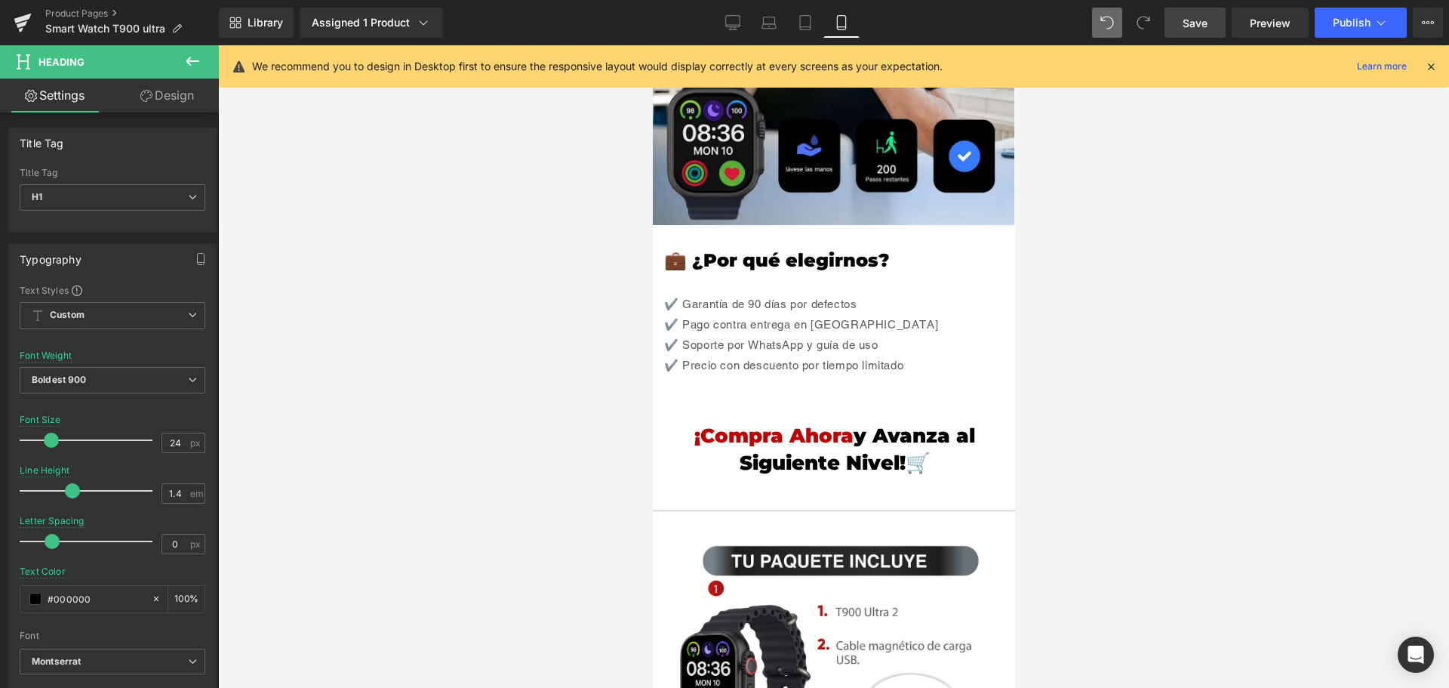
click at [1095, 369] on div at bounding box center [833, 366] width 1231 height 642
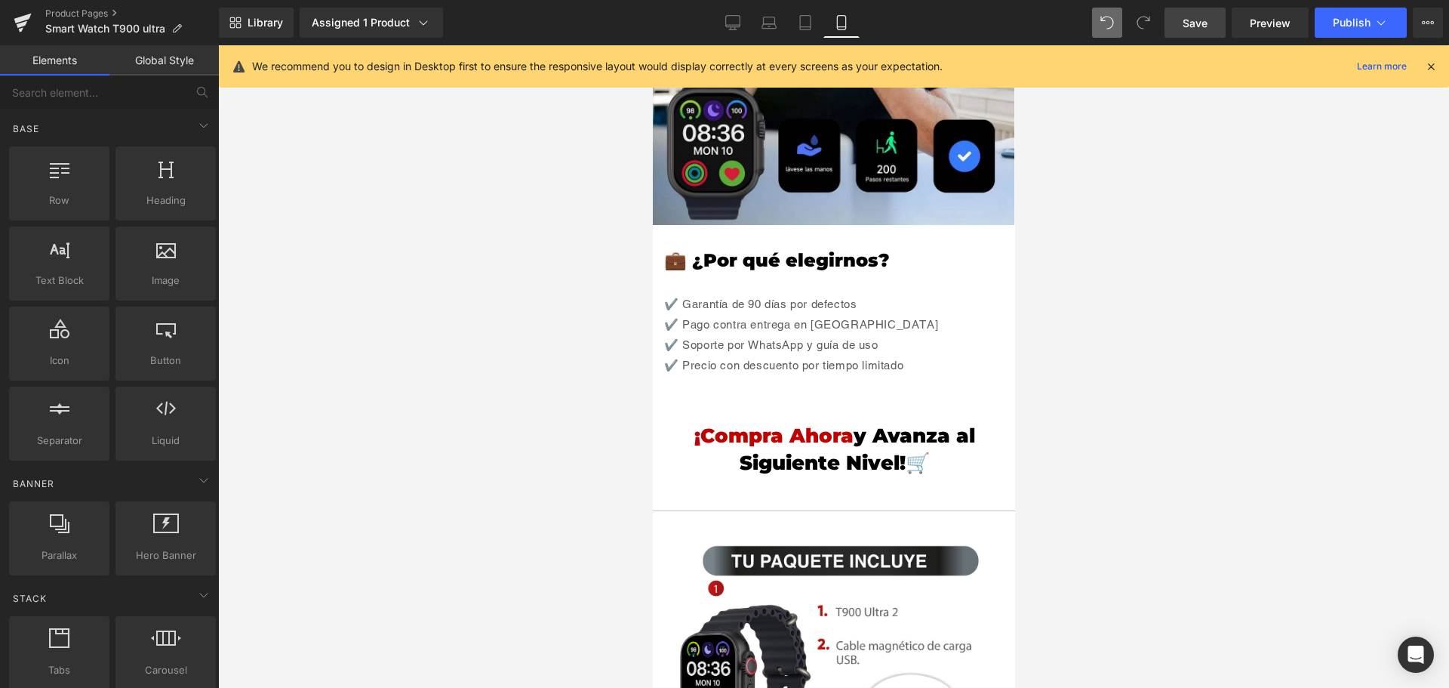
click at [1201, 23] on span "Save" at bounding box center [1195, 23] width 25 height 16
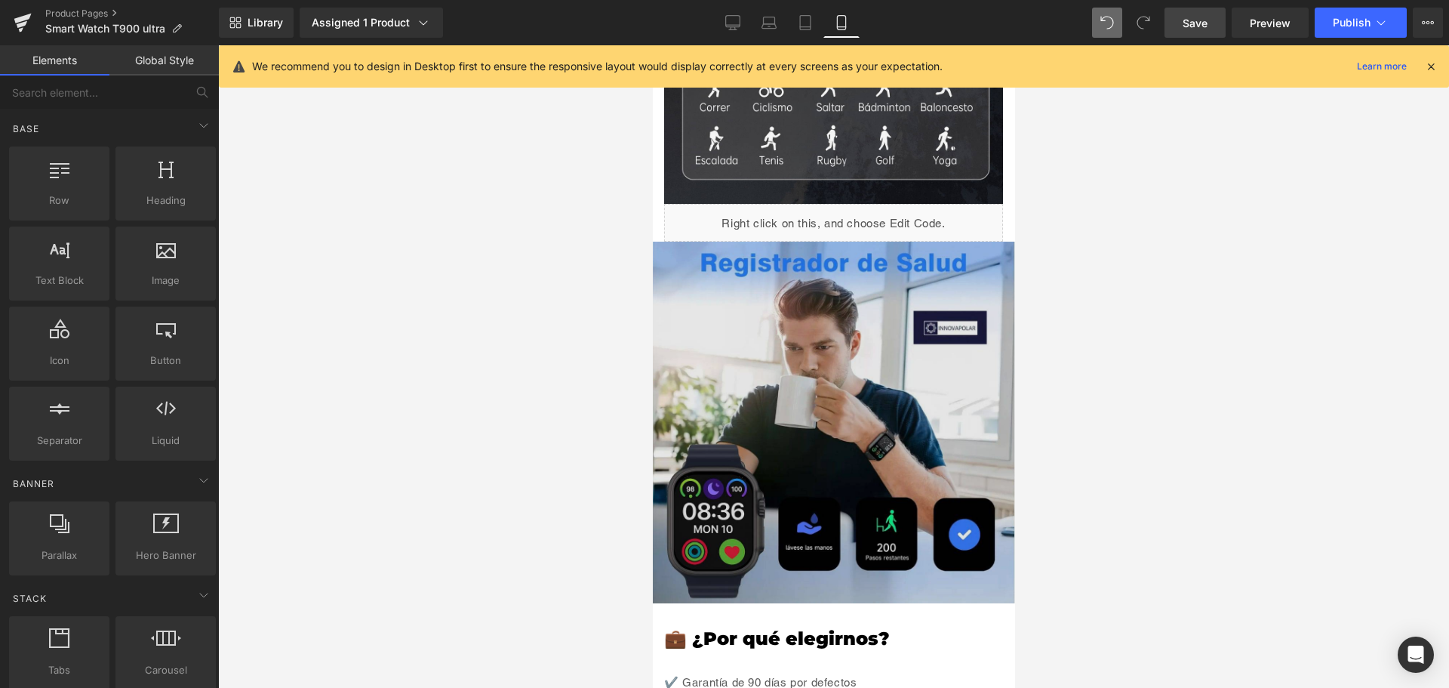
scroll to position [2262, 0]
click at [863, 409] on img at bounding box center [833, 422] width 362 height 362
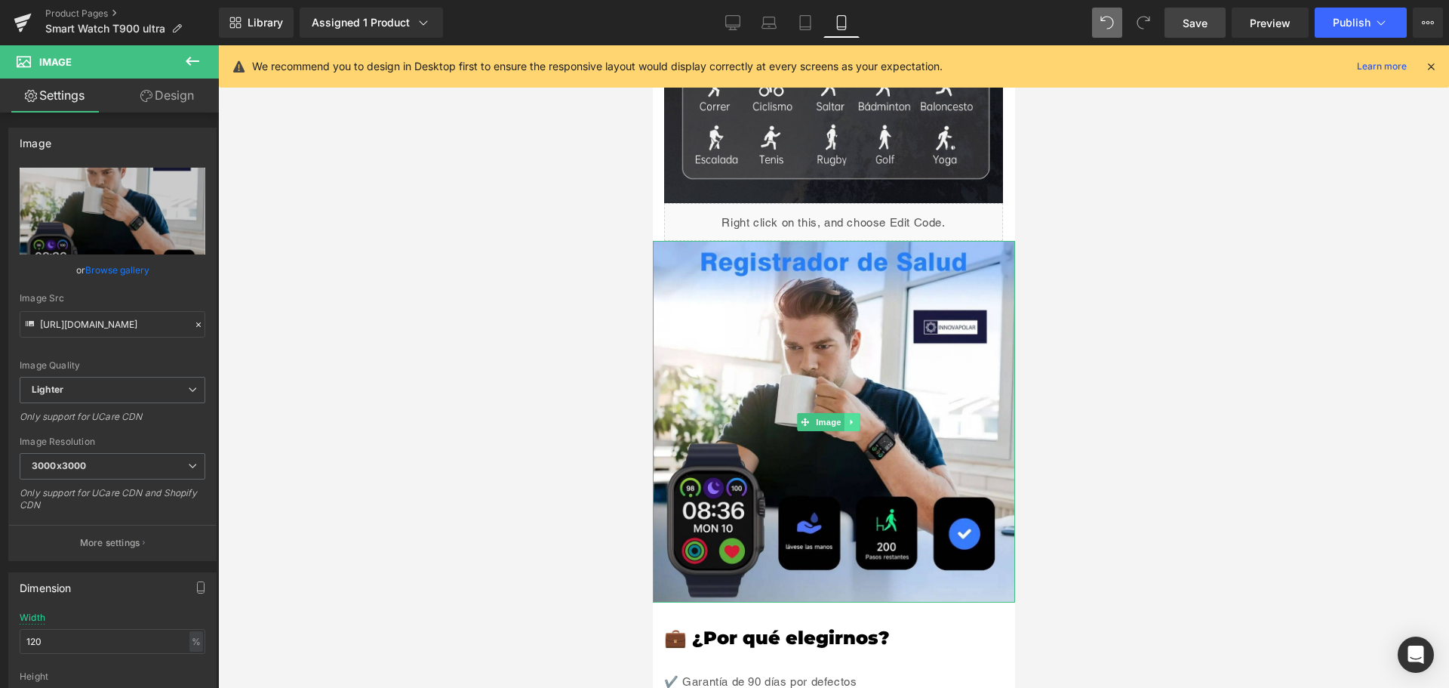
click at [855, 413] on link at bounding box center [851, 422] width 16 height 18
click at [845, 413] on link at bounding box center [844, 422] width 16 height 18
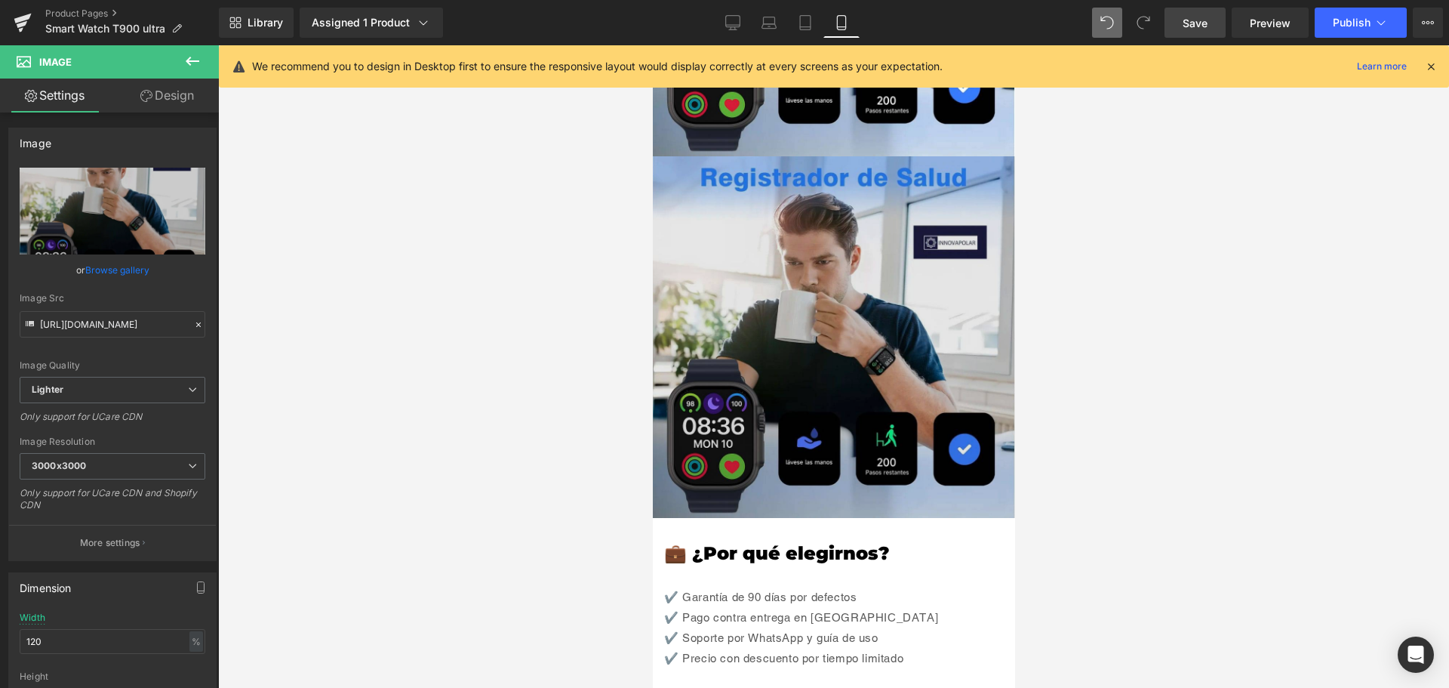
scroll to position [2713, 0]
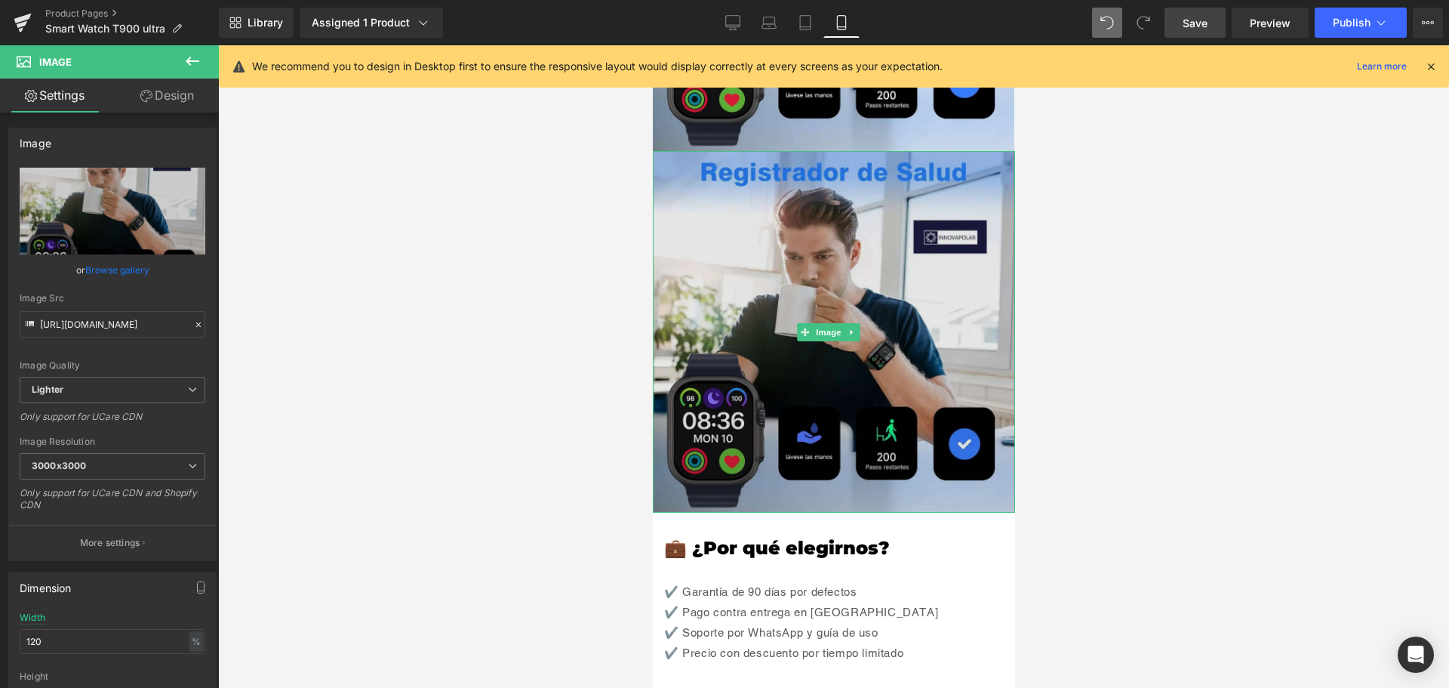
click at [769, 311] on img at bounding box center [833, 332] width 362 height 362
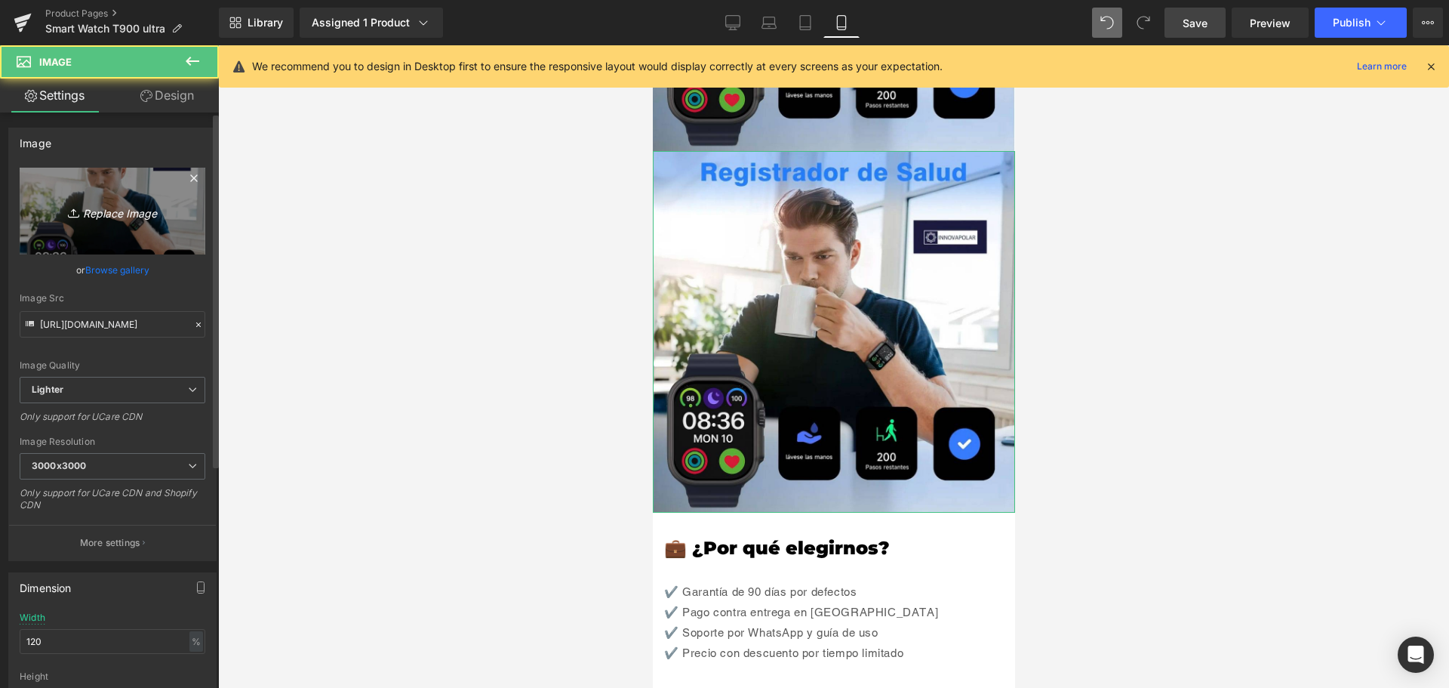
click at [92, 230] on link "Replace Image" at bounding box center [113, 211] width 186 height 87
type input "C:\fakepath\10.jpg"
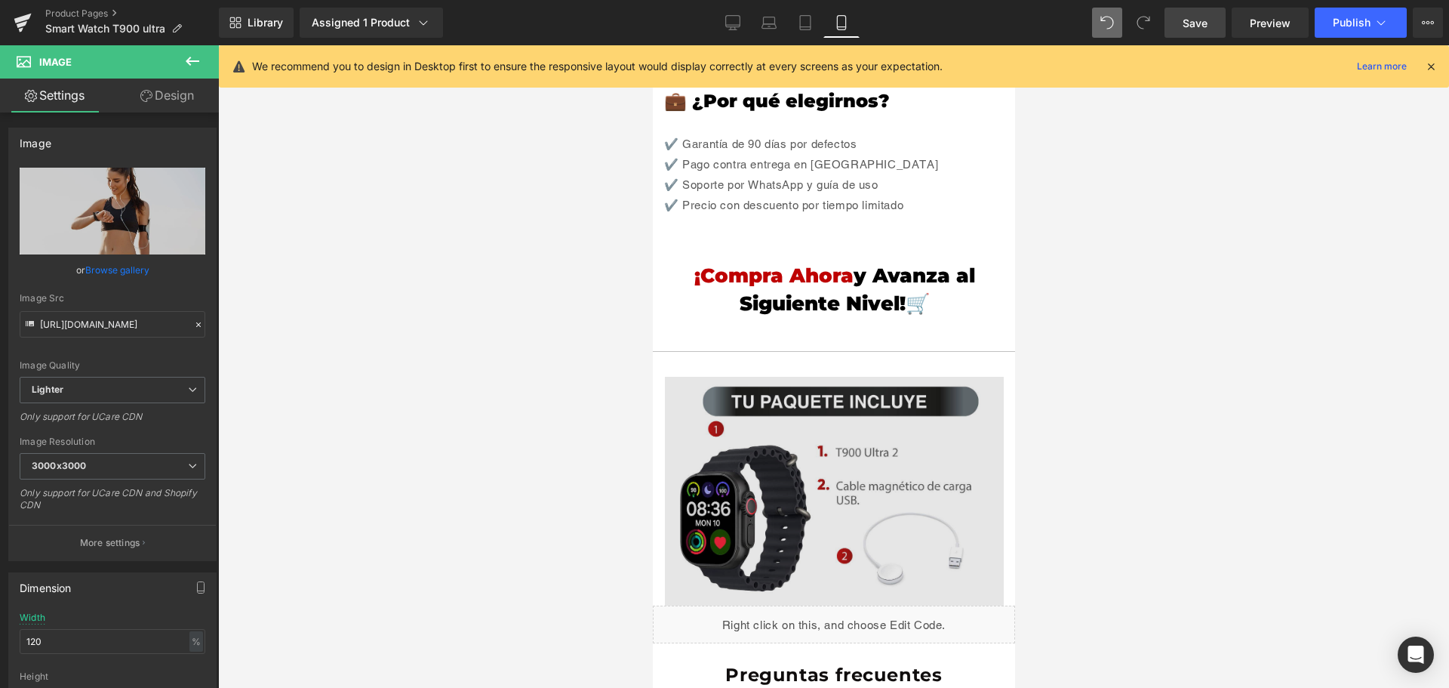
scroll to position [3166, 0]
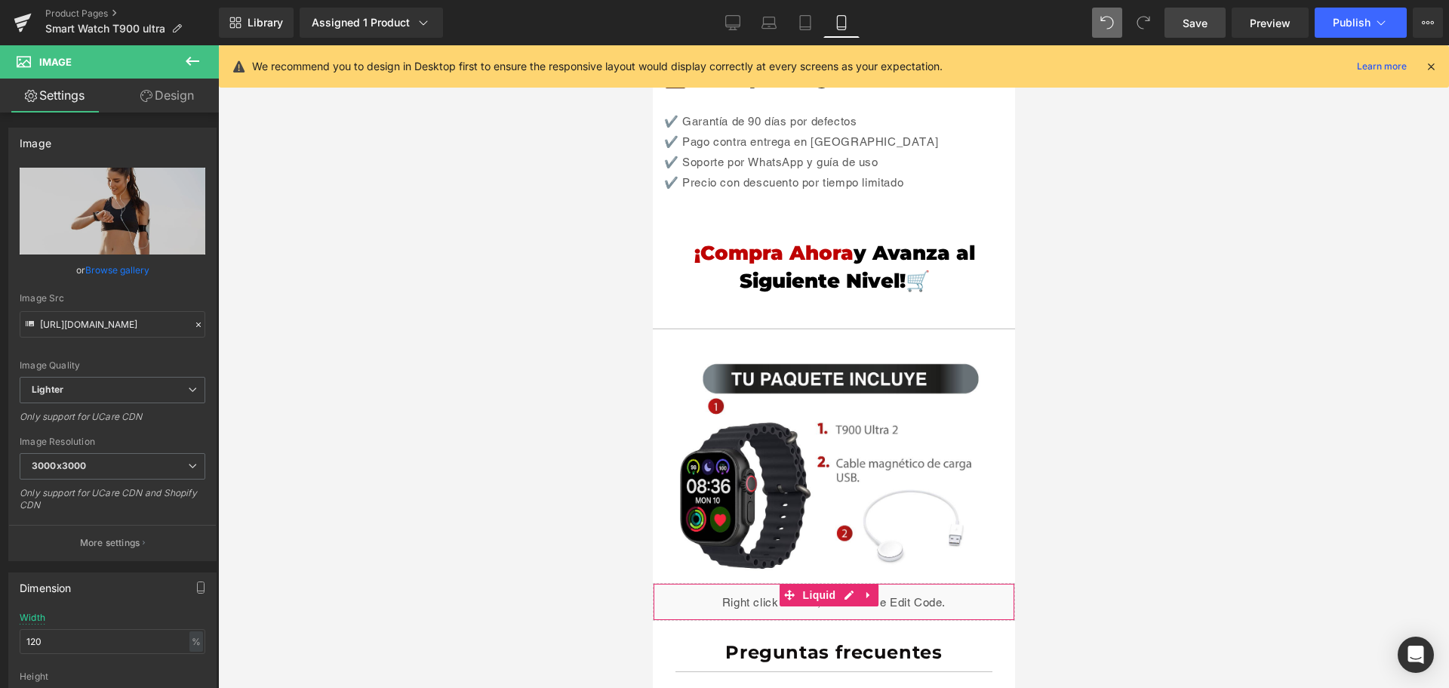
click at [891, 583] on div "Liquid" at bounding box center [833, 602] width 362 height 38
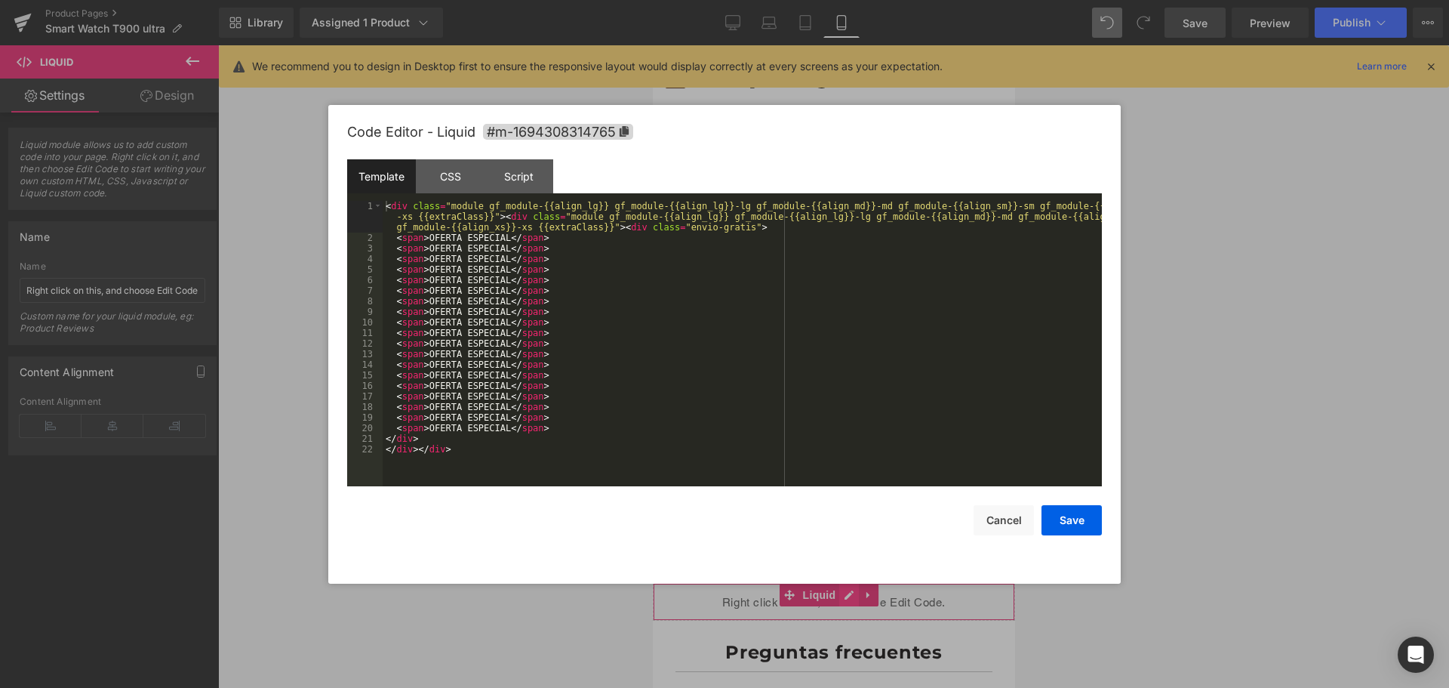
click at [842, 583] on div "Liquid" at bounding box center [833, 602] width 362 height 38
click at [439, 175] on div "CSS" at bounding box center [450, 176] width 69 height 34
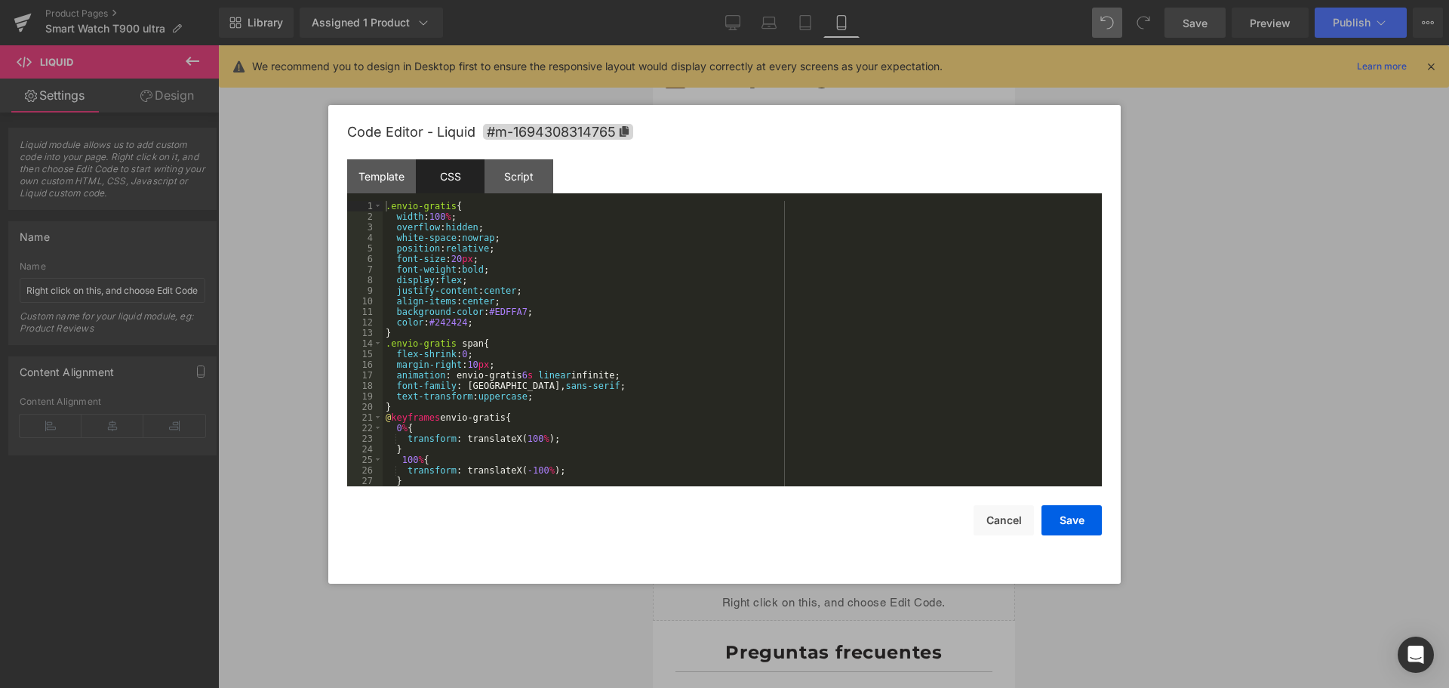
scroll to position [21, 0]
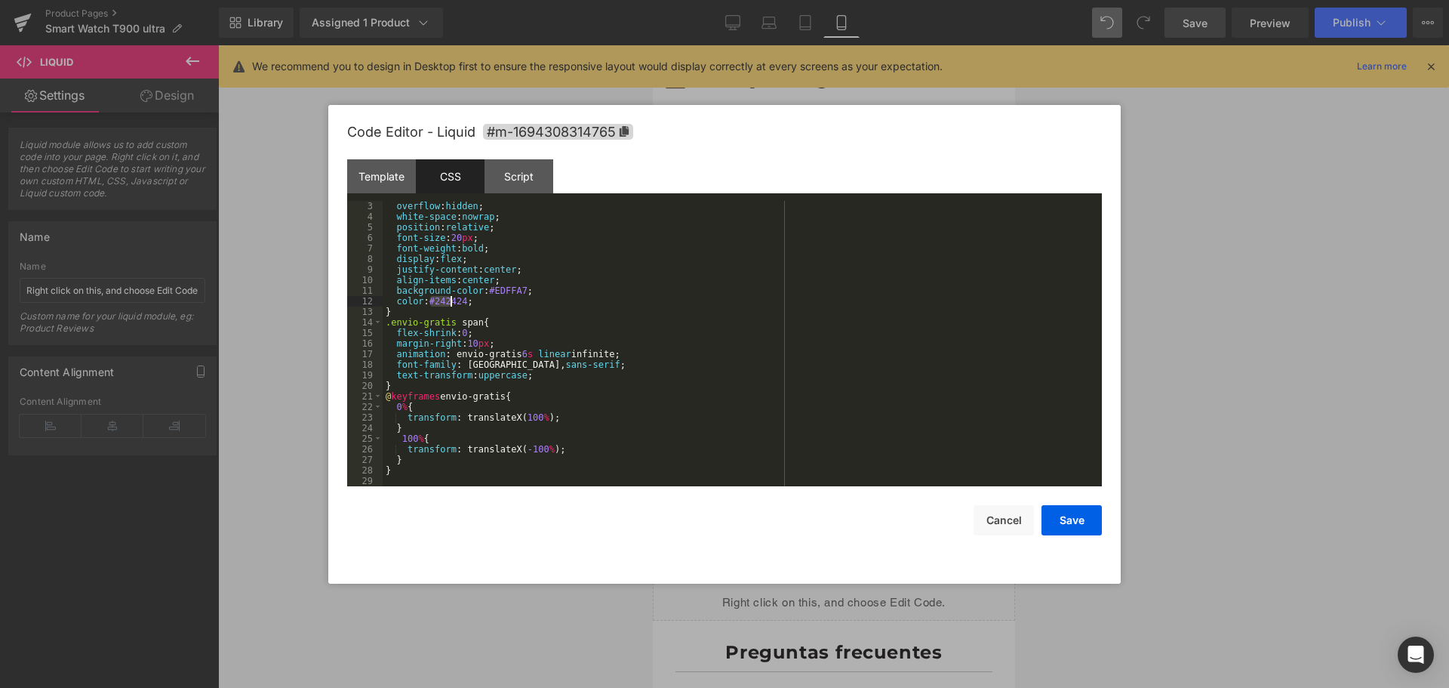
drag, startPoint x: 431, startPoint y: 297, endPoint x: 451, endPoint y: 299, distance: 20.4
click at [451, 299] on div "overflow : hidden ; white-space : nowrap ; position : relative ; font-size : 20…" at bounding box center [739, 354] width 713 height 306
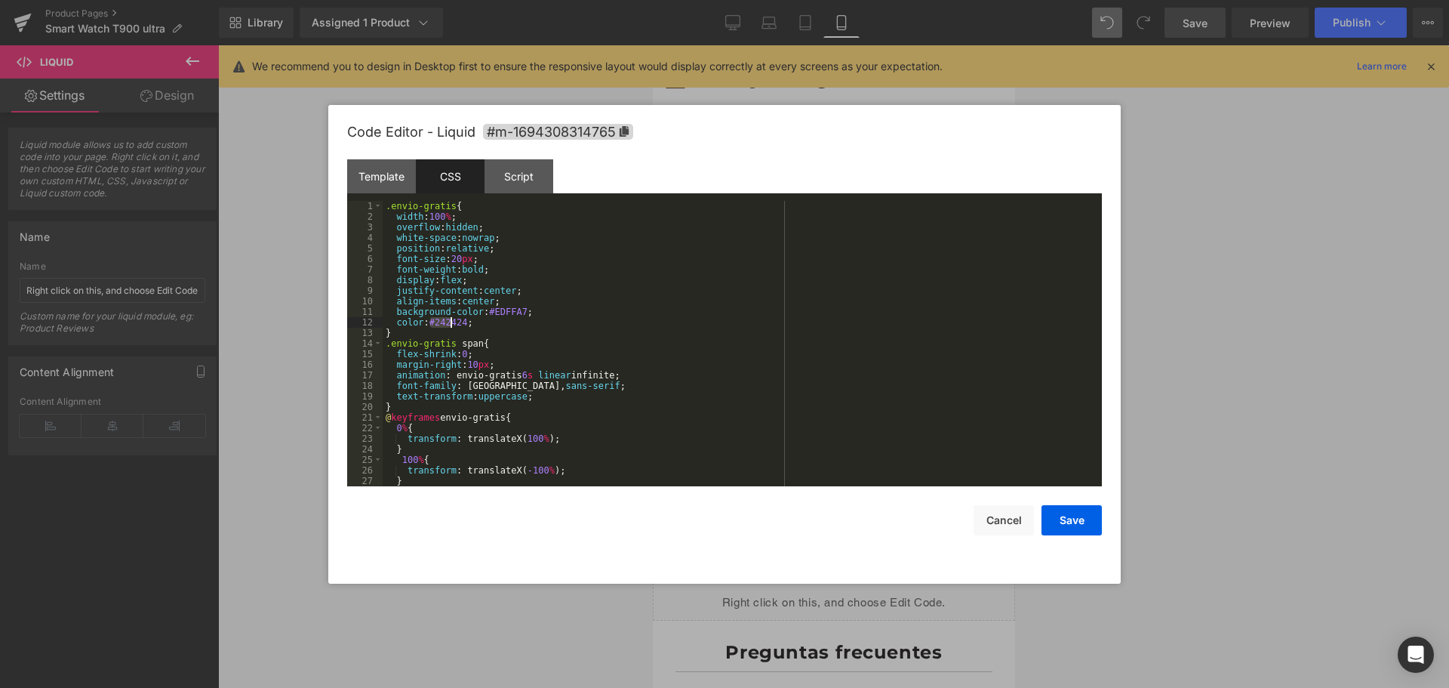
scroll to position [0, 0]
click at [373, 183] on div "Template" at bounding box center [381, 176] width 69 height 34
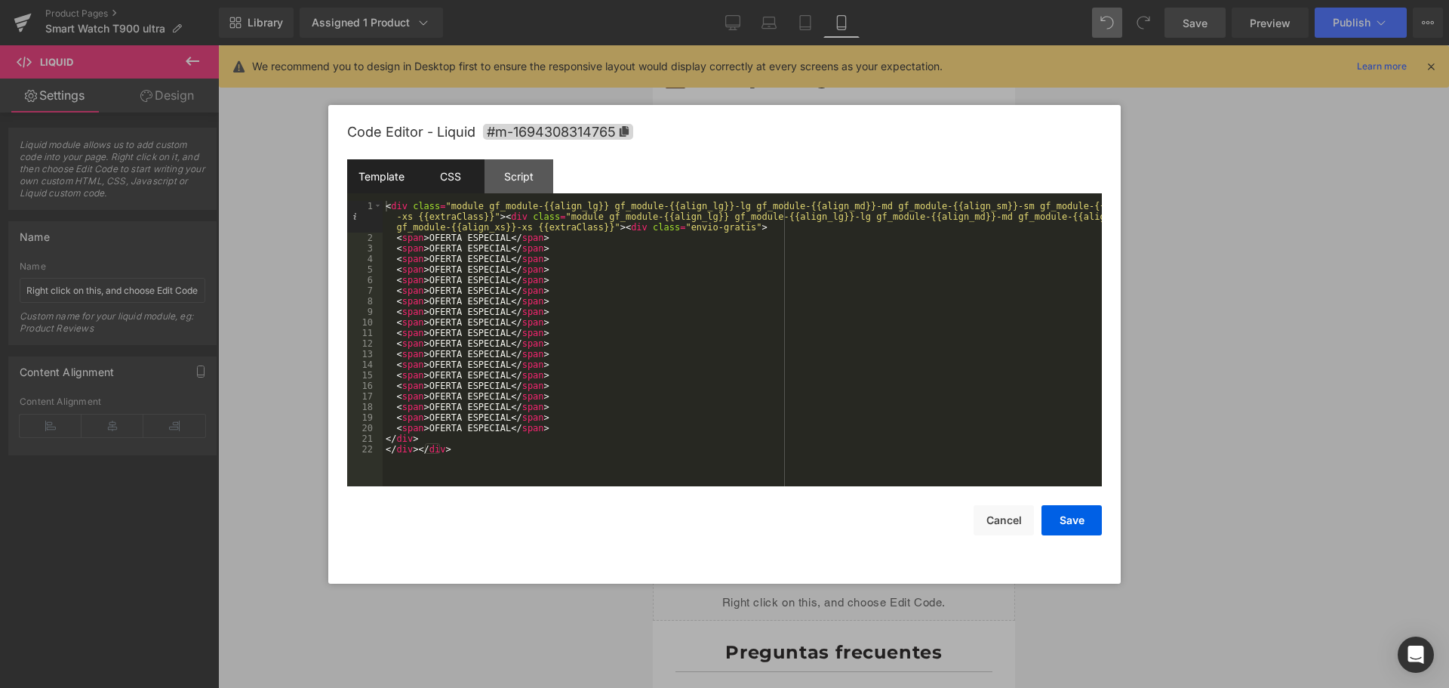
drag, startPoint x: 464, startPoint y: 171, endPoint x: 477, endPoint y: 172, distance: 12.9
click at [463, 171] on div "CSS" at bounding box center [450, 176] width 69 height 34
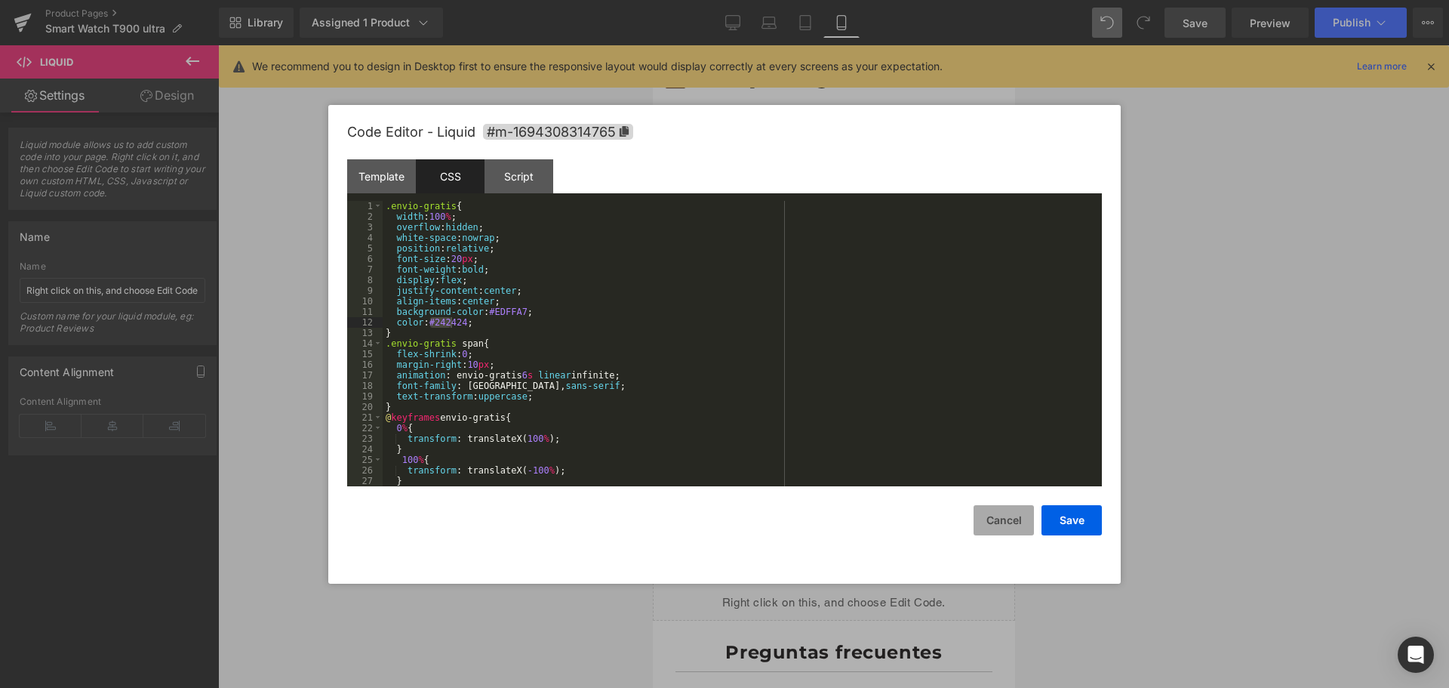
click at [983, 519] on button "Cancel" at bounding box center [1004, 520] width 60 height 30
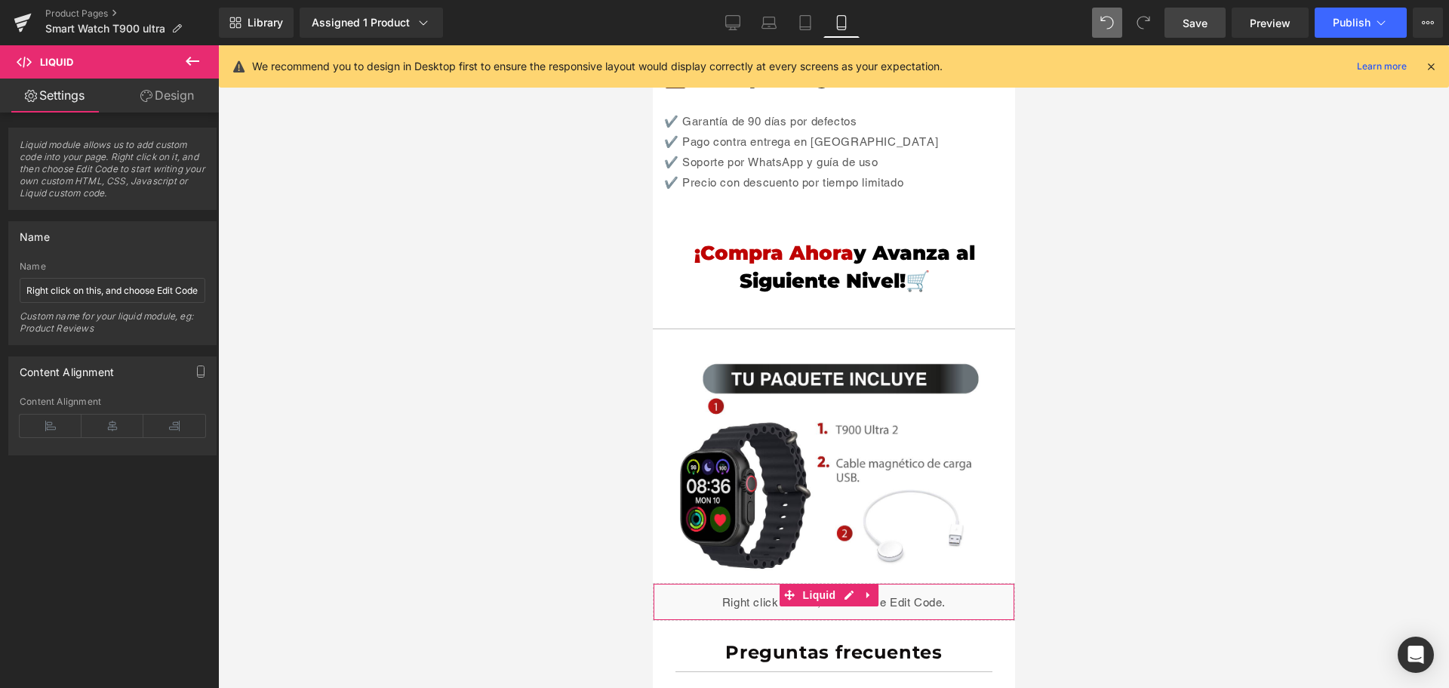
click at [924, 583] on div "Liquid" at bounding box center [833, 602] width 362 height 38
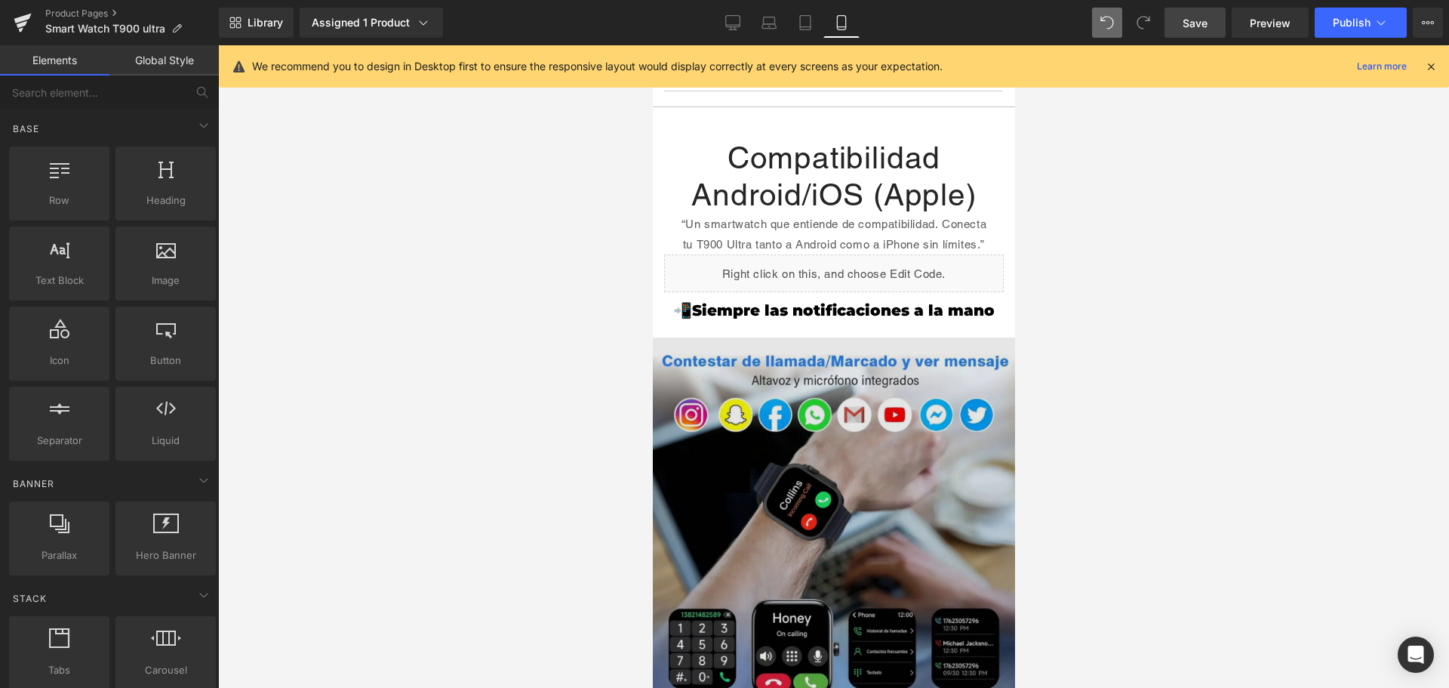
scroll to position [977, 0]
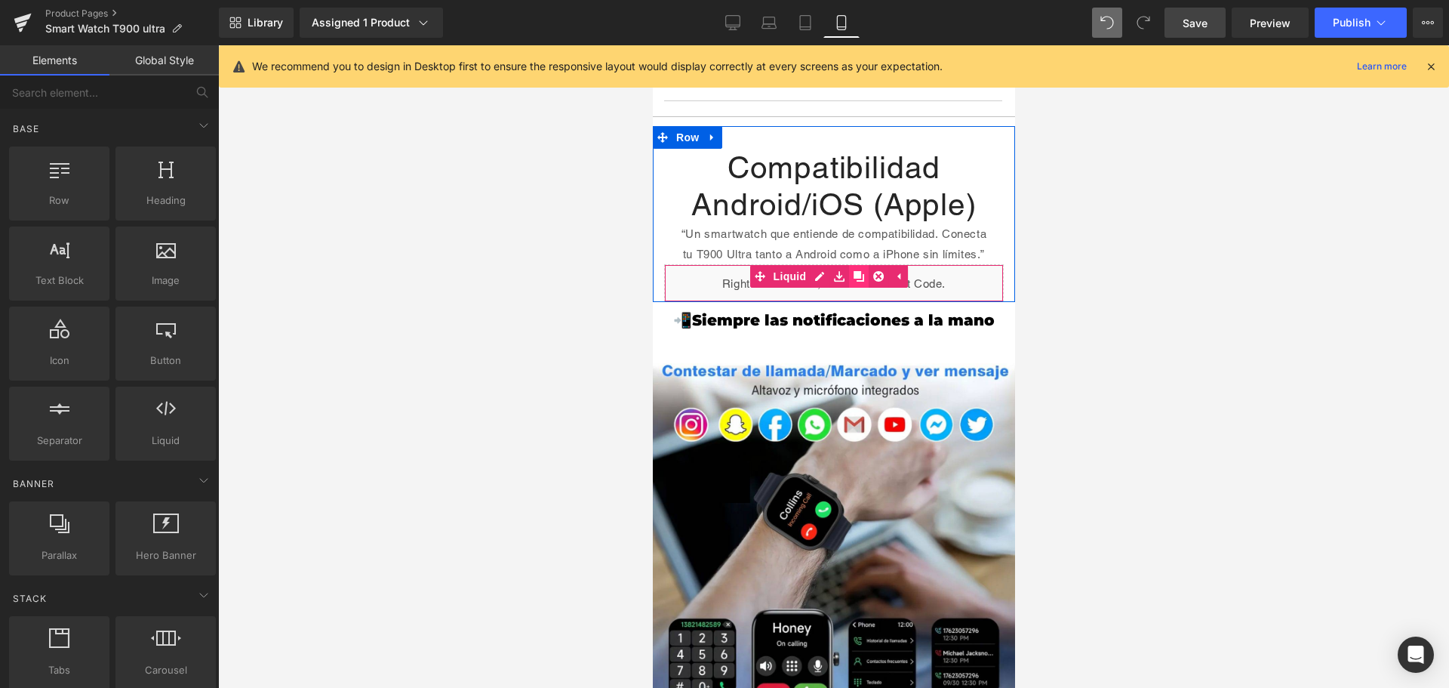
click at [853, 271] on icon at bounding box center [858, 276] width 11 height 11
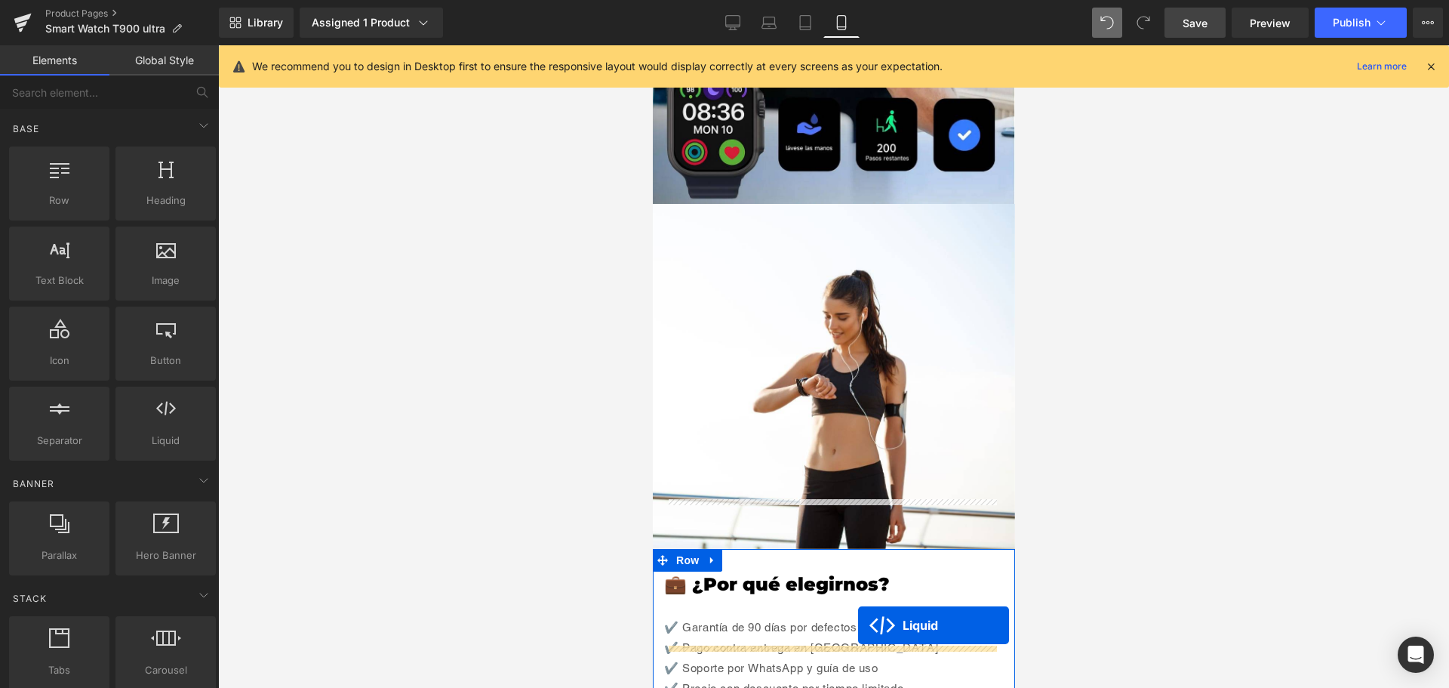
scroll to position [2728, 0]
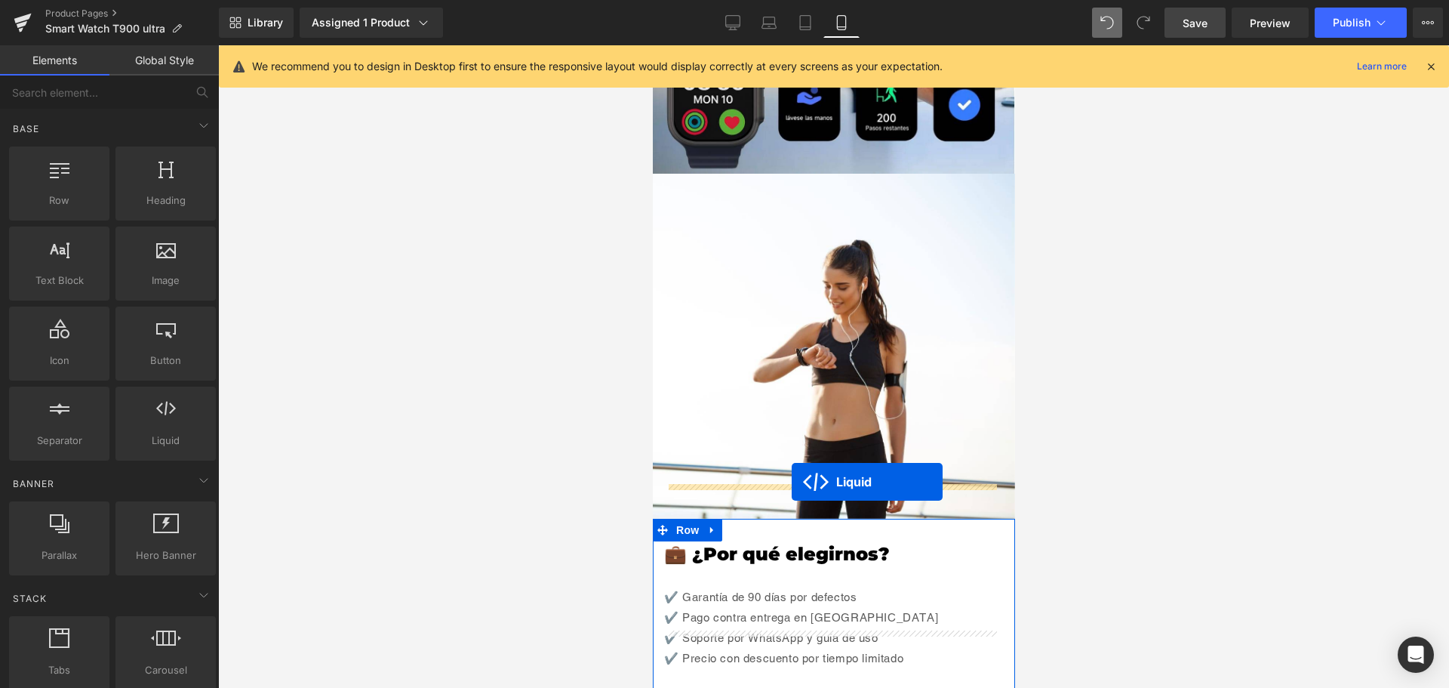
drag, startPoint x: 791, startPoint y: 312, endPoint x: 800, endPoint y: 482, distance: 170.1
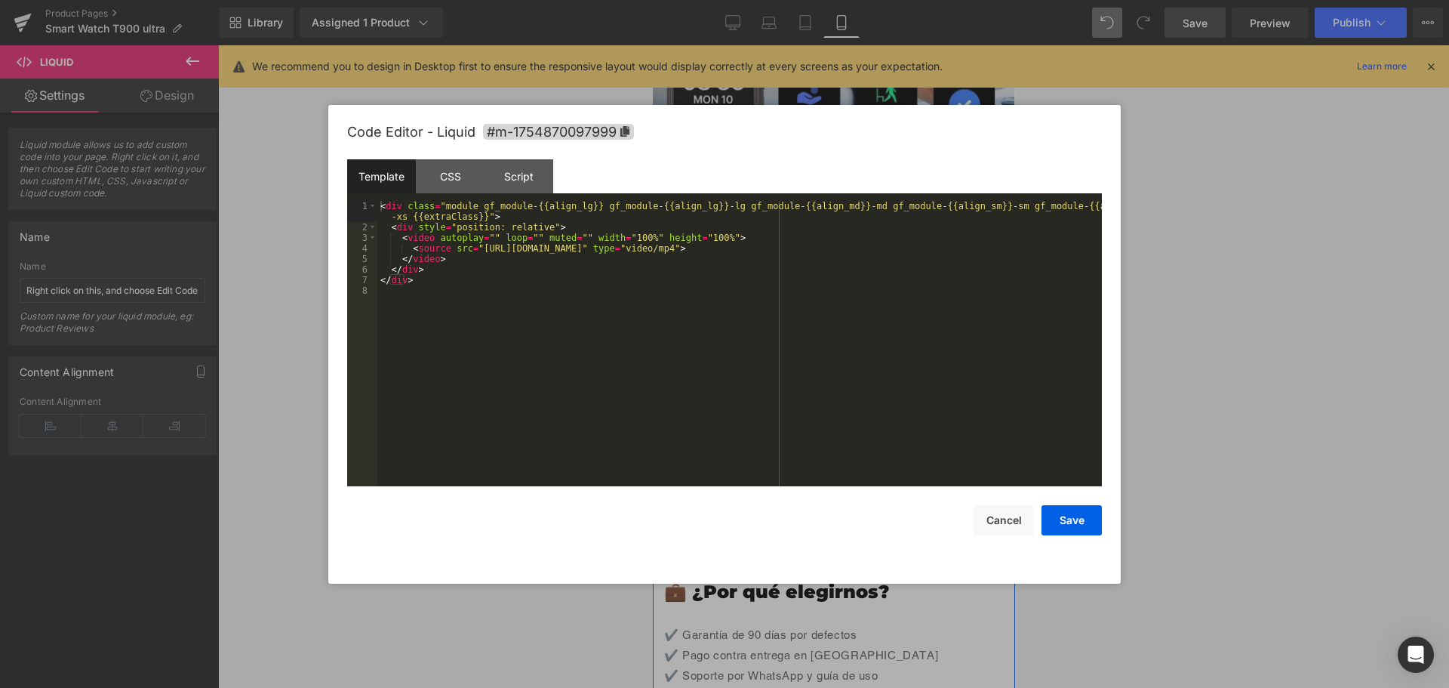
click at [845, 541] on div "Liquid" at bounding box center [833, 560] width 340 height 38
drag, startPoint x: 838, startPoint y: 248, endPoint x: 475, endPoint y: 248, distance: 362.3
click at [475, 248] on div "< div class = "module gf_module-{{align_lg}} gf_module-{{align_lg}}-lg gf_modul…" at bounding box center [739, 359] width 725 height 317
click at [1088, 511] on button "Save" at bounding box center [1072, 520] width 60 height 30
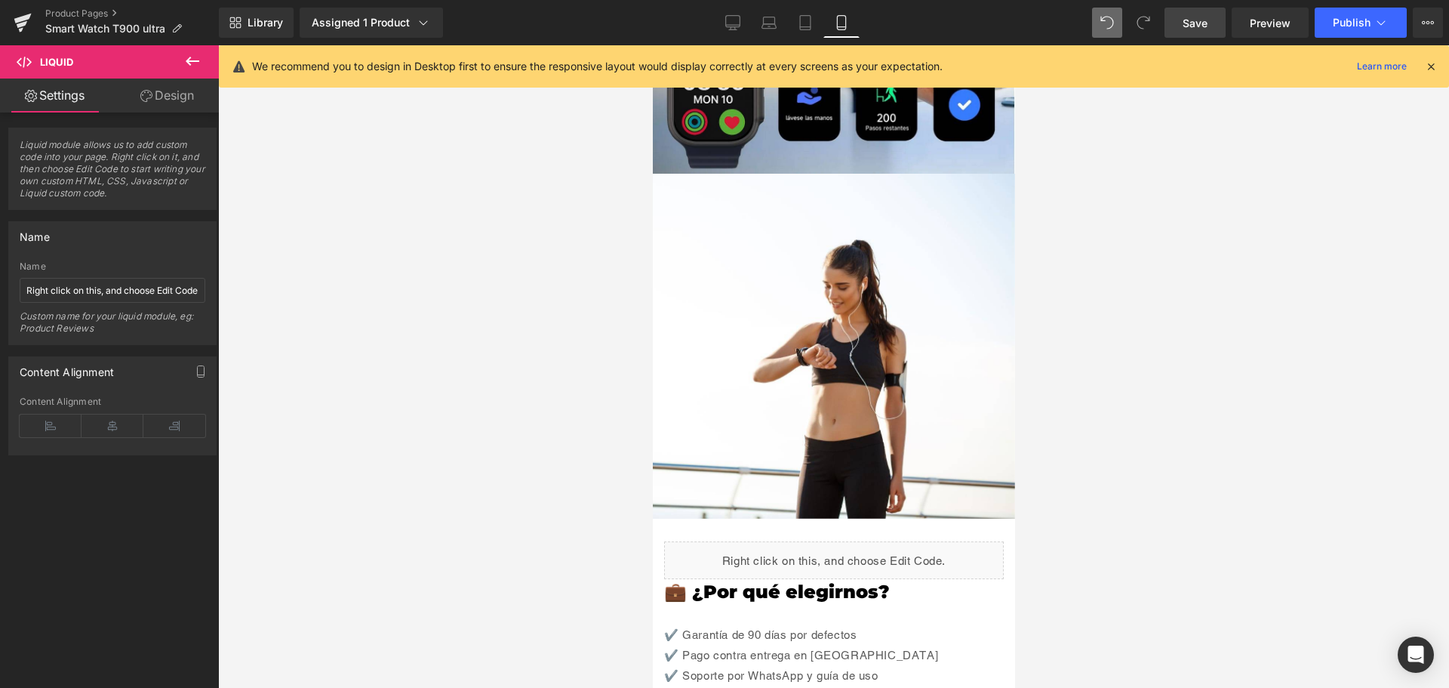
click at [1197, 26] on span "Save" at bounding box center [1195, 23] width 25 height 16
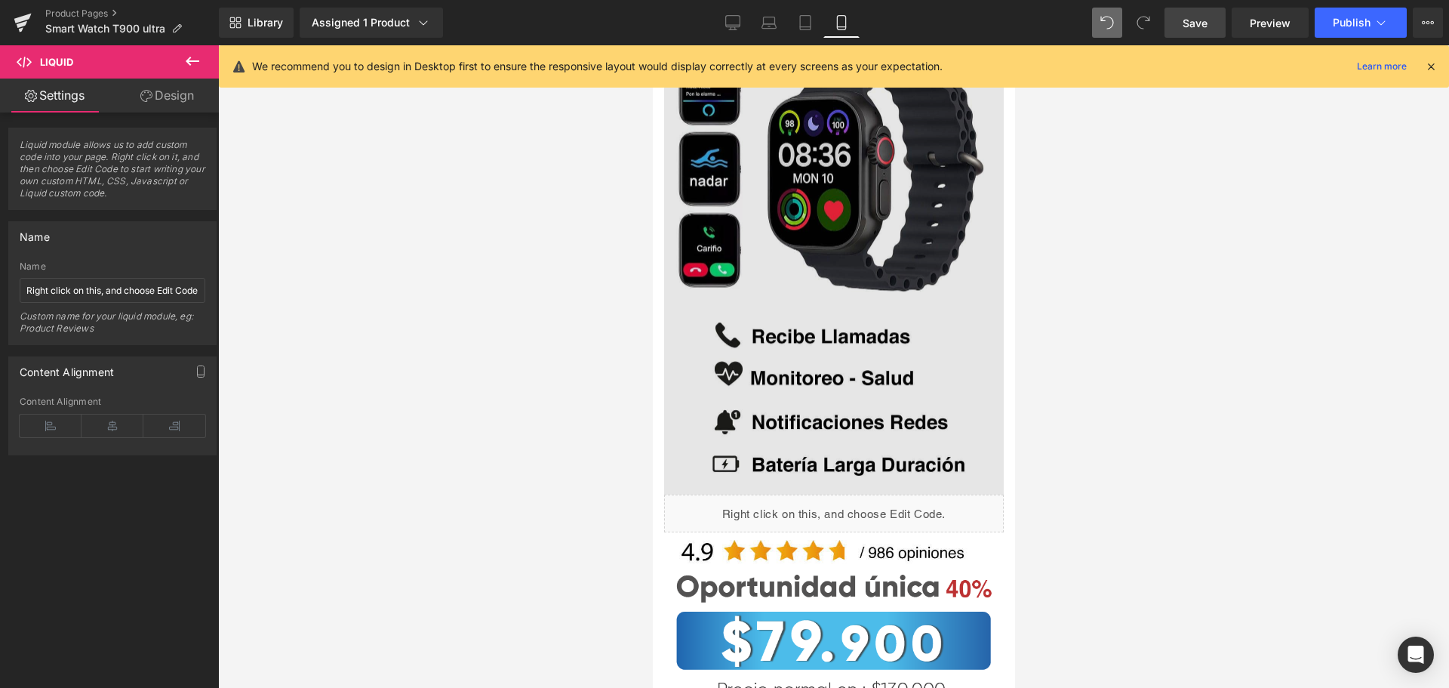
scroll to position [226, 0]
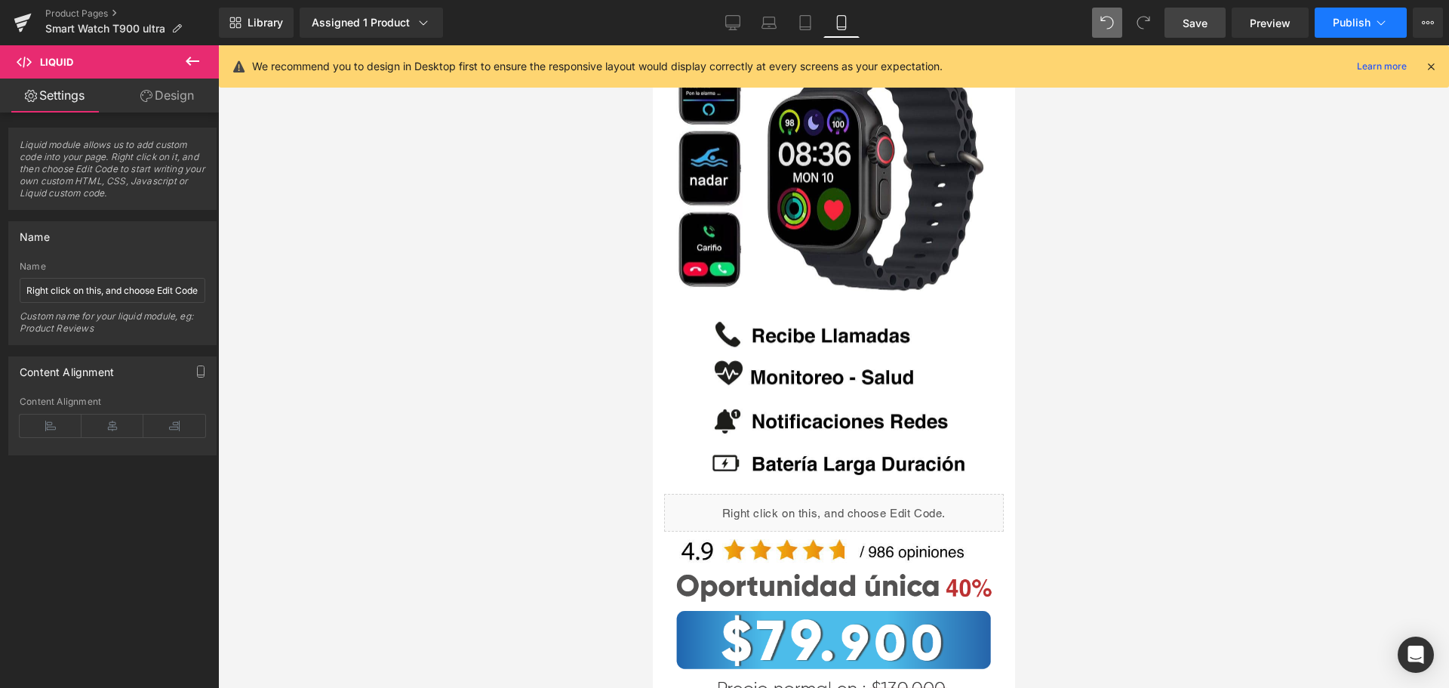
click at [1355, 23] on span "Publish" at bounding box center [1352, 23] width 38 height 12
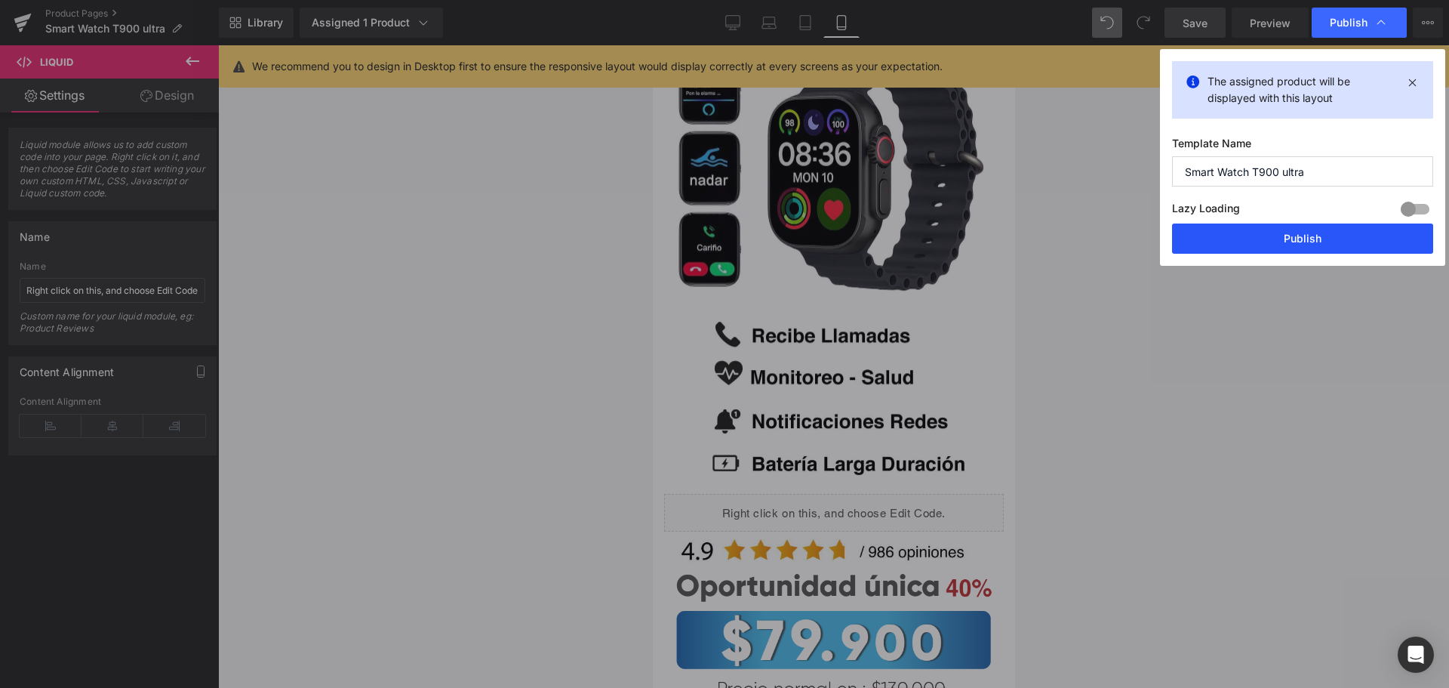
click at [1300, 238] on button "Publish" at bounding box center [1302, 238] width 261 height 30
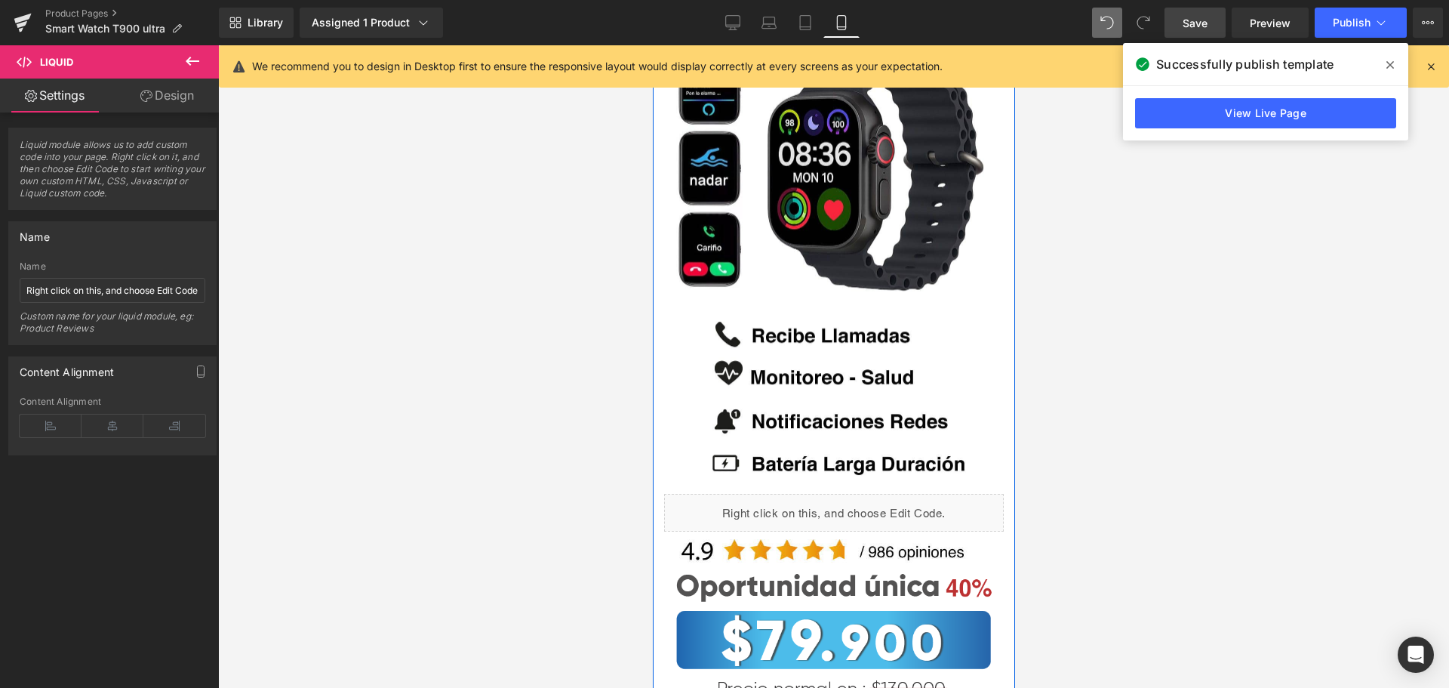
click at [841, 494] on div "Liquid" at bounding box center [833, 513] width 340 height 38
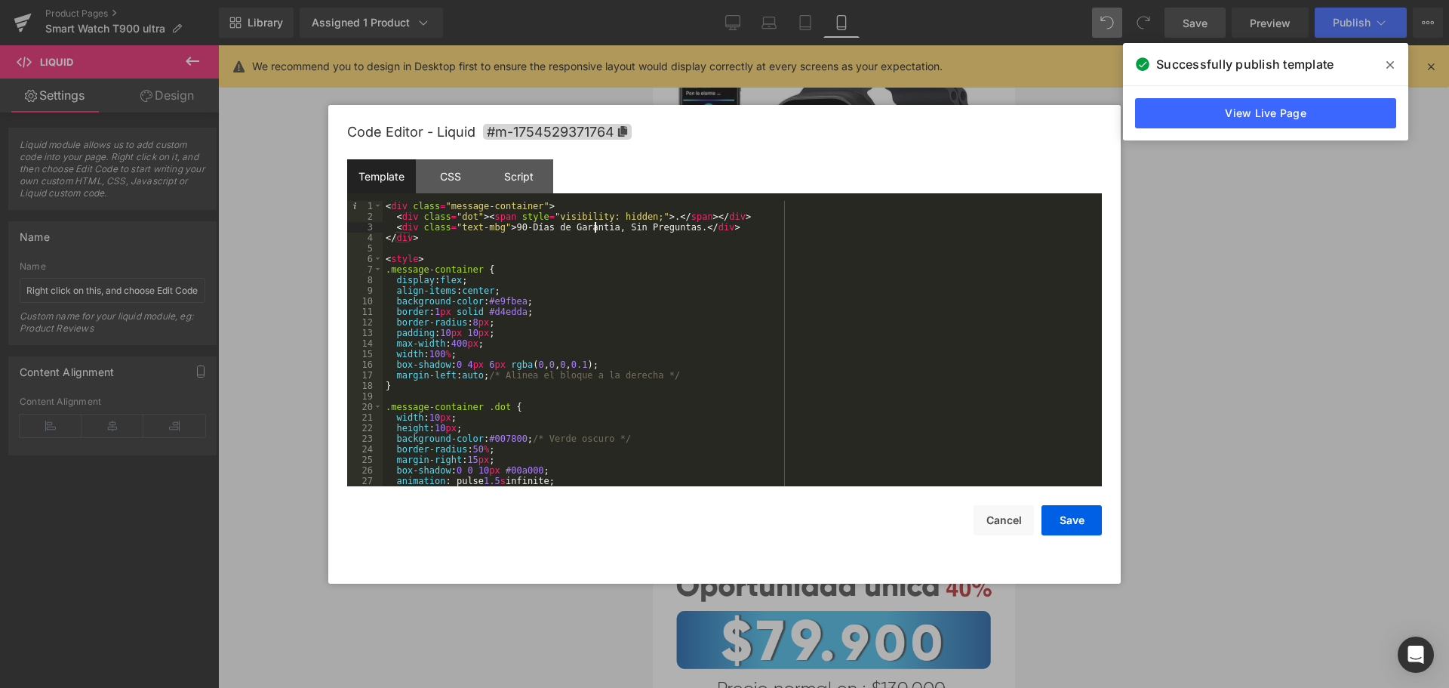
click at [594, 229] on div "< div class = "message-container" > < div class = "dot" > < span style = "visib…" at bounding box center [739, 354] width 713 height 306
click at [1078, 521] on button "Save" at bounding box center [1072, 520] width 60 height 30
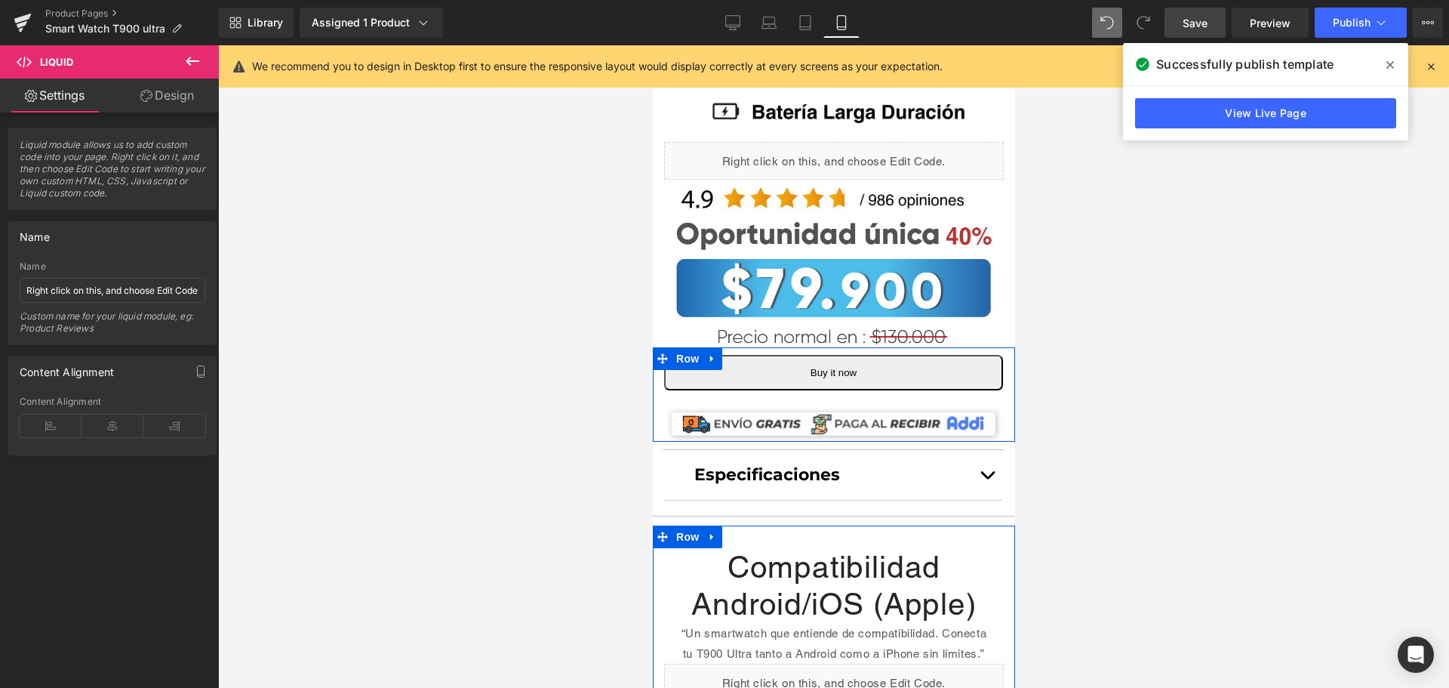
scroll to position [604, 0]
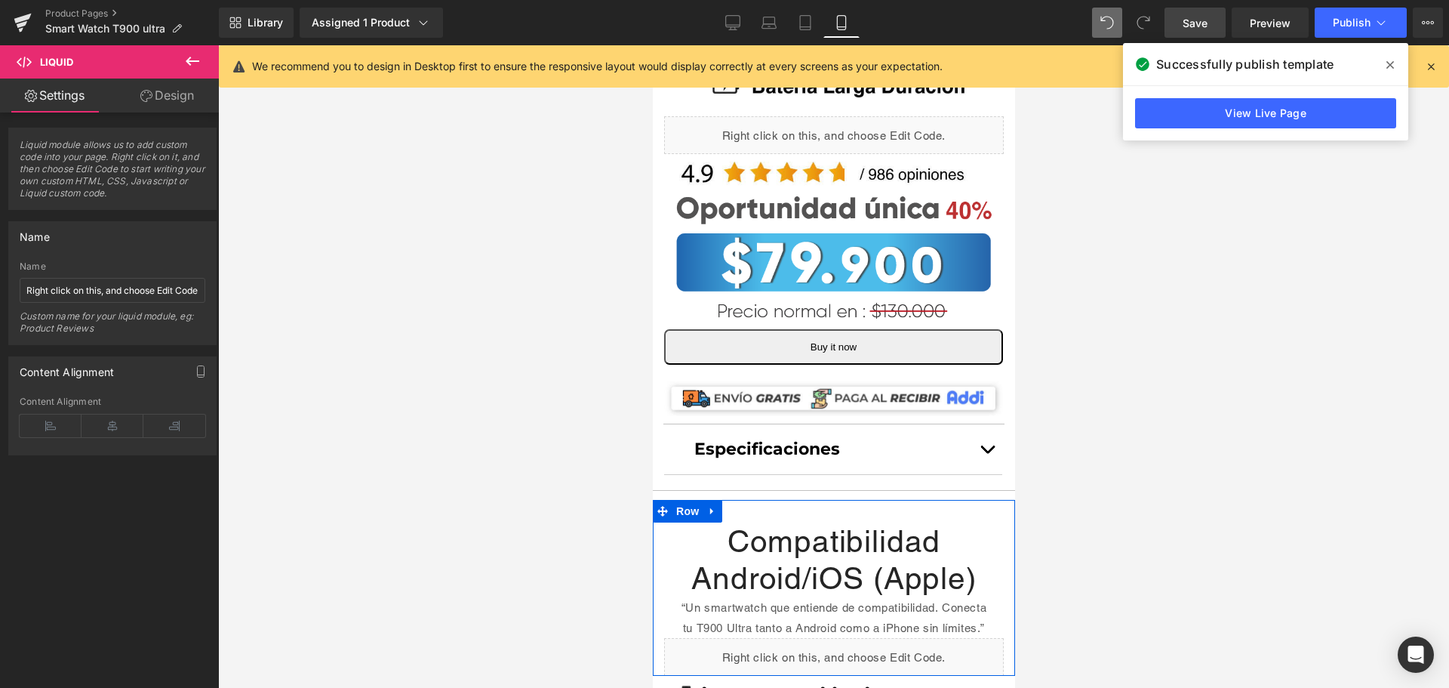
click at [726, 597] on div "“Un smartwatch que entiende de compatibilidad. Conecta tu T900 Ultra tanto a An…" at bounding box center [833, 617] width 317 height 41
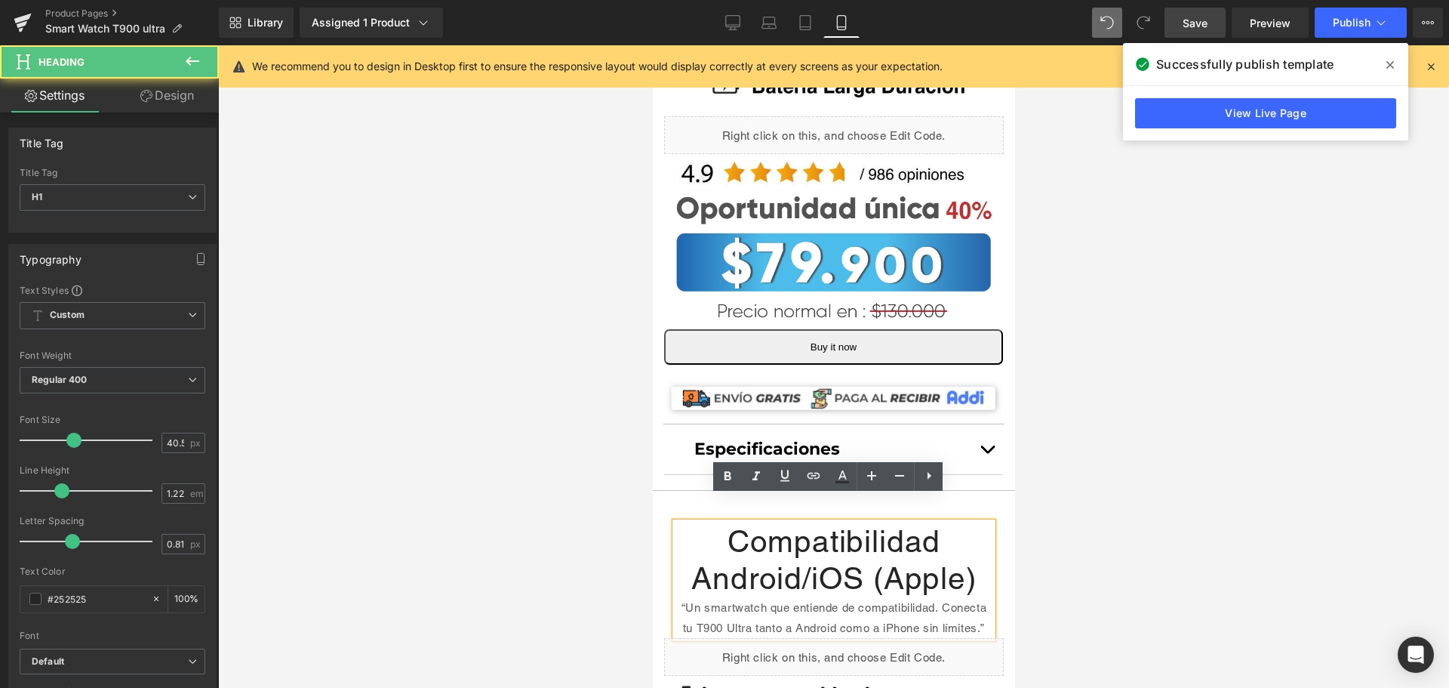
click at [702, 597] on div "“Un smartwatch que entiende de compatibilidad. Conecta tu T900 Ultra tanto a An…" at bounding box center [833, 617] width 317 height 41
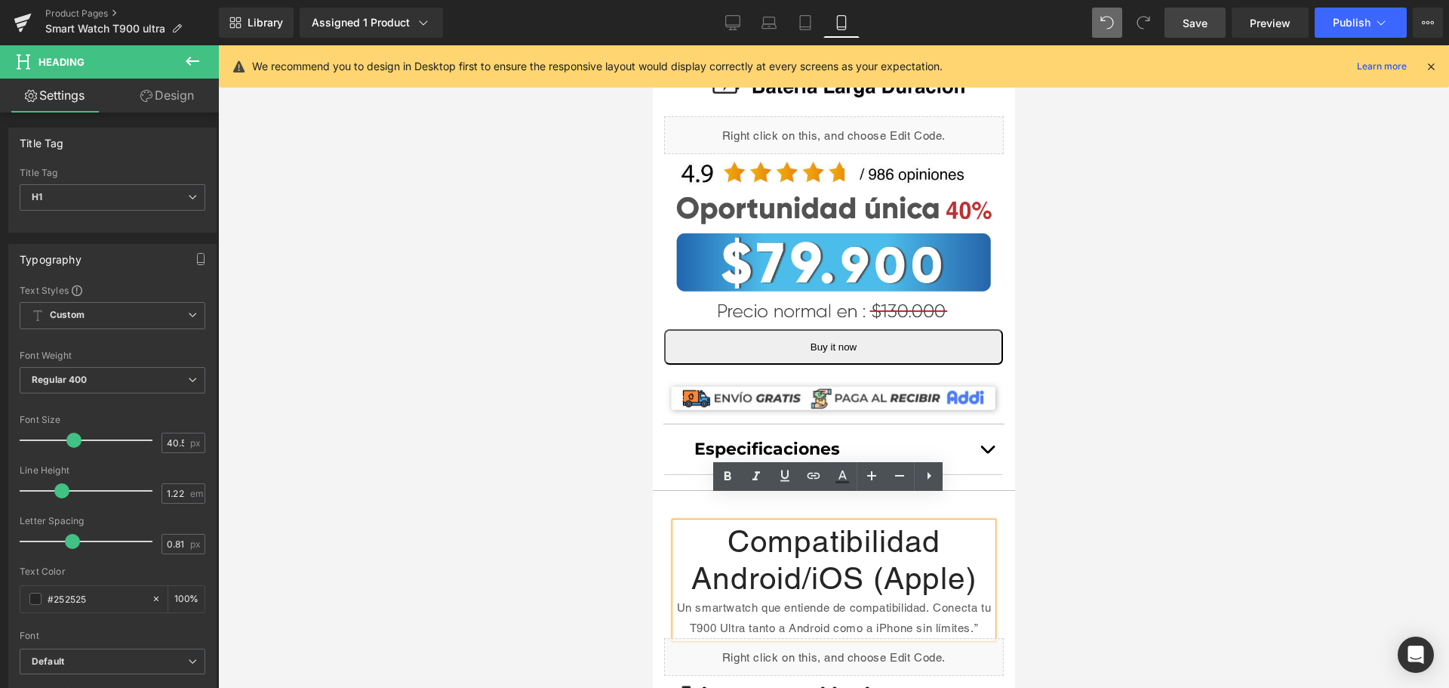
click at [863, 628] on div "Un smartwatch que entiende de compatibilidad. Conecta tu T900 Ultra tanto a And…" at bounding box center [833, 617] width 317 height 41
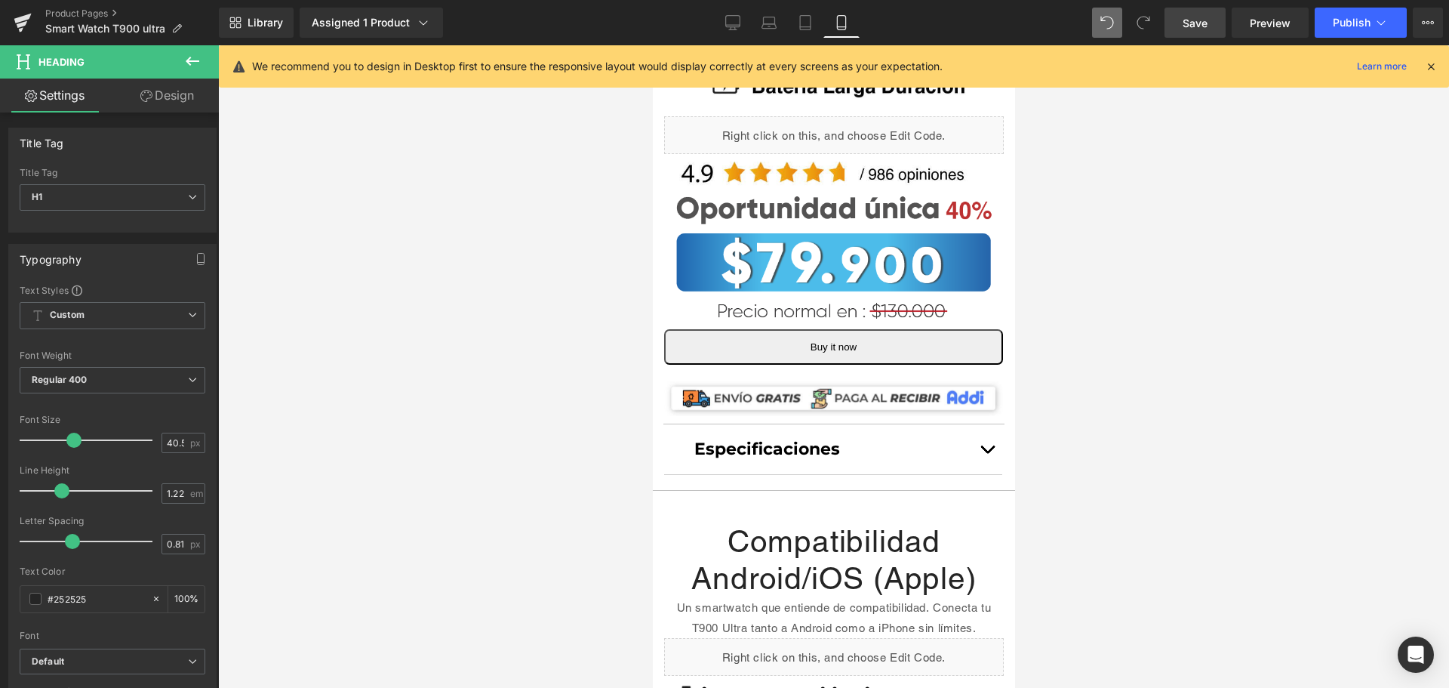
click at [1203, 14] on link "Save" at bounding box center [1195, 23] width 61 height 30
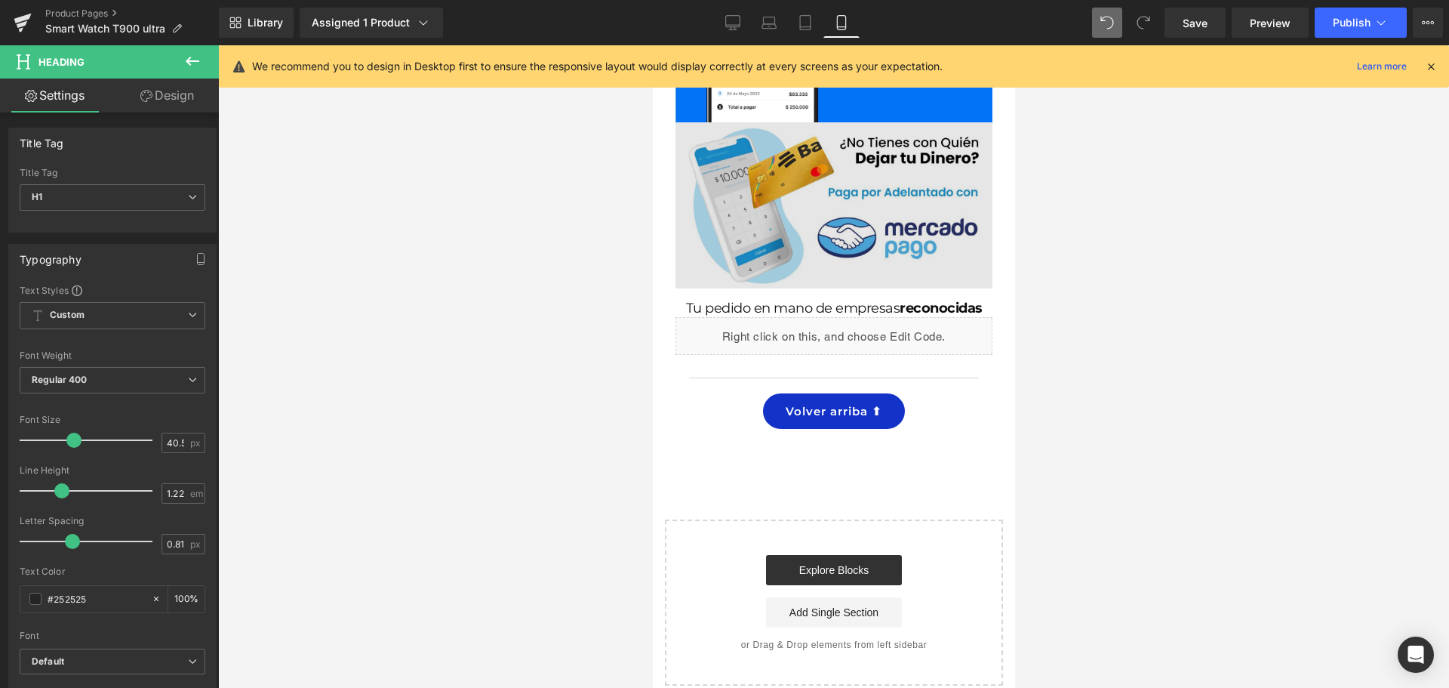
scroll to position [5283, 0]
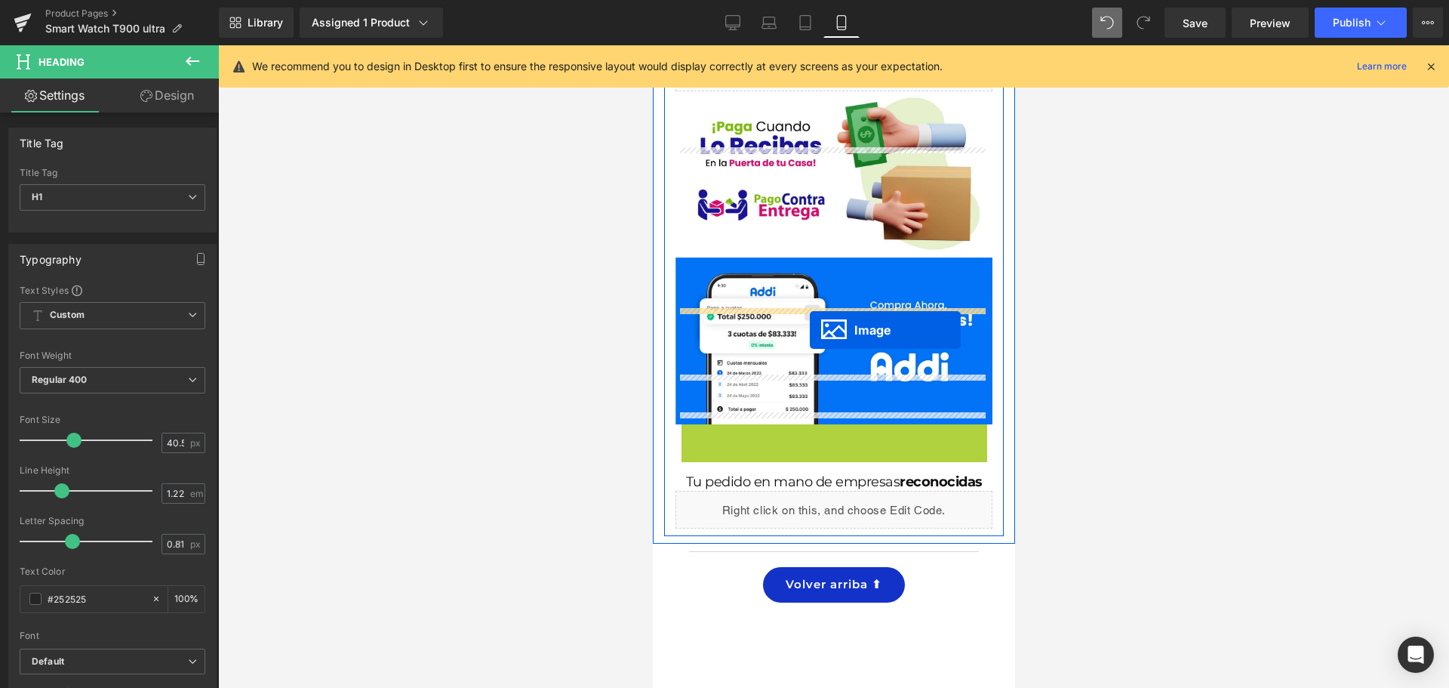
drag, startPoint x: 805, startPoint y: 389, endPoint x: 813, endPoint y: 328, distance: 60.8
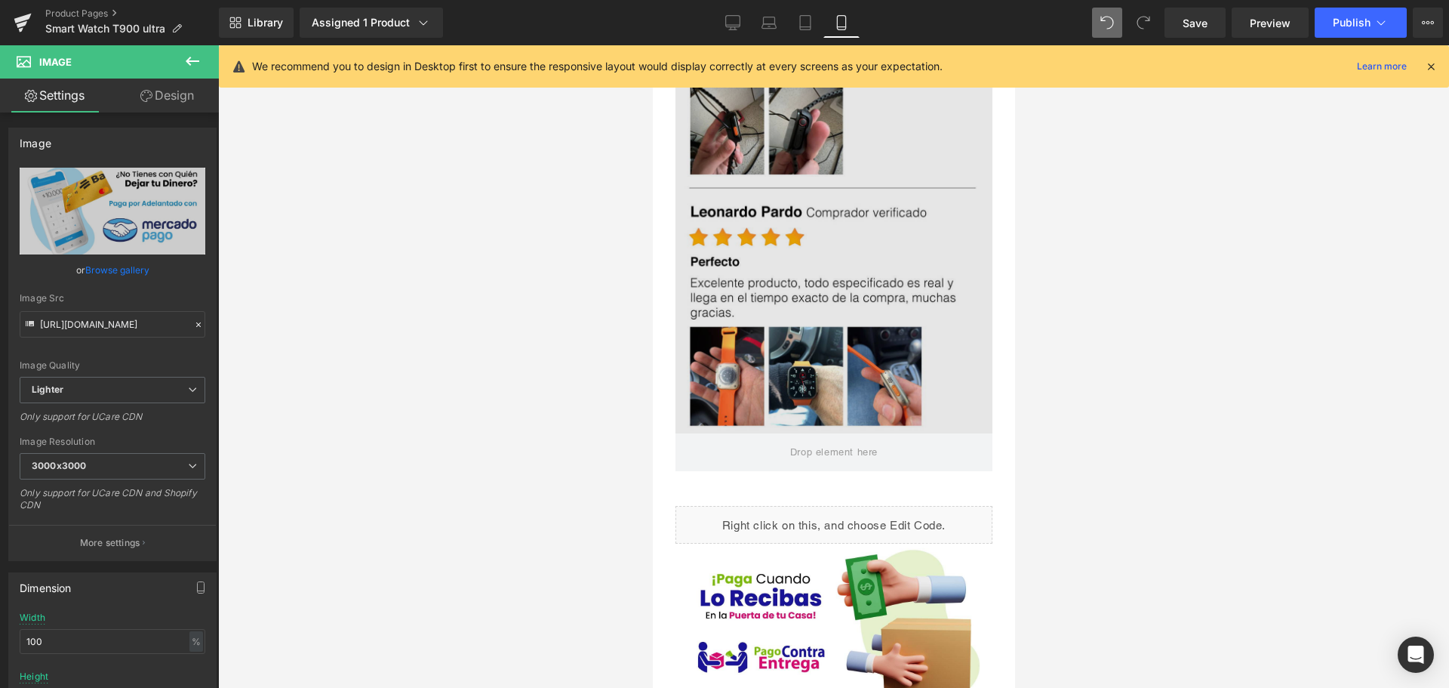
scroll to position [5057, 0]
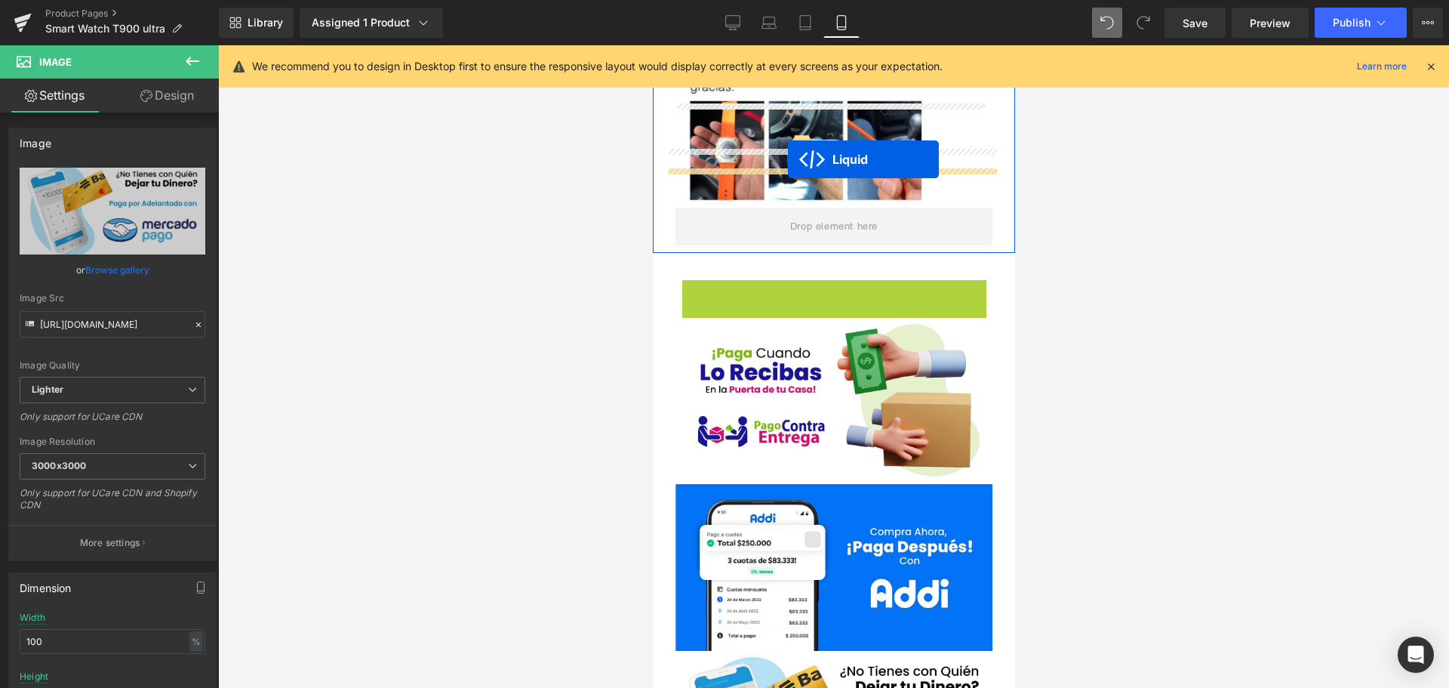
drag, startPoint x: 789, startPoint y: 188, endPoint x: 786, endPoint y: 158, distance: 29.6
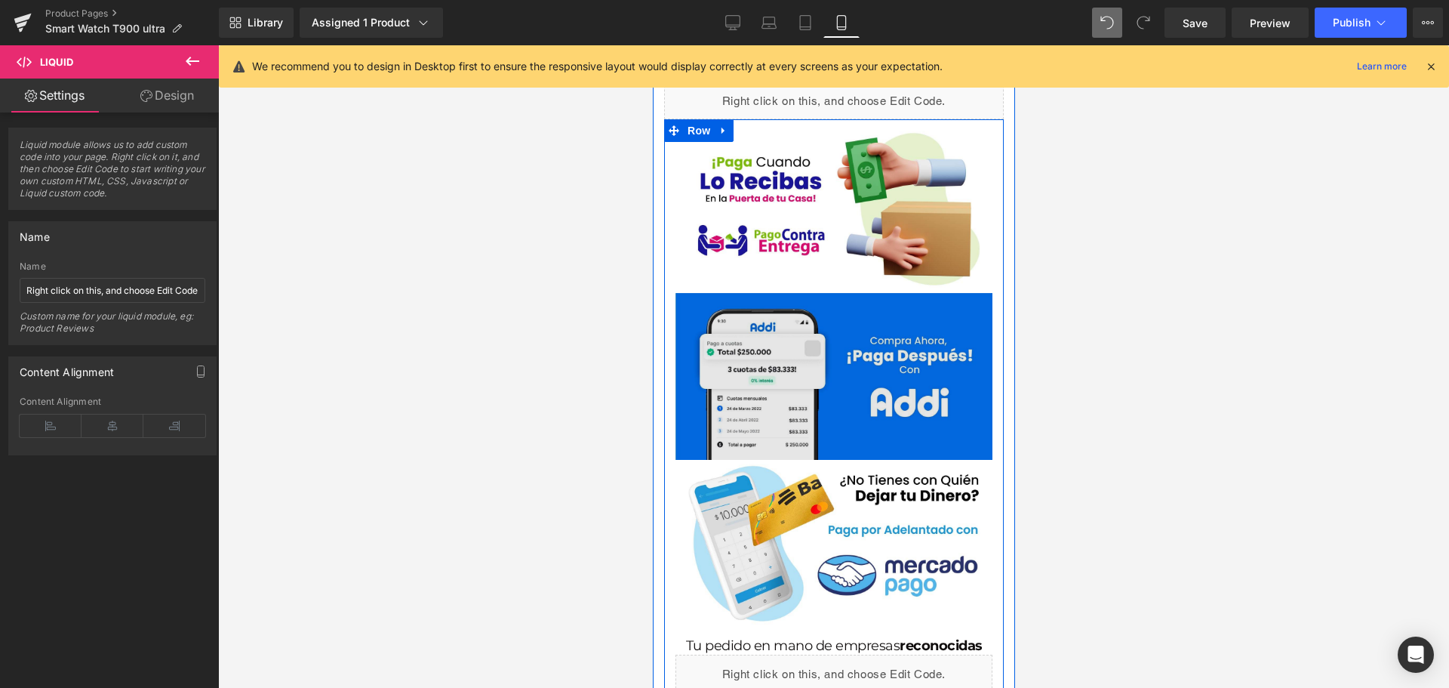
scroll to position [5283, 0]
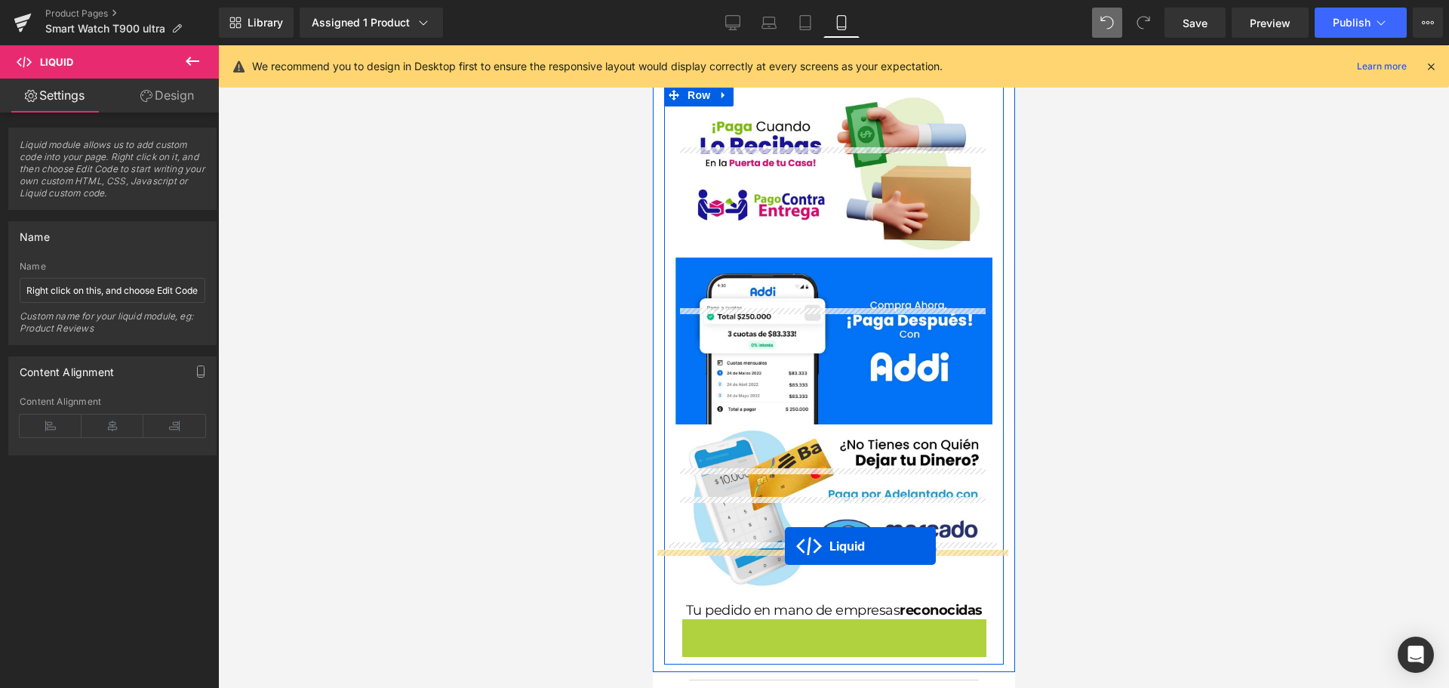
drag, startPoint x: 782, startPoint y: 507, endPoint x: 784, endPoint y: 546, distance: 38.6
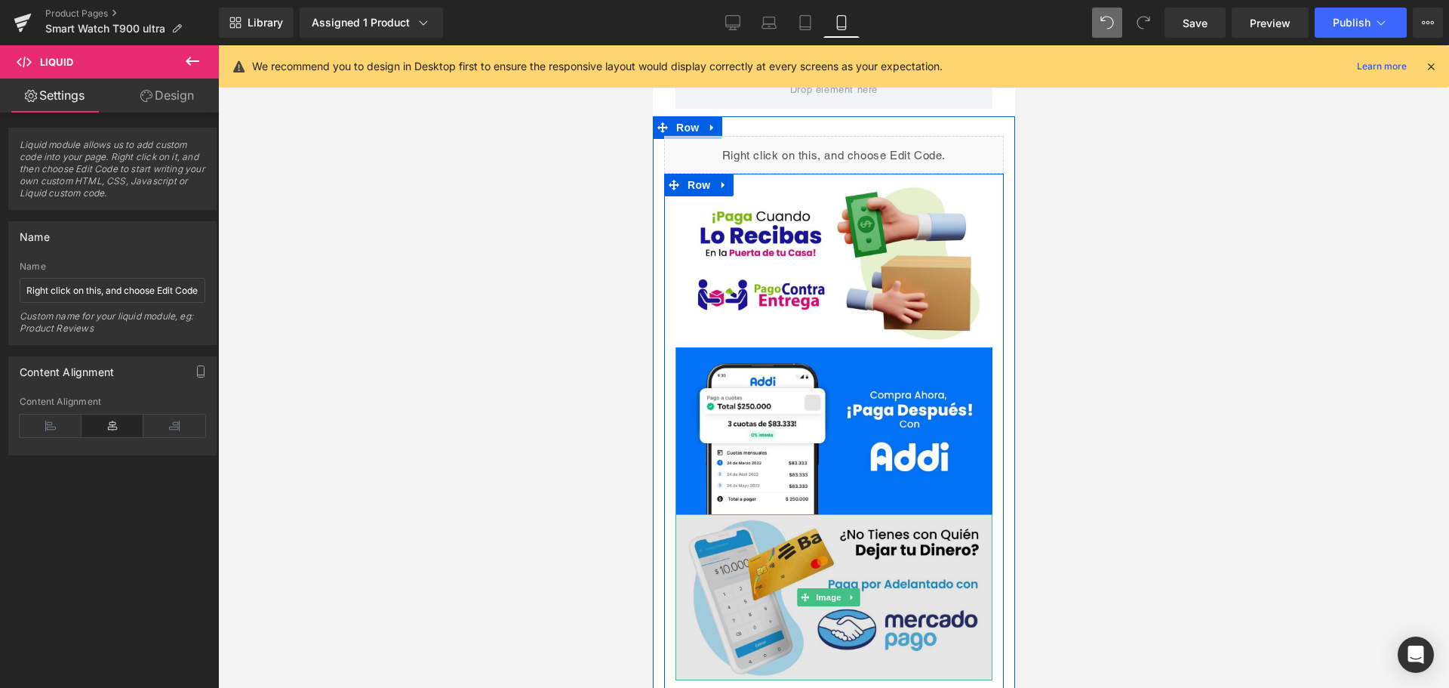
scroll to position [5057, 0]
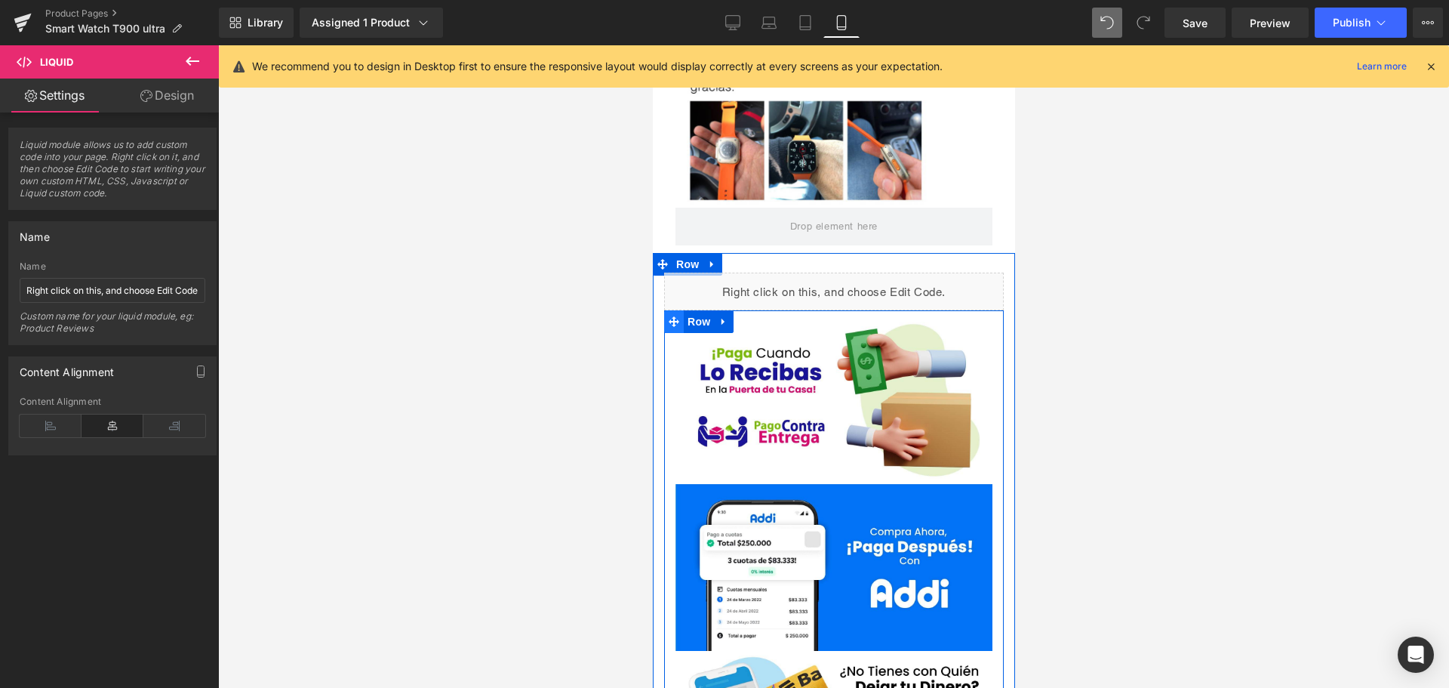
click at [672, 316] on icon at bounding box center [673, 321] width 11 height 11
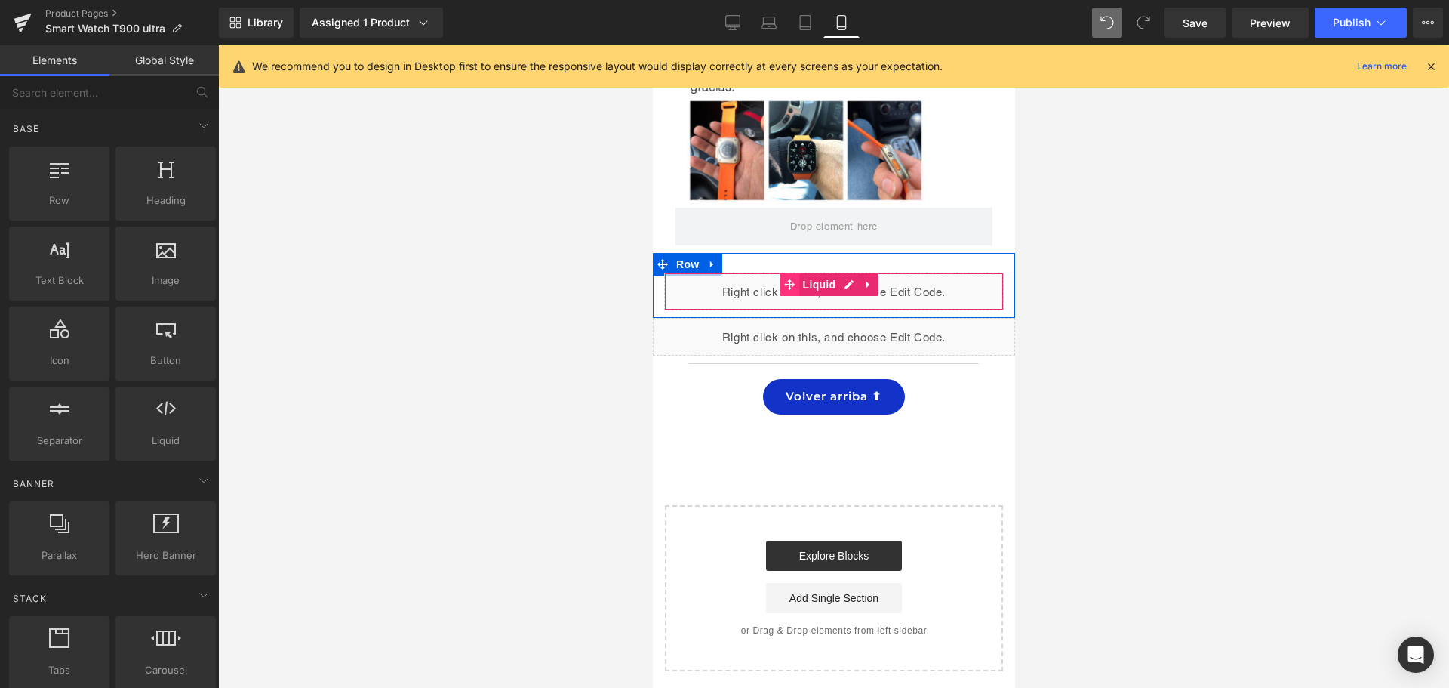
click at [786, 279] on icon at bounding box center [788, 284] width 11 height 11
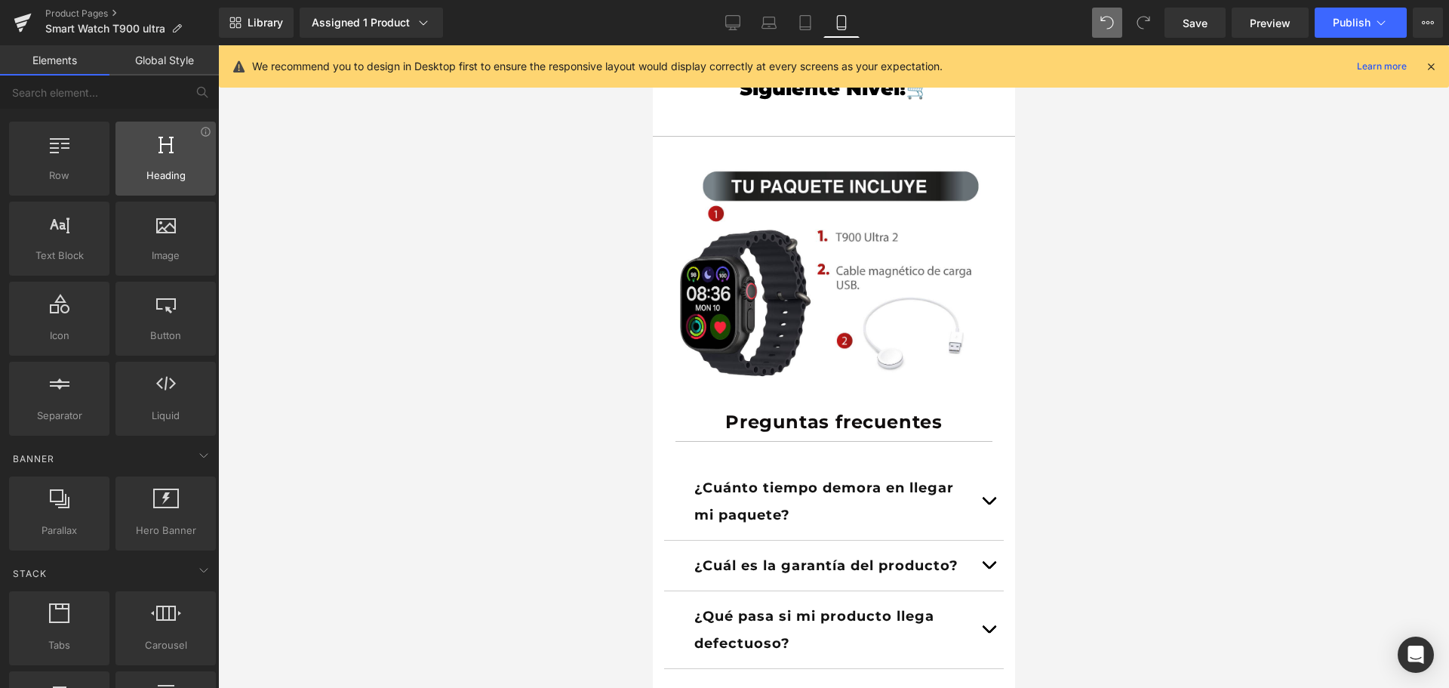
scroll to position [0, 0]
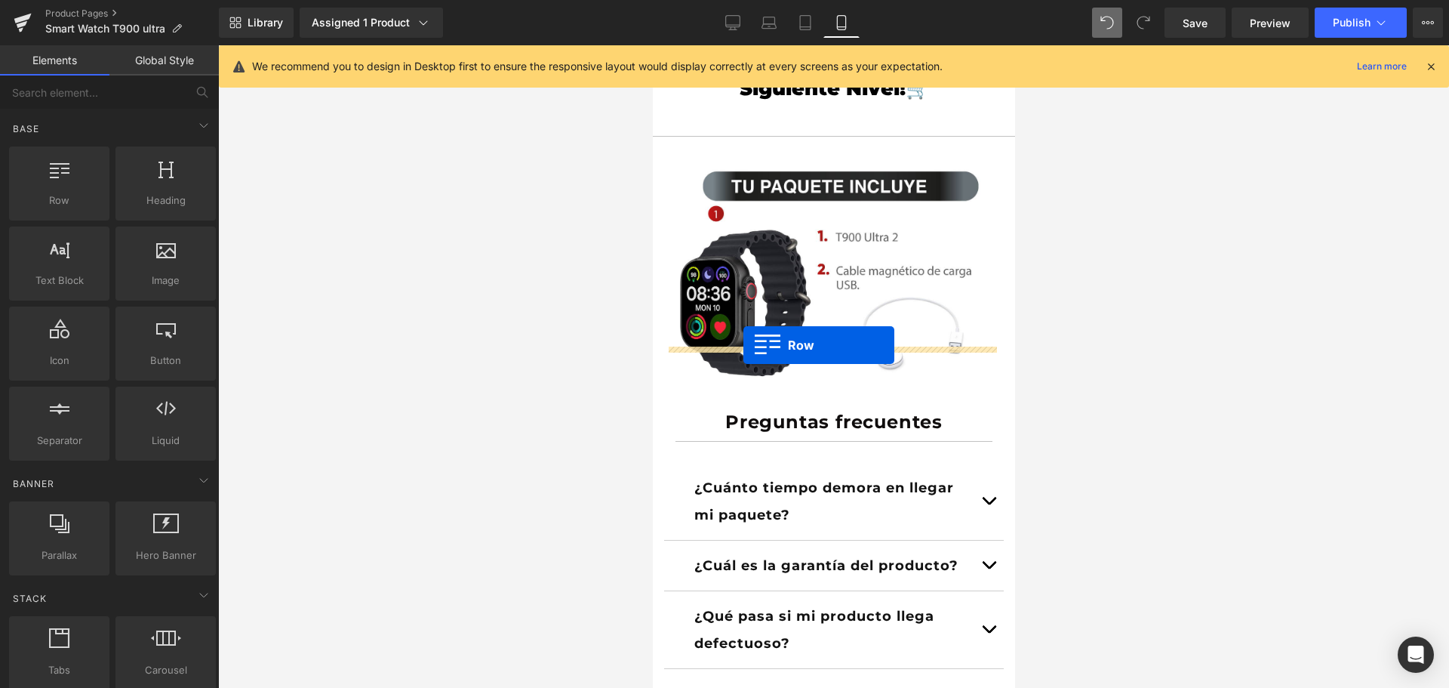
drag, startPoint x: 725, startPoint y: 245, endPoint x: 743, endPoint y: 345, distance: 101.9
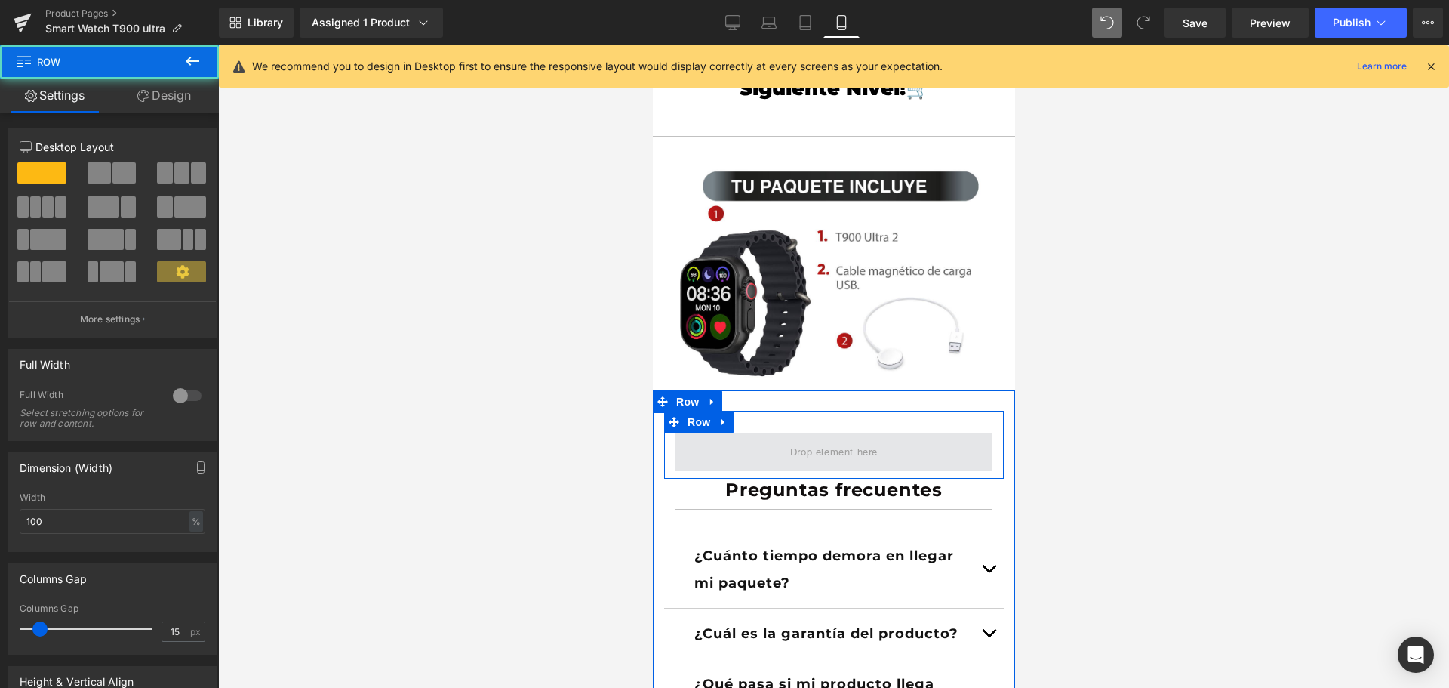
click at [752, 433] on span at bounding box center [833, 452] width 317 height 38
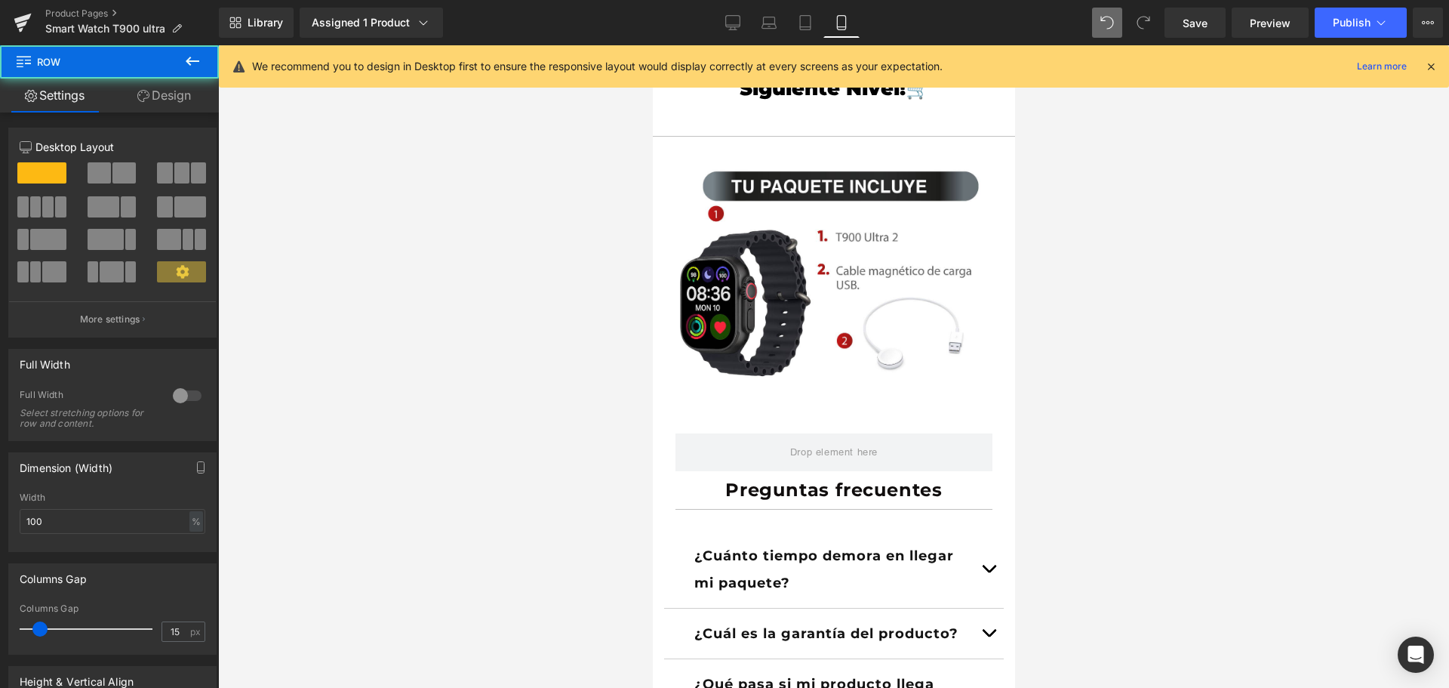
click at [189, 66] on icon at bounding box center [192, 61] width 18 height 18
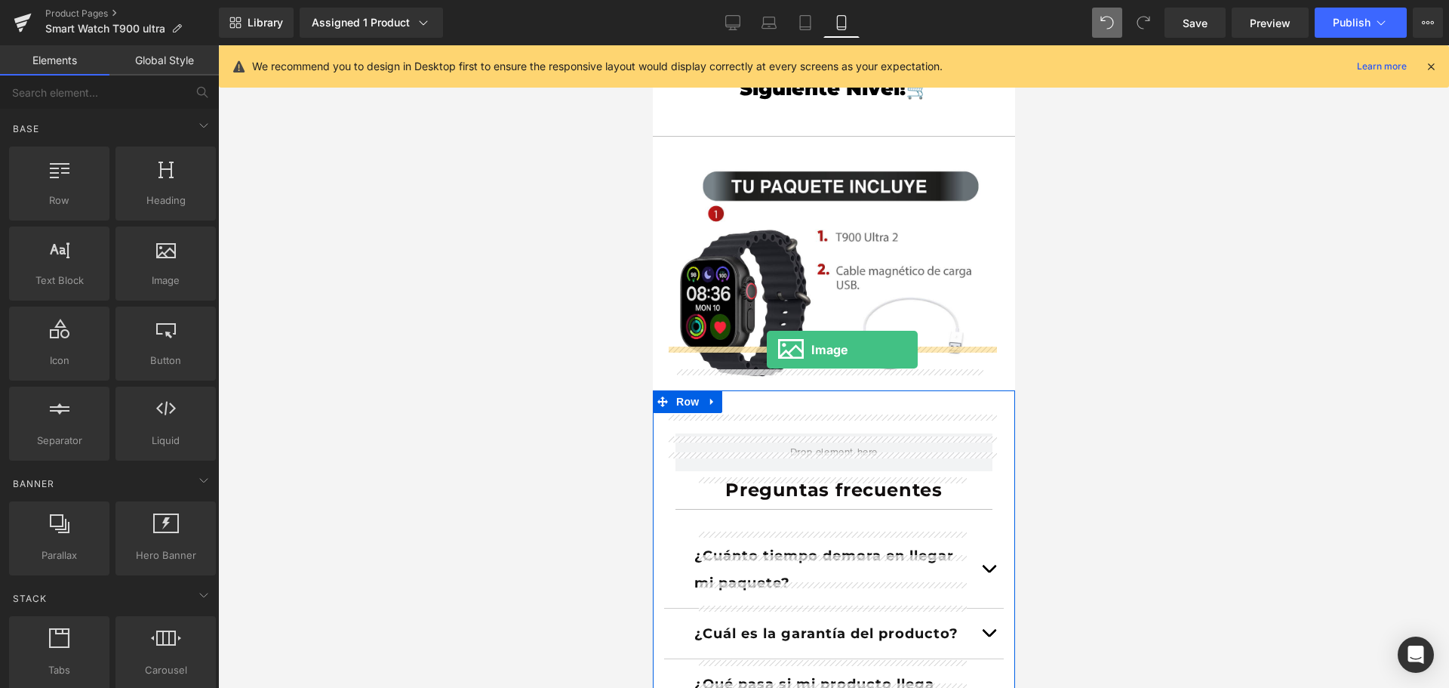
drag, startPoint x: 830, startPoint y: 334, endPoint x: 766, endPoint y: 349, distance: 65.9
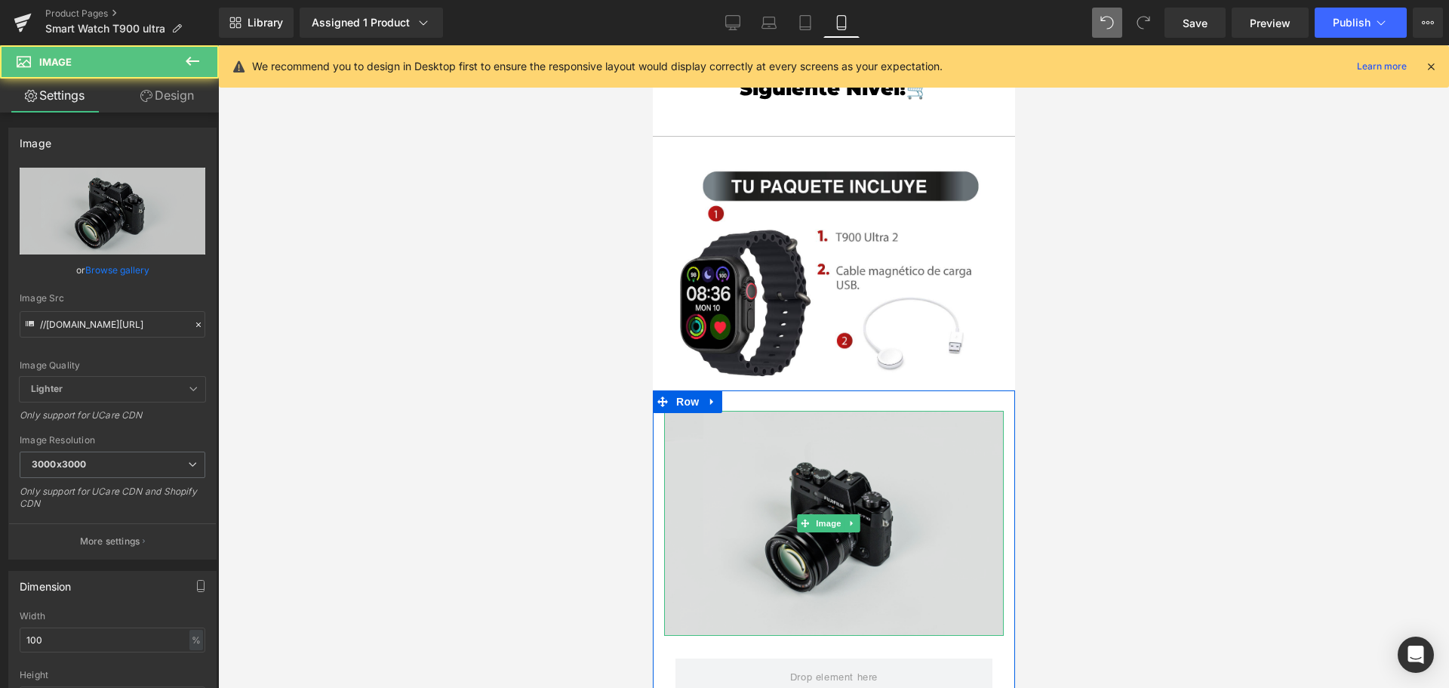
click at [863, 421] on img at bounding box center [833, 523] width 340 height 225
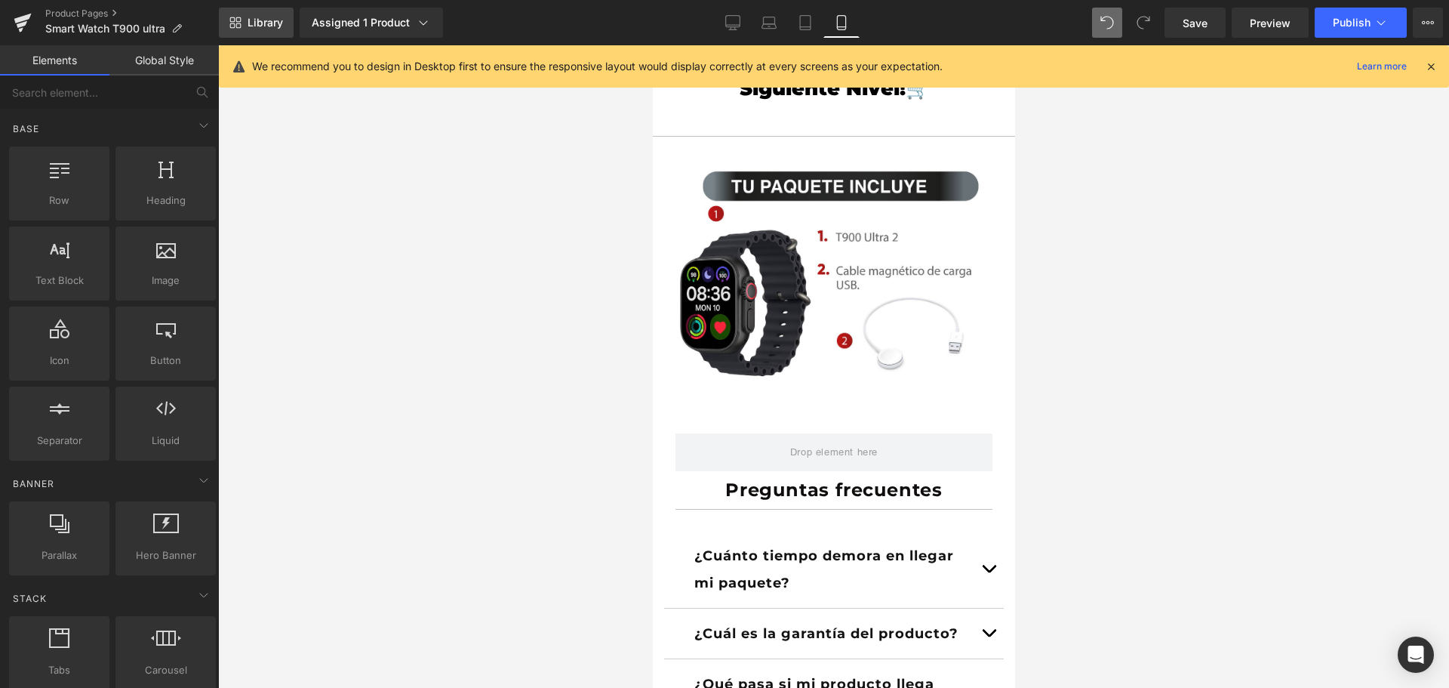
click at [285, 20] on link "Library" at bounding box center [256, 23] width 75 height 30
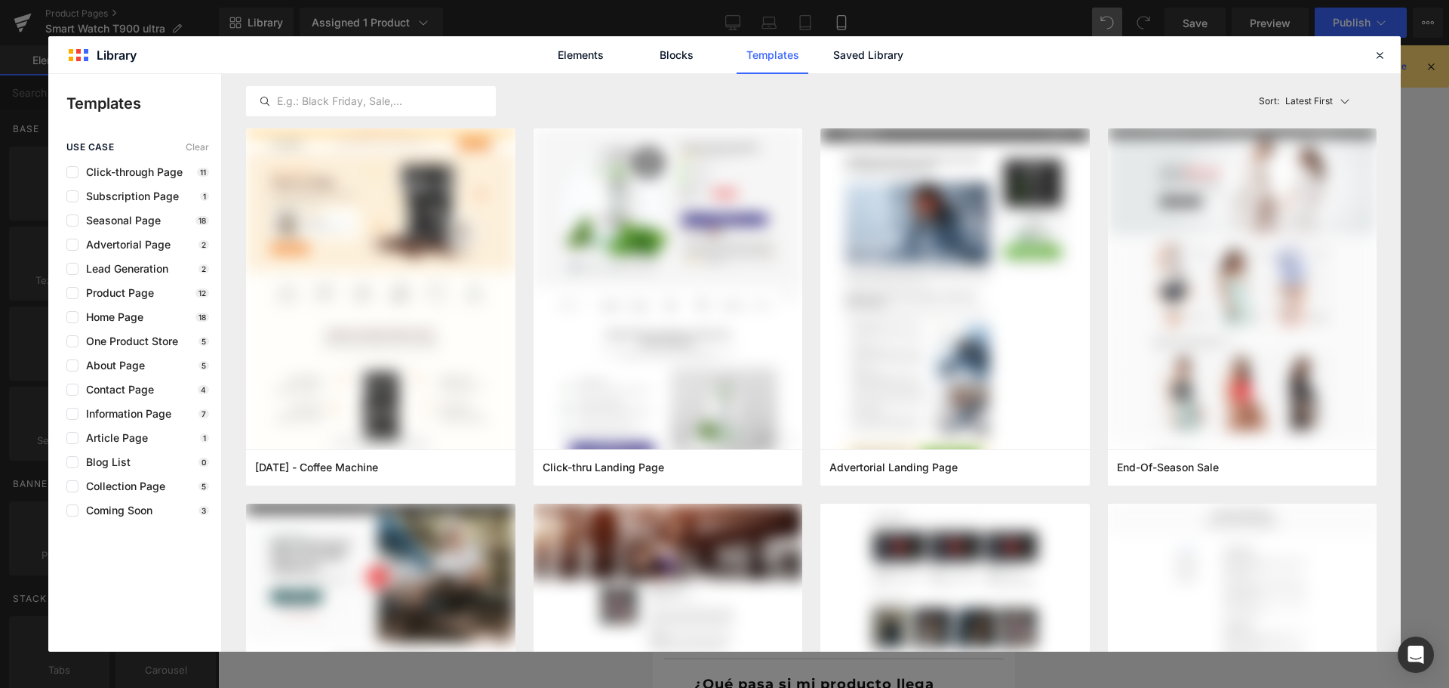
click at [907, 66] on div "Elements Blocks Templates Saved Library" at bounding box center [724, 55] width 383 height 38
click at [897, 56] on link "Saved Library" at bounding box center [868, 55] width 72 height 38
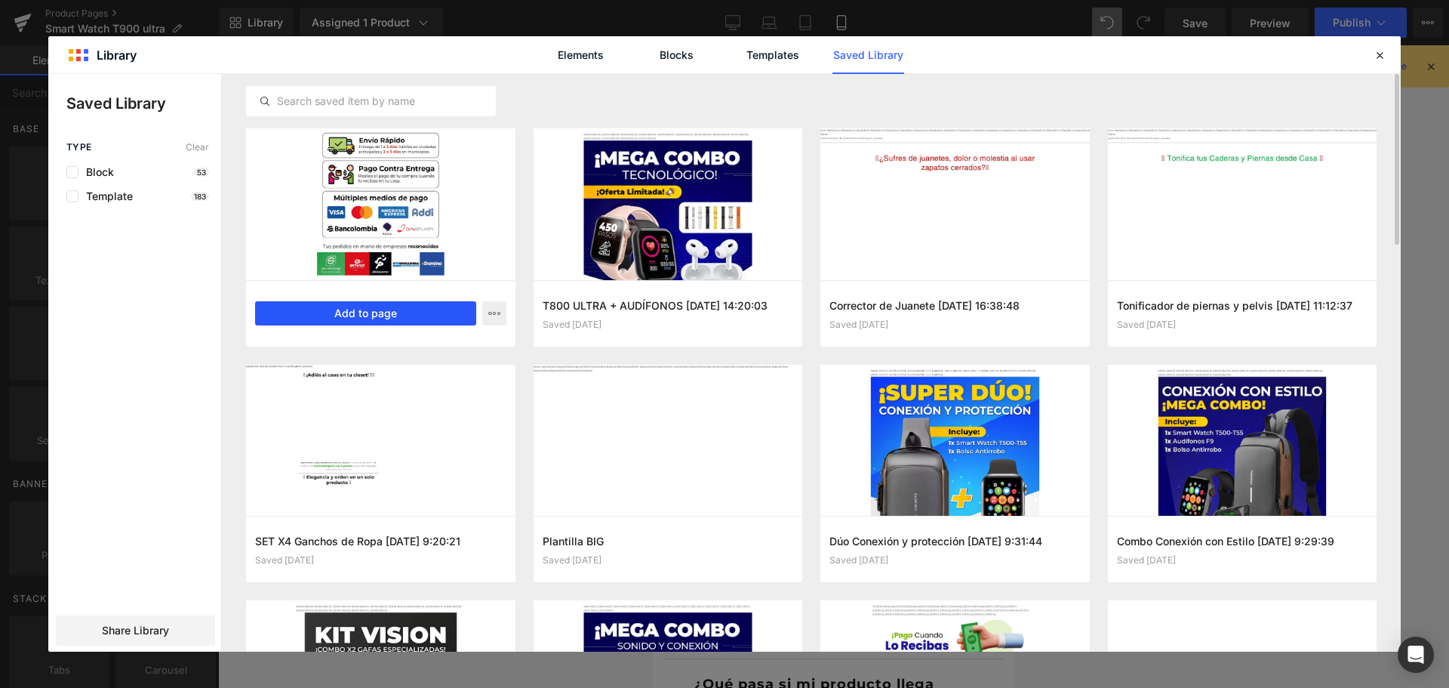
drag, startPoint x: 429, startPoint y: 310, endPoint x: 445, endPoint y: 310, distance: 15.8
click at [432, 310] on button "Add to page" at bounding box center [365, 313] width 221 height 24
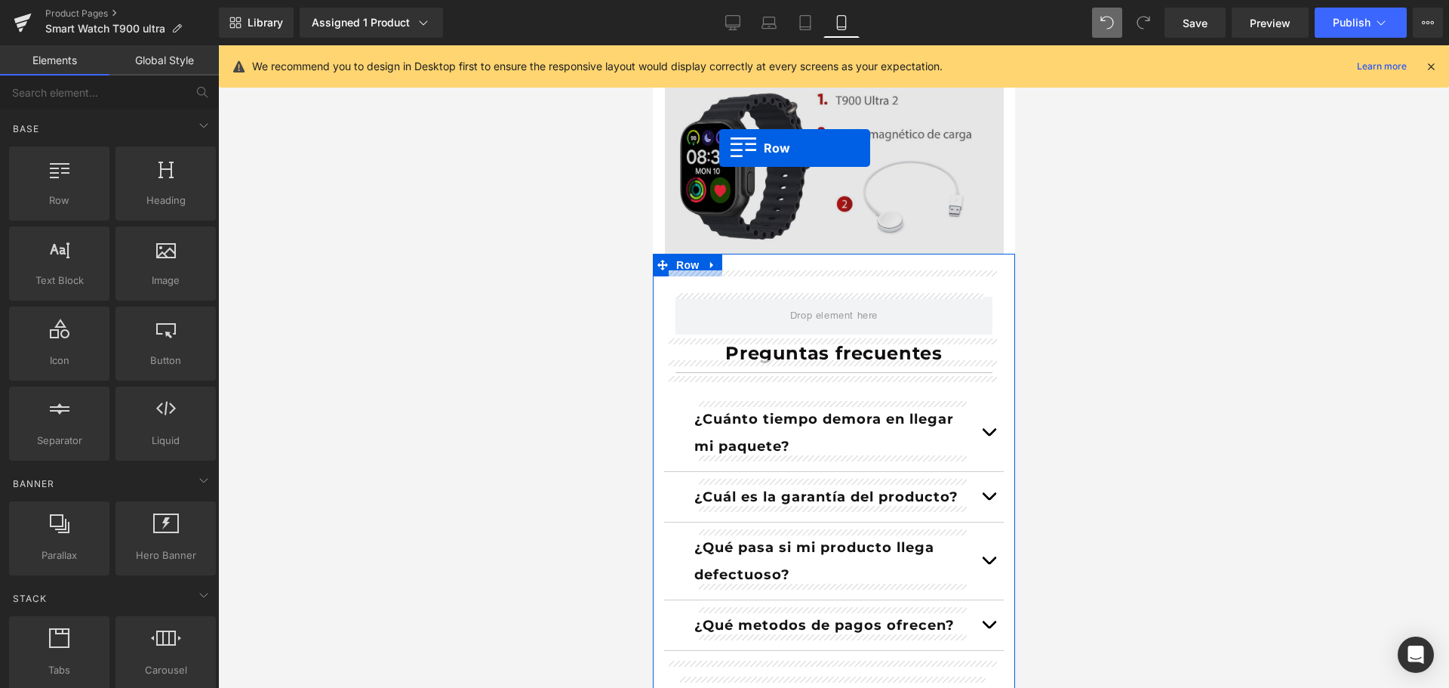
scroll to position [3473, 0]
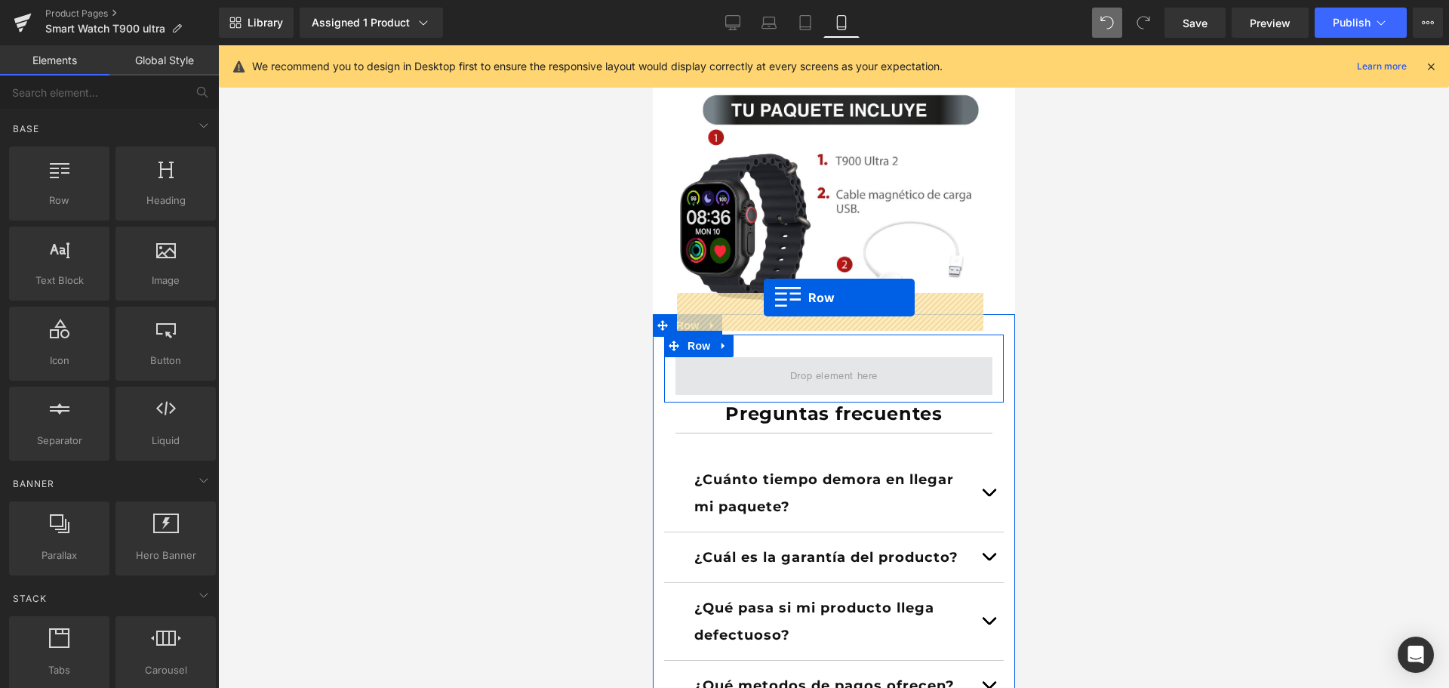
drag, startPoint x: 661, startPoint y: 282, endPoint x: 763, endPoint y: 297, distance: 103.0
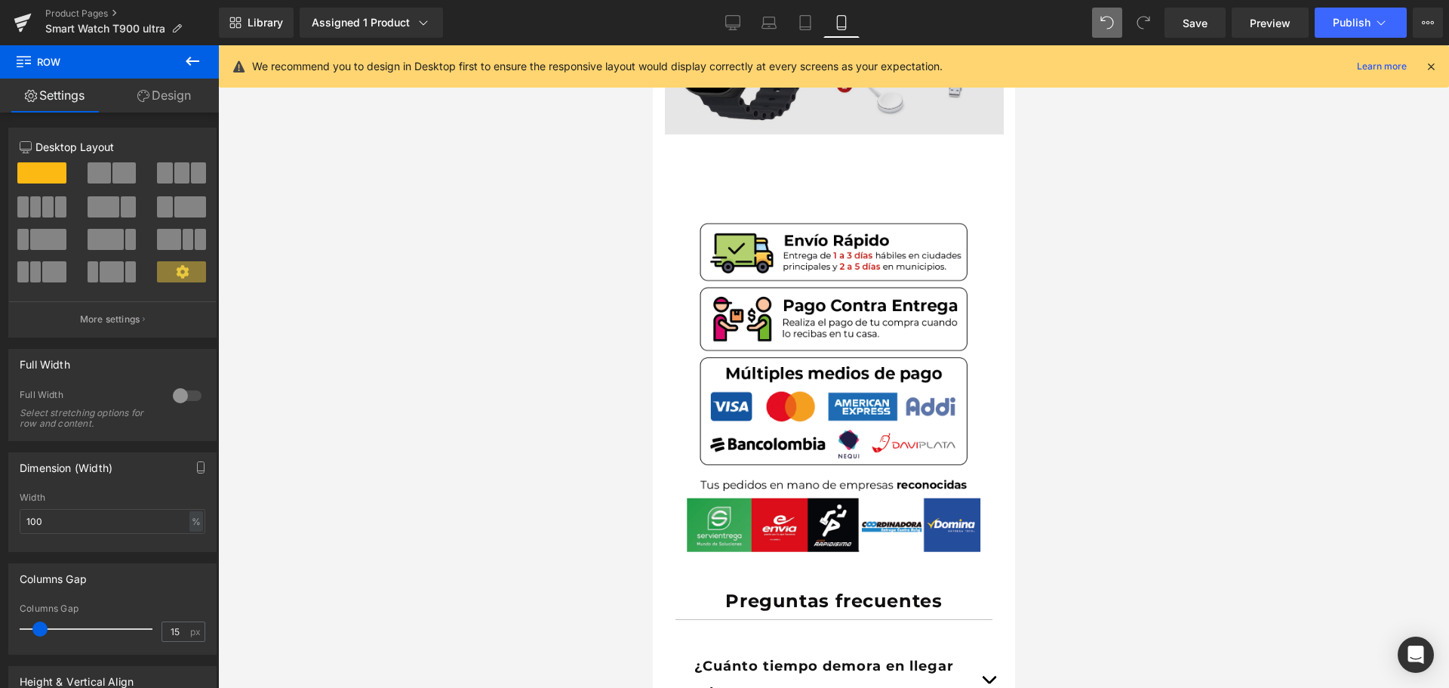
scroll to position [3397, 0]
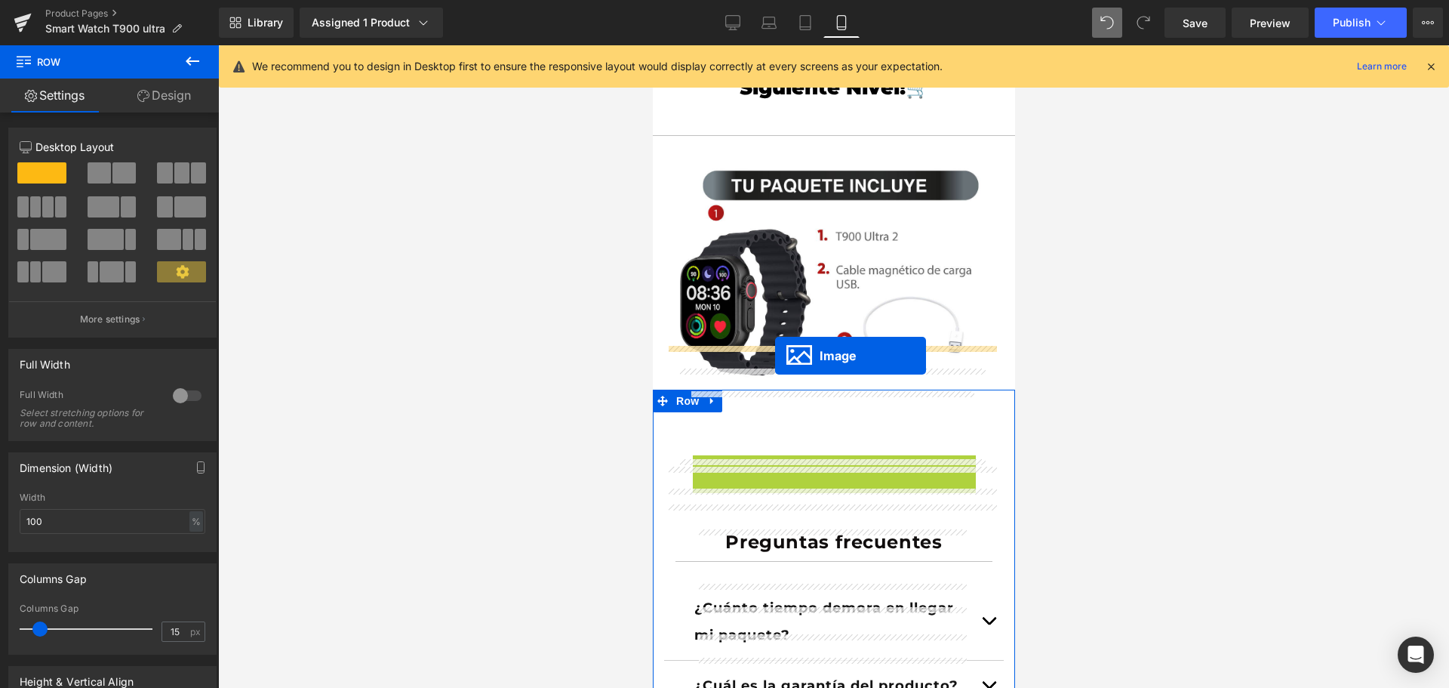
drag, startPoint x: 804, startPoint y: 559, endPoint x: 774, endPoint y: 356, distance: 204.4
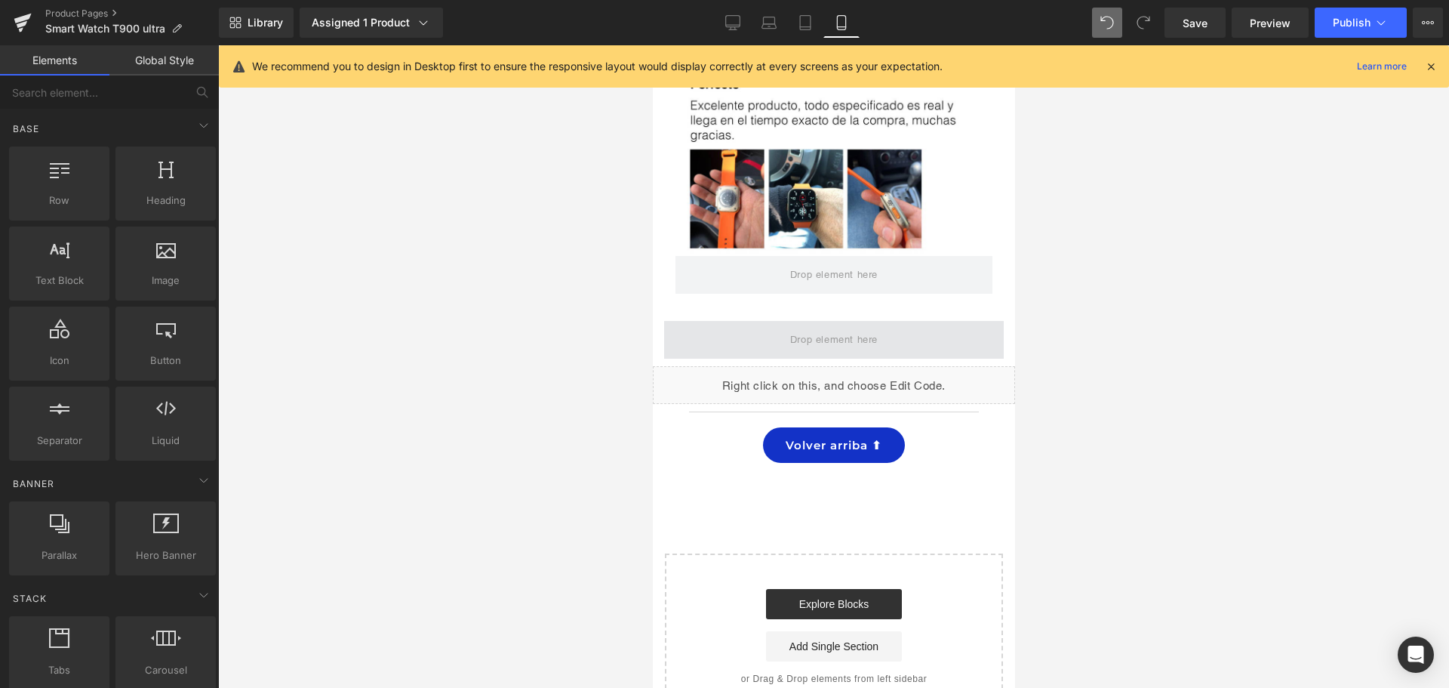
scroll to position [5284, 0]
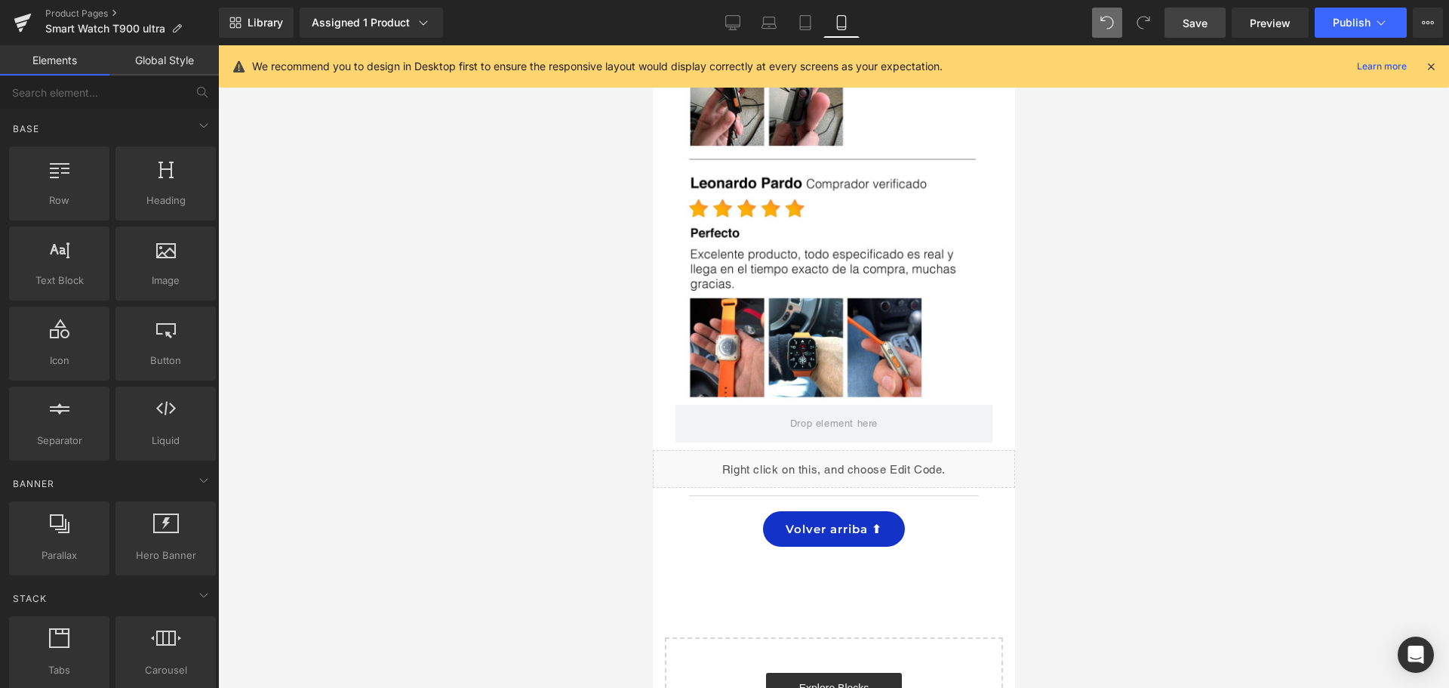
click at [1187, 23] on span "Save" at bounding box center [1195, 23] width 25 height 16
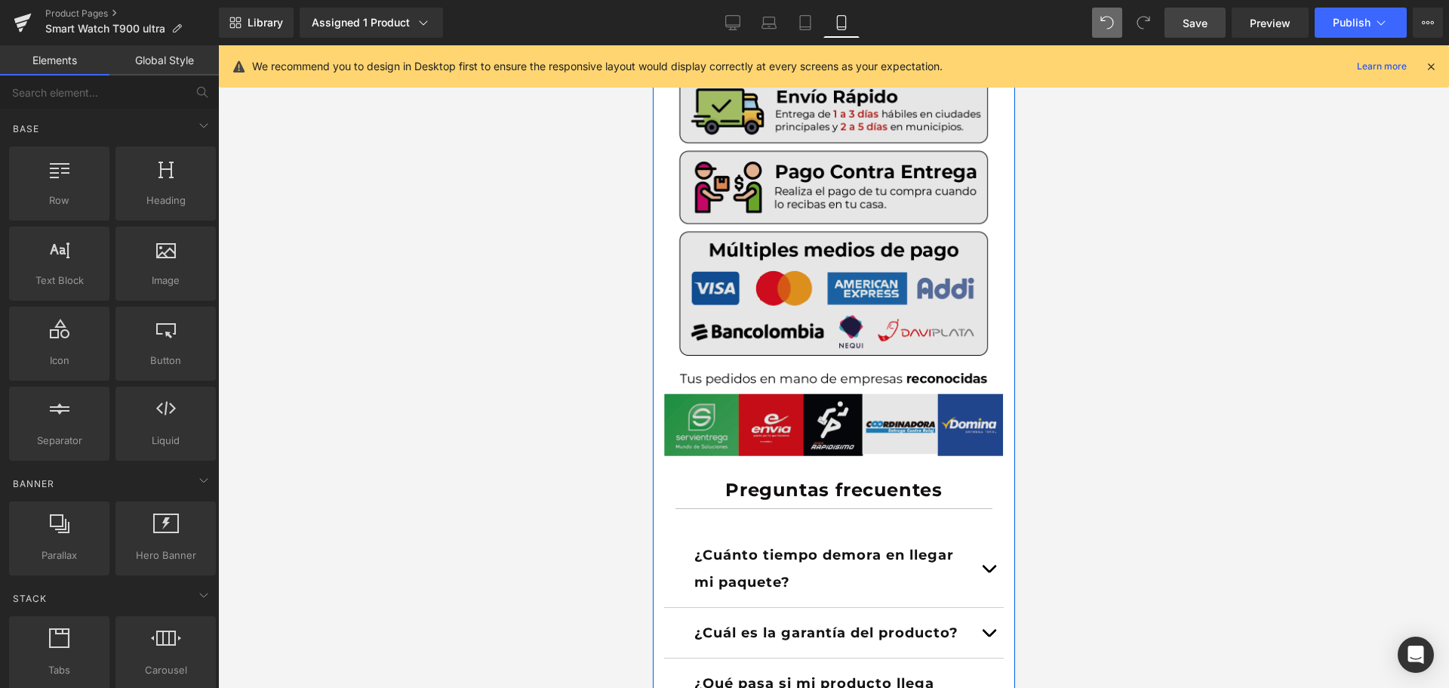
scroll to position [3774, 0]
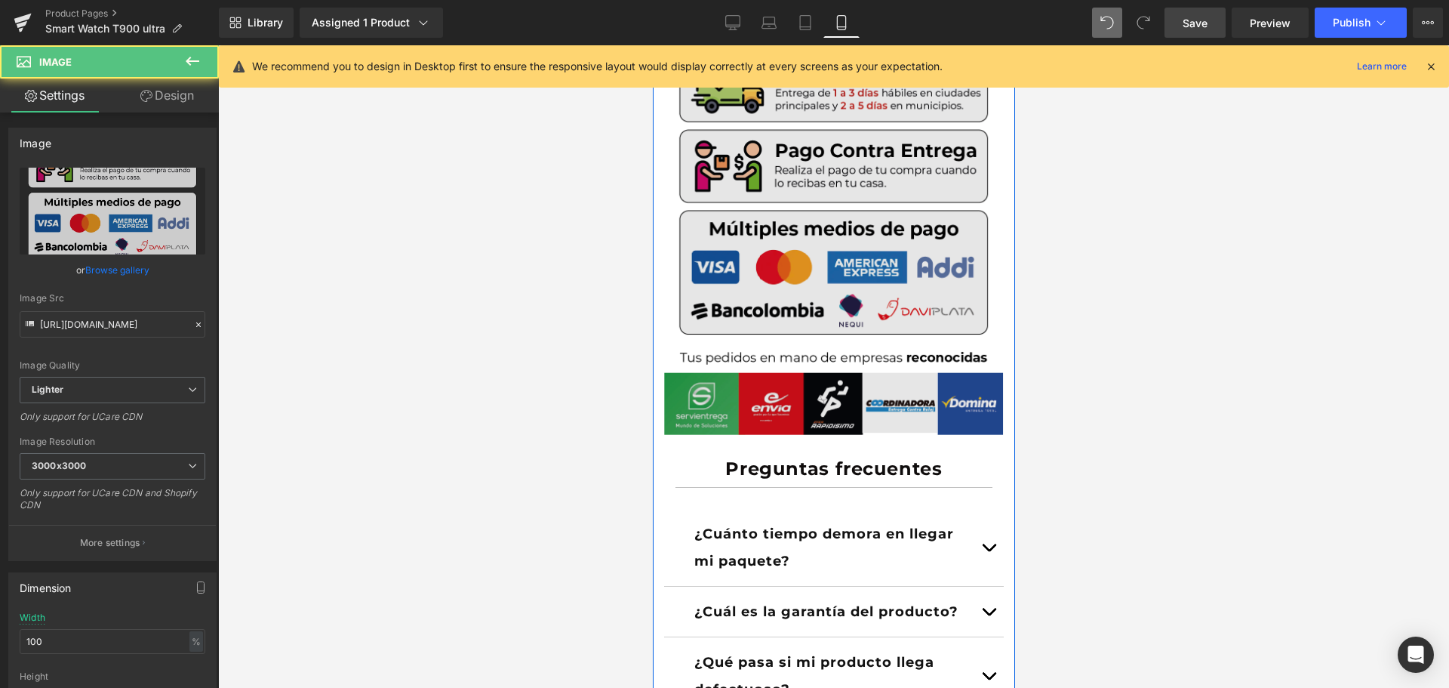
click at [731, 308] on img at bounding box center [833, 233] width 340 height 402
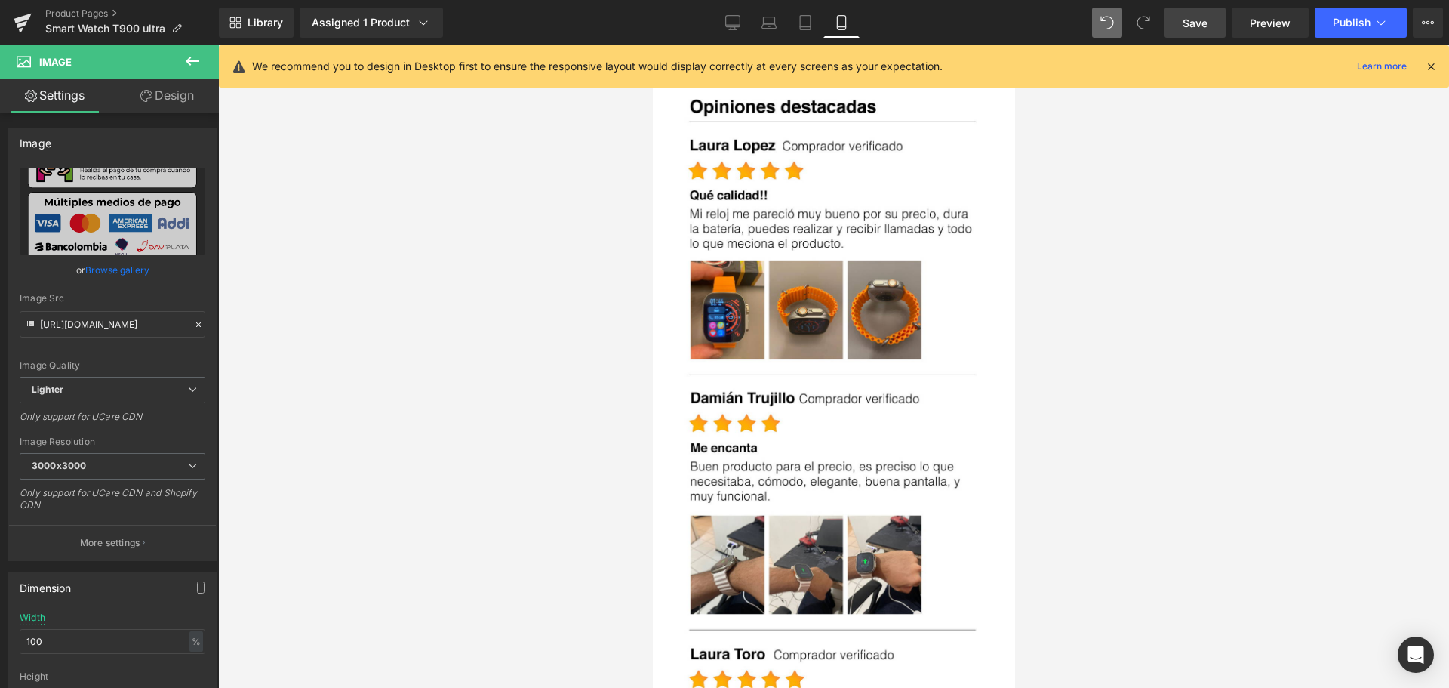
scroll to position [4303, 0]
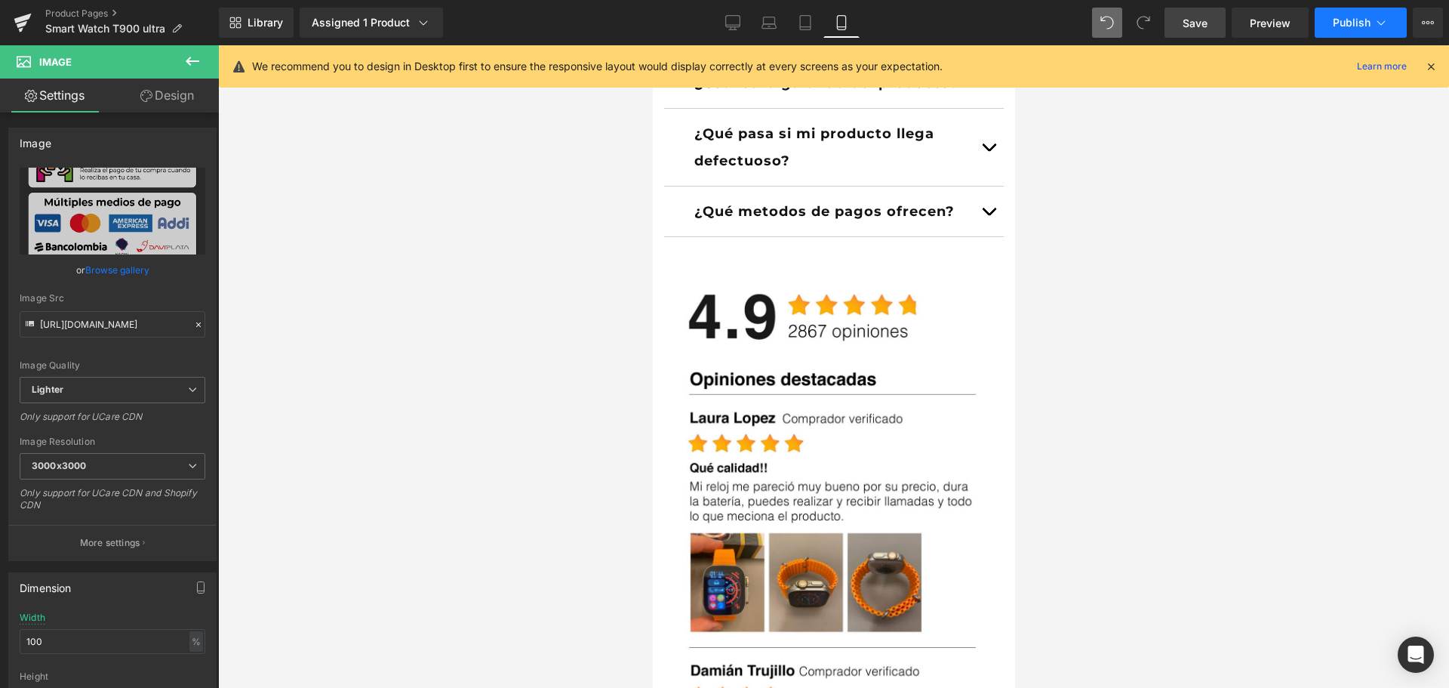
click at [1326, 19] on button "Publish" at bounding box center [1361, 23] width 92 height 30
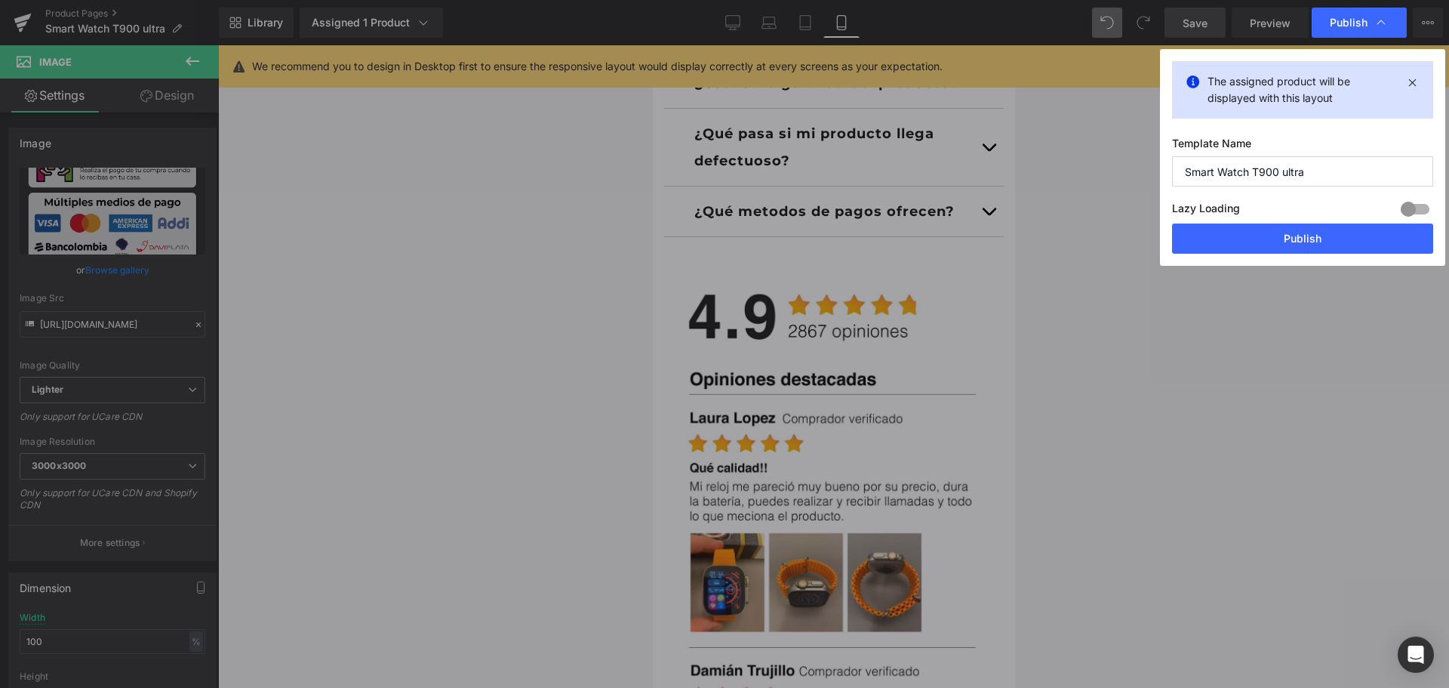
click at [1314, 235] on button "Publish" at bounding box center [1302, 238] width 261 height 30
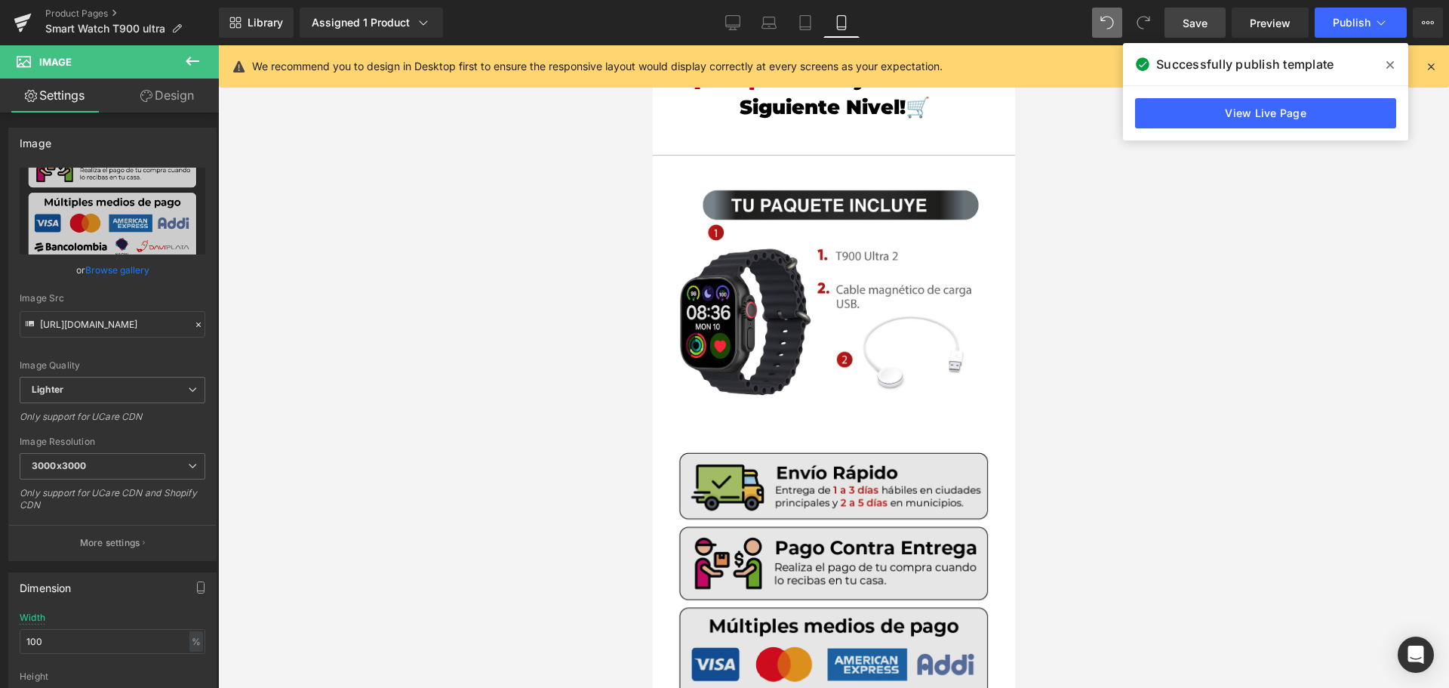
scroll to position [3548, 0]
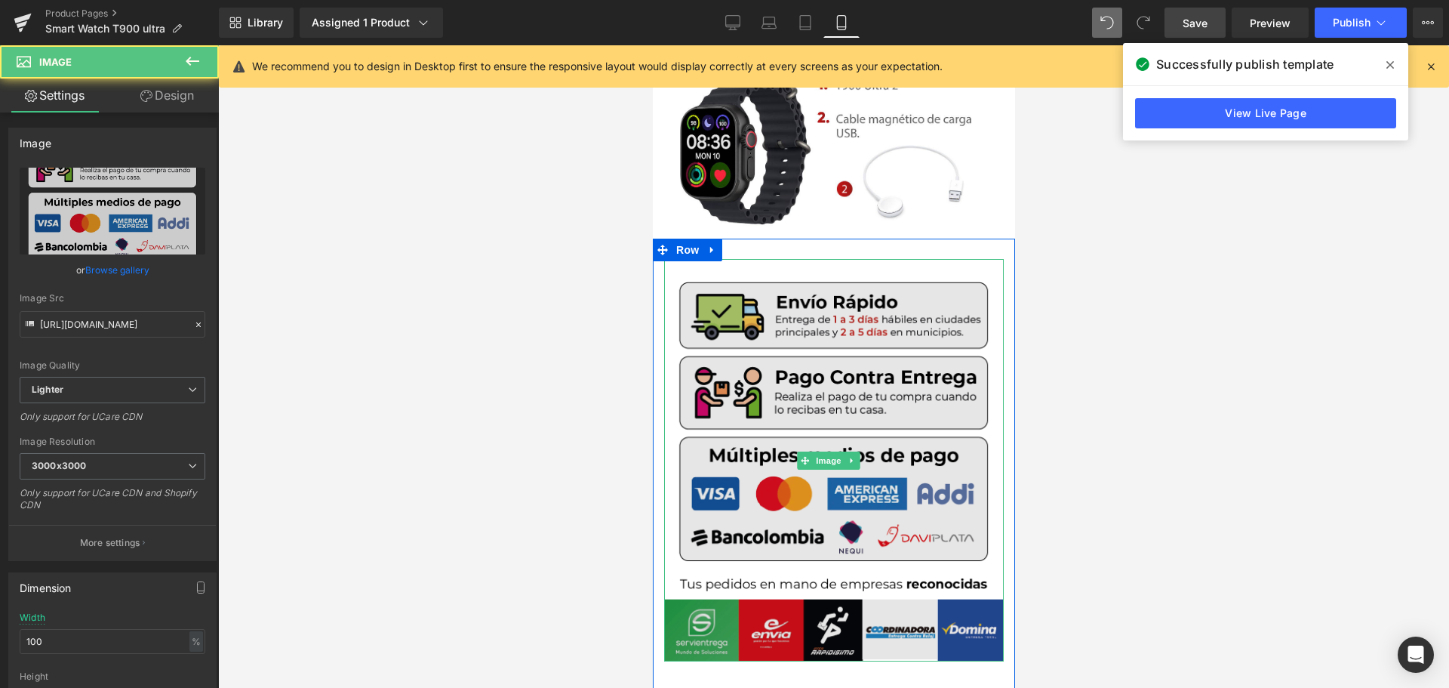
click at [774, 348] on img at bounding box center [833, 460] width 340 height 402
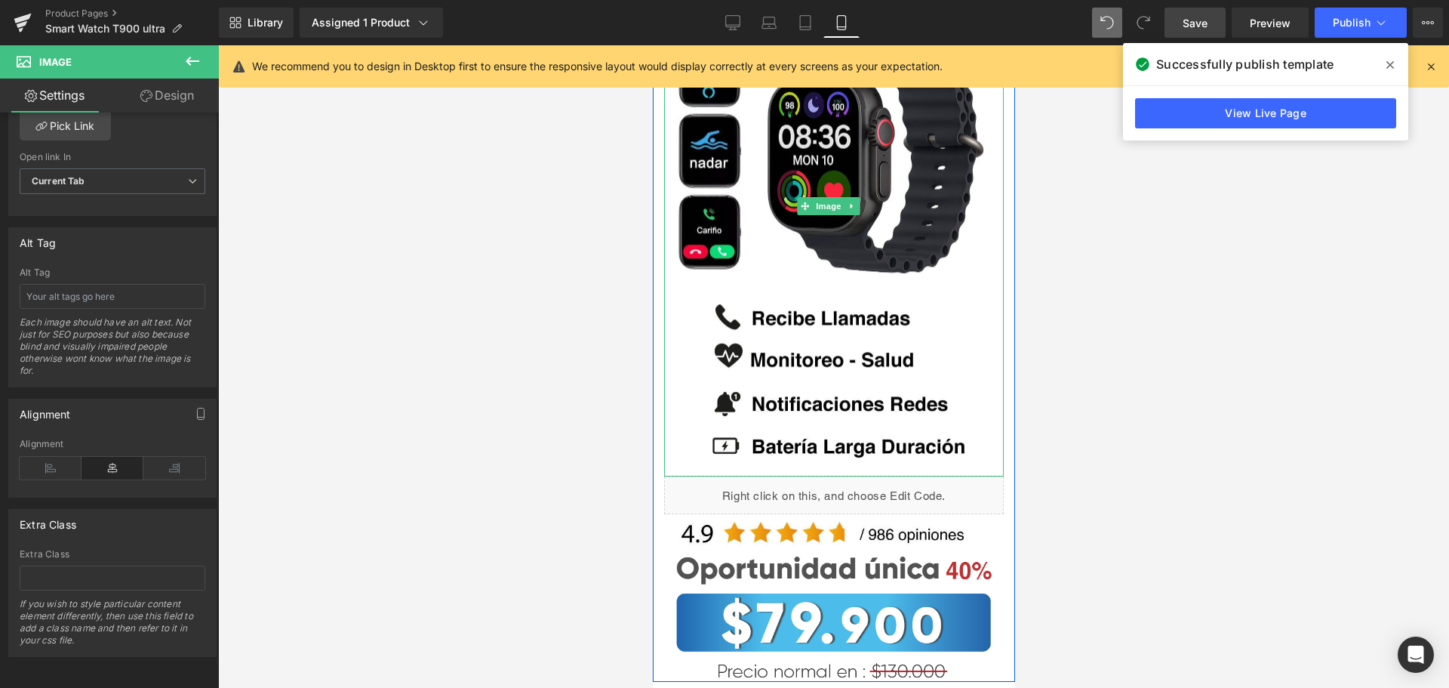
scroll to position [528, 0]
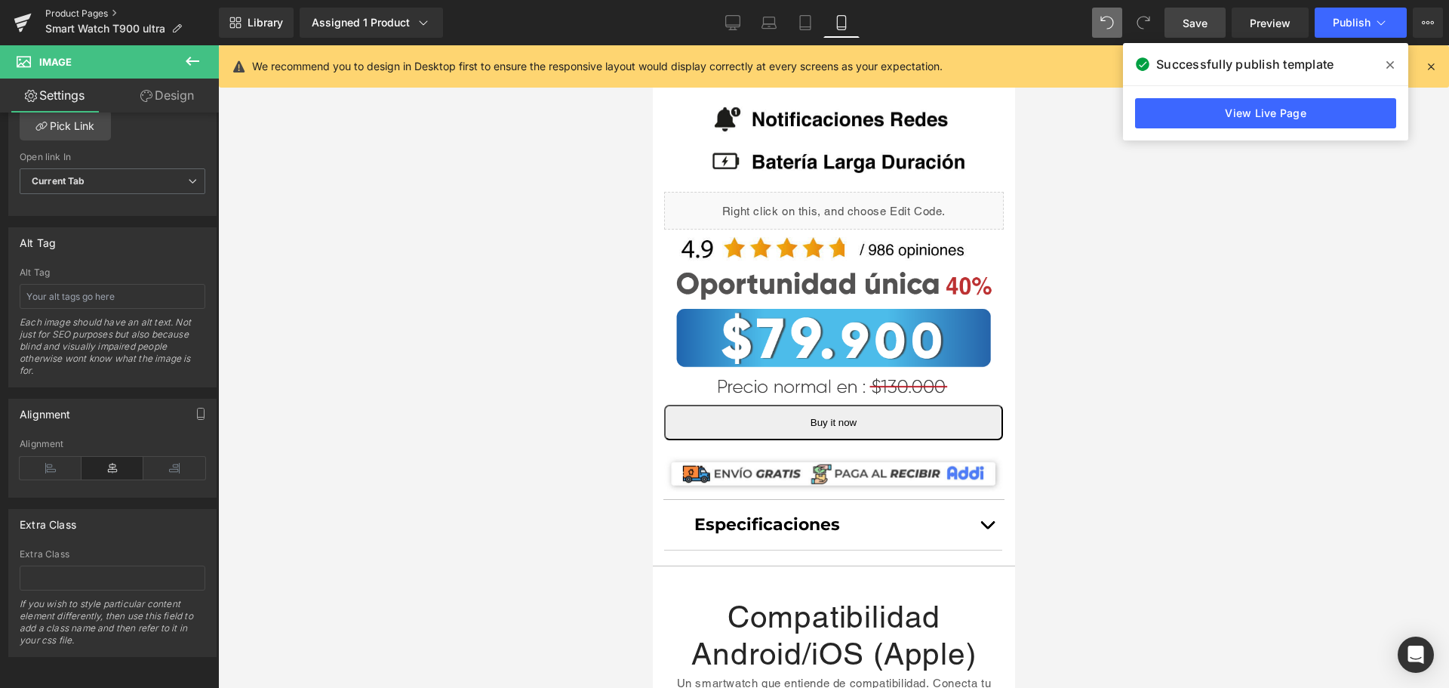
click at [93, 11] on link "Product Pages" at bounding box center [132, 14] width 174 height 12
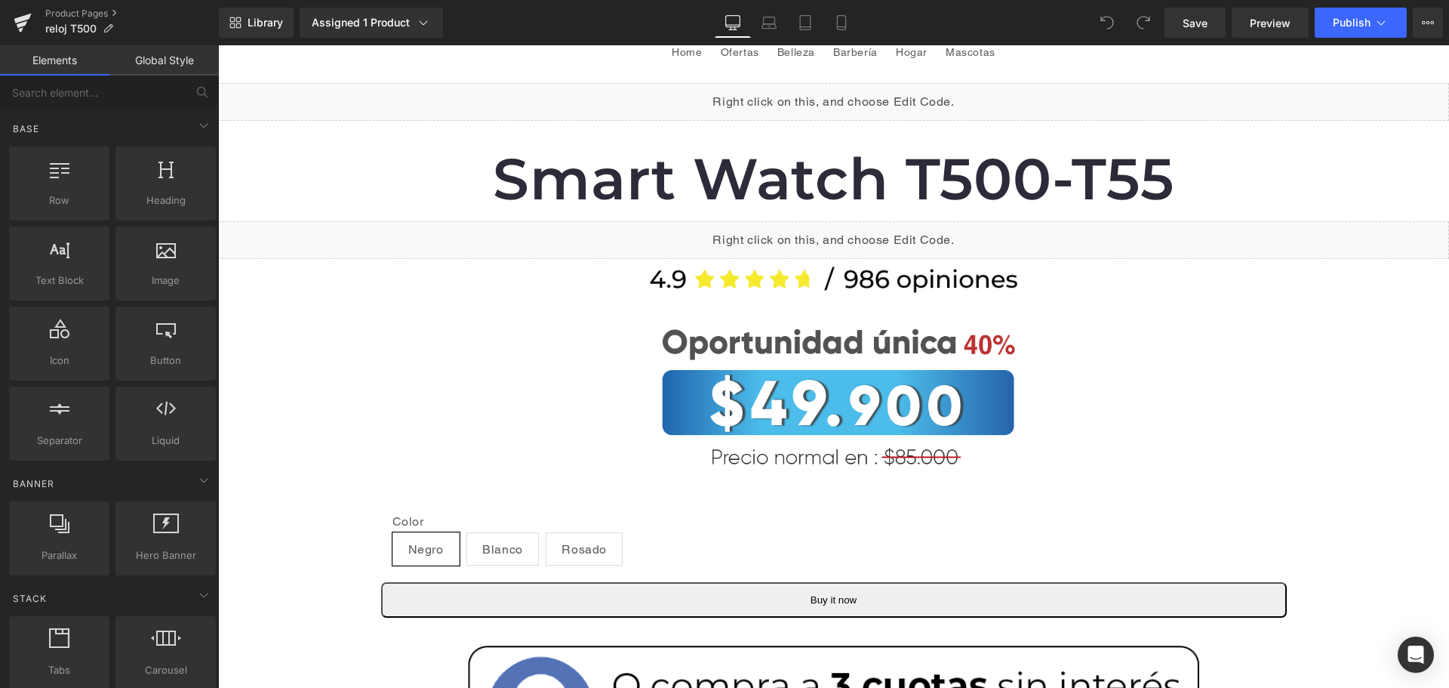
scroll to position [75, 0]
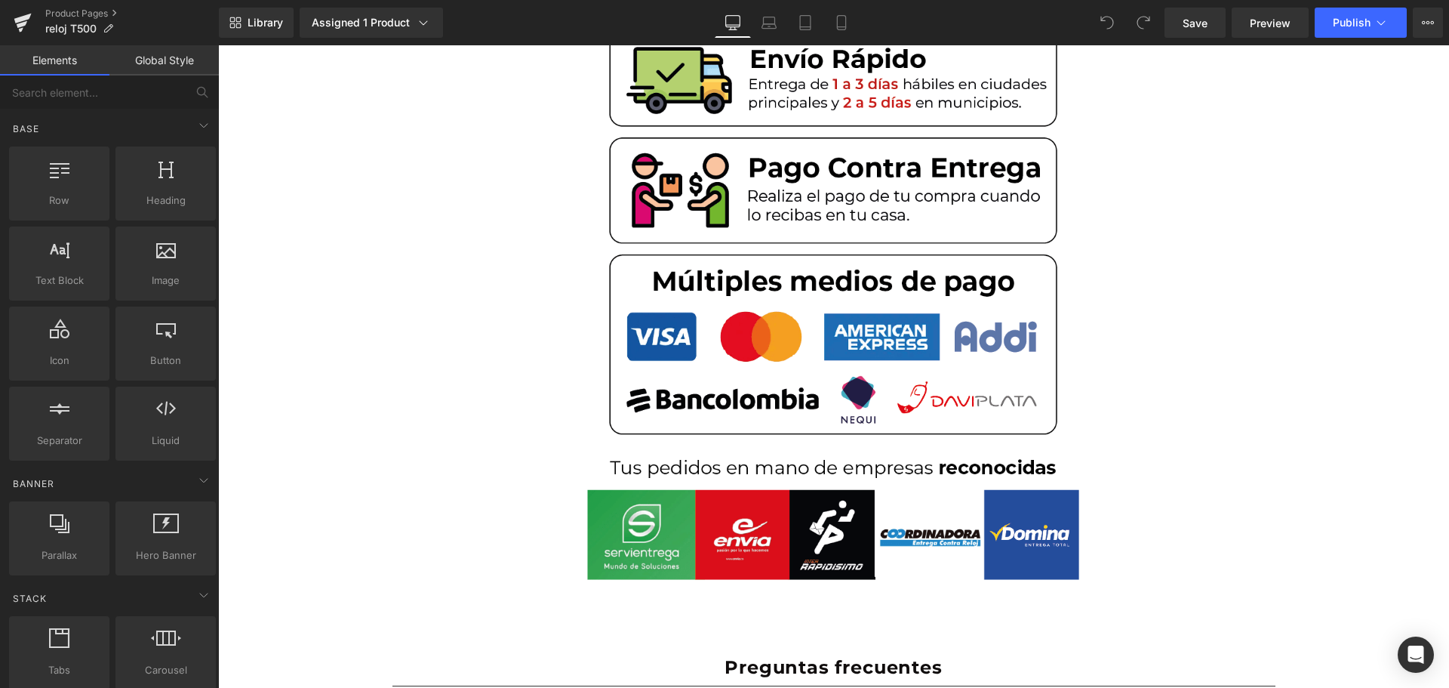
scroll to position [6560, 0]
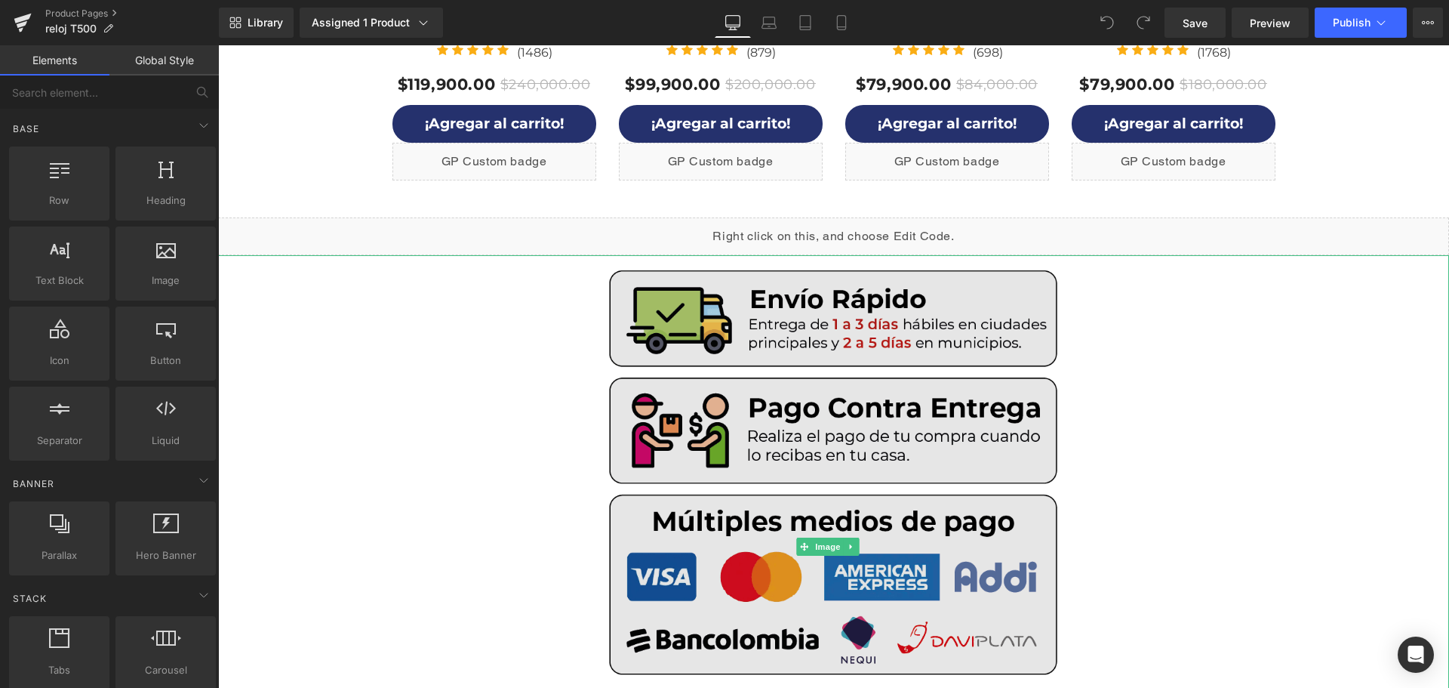
click at [847, 333] on img at bounding box center [833, 546] width 492 height 583
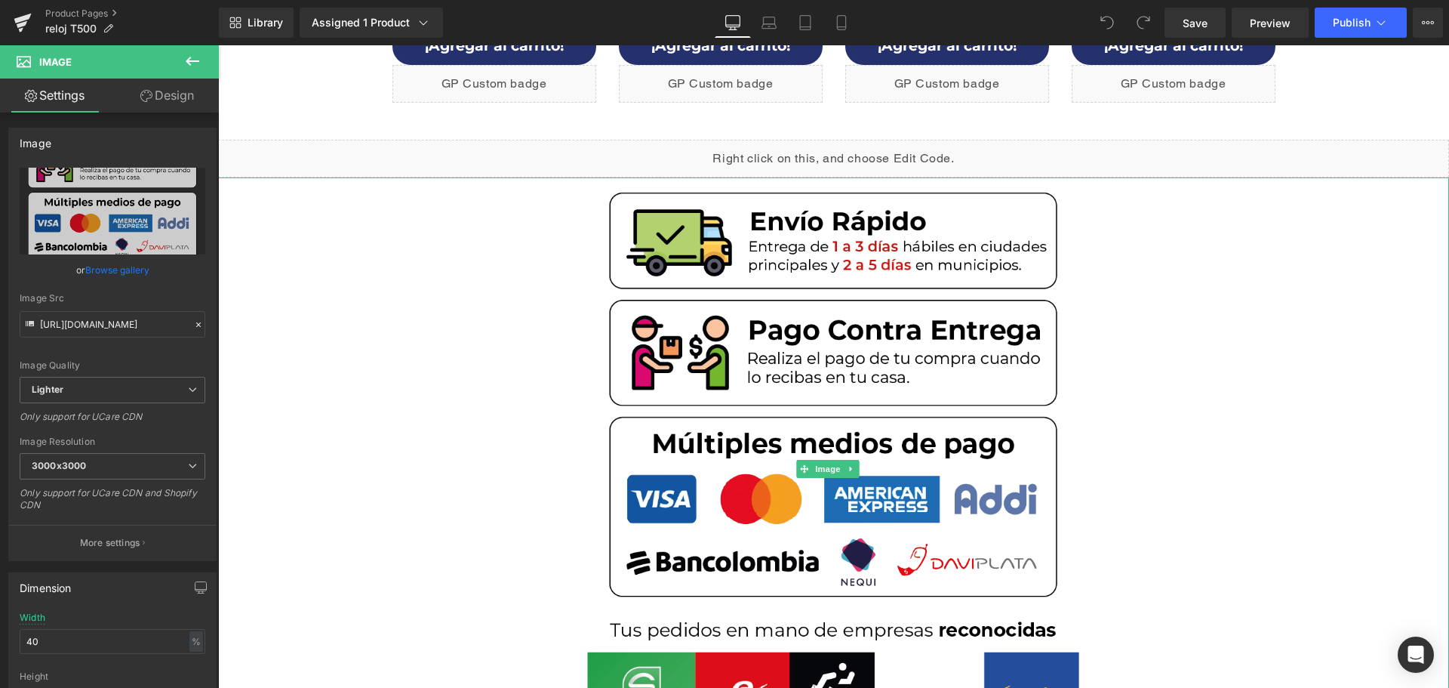
scroll to position [6635, 0]
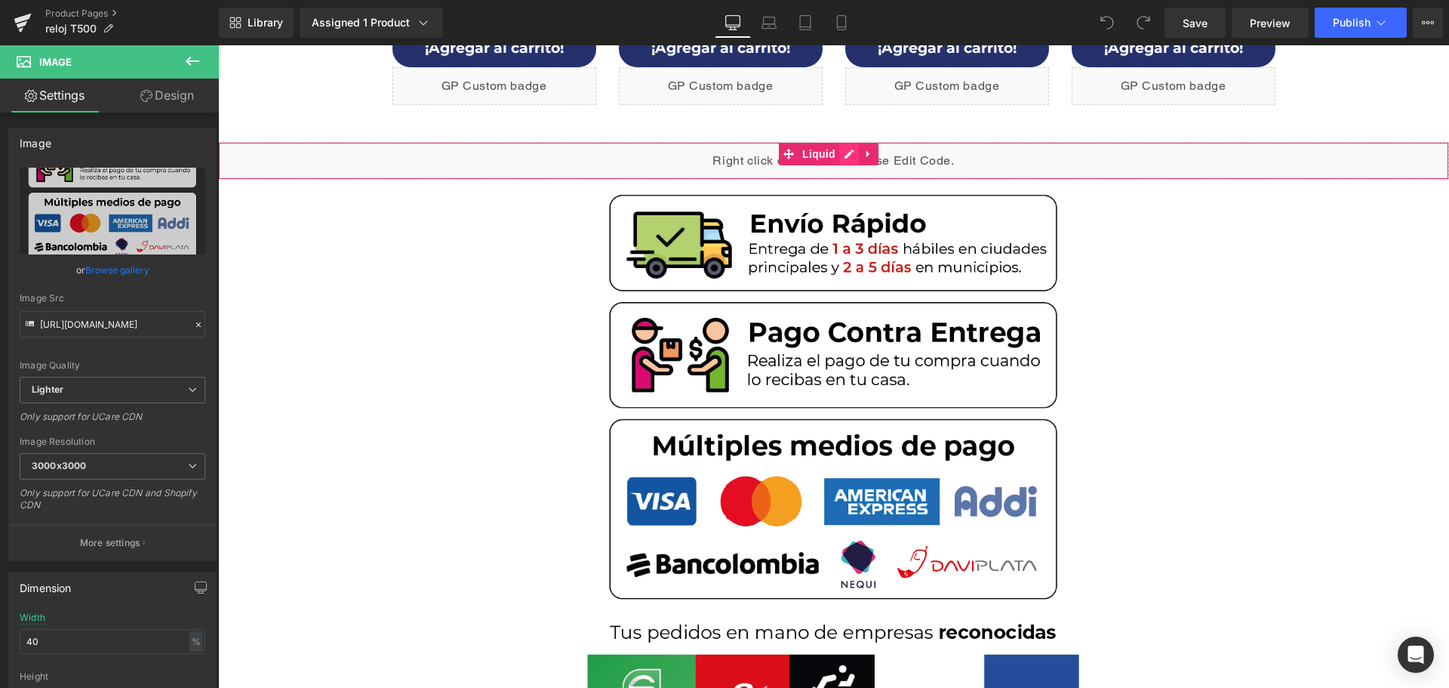
click at [843, 158] on div "Liquid" at bounding box center [833, 161] width 1231 height 38
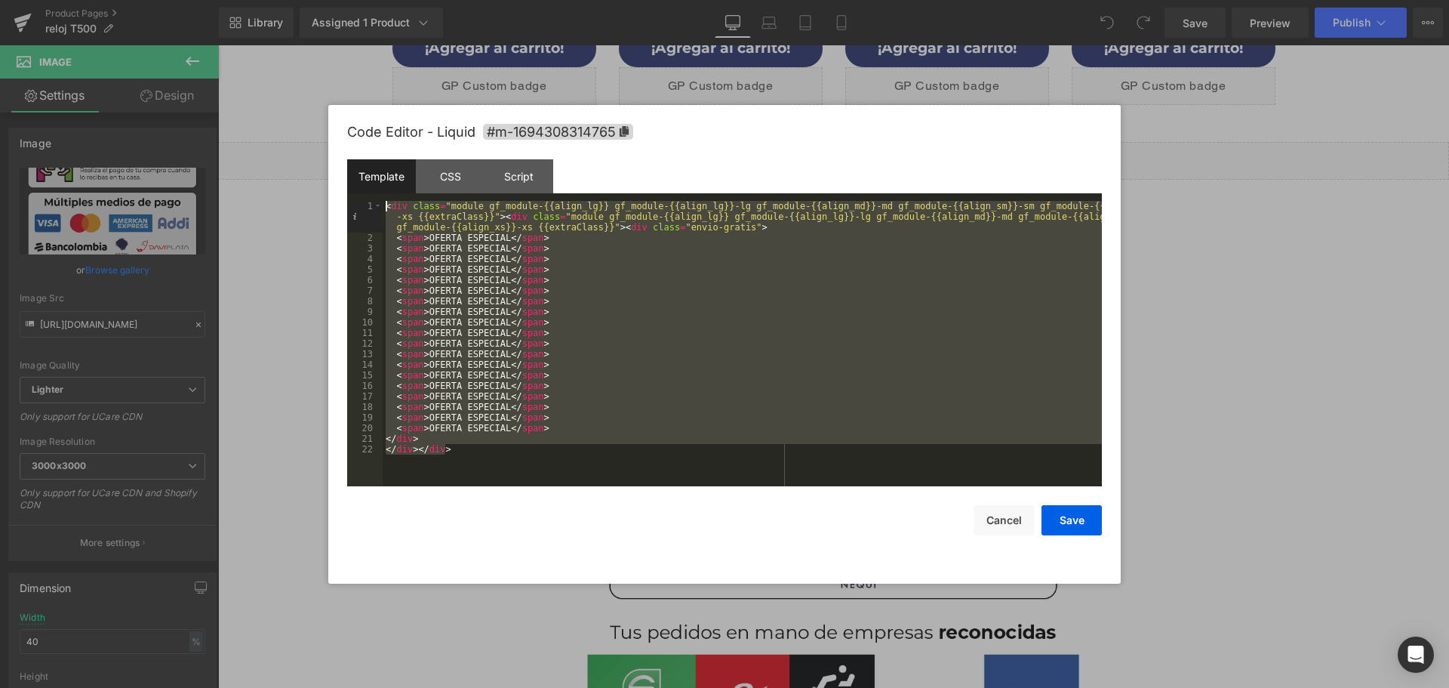
drag, startPoint x: 475, startPoint y: 455, endPoint x: 338, endPoint y: 186, distance: 302.4
click at [338, 186] on div "Code Editor - Liquid #m-1694308314765 Template CSS Script Data 1 2 3 4 5 6 7 8 …" at bounding box center [724, 344] width 792 height 479
click at [462, 177] on div "CSS" at bounding box center [450, 176] width 69 height 34
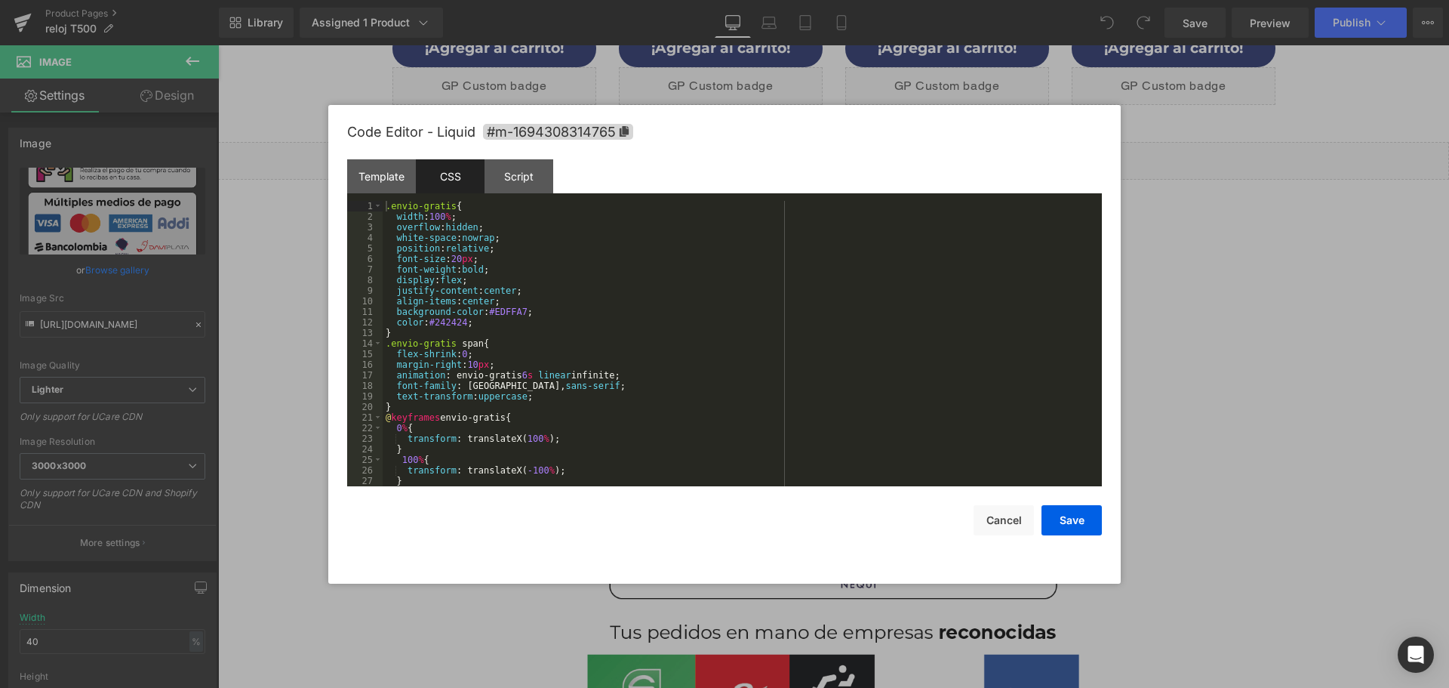
scroll to position [21, 0]
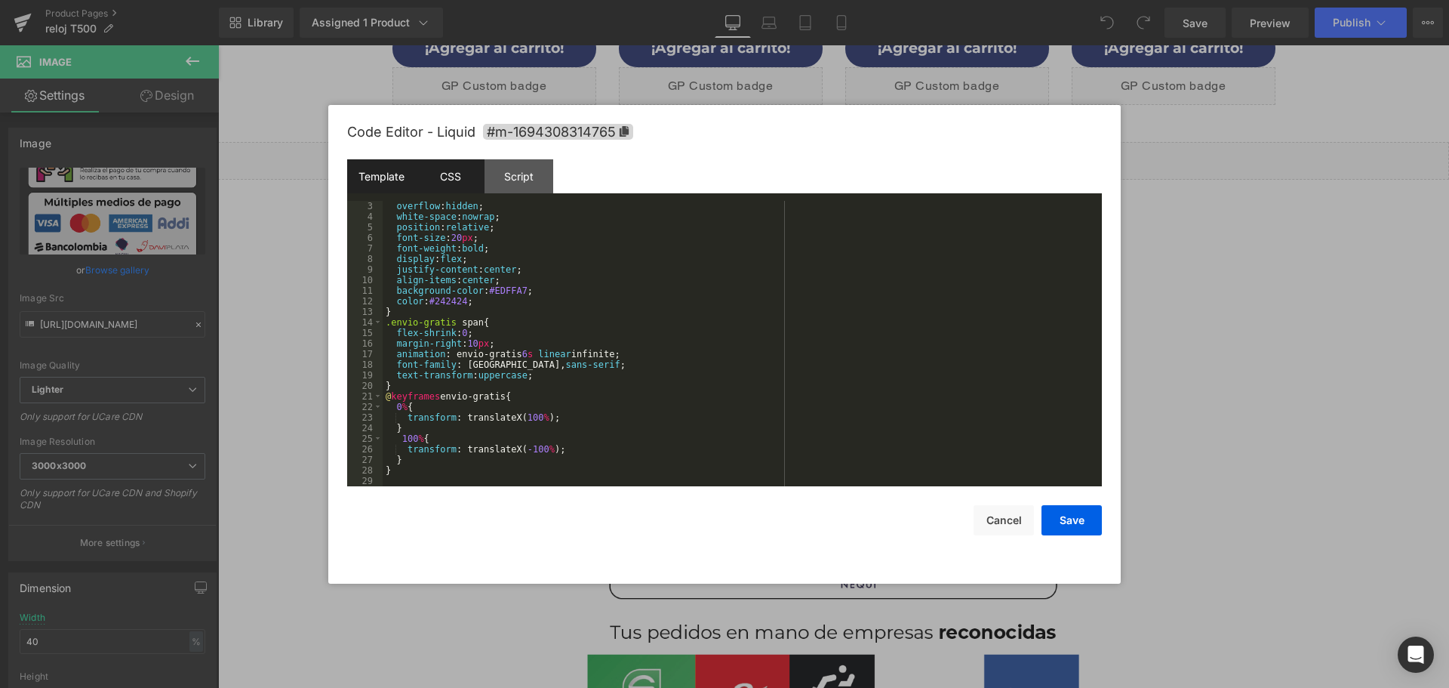
click at [396, 176] on div "Template" at bounding box center [381, 176] width 69 height 34
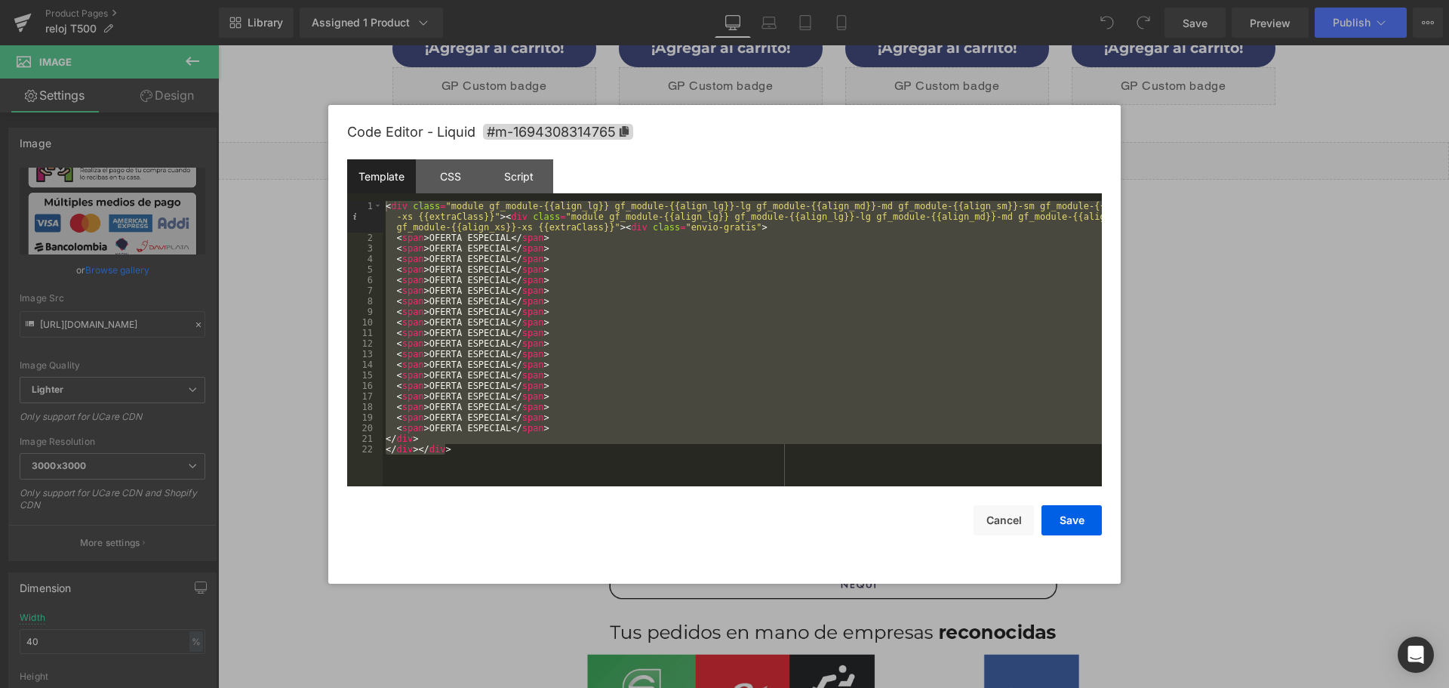
click at [826, 402] on div "< div class = "module gf_module-{{align_lg}} gf_module-{{align_lg}}-lg gf_modul…" at bounding box center [742, 343] width 719 height 285
drag, startPoint x: 500, startPoint y: 454, endPoint x: 309, endPoint y: 176, distance: 337.3
click at [309, 176] on body "You are previewing how the will restyle your page. You can not edit Elements in…" at bounding box center [724, 344] width 1449 height 688
click at [448, 177] on div "CSS" at bounding box center [450, 176] width 69 height 34
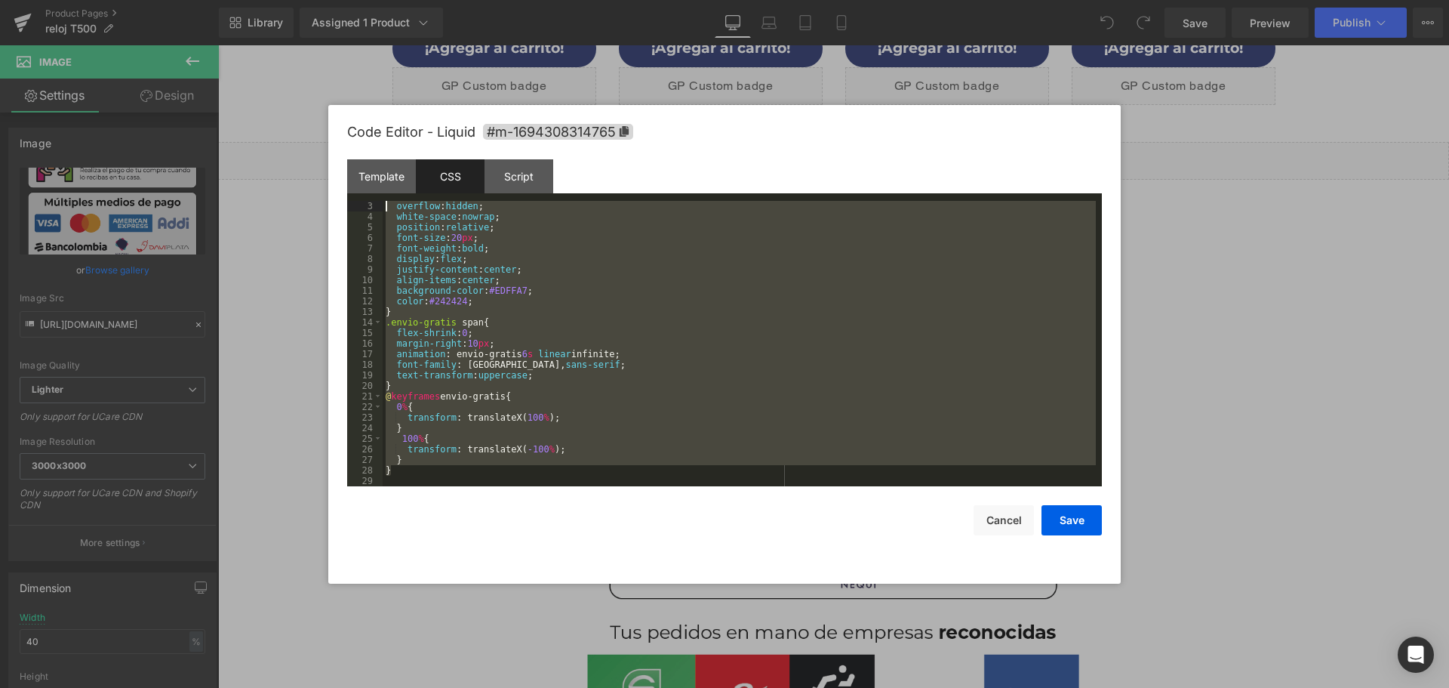
scroll to position [0, 0]
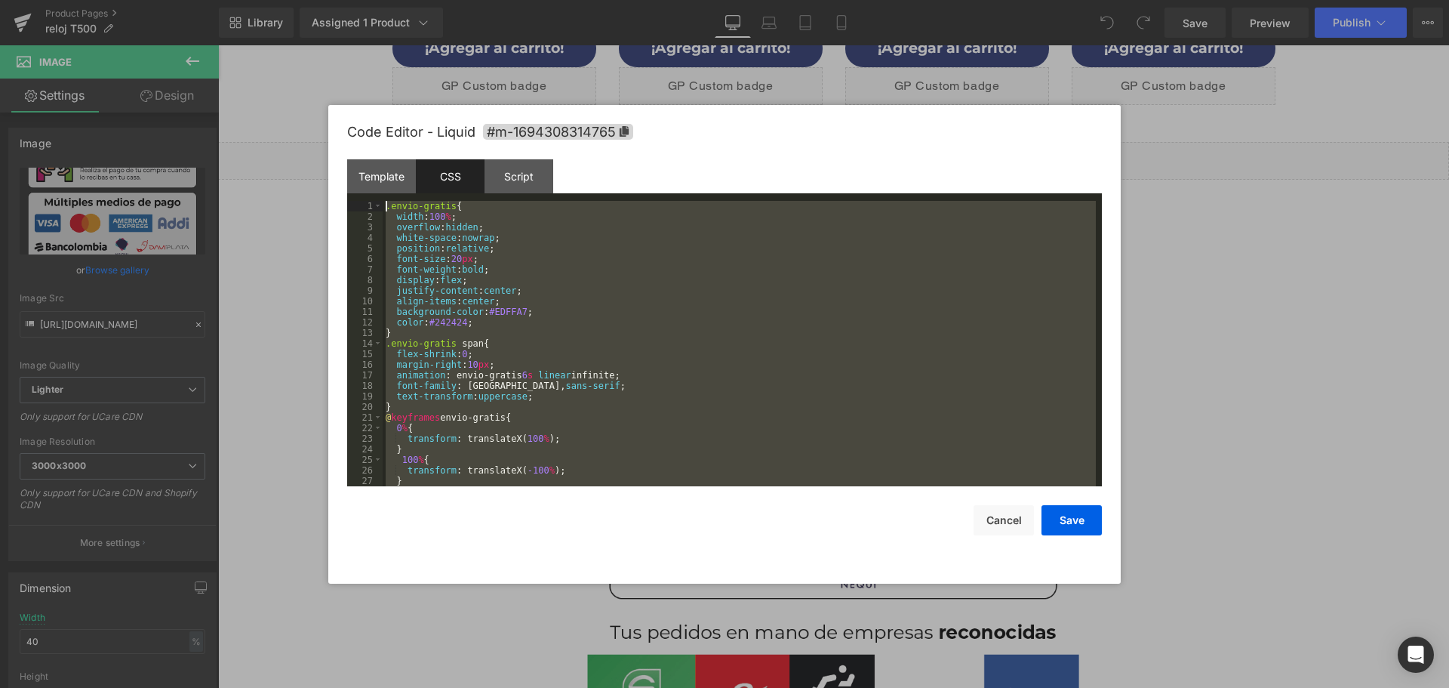
drag, startPoint x: 358, startPoint y: 409, endPoint x: 343, endPoint y: 180, distance: 229.9
click at [325, 166] on body "You are previewing how the will restyle your page. You can not edit Elements in…" at bounding box center [724, 344] width 1449 height 688
drag, startPoint x: 895, startPoint y: 458, endPoint x: 1083, endPoint y: 525, distance: 199.6
click at [1083, 525] on button "Save" at bounding box center [1072, 520] width 60 height 30
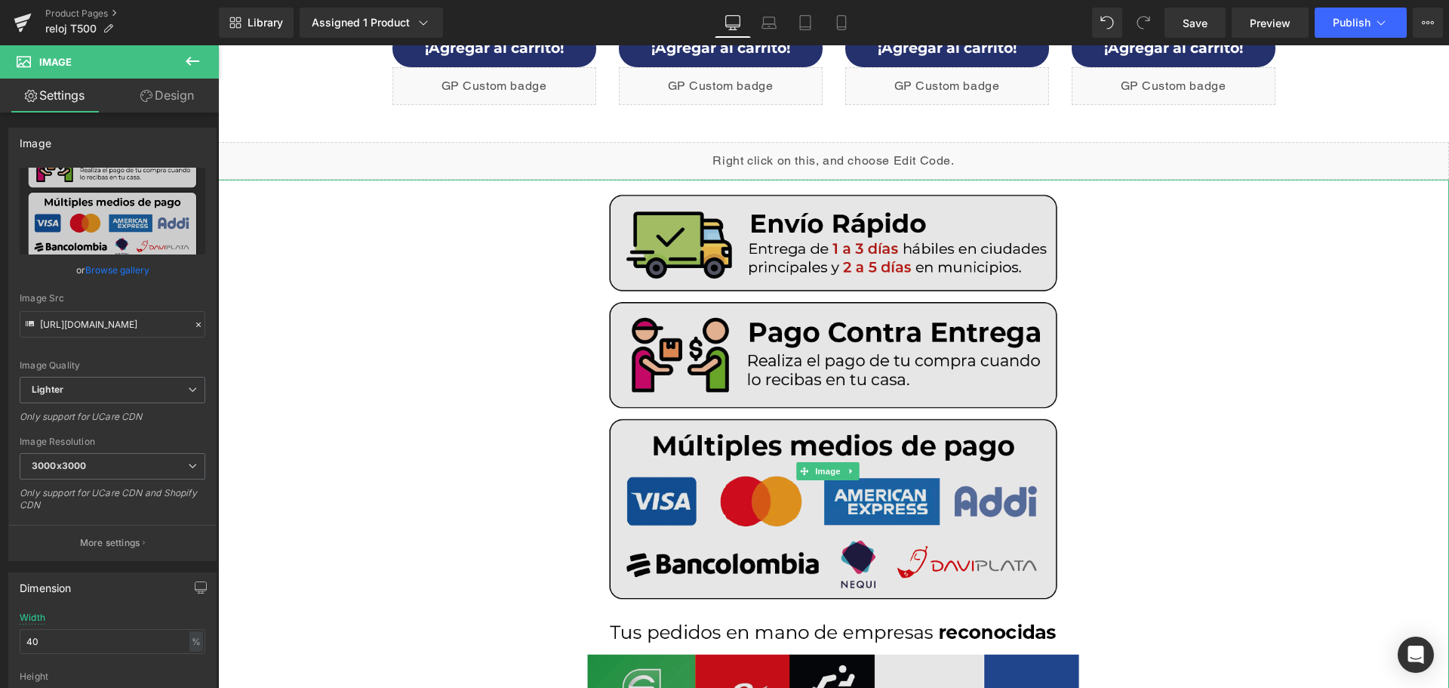
click at [794, 438] on img at bounding box center [833, 471] width 492 height 583
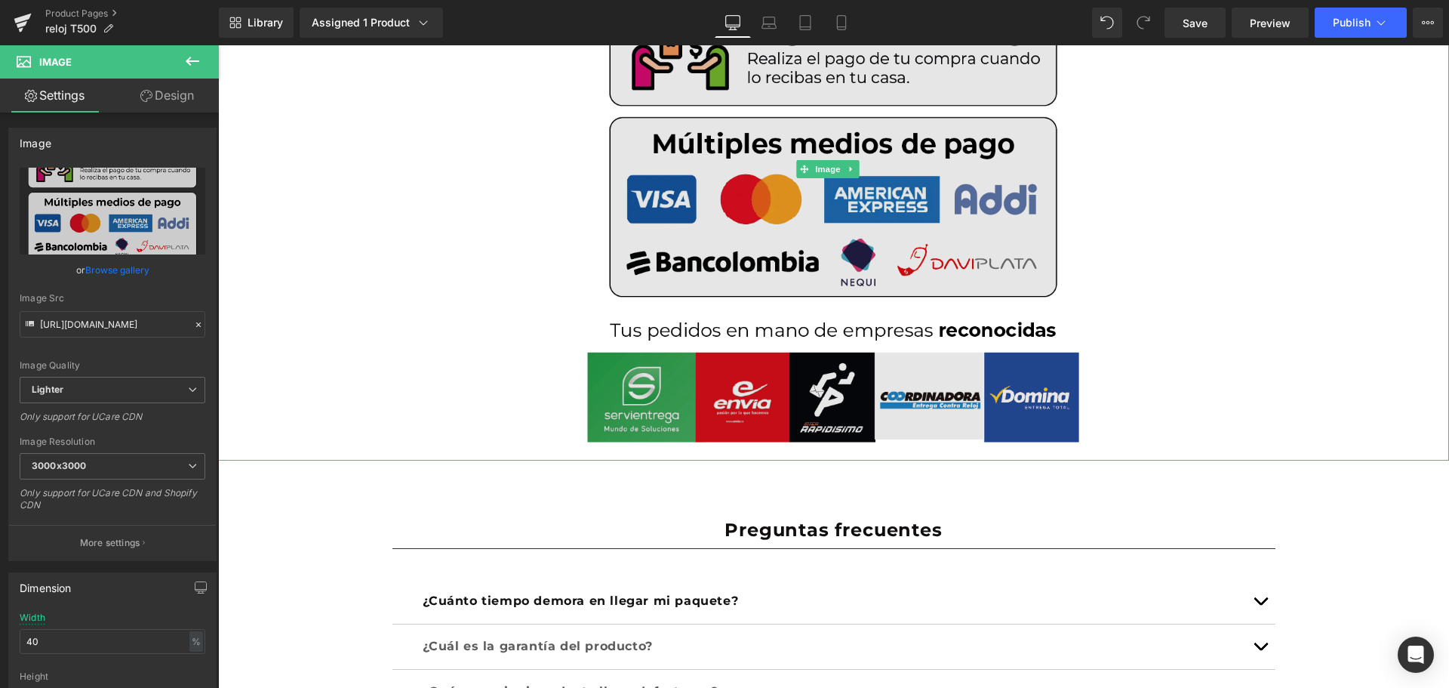
scroll to position [6635, 0]
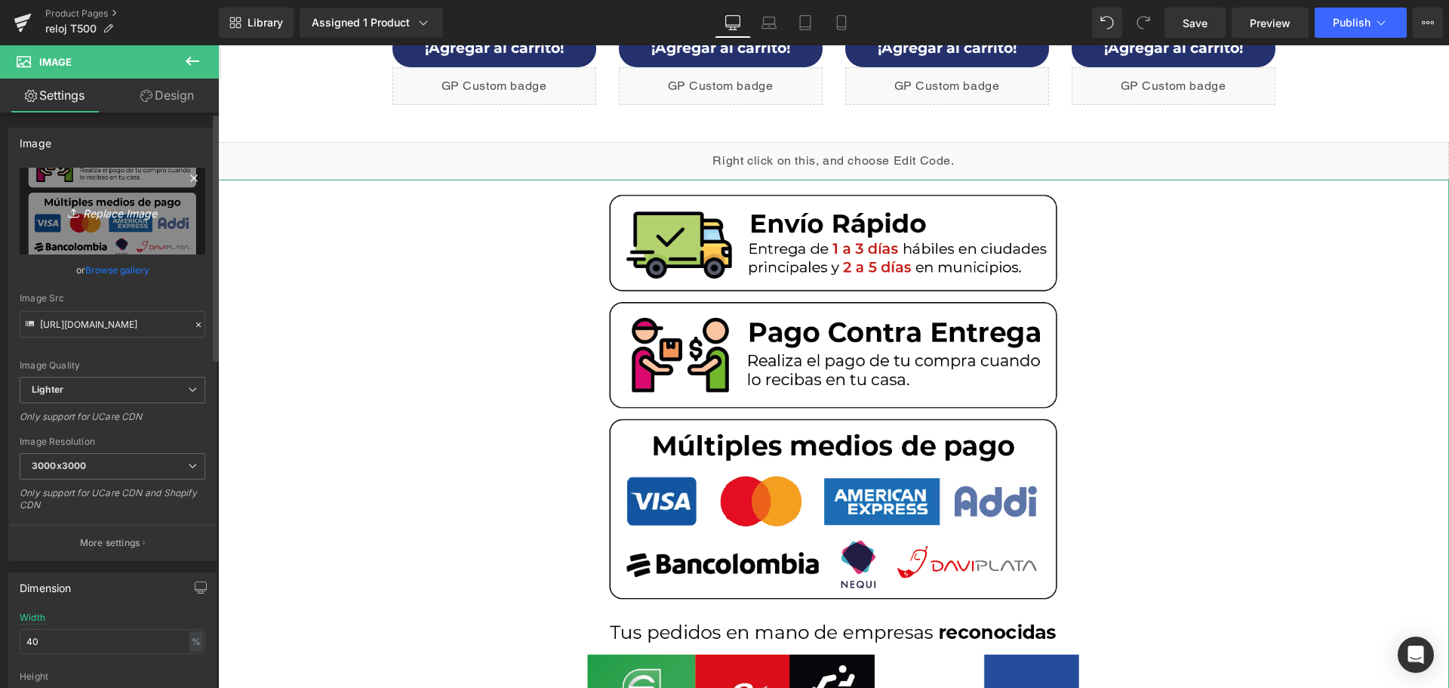
click at [111, 213] on icon "Replace Image" at bounding box center [112, 211] width 121 height 19
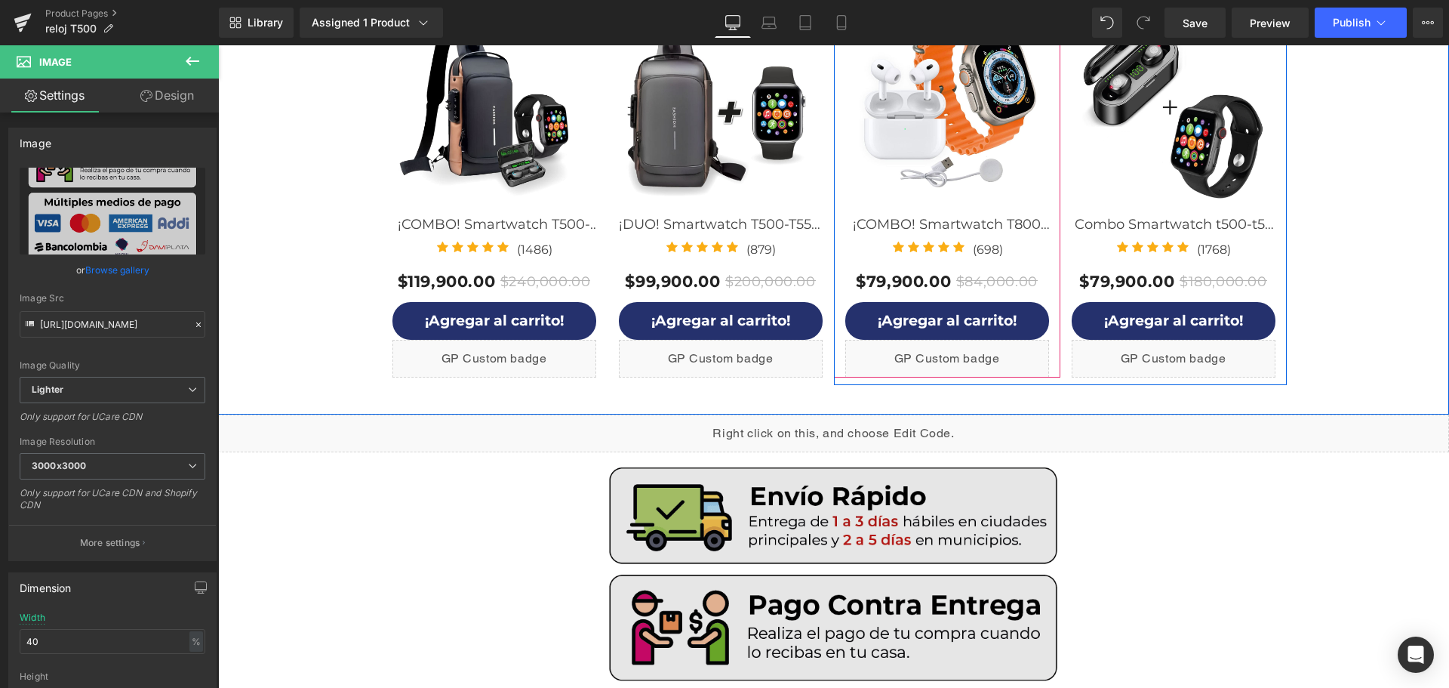
scroll to position [6710, 0]
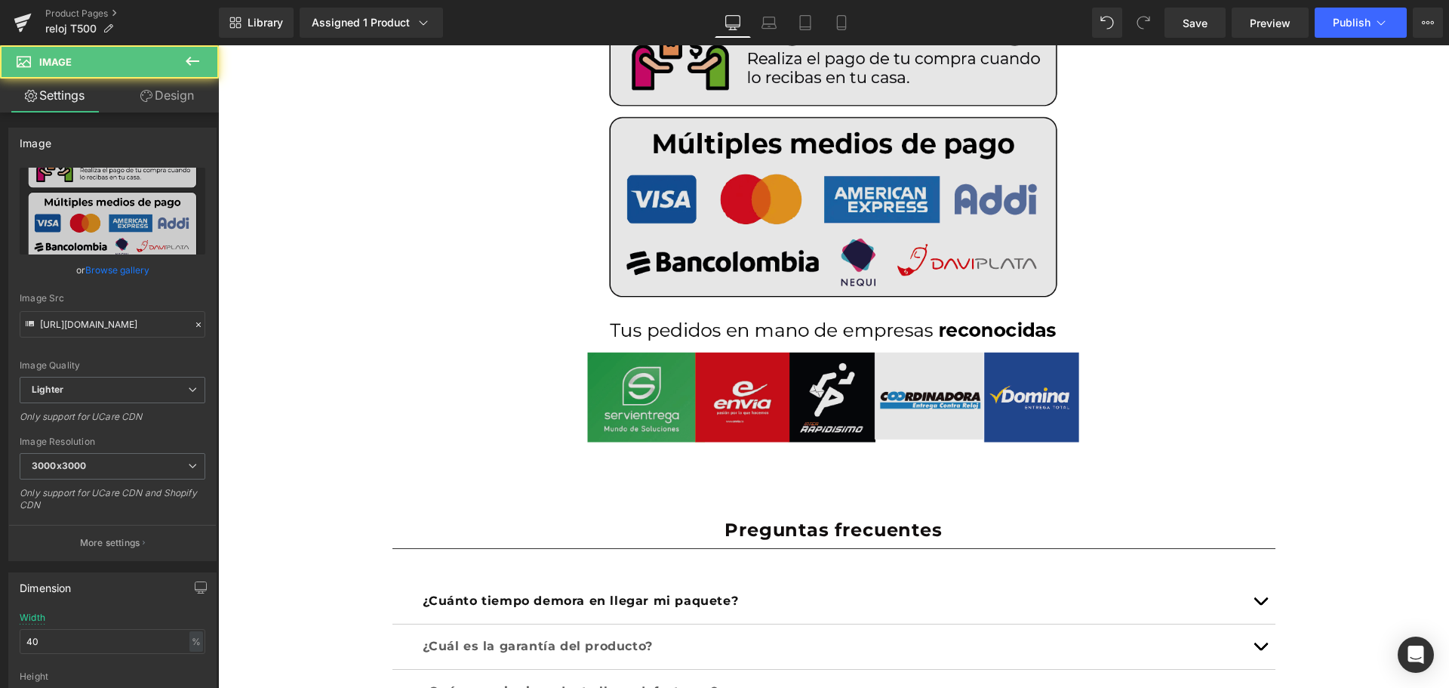
click at [757, 180] on img at bounding box center [833, 169] width 492 height 583
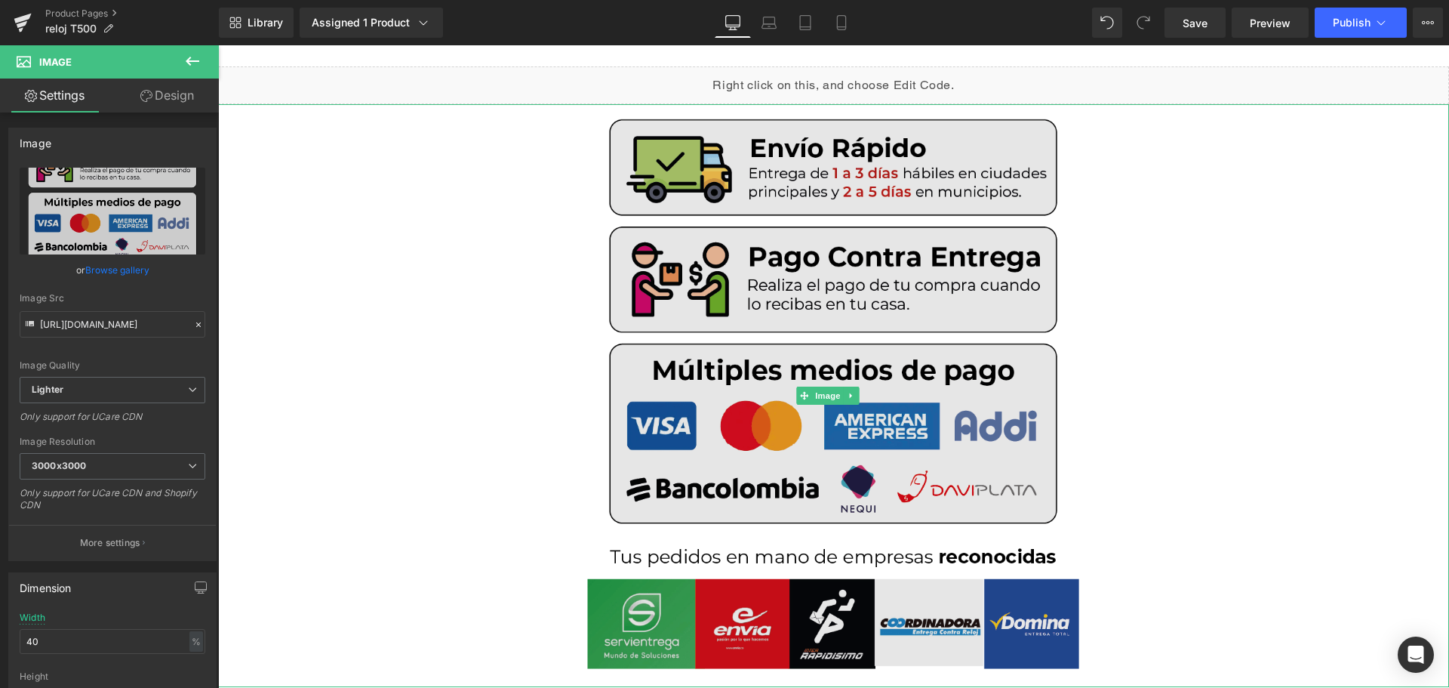
click at [922, 446] on img at bounding box center [833, 395] width 492 height 583
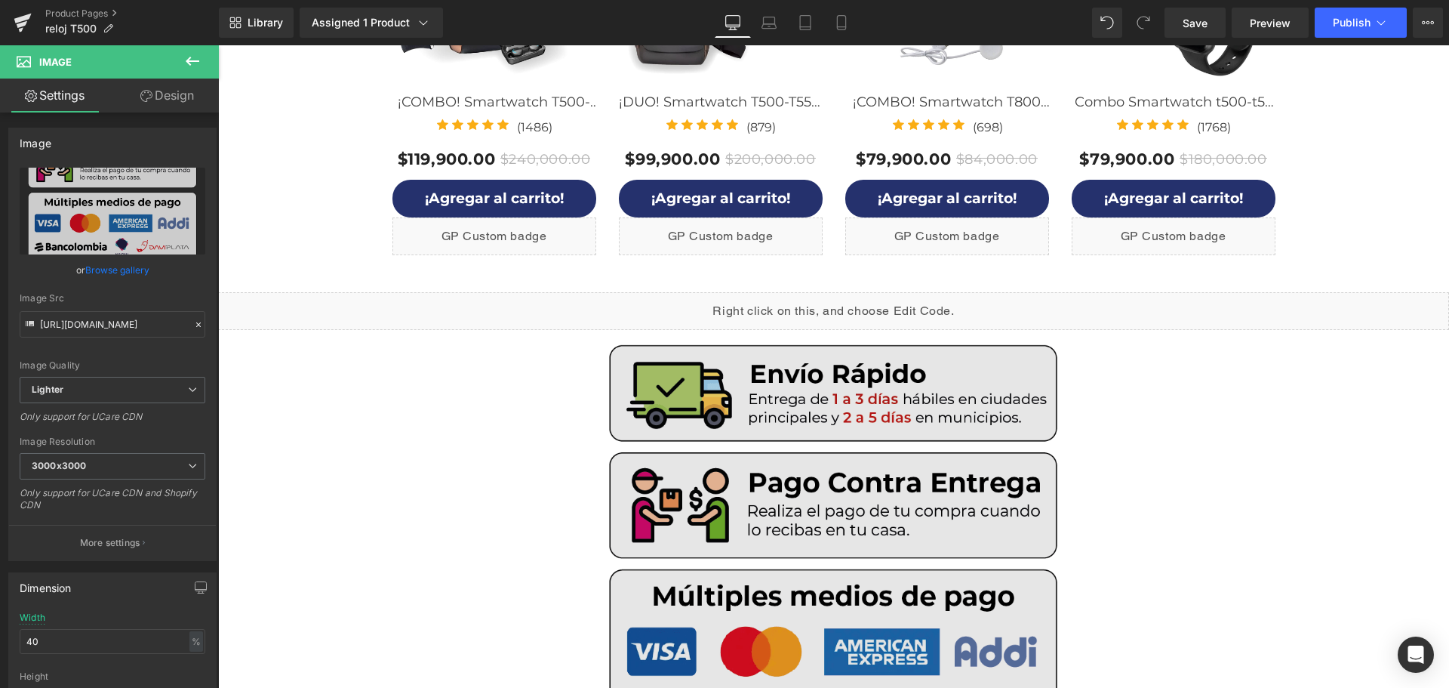
scroll to position [6484, 0]
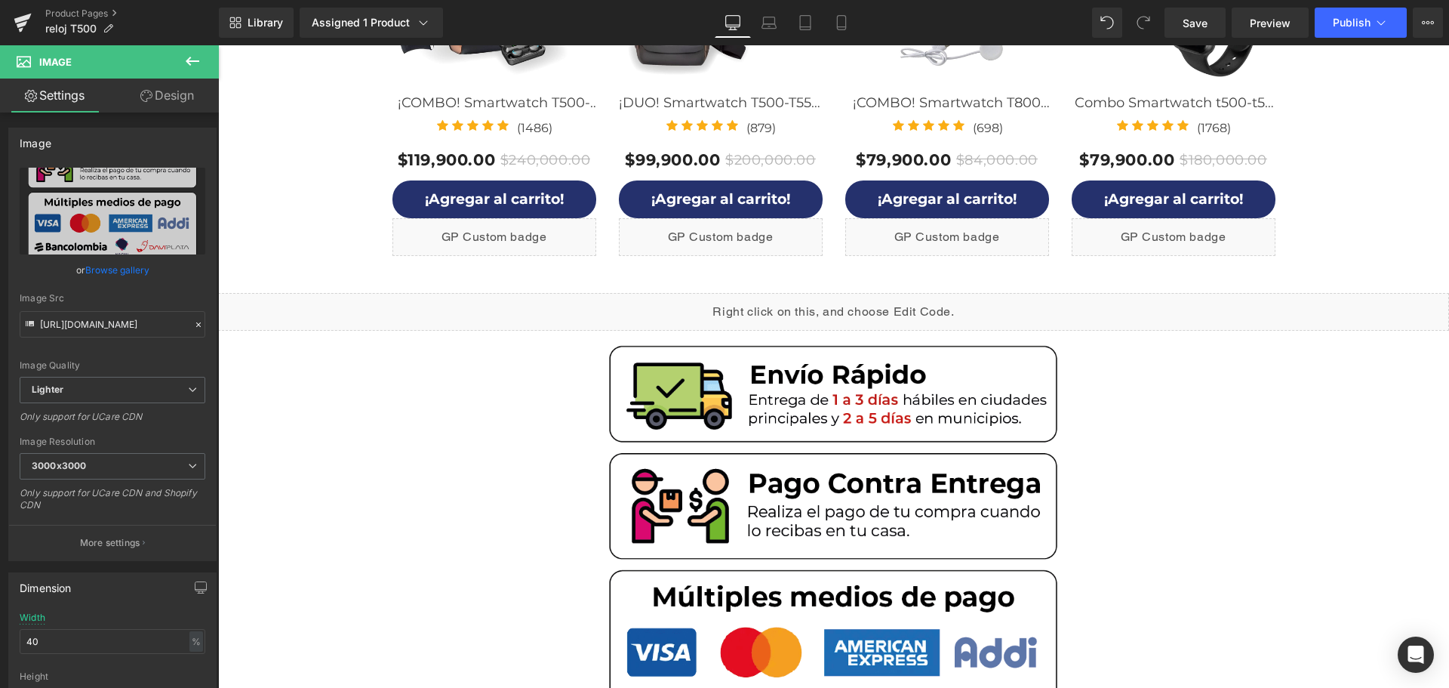
click at [202, 62] on button at bounding box center [192, 61] width 53 height 33
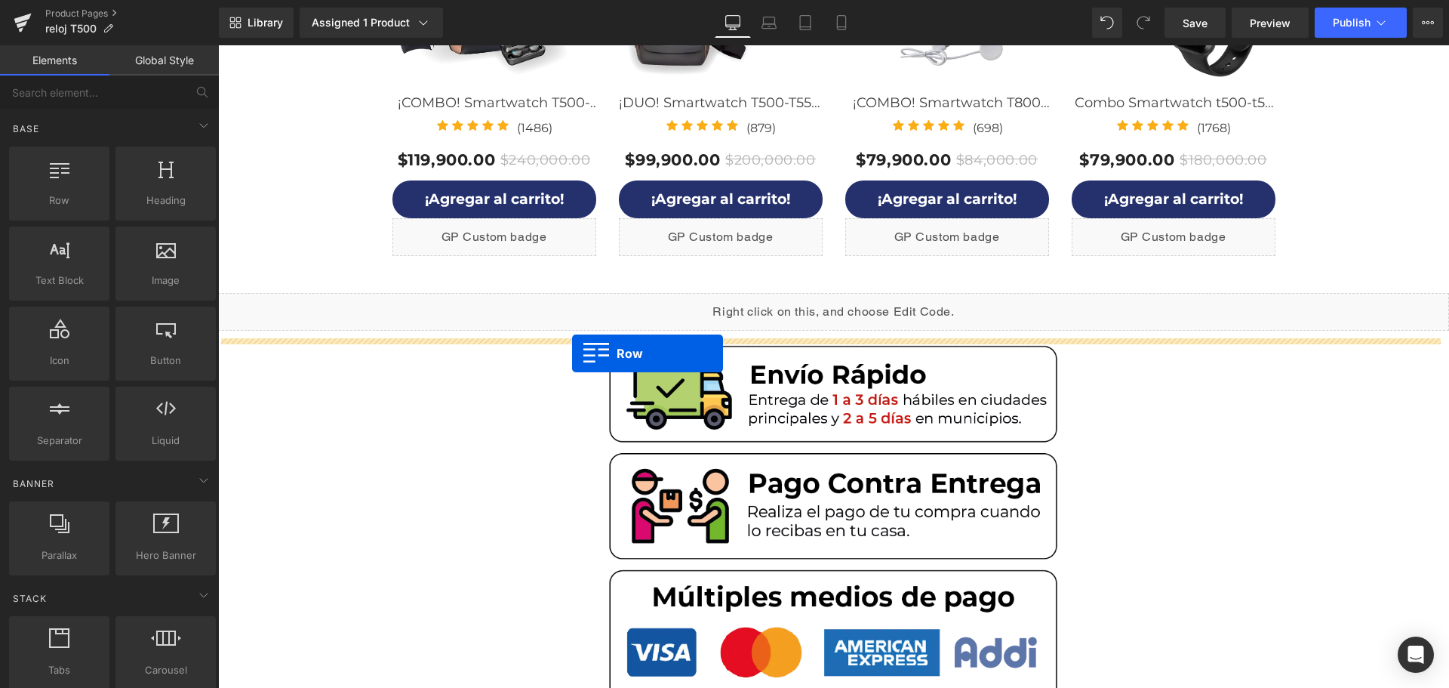
drag, startPoint x: 287, startPoint y: 253, endPoint x: 572, endPoint y: 353, distance: 302.4
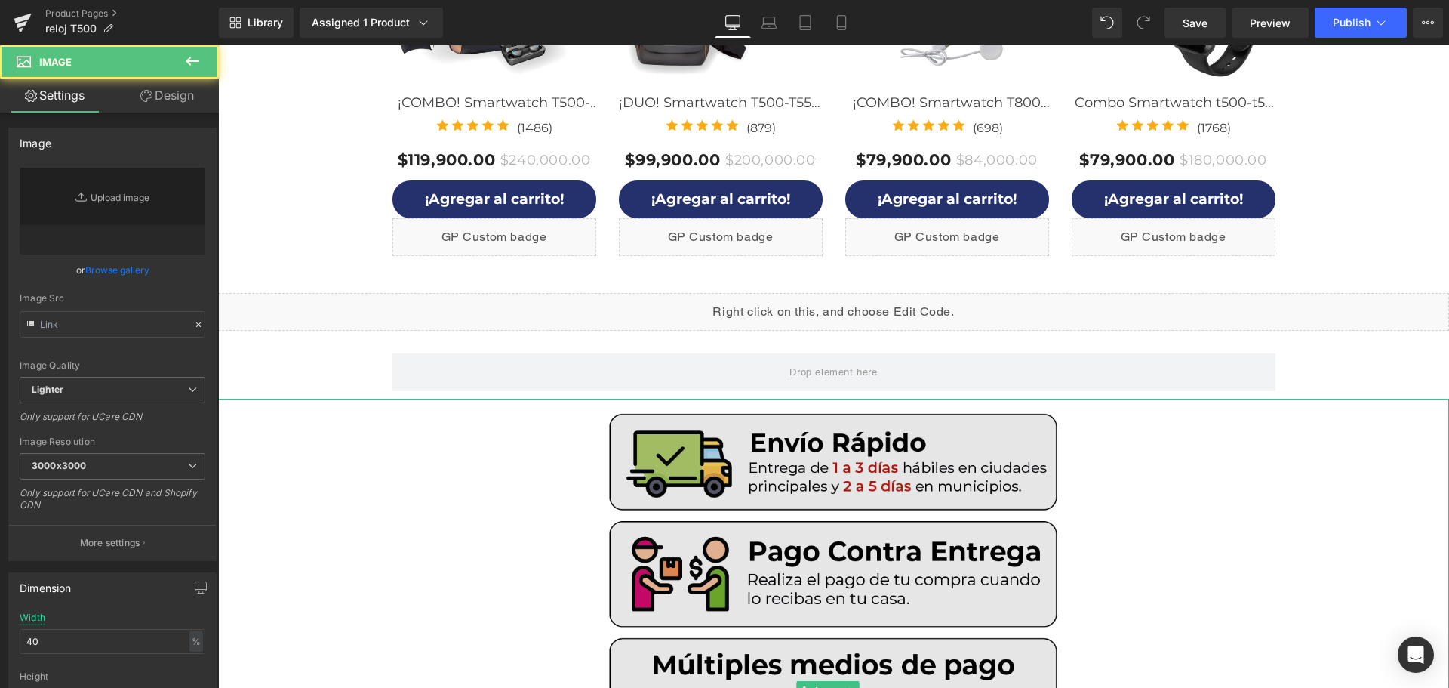
click at [669, 463] on img at bounding box center [833, 690] width 492 height 583
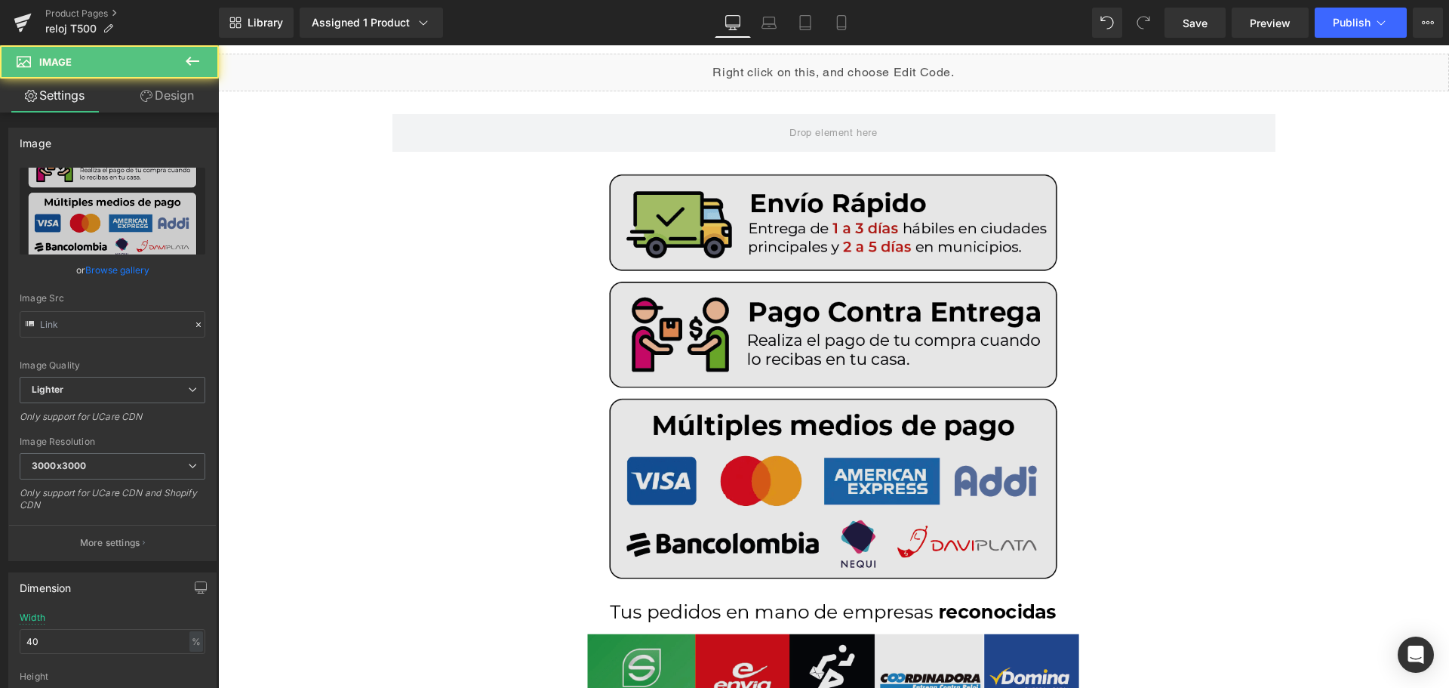
scroll to position [6710, 0]
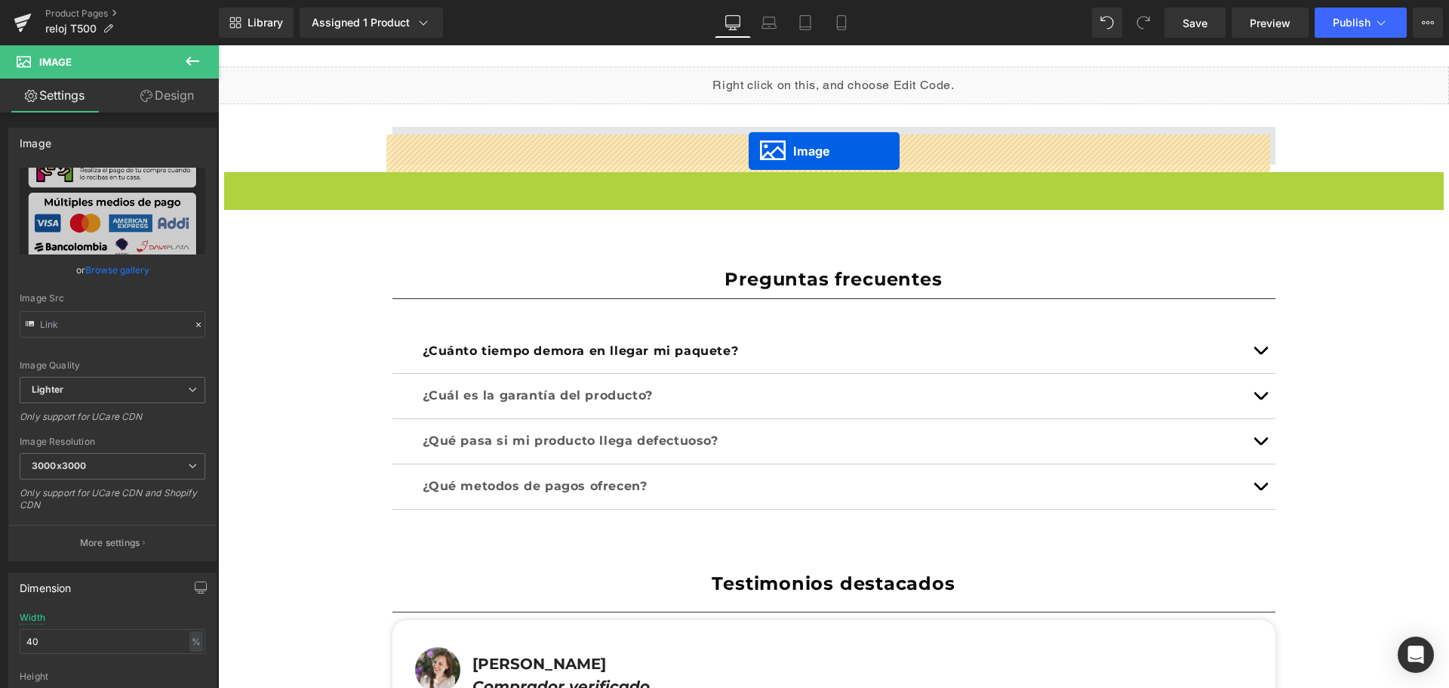
drag, startPoint x: 802, startPoint y: 463, endPoint x: 749, endPoint y: 151, distance: 316.9
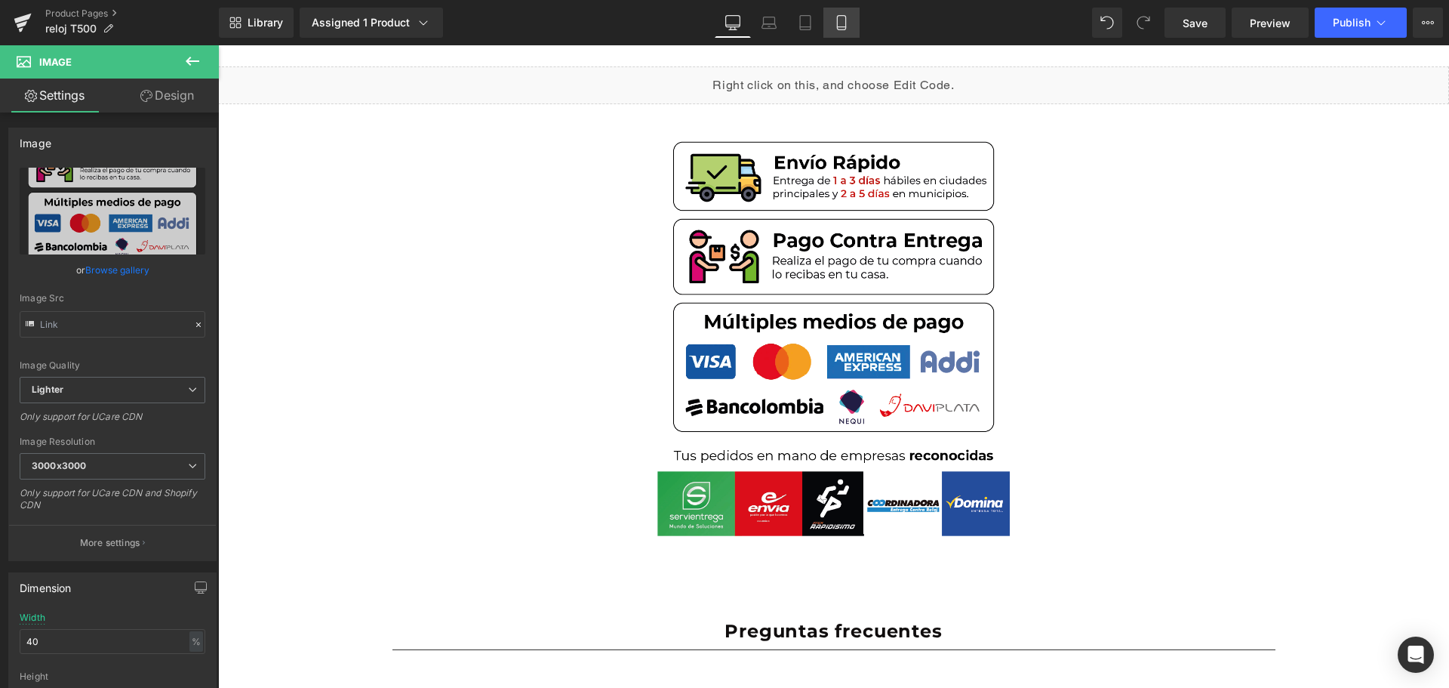
click at [855, 23] on link "Mobile" at bounding box center [841, 23] width 36 height 30
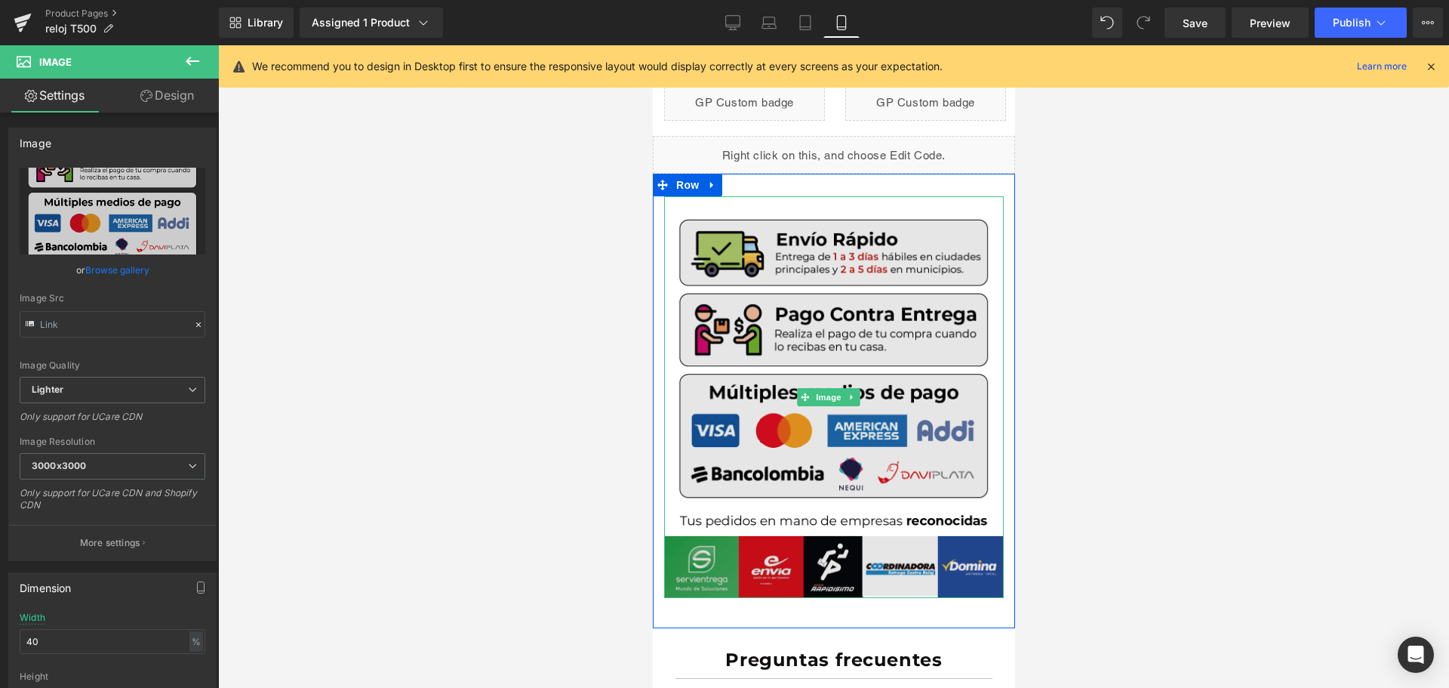
scroll to position [5209, 0]
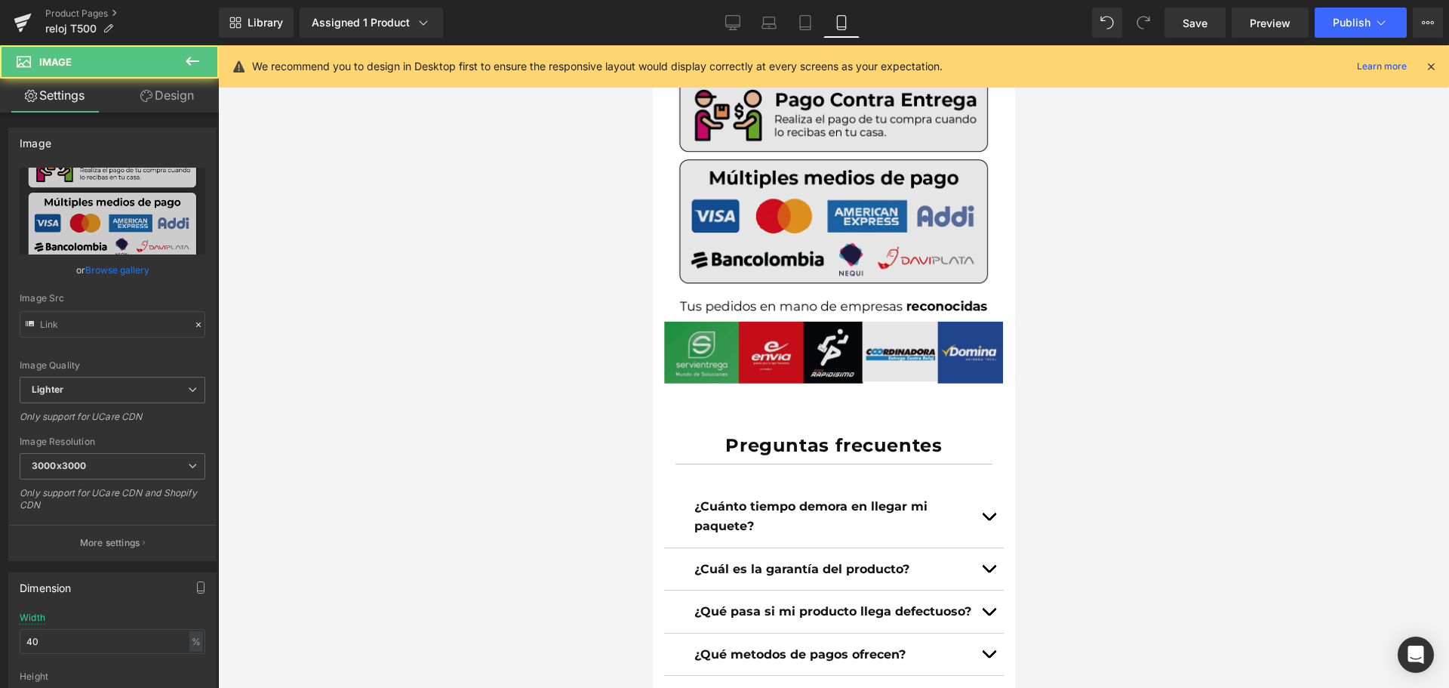
click at [744, 281] on img at bounding box center [833, 183] width 340 height 402
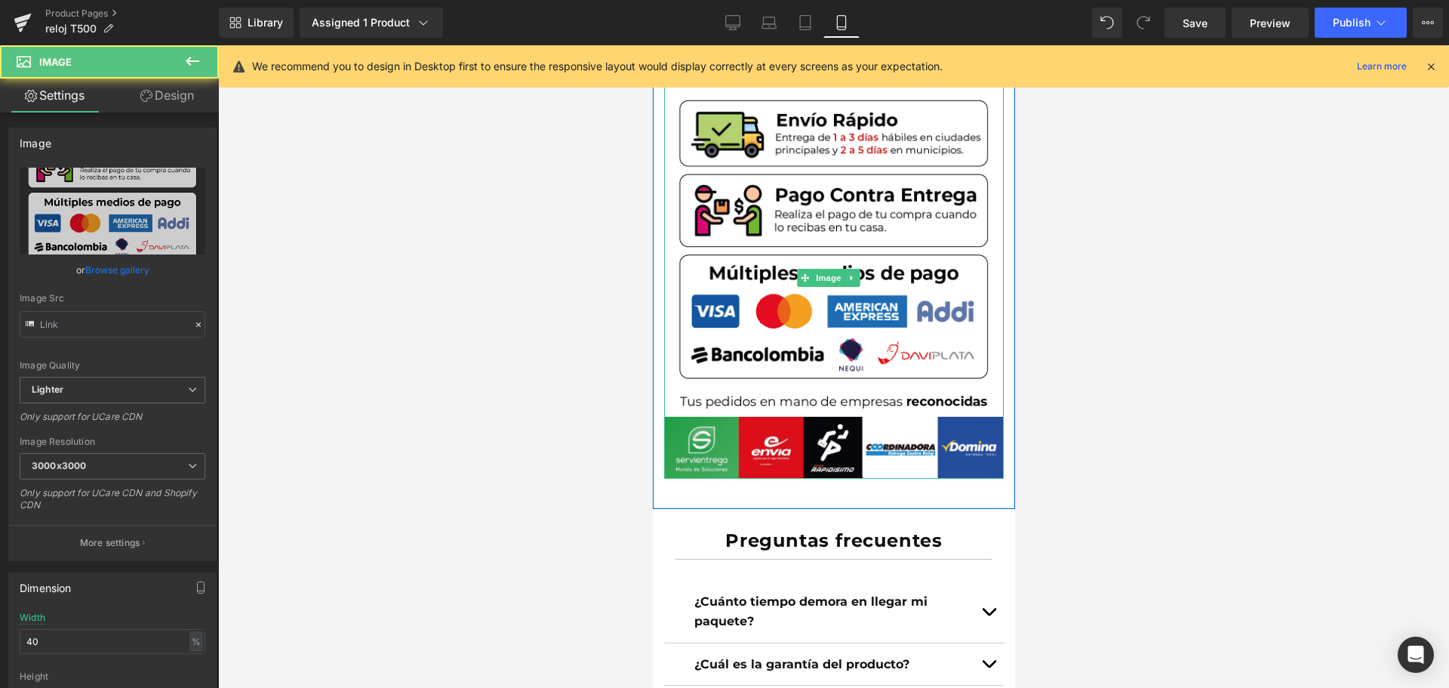
scroll to position [5058, 0]
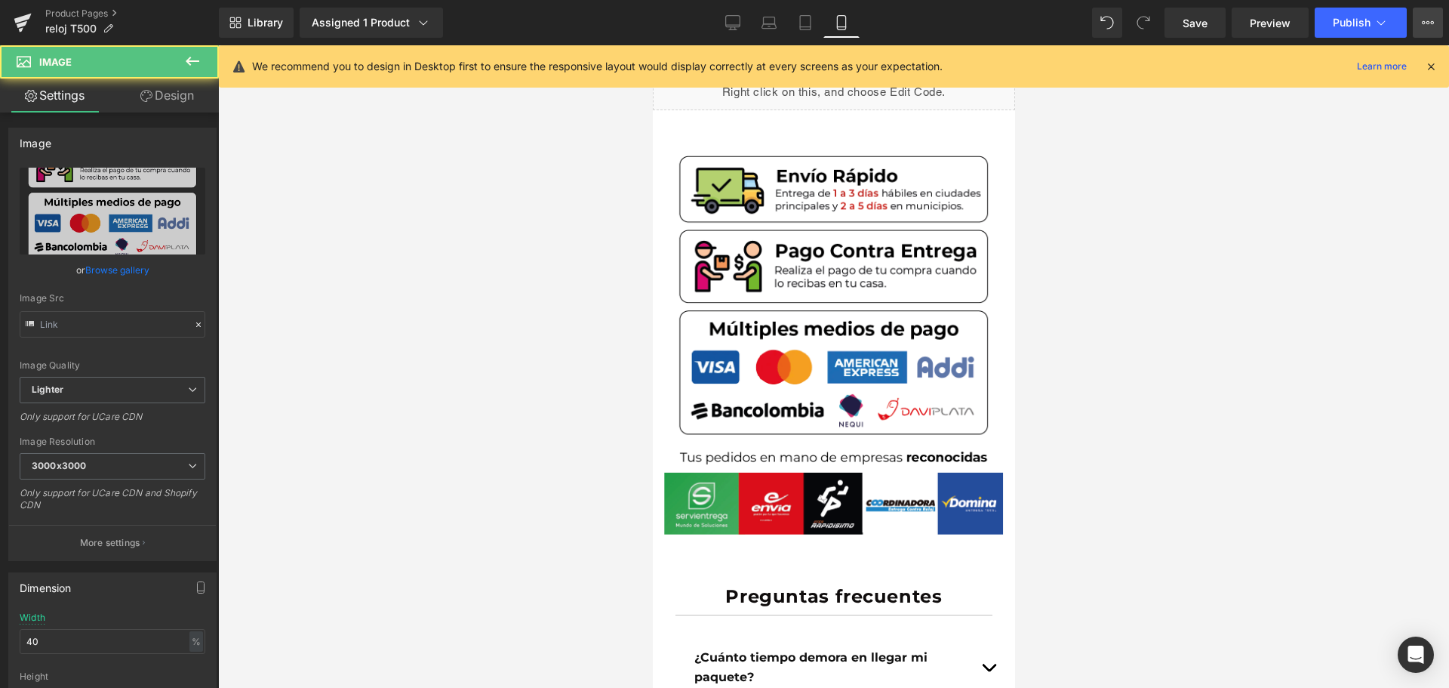
click at [1429, 26] on icon at bounding box center [1428, 23] width 12 height 12
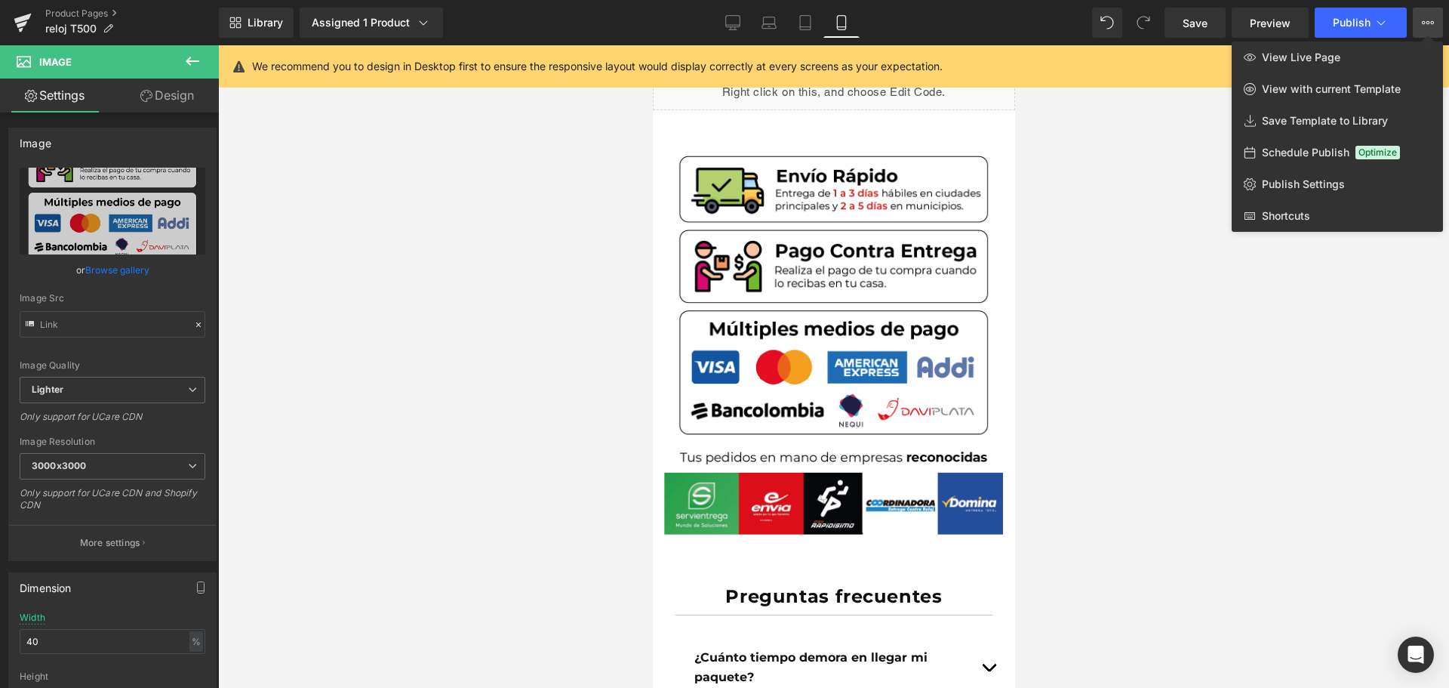
drag, startPoint x: 1382, startPoint y: 122, endPoint x: 1048, endPoint y: 200, distance: 343.4
click at [1382, 121] on span "Save Template to Library" at bounding box center [1325, 121] width 126 height 14
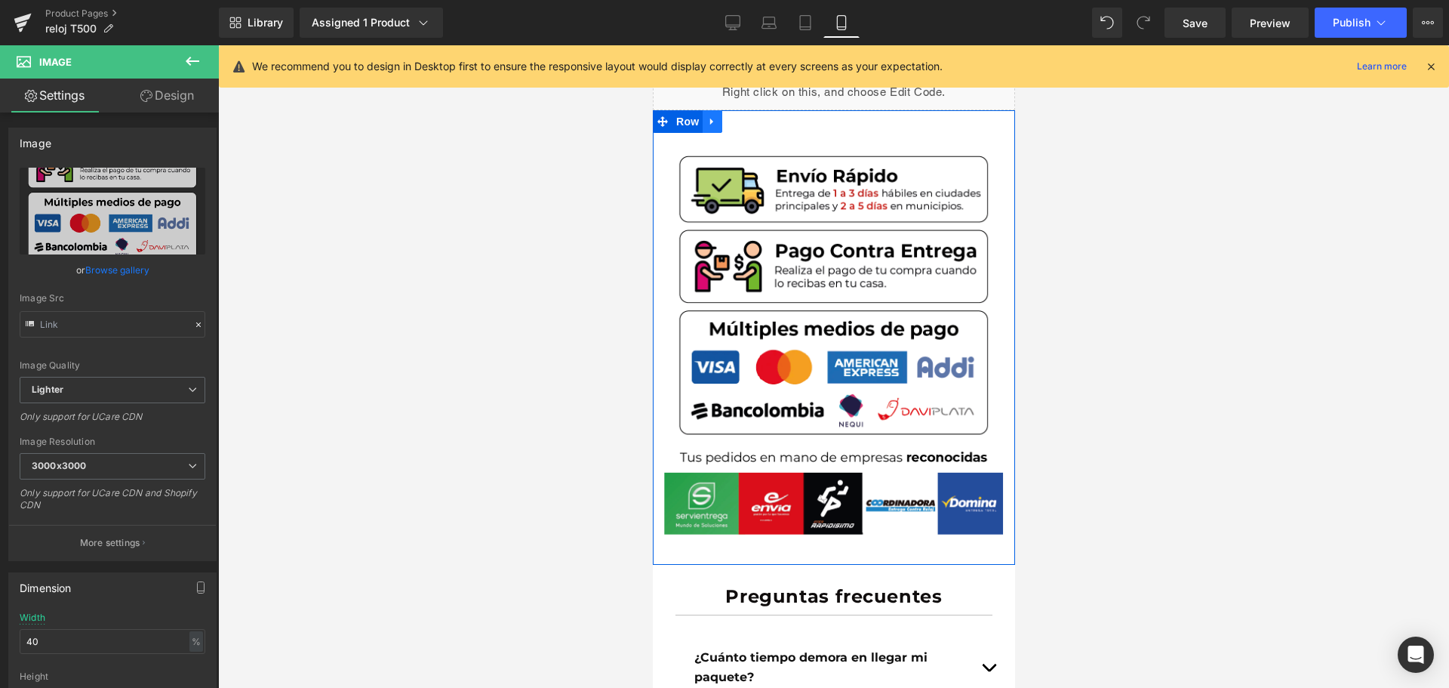
click at [706, 127] on icon at bounding box center [711, 120] width 11 height 11
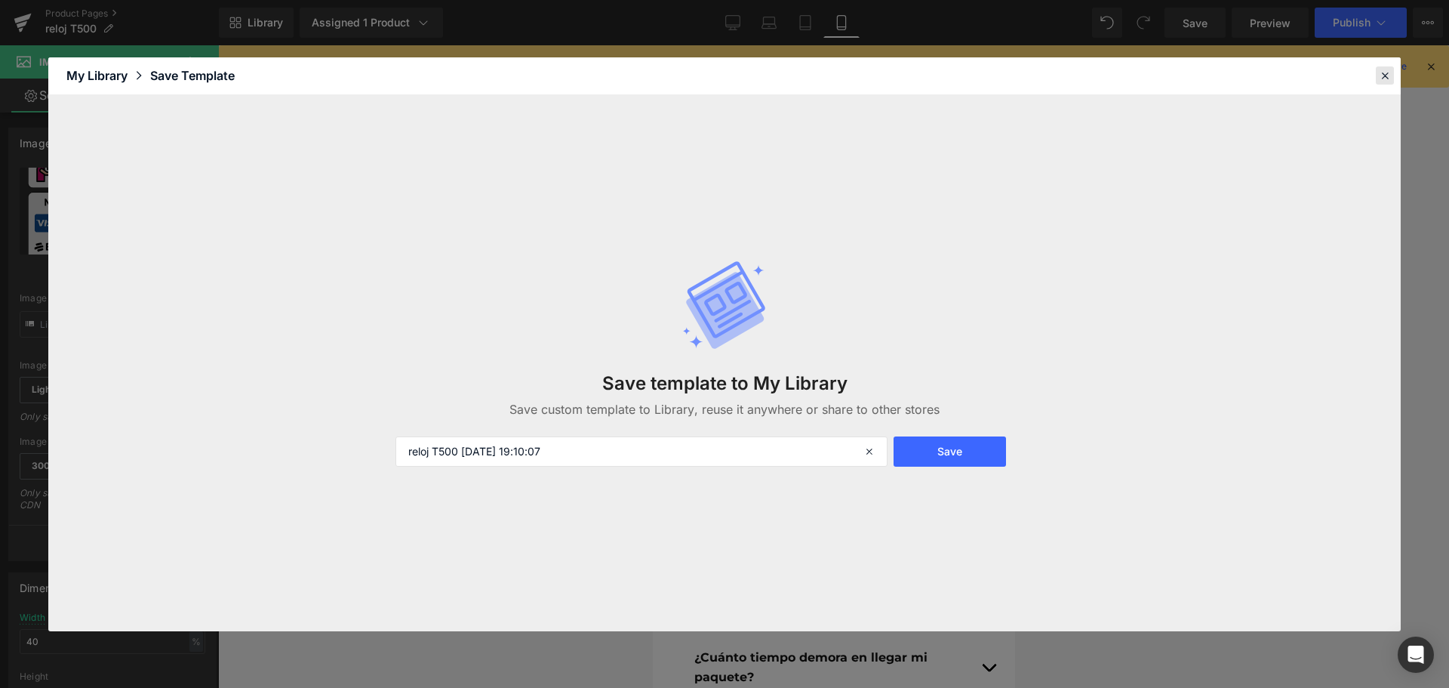
click at [1380, 73] on icon at bounding box center [1385, 76] width 14 height 14
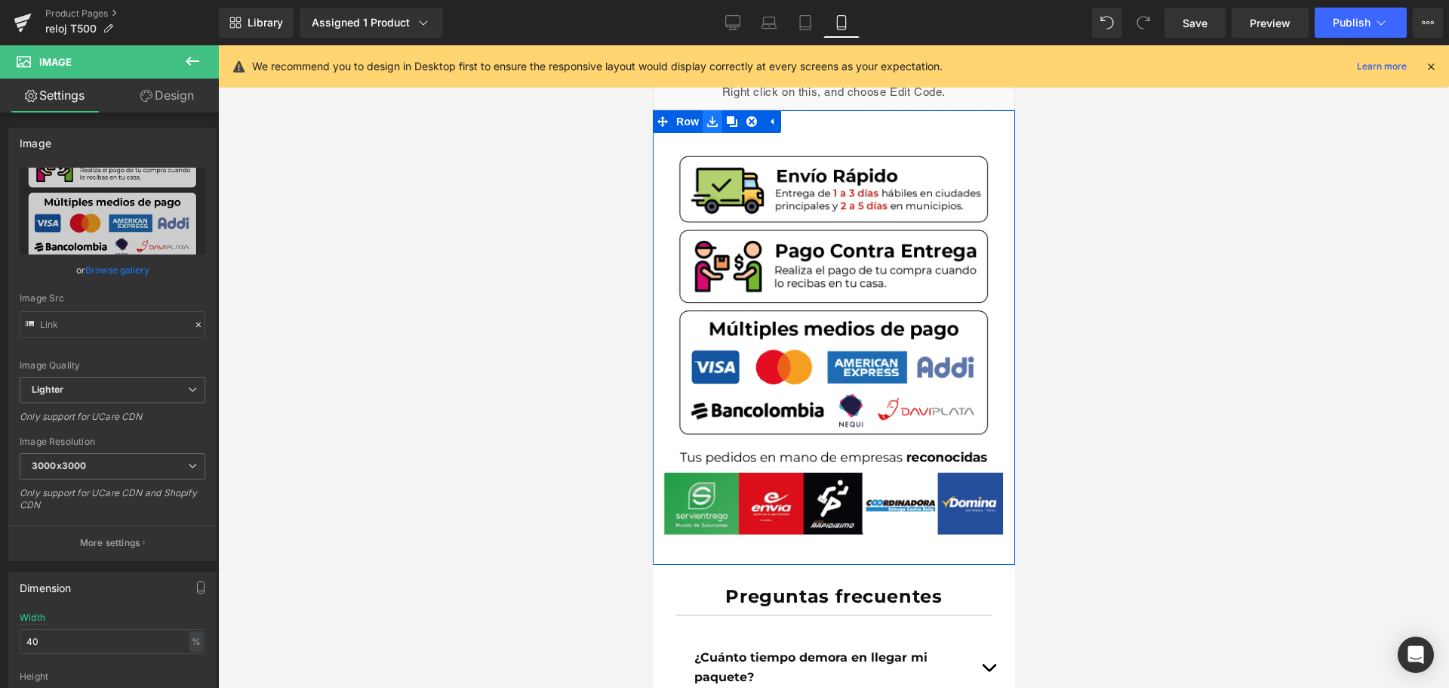
click at [706, 127] on icon at bounding box center [711, 121] width 11 height 11
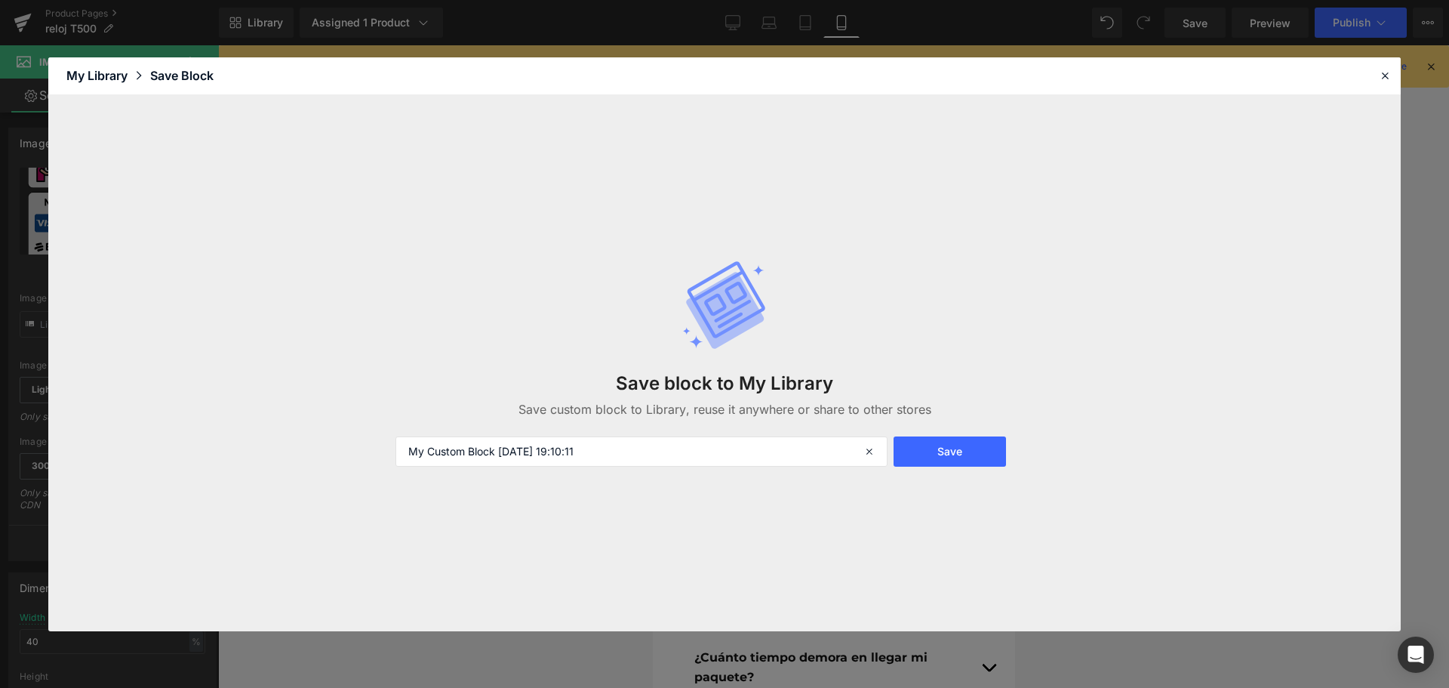
drag, startPoint x: 762, startPoint y: 457, endPoint x: 350, endPoint y: 457, distance: 412.1
click at [350, 457] on div "Save block to My Library Save custom block to Library, reuse it anywhere or sha…" at bounding box center [724, 363] width 1353 height 536
type input "envio gratis"
click at [943, 447] on button "Save" at bounding box center [950, 451] width 112 height 30
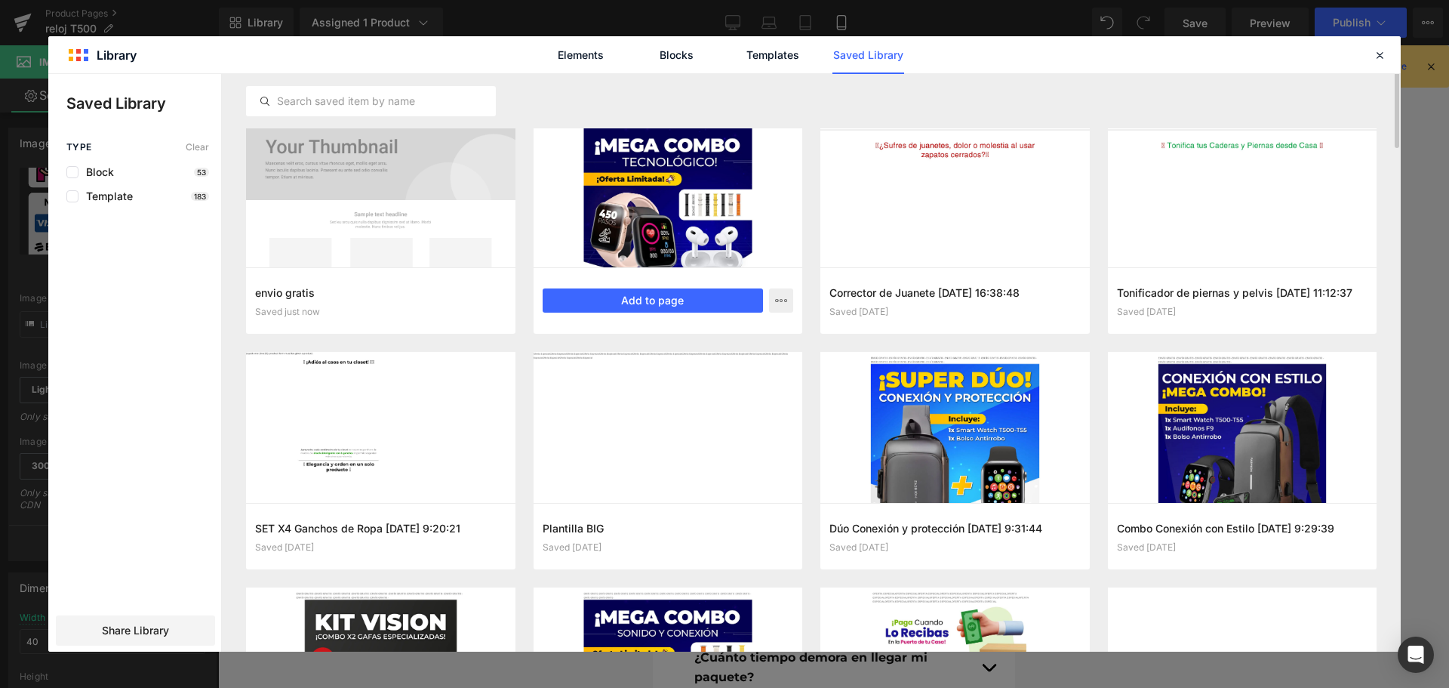
scroll to position [0, 0]
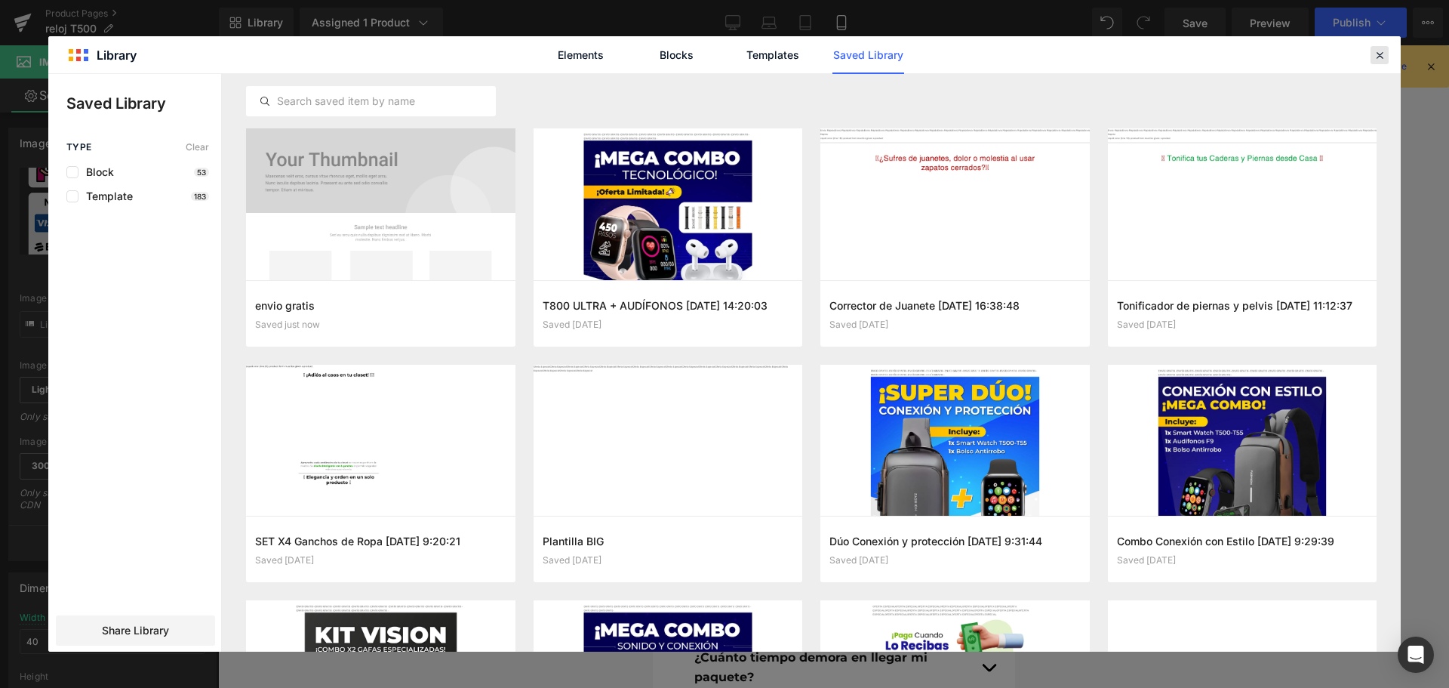
click at [0, 0] on div at bounding box center [0, 0] width 0 height 0
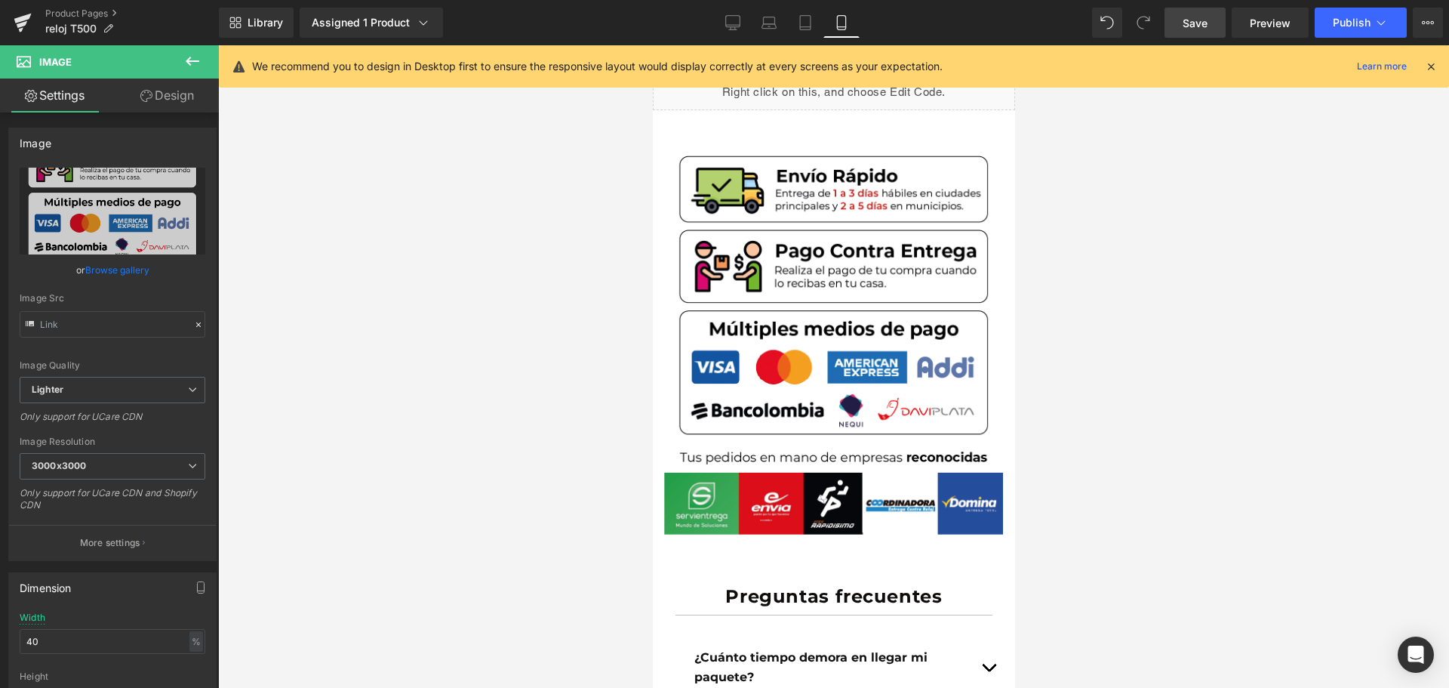
drag, startPoint x: 1190, startPoint y: 23, endPoint x: 205, endPoint y: 223, distance: 1004.9
click at [1190, 23] on span "Save" at bounding box center [1195, 23] width 25 height 16
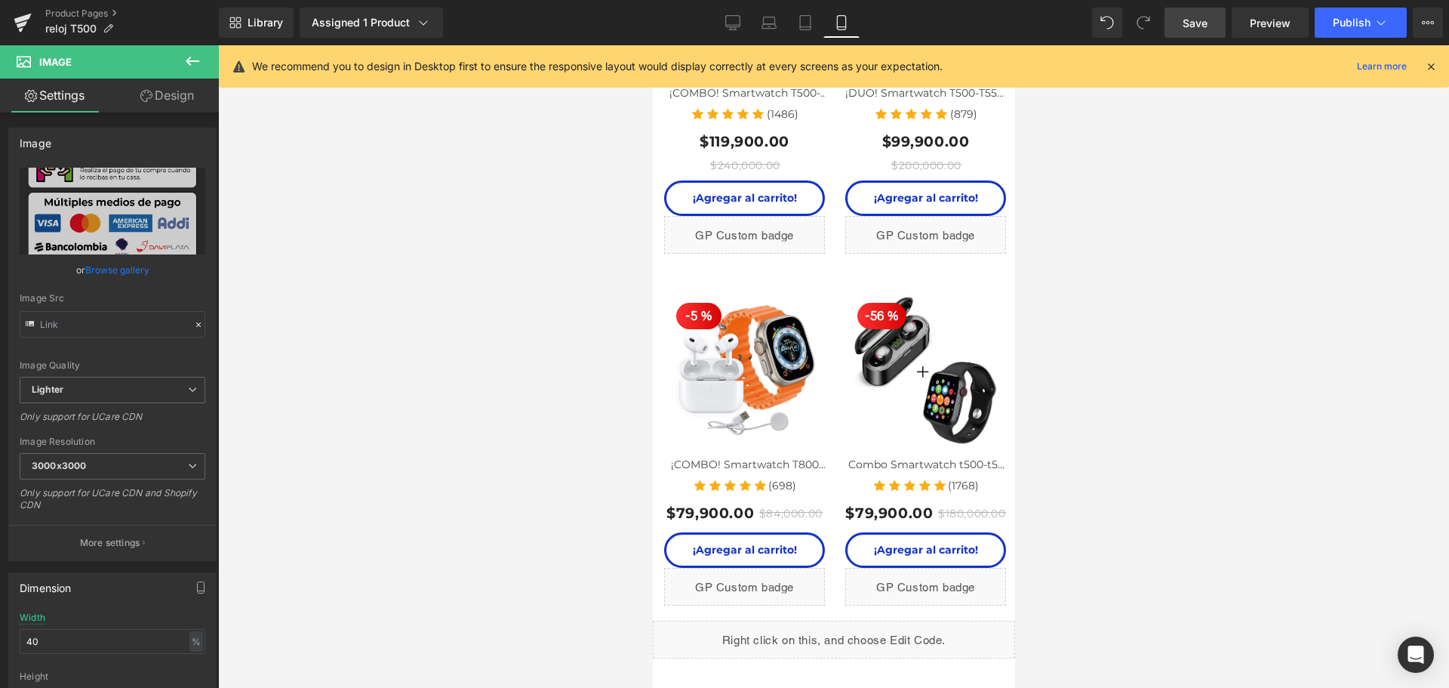
scroll to position [4328, 0]
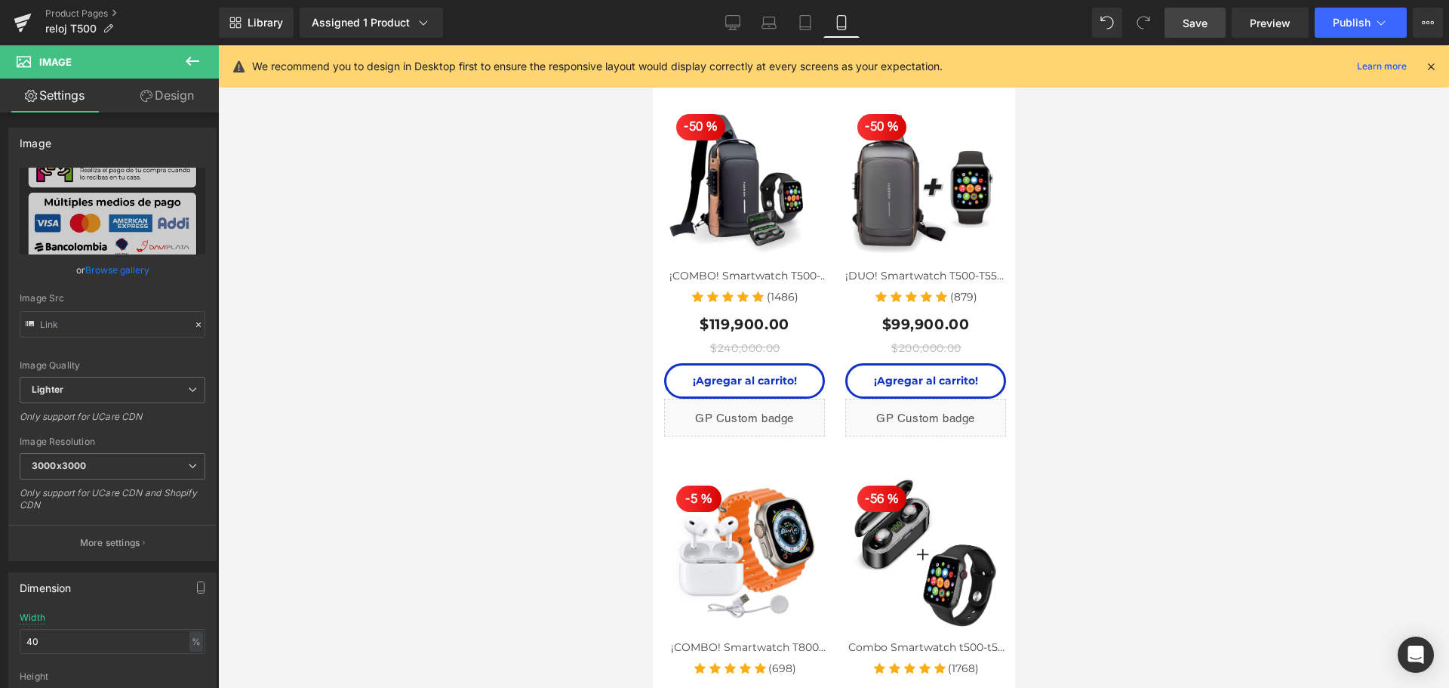
drag, startPoint x: 1011, startPoint y: 154, endPoint x: 1694, endPoint y: 445, distance: 742.3
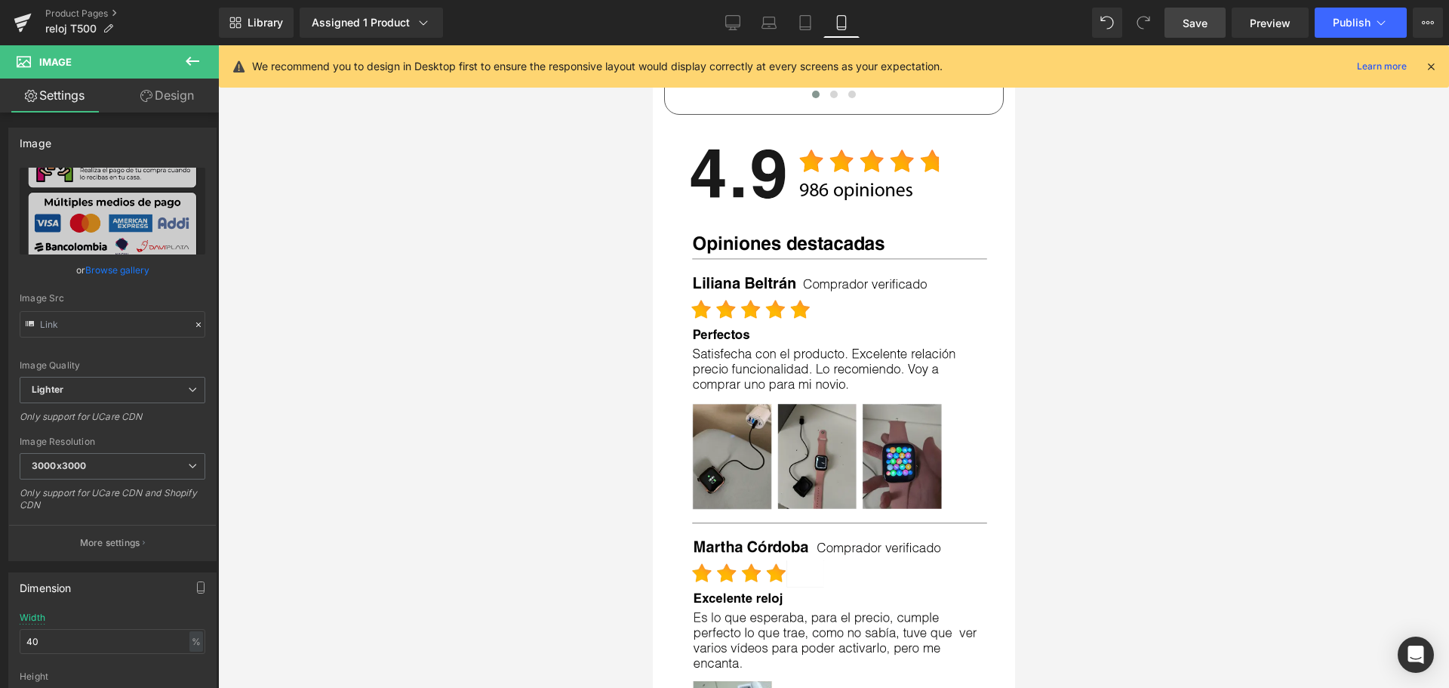
scroll to position [5837, 0]
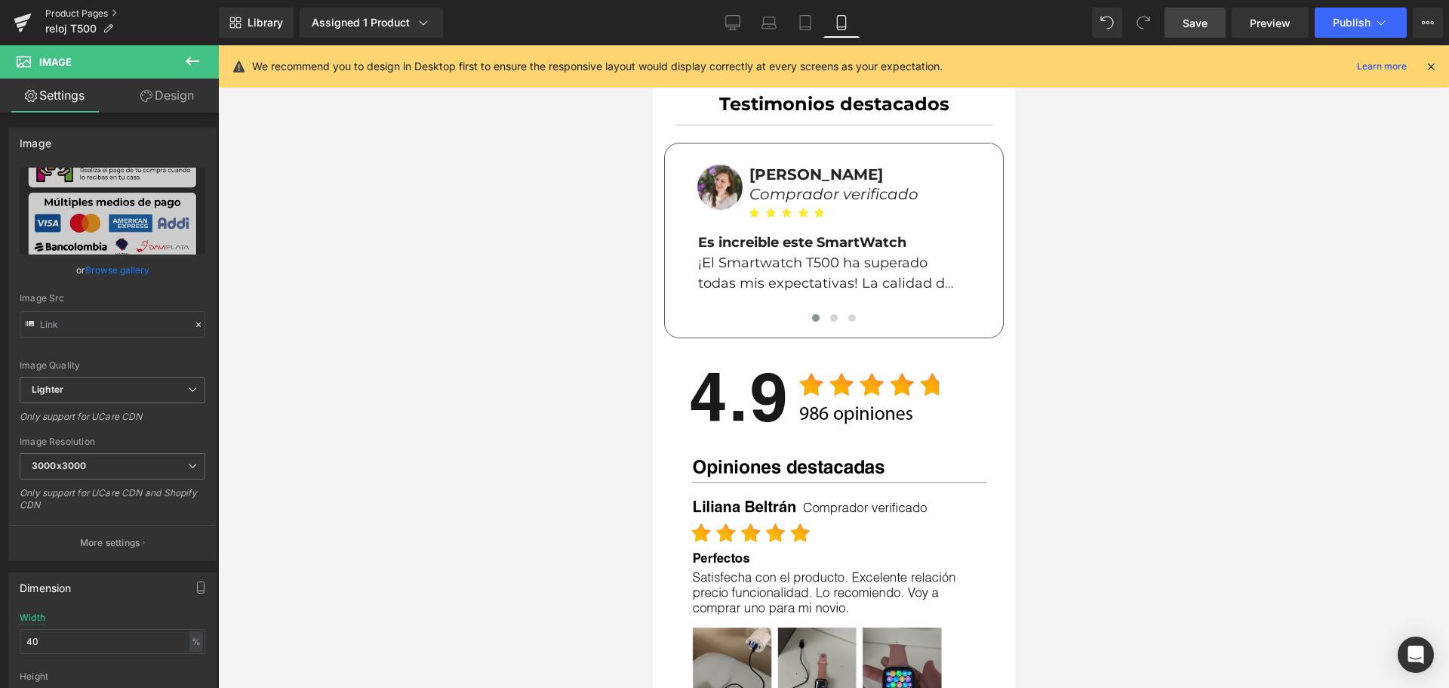
click at [79, 14] on link "Product Pages" at bounding box center [132, 14] width 174 height 12
